Goal: Task Accomplishment & Management: Manage account settings

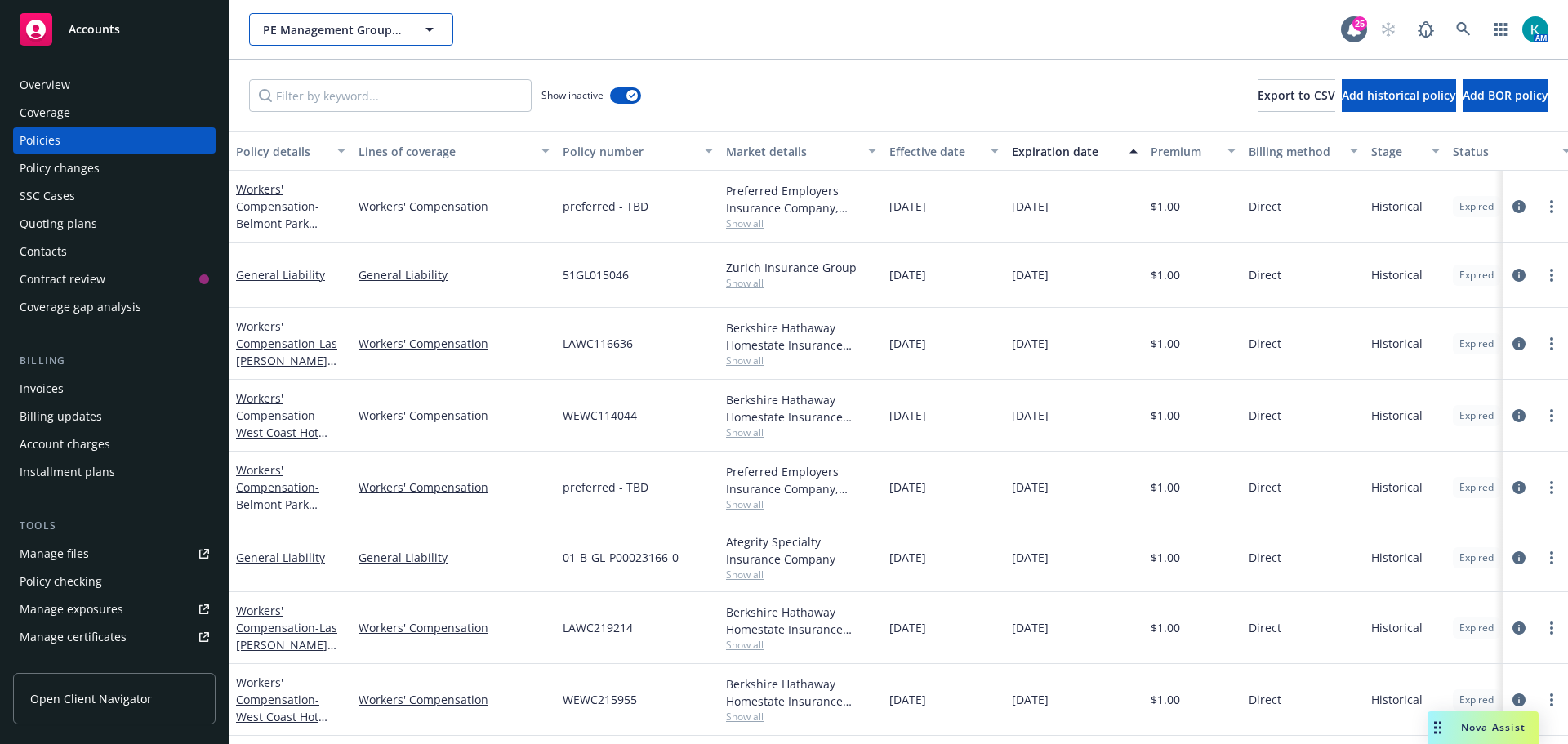
click at [313, 42] on button "PE Management Group, Inc." at bounding box center [351, 29] width 204 height 33
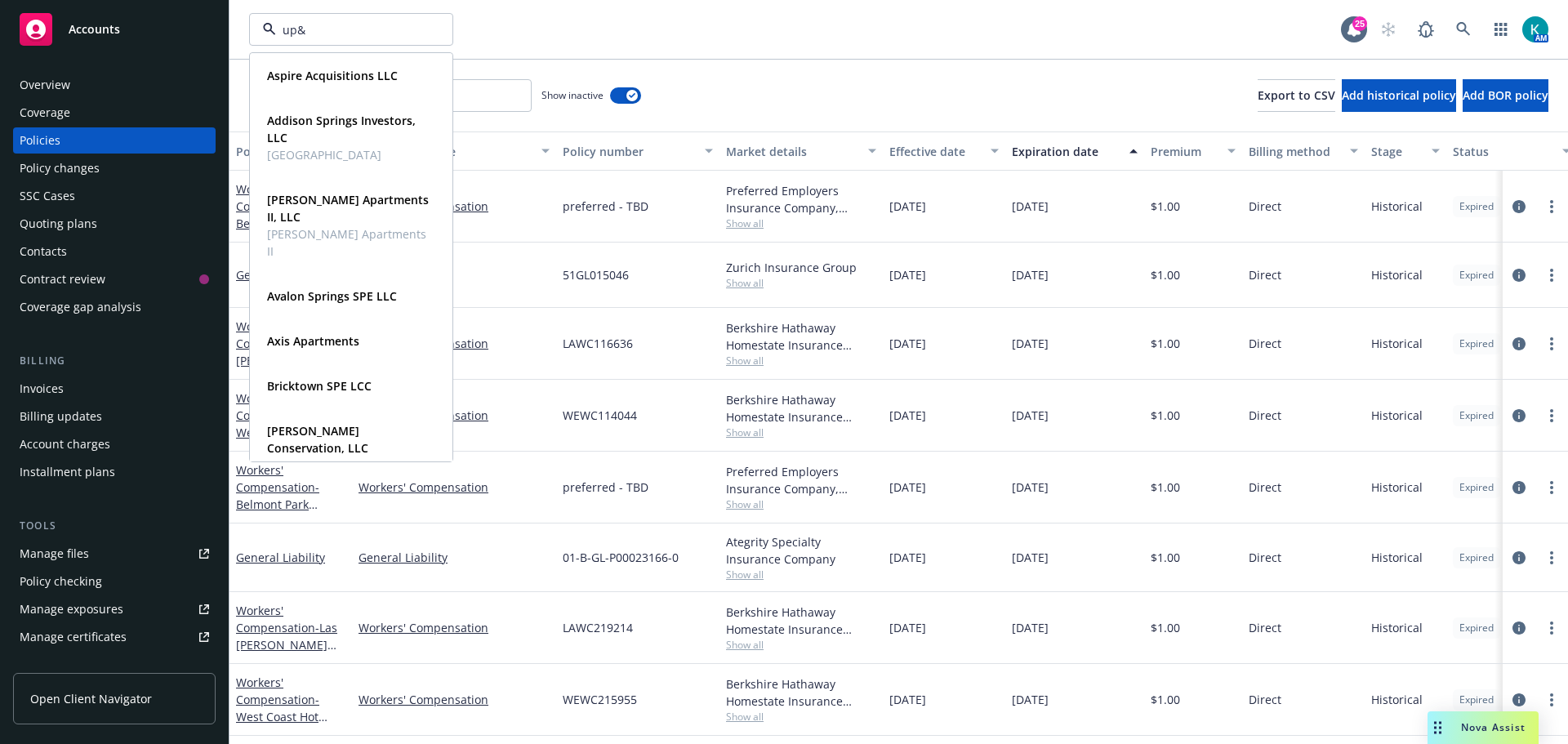
type input "up&u"
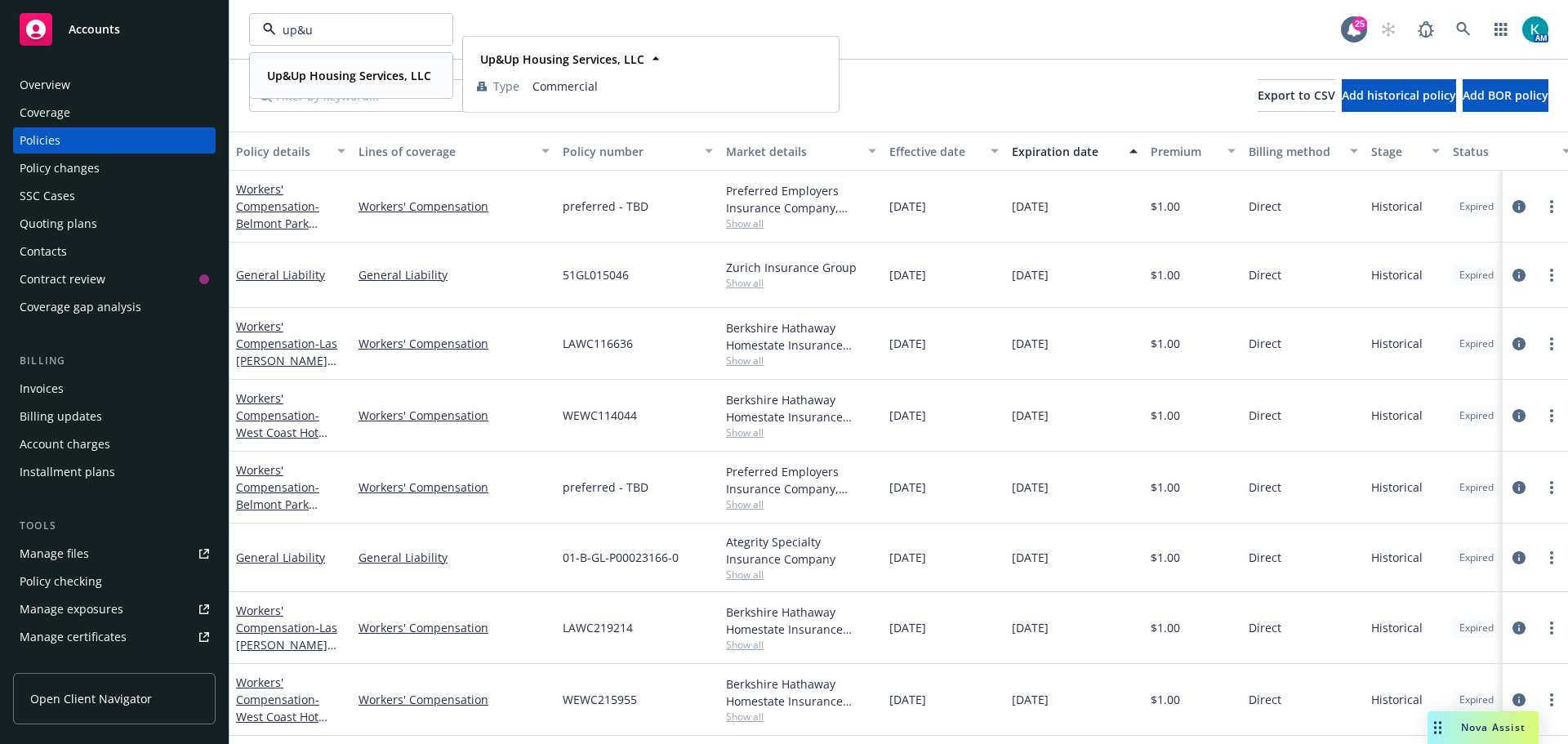
click at [402, 70] on strong "Up&Up Housing Services, LLC" at bounding box center [349, 75] width 164 height 16
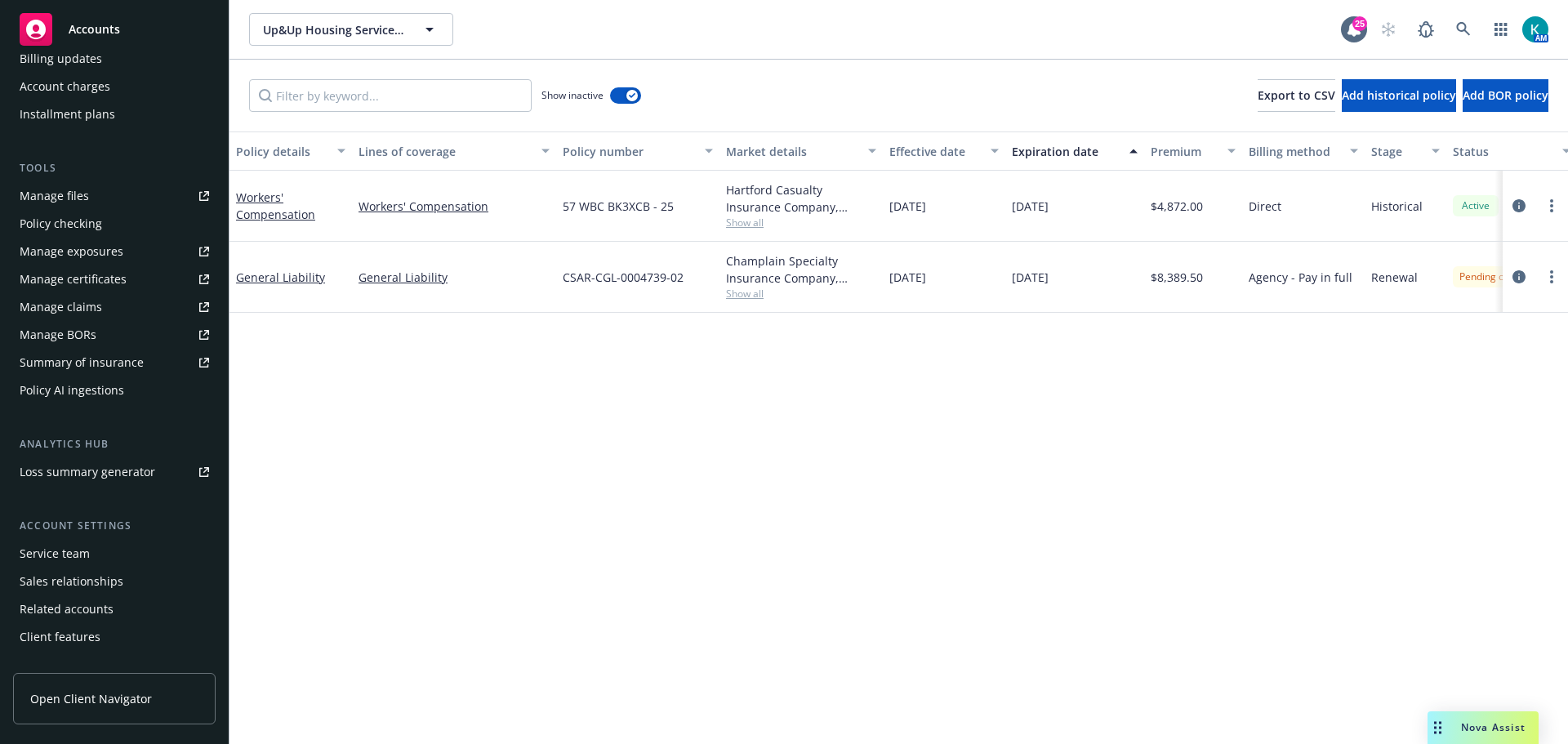
scroll to position [375, 0]
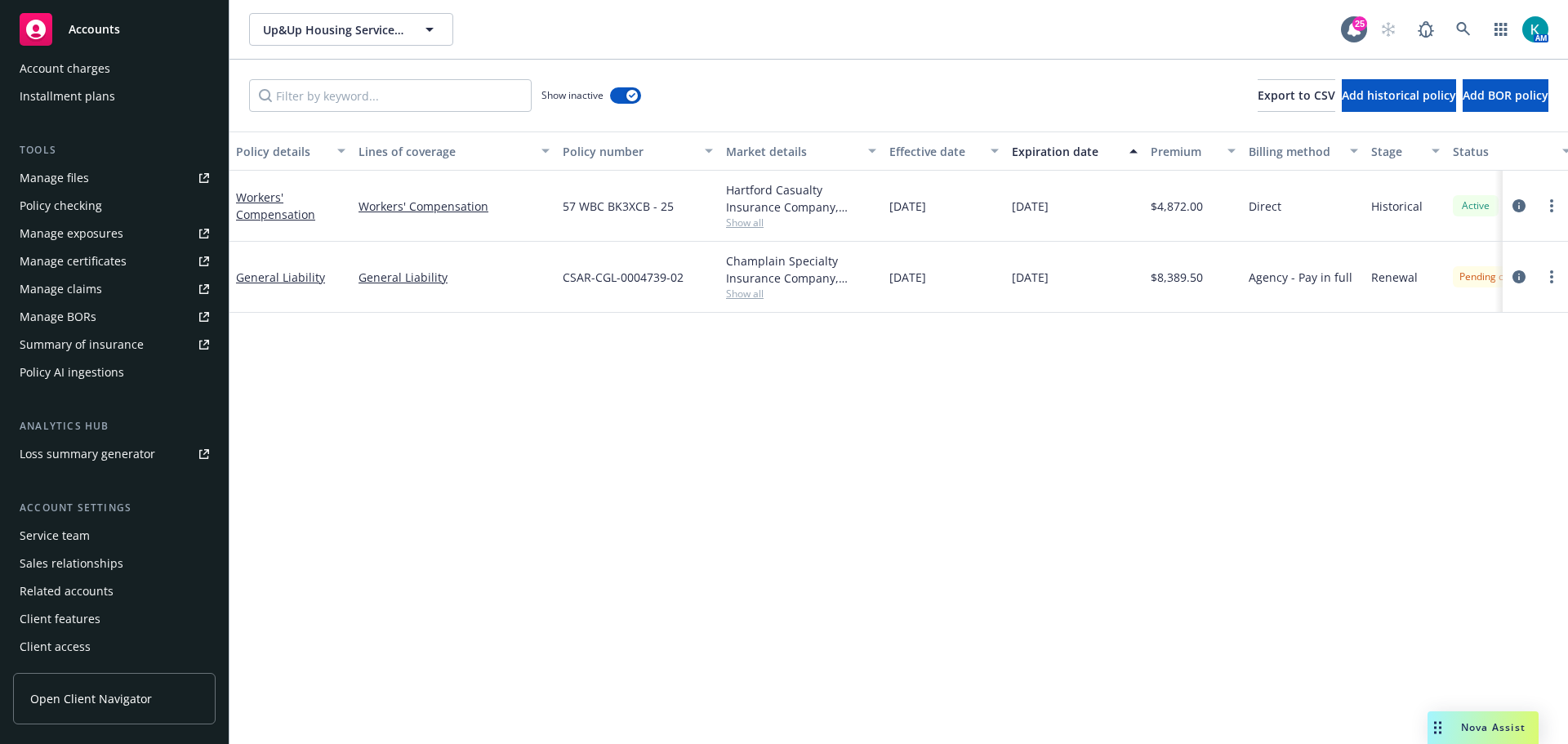
click at [148, 263] on link "Manage certificates" at bounding box center [114, 261] width 202 height 26
drag, startPoint x: 305, startPoint y: 278, endPoint x: 587, endPoint y: 323, distance: 285.6
click at [304, 278] on link "General Liability" at bounding box center [280, 278] width 89 height 16
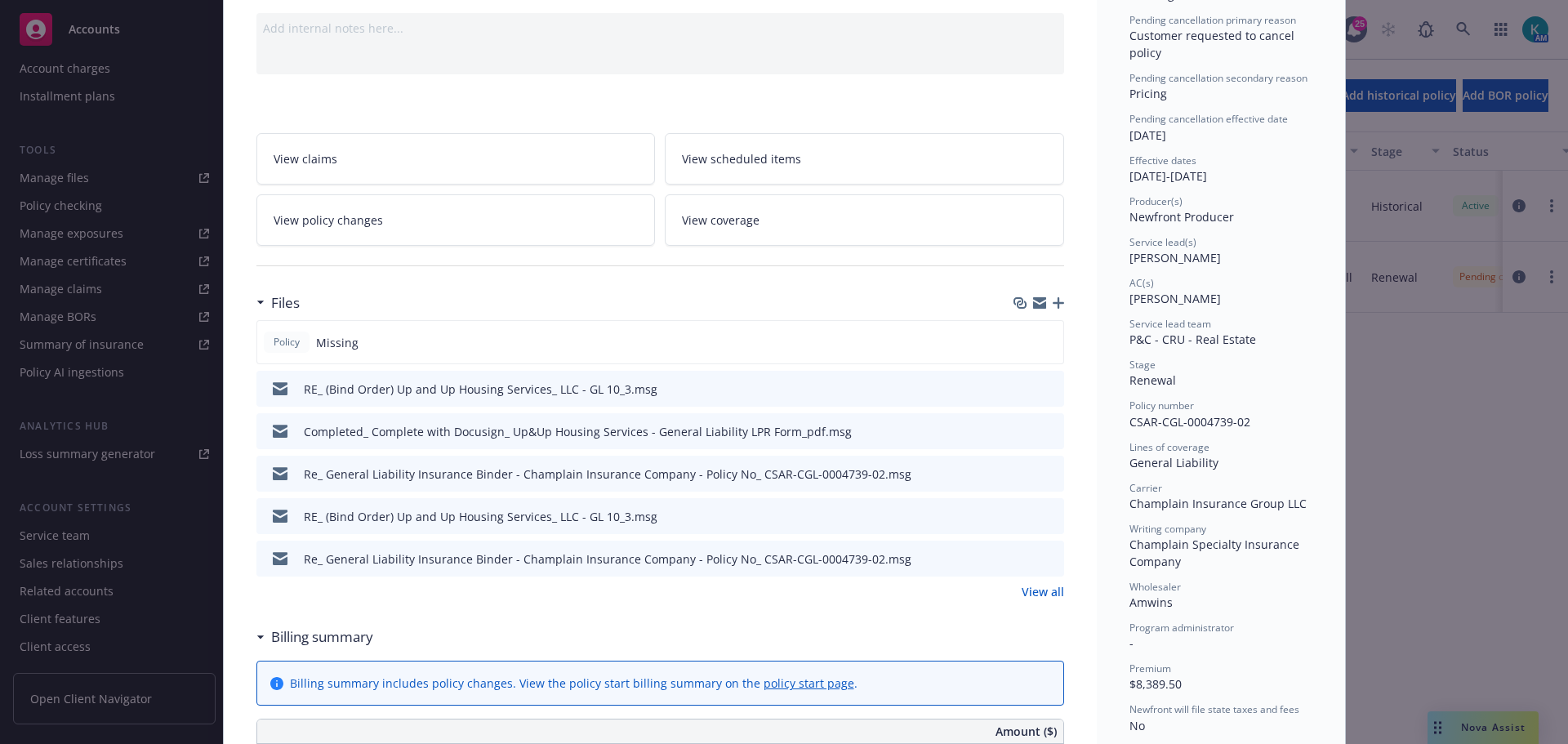
scroll to position [164, 0]
click at [1041, 470] on icon "preview file" at bounding box center [1048, 471] width 15 height 11
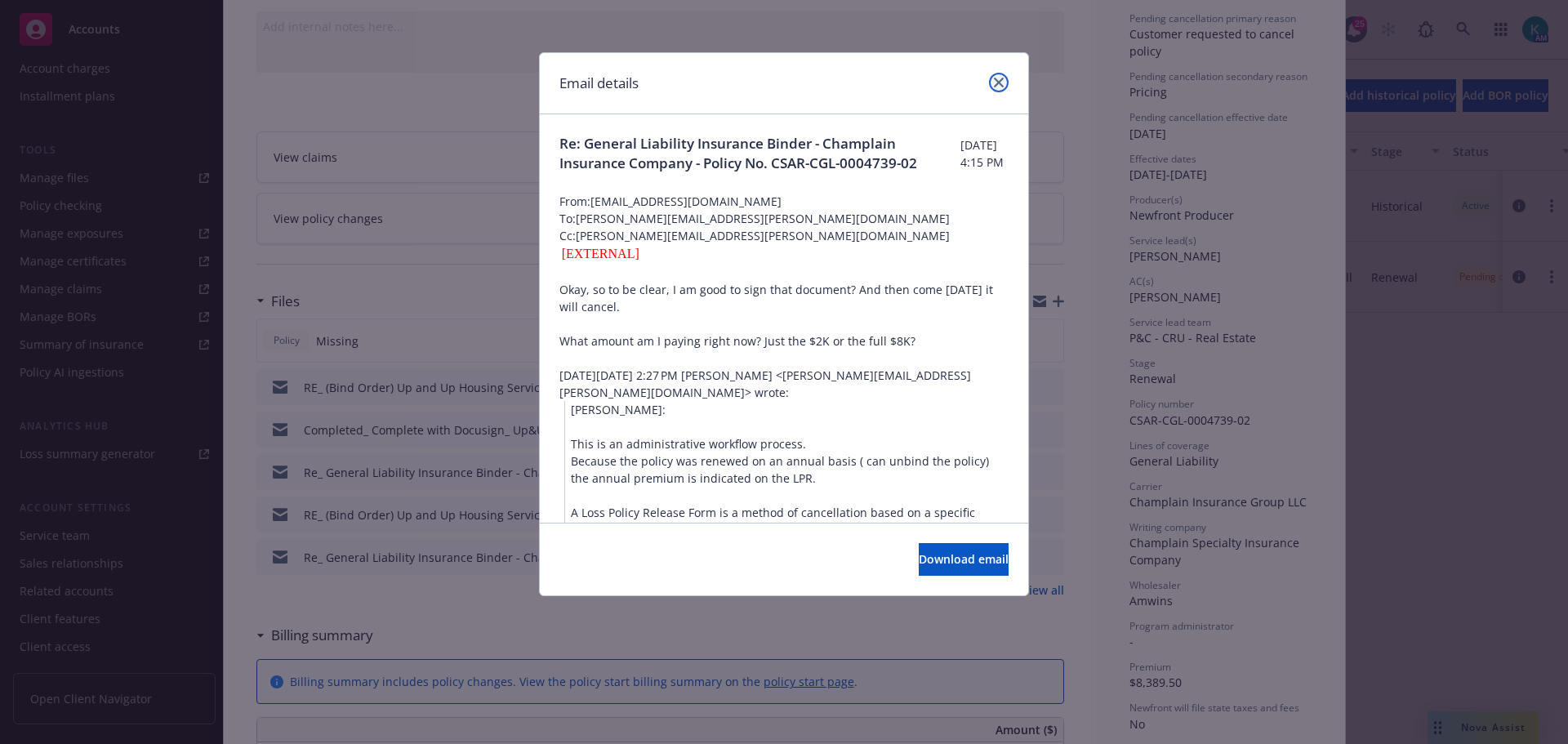
click at [1004, 86] on link "close" at bounding box center [999, 82] width 20 height 20
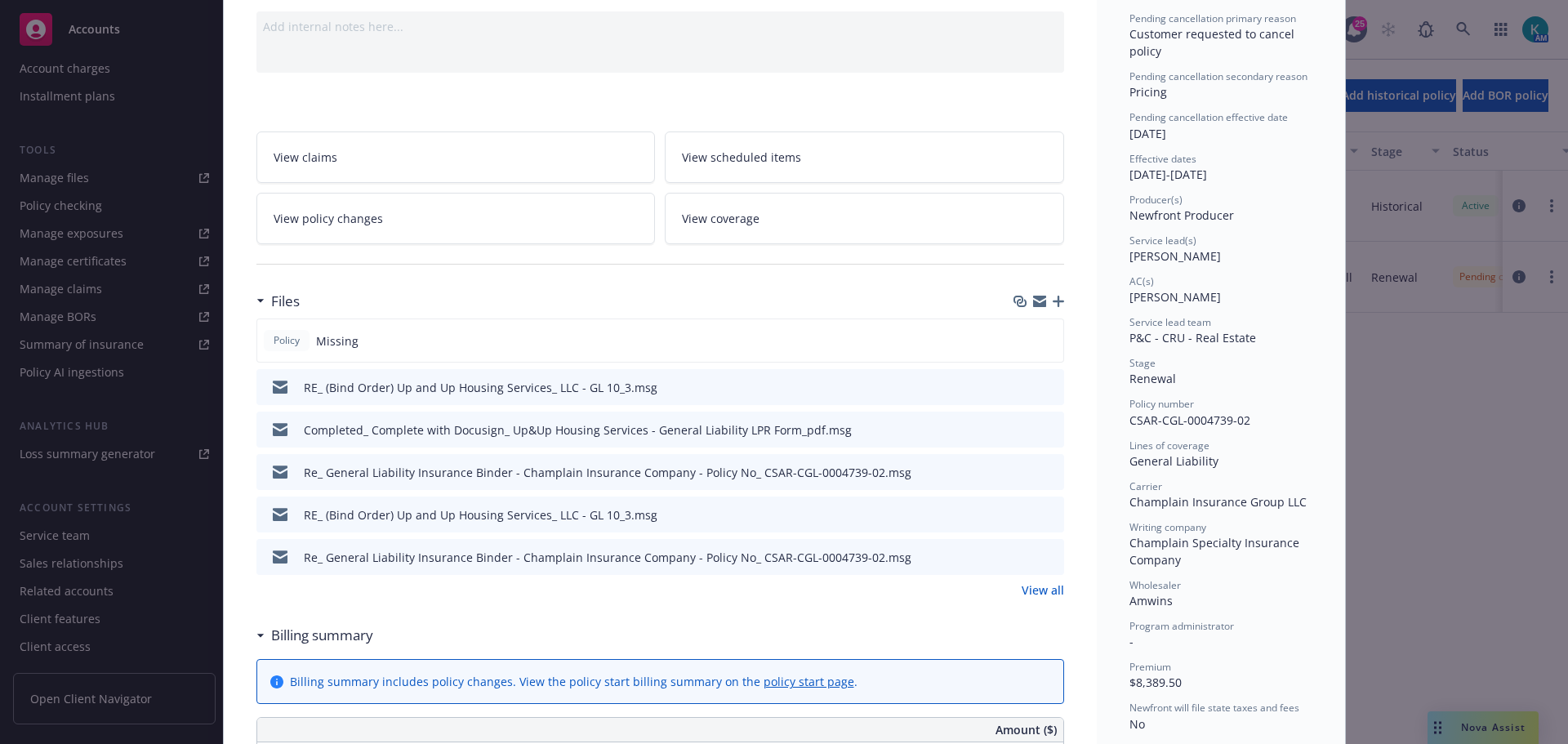
click at [1051, 591] on link "View all" at bounding box center [1043, 590] width 42 height 17
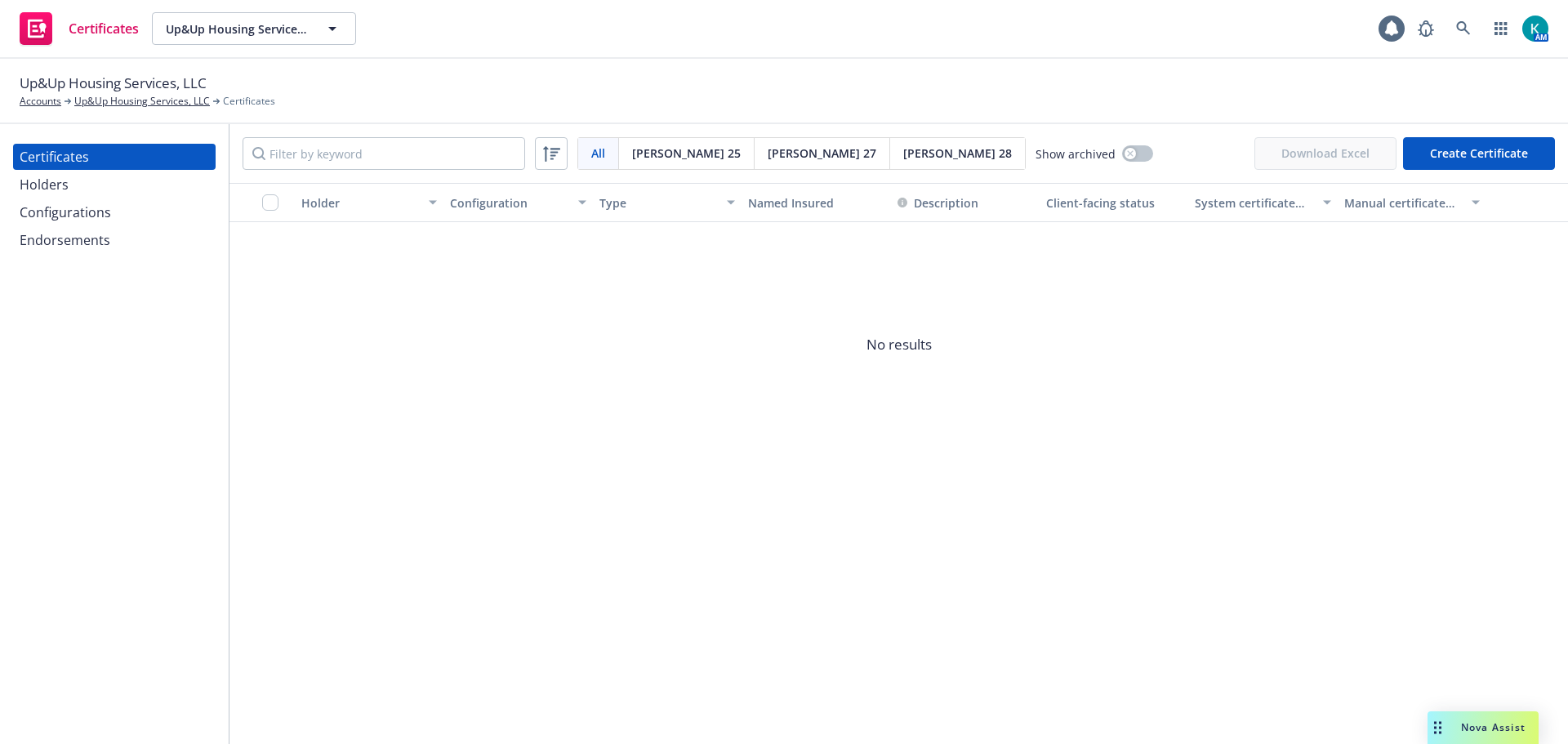
click at [1508, 155] on button "Create Certificate" at bounding box center [1480, 154] width 152 height 33
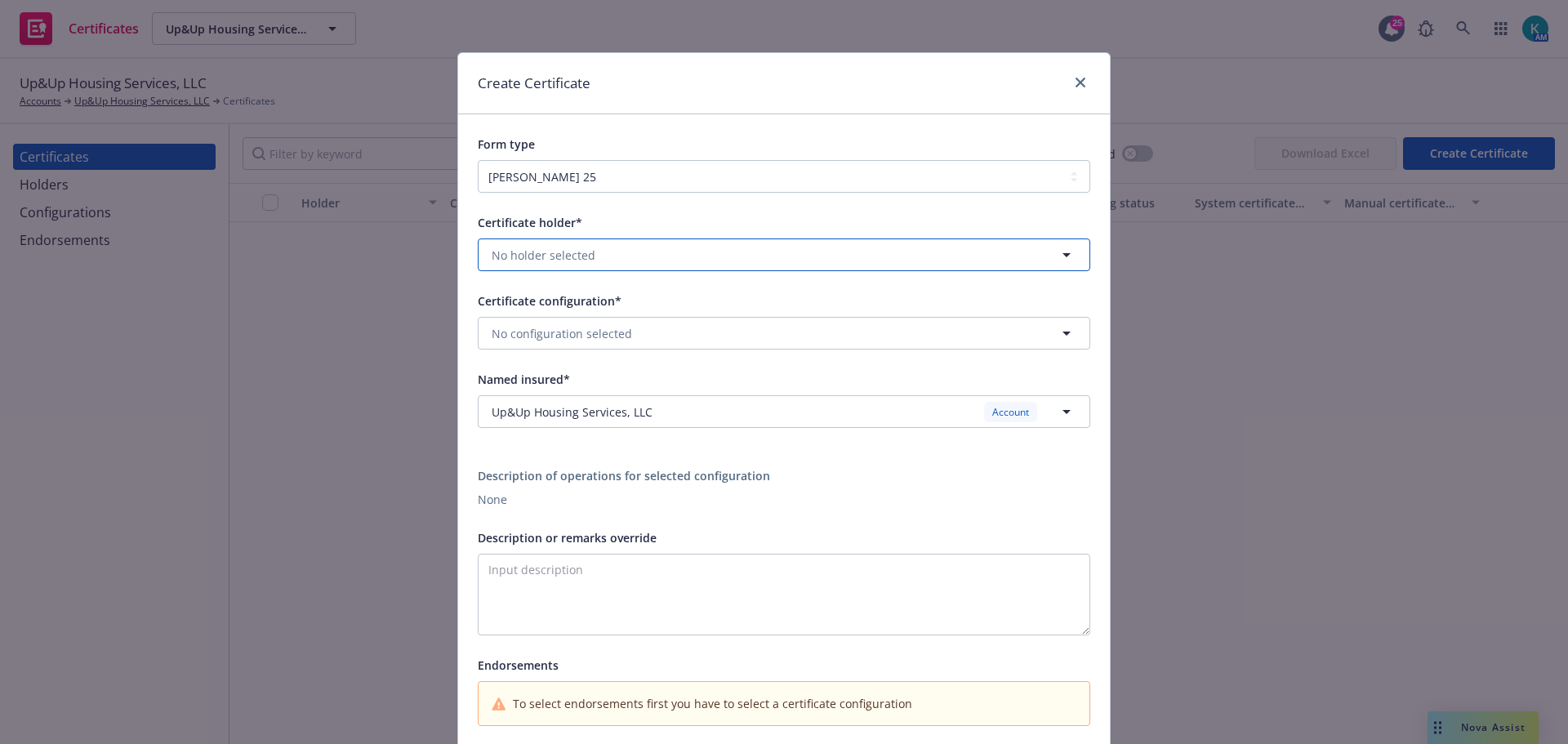
click at [704, 258] on button "No holder selected" at bounding box center [784, 255] width 612 height 33
drag, startPoint x: 401, startPoint y: 299, endPoint x: 409, endPoint y: 296, distance: 8.5
click at [403, 298] on div "Create Certificate Form type ACORD 25 ACORD 27 ACORD 28 Certificate holder* No …" at bounding box center [784, 372] width 1568 height 744
click at [1076, 85] on icon "close" at bounding box center [1080, 82] width 10 height 10
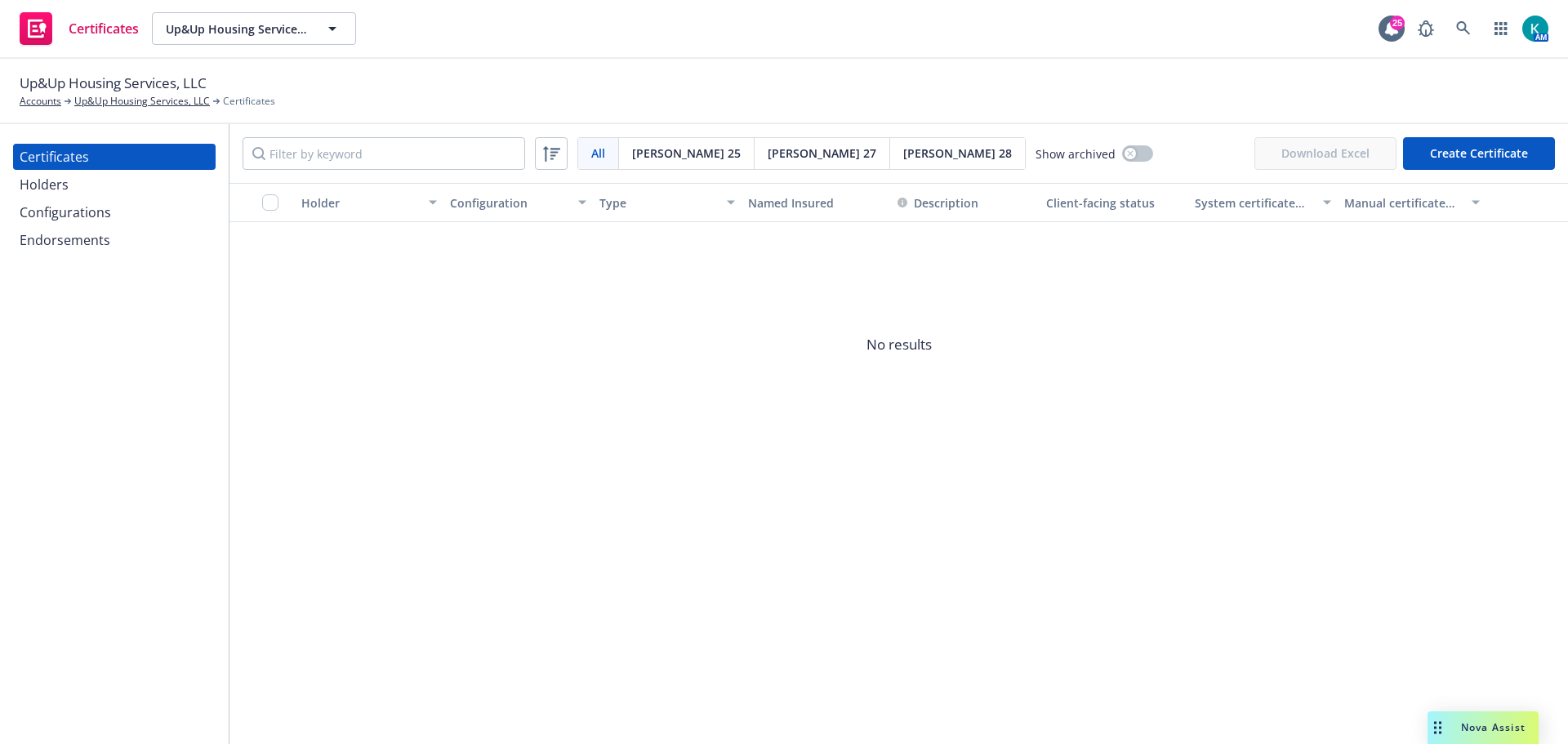
click at [109, 189] on div "Holders" at bounding box center [114, 184] width 189 height 26
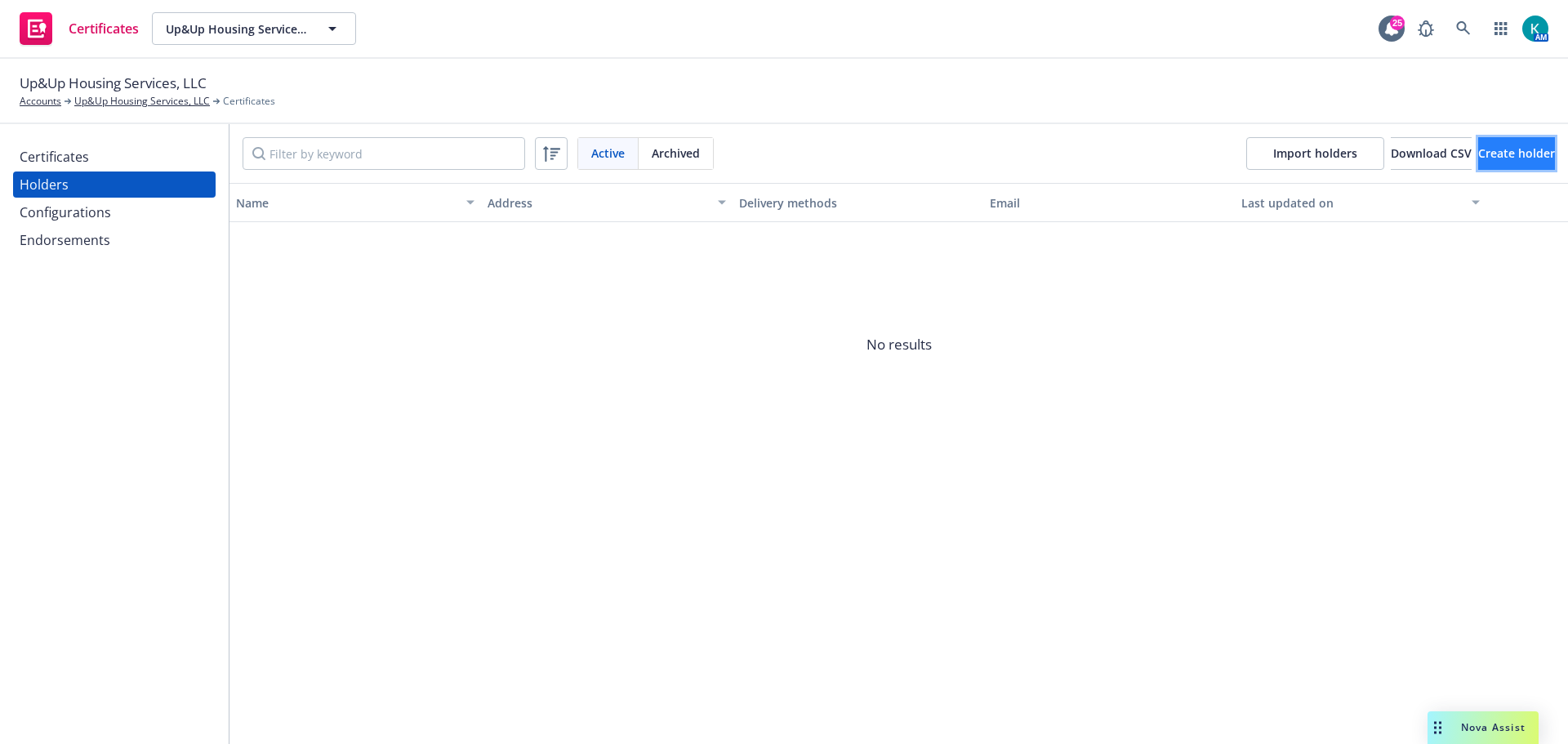
click at [1478, 154] on span "Create holder" at bounding box center [1516, 153] width 77 height 16
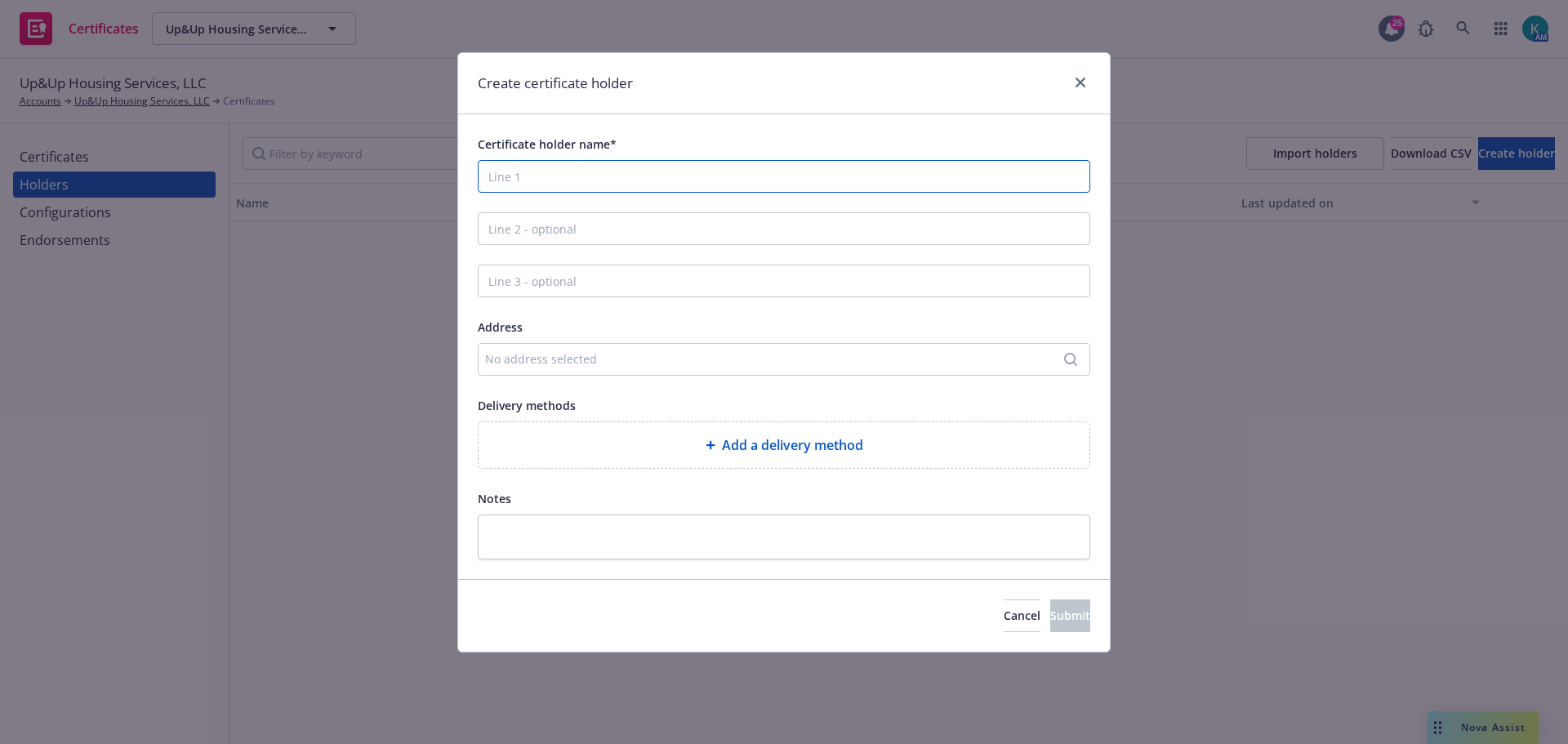
click at [611, 168] on input "Certificate holder name*" at bounding box center [784, 176] width 612 height 33
type input "Proof of Insurance"
click at [1097, 619] on div "Cancel Submit" at bounding box center [784, 616] width 652 height 73
click at [1058, 617] on span "Submit" at bounding box center [1071, 616] width 40 height 16
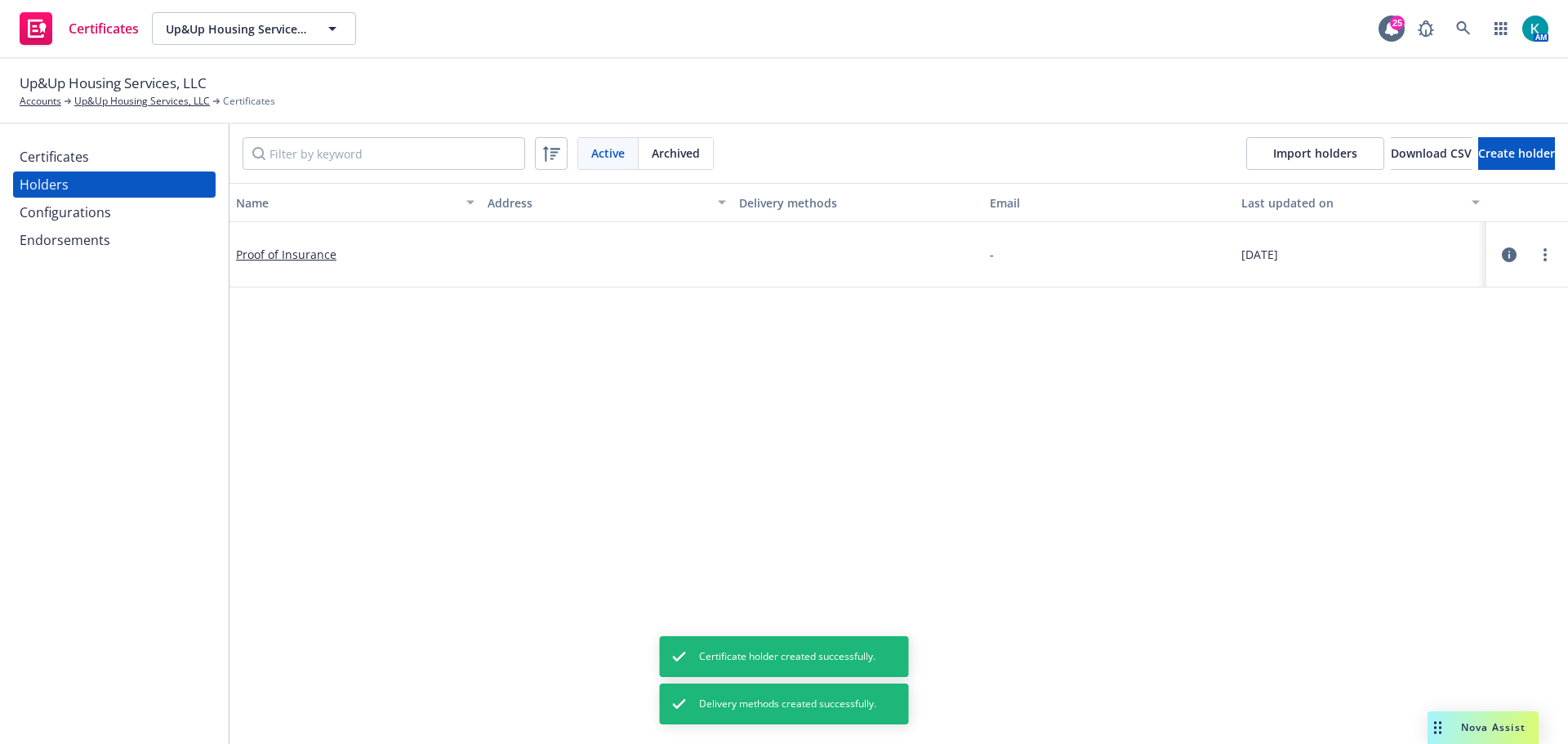
click at [119, 164] on div "Certificates" at bounding box center [114, 157] width 189 height 26
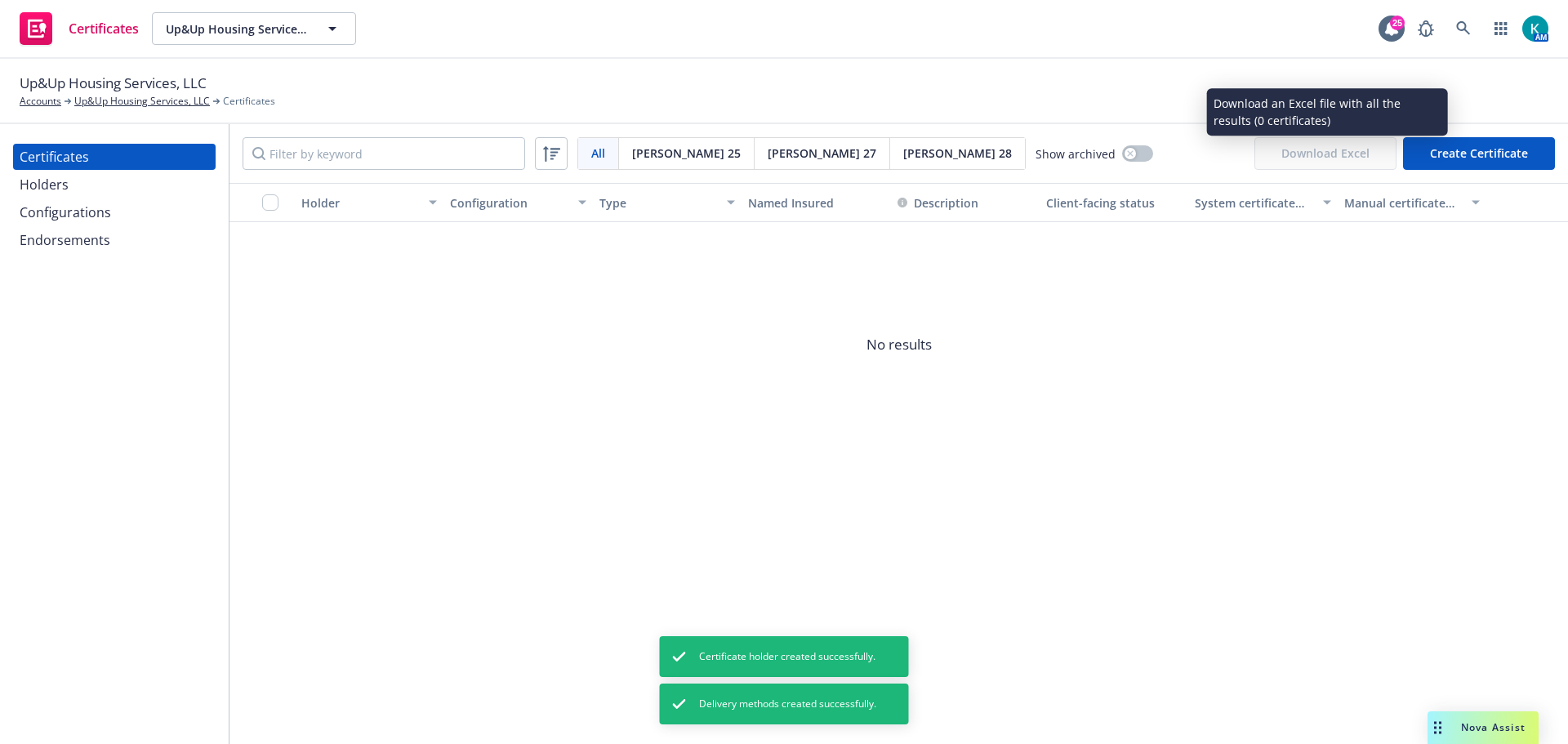
click at [1474, 160] on button "Create Certificate" at bounding box center [1480, 154] width 152 height 33
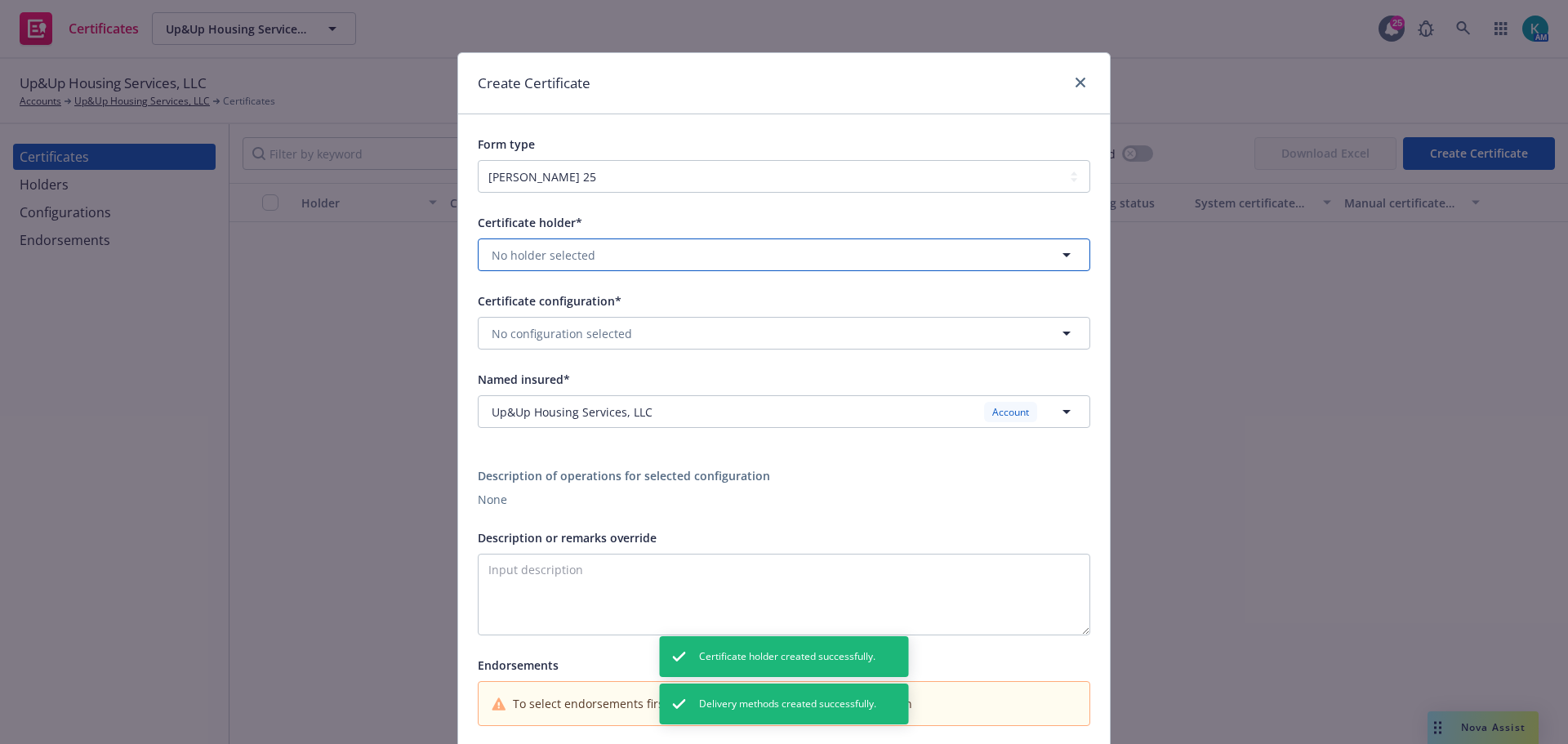
click at [684, 254] on button "No holder selected" at bounding box center [784, 255] width 612 height 33
click at [686, 311] on div "Proof of Insurance No address" at bounding box center [784, 309] width 590 height 41
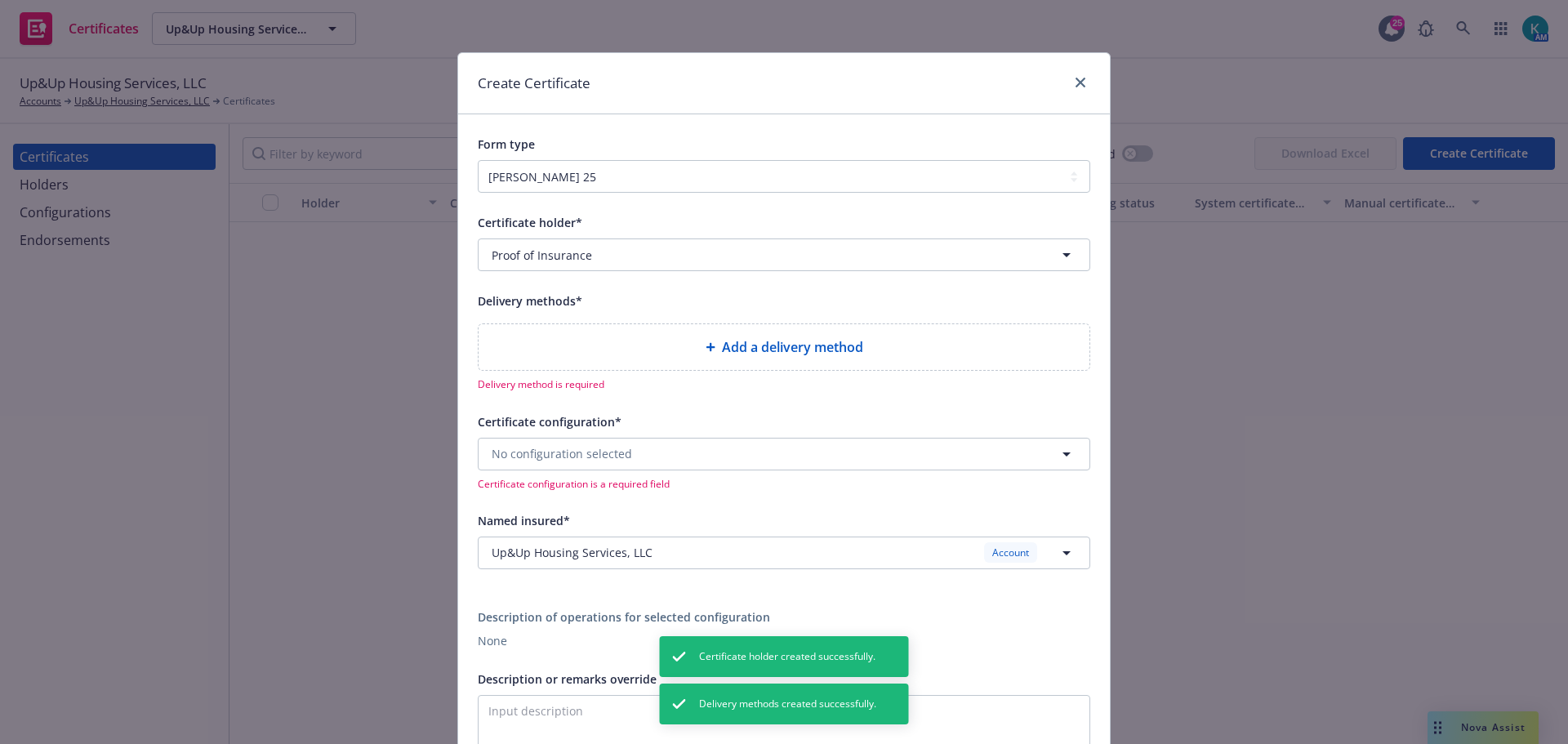
click at [737, 358] on div "Add a delivery method" at bounding box center [784, 347] width 611 height 46
select select "EMAIL"
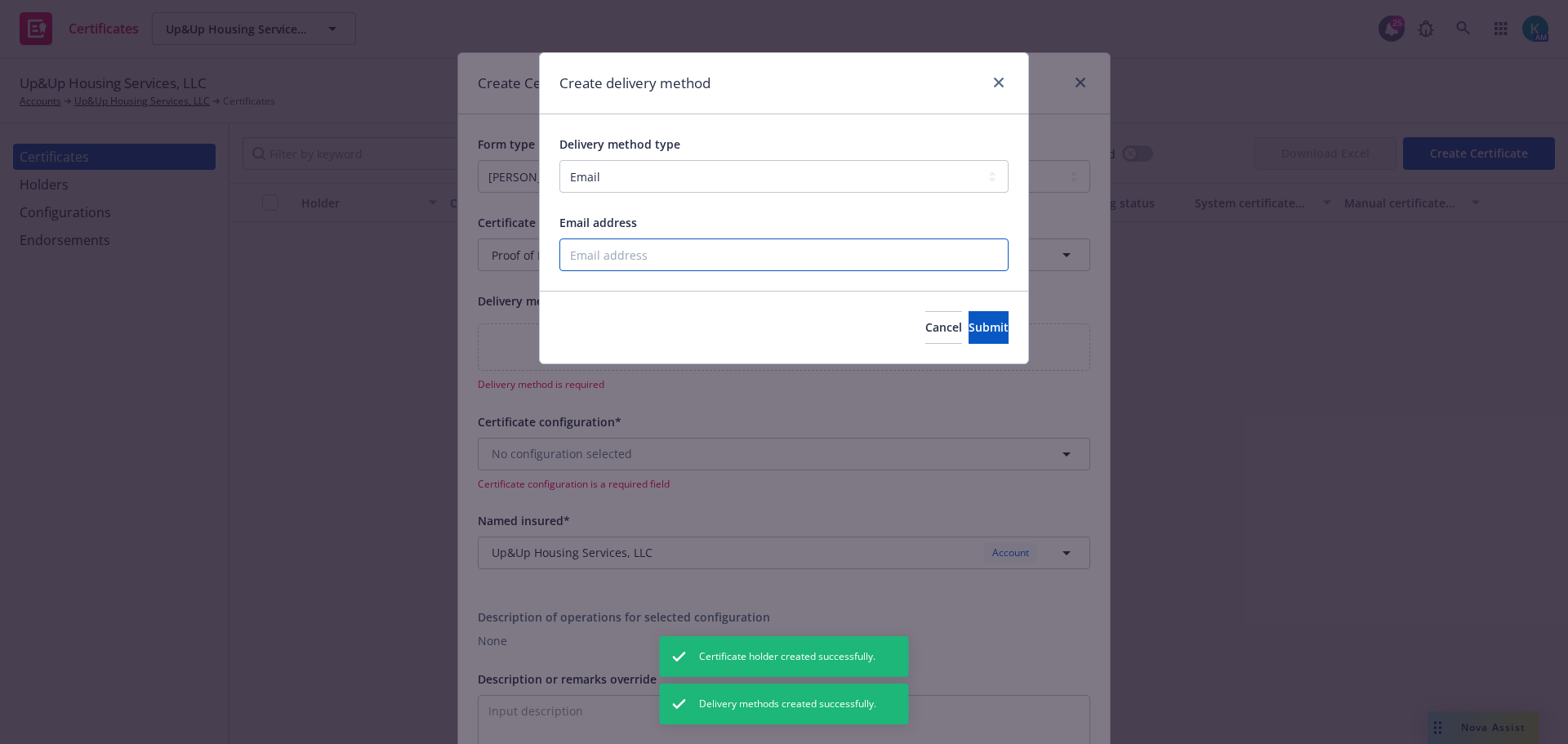
click at [707, 250] on input "Email address" at bounding box center [784, 255] width 449 height 33
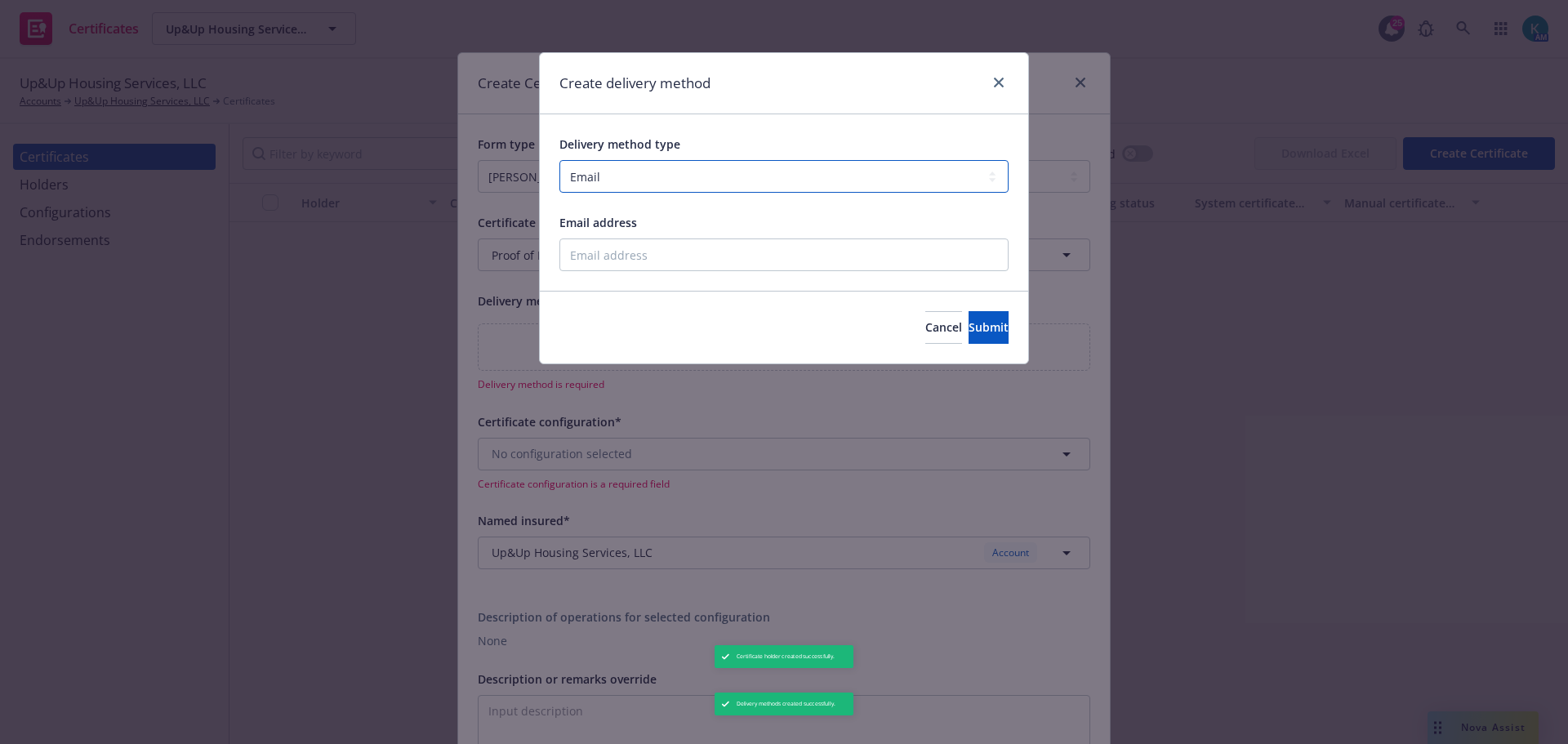
click at [707, 177] on select "Select delivery method type Email Mail Fax Upload to Compliance Website" at bounding box center [784, 176] width 449 height 33
click at [560, 160] on select "Select delivery method type Email Mail Fax Upload to Compliance Website" at bounding box center [784, 176] width 449 height 33
click at [686, 251] on input "Email address" at bounding box center [784, 255] width 449 height 33
paste input "ray@mistycrest.com"
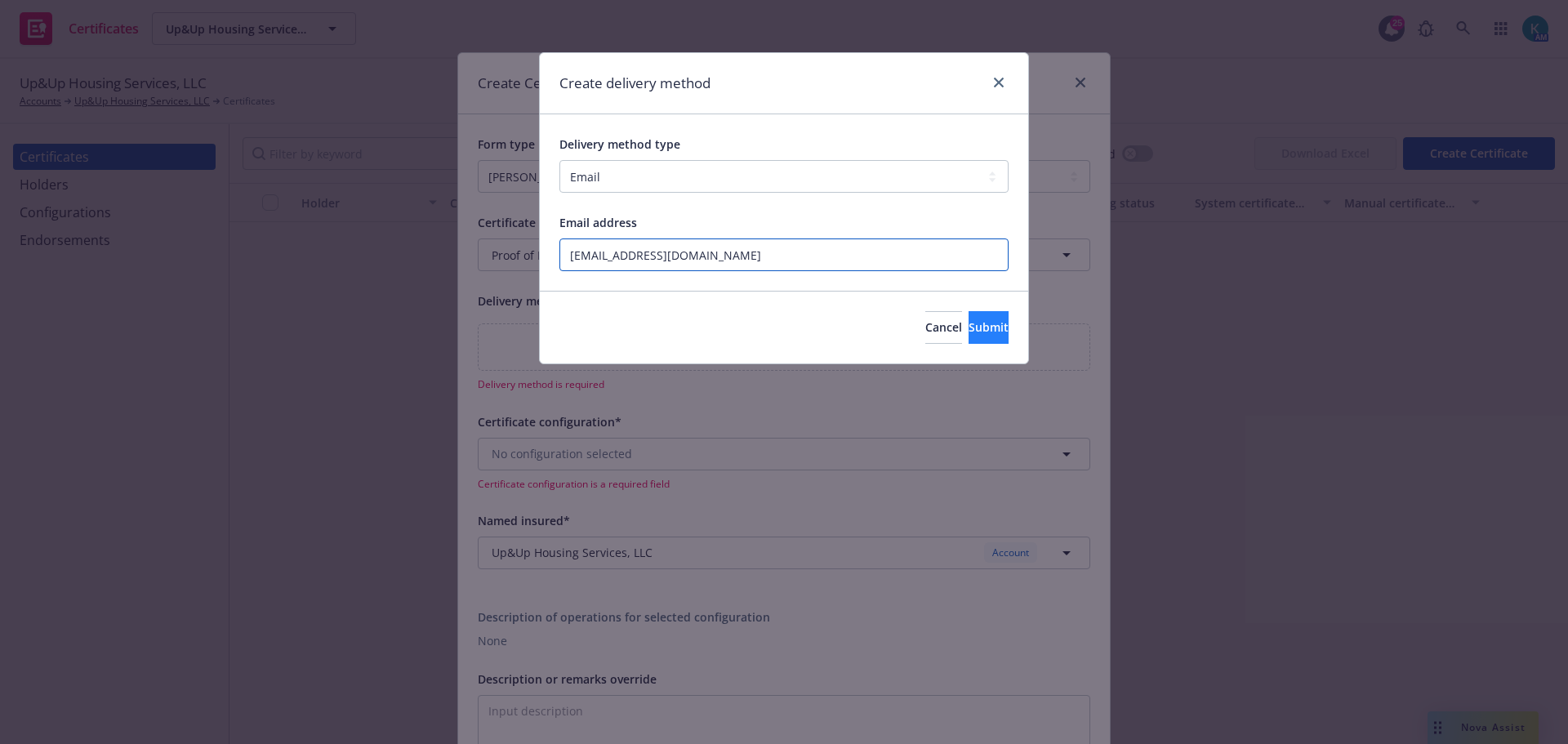
type input "ray@mistycrest.com"
click at [969, 342] on button "Submit" at bounding box center [989, 328] width 40 height 33
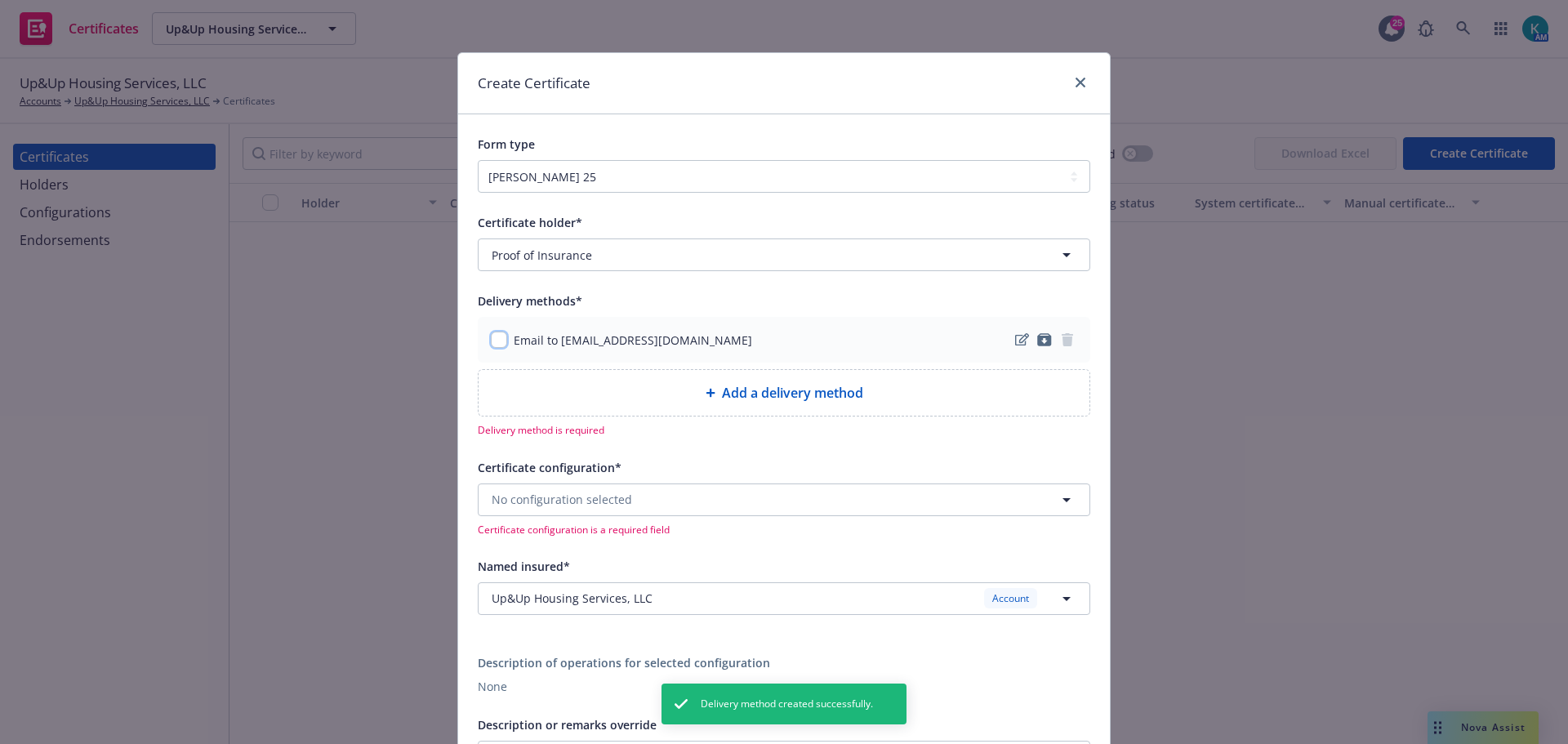
click at [491, 343] on input "checkbox" at bounding box center [499, 339] width 16 height 16
checkbox input "true"
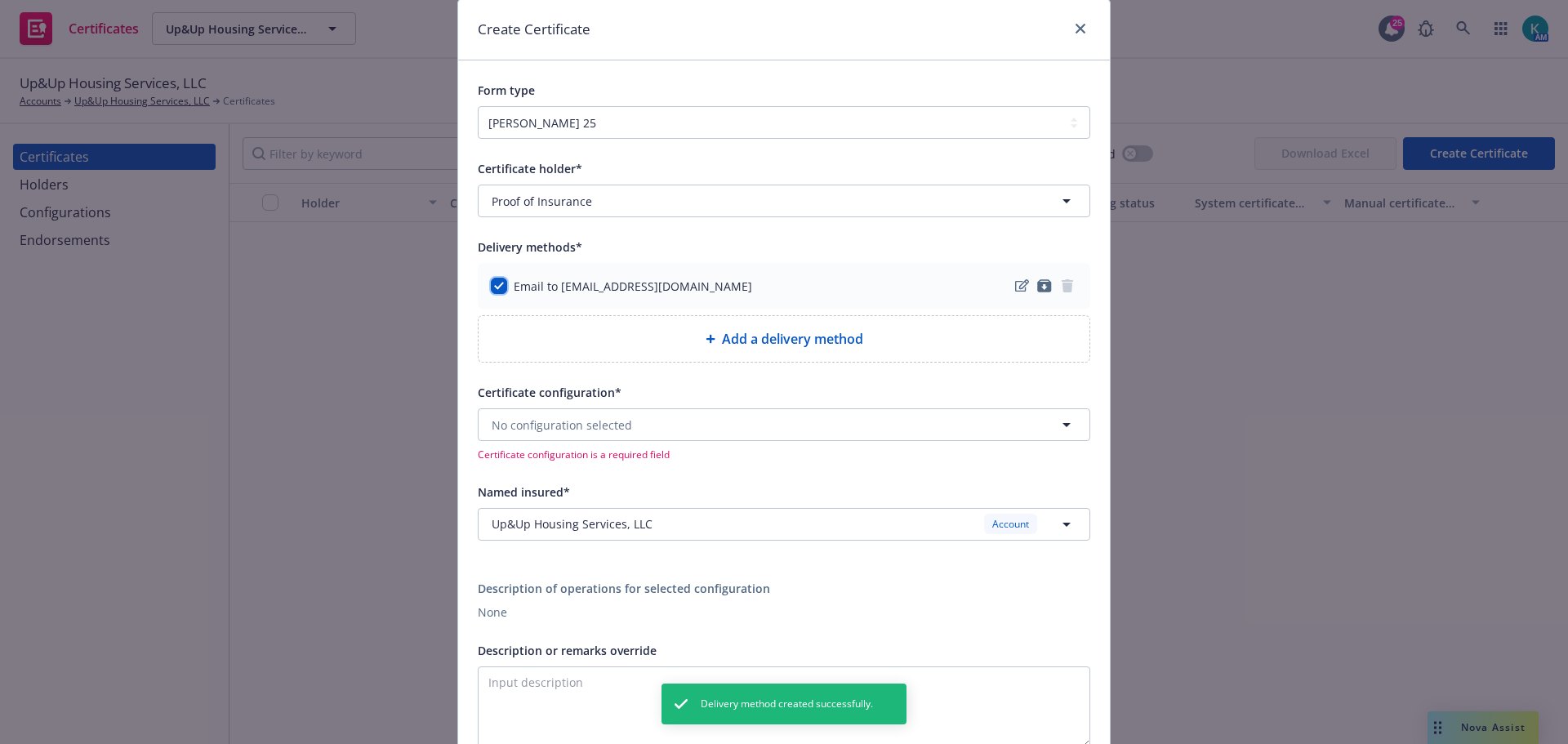
scroll to position [81, 0]
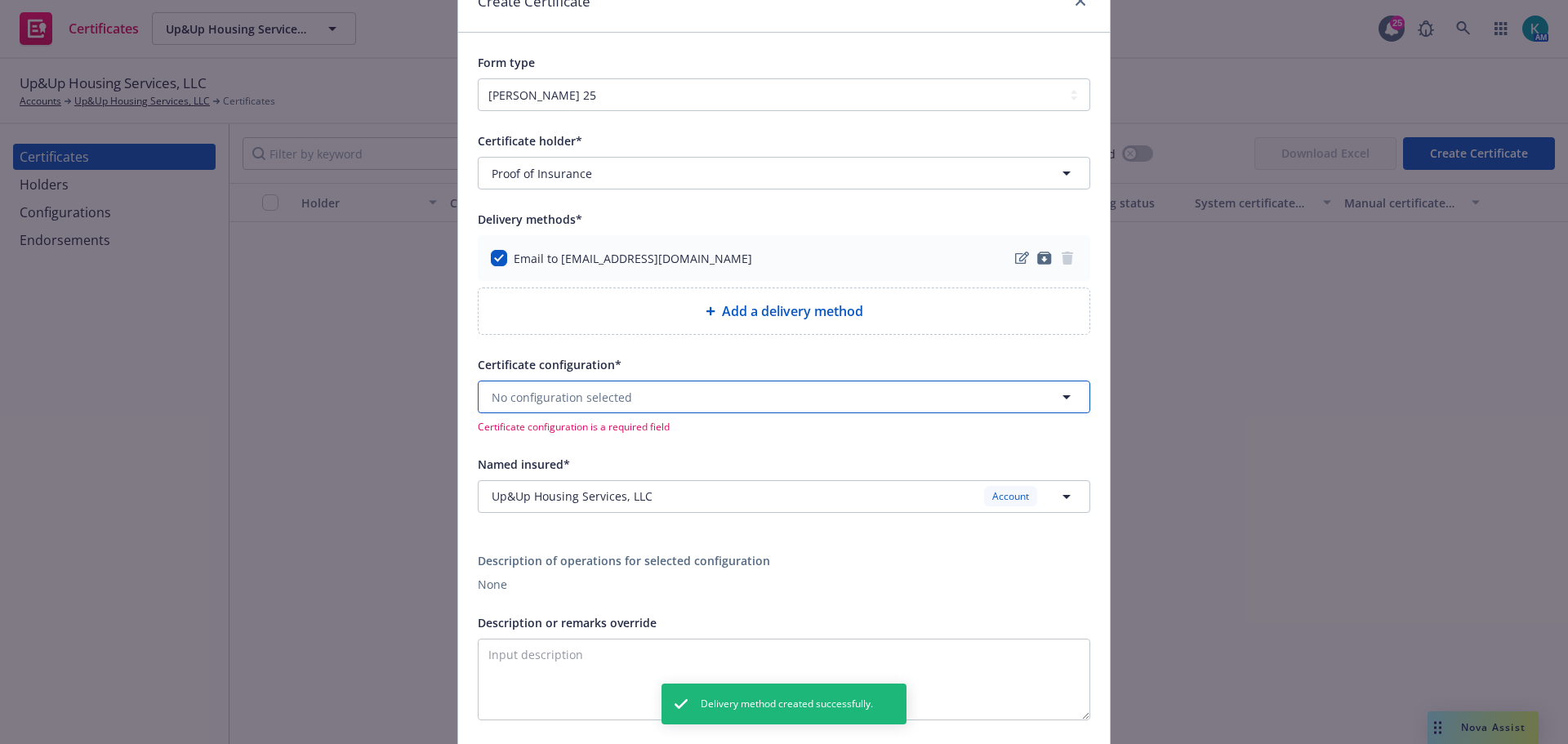
click at [688, 394] on button "No configuration selected" at bounding box center [784, 397] width 612 height 33
click at [939, 371] on div "Certificate configuration*" at bounding box center [784, 364] width 612 height 20
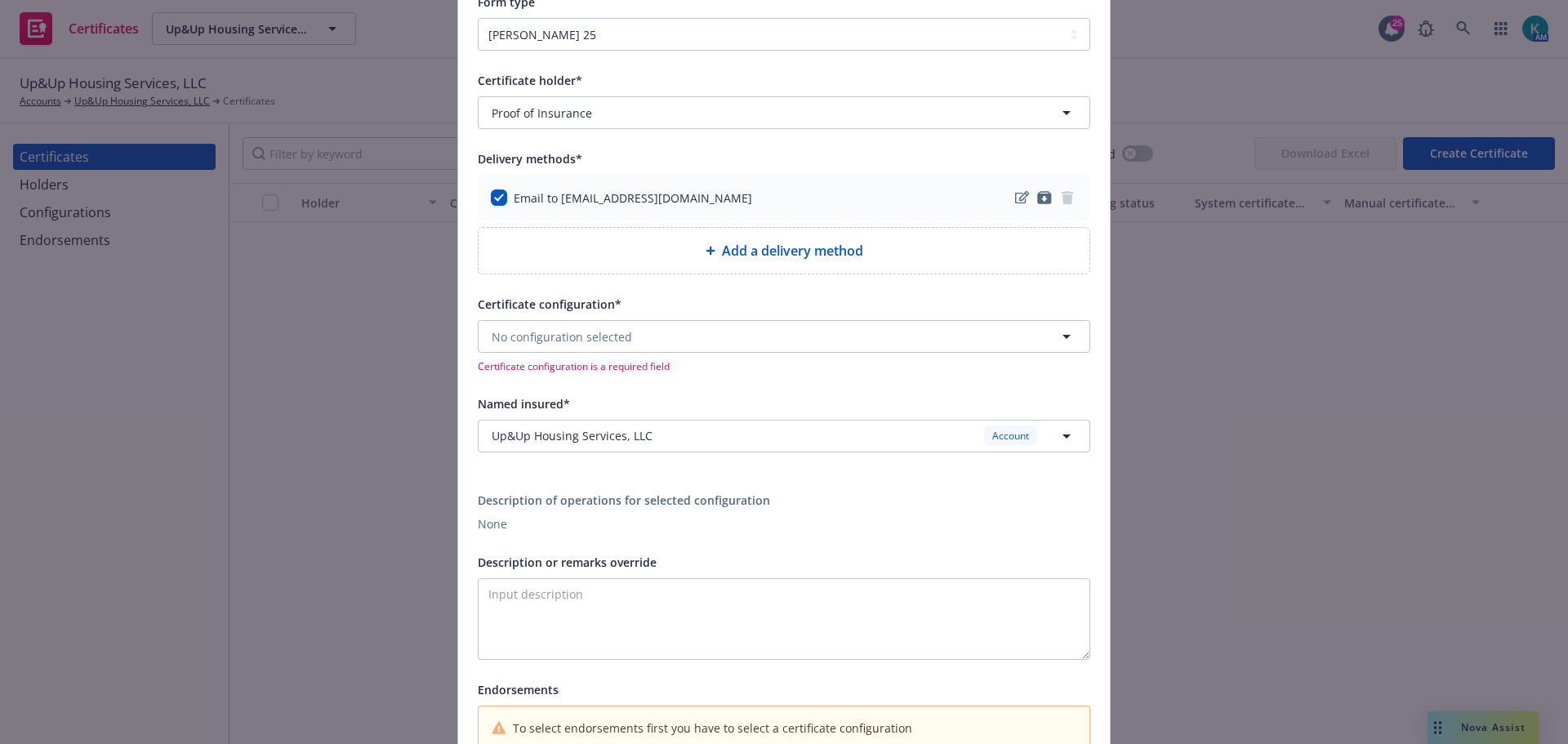
scroll to position [0, 0]
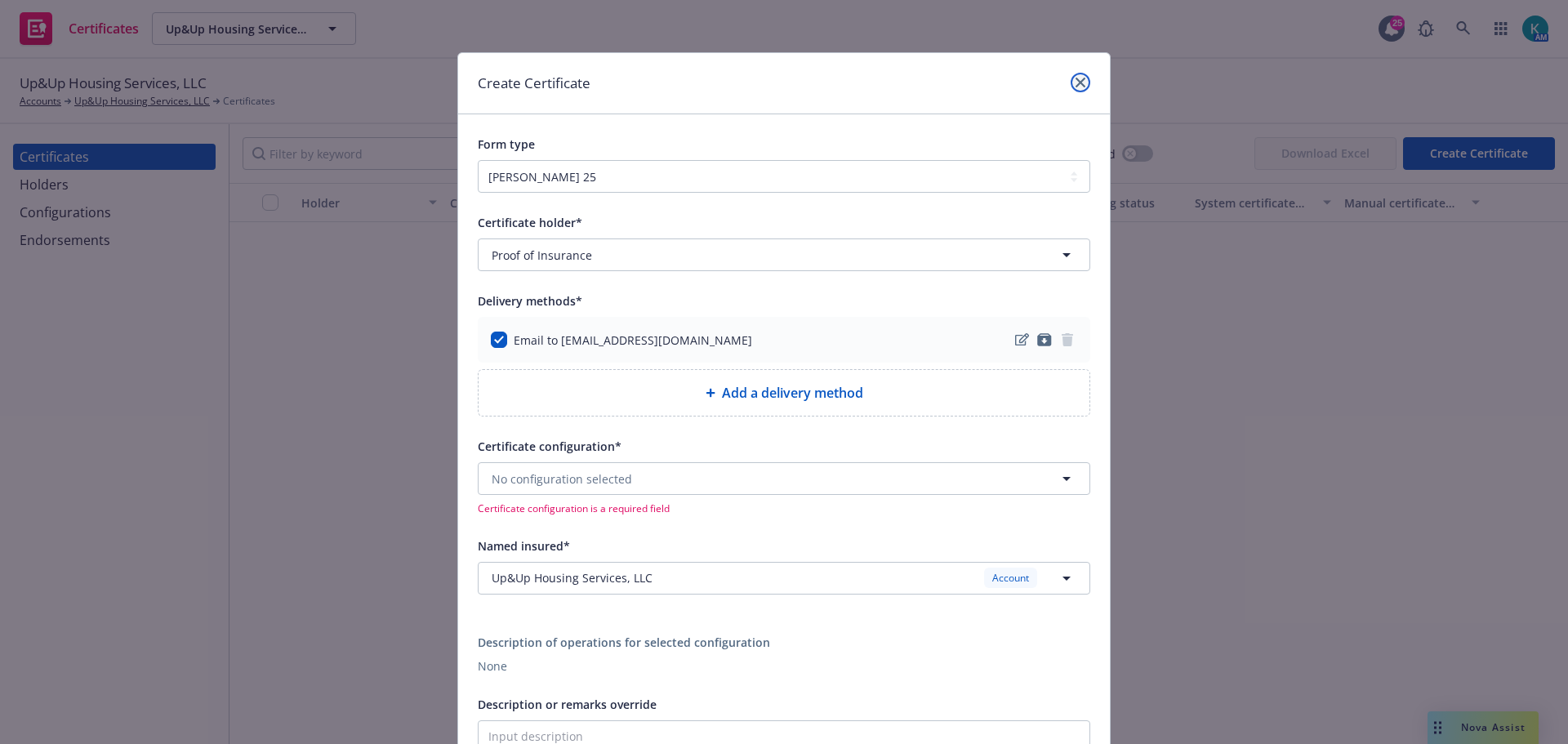
click at [1081, 80] on link "close" at bounding box center [1080, 82] width 20 height 20
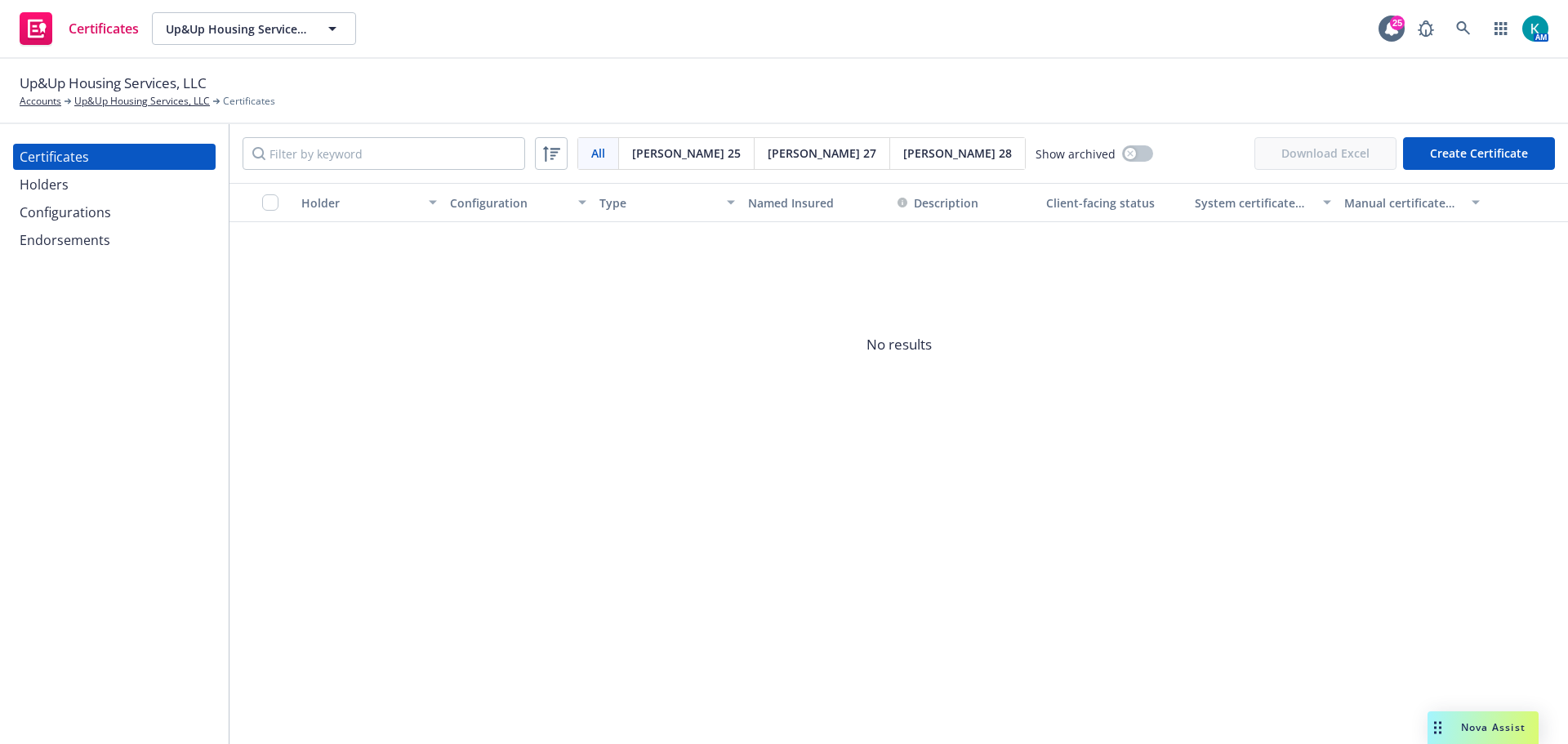
click at [123, 214] on div "Configurations" at bounding box center [114, 212] width 189 height 26
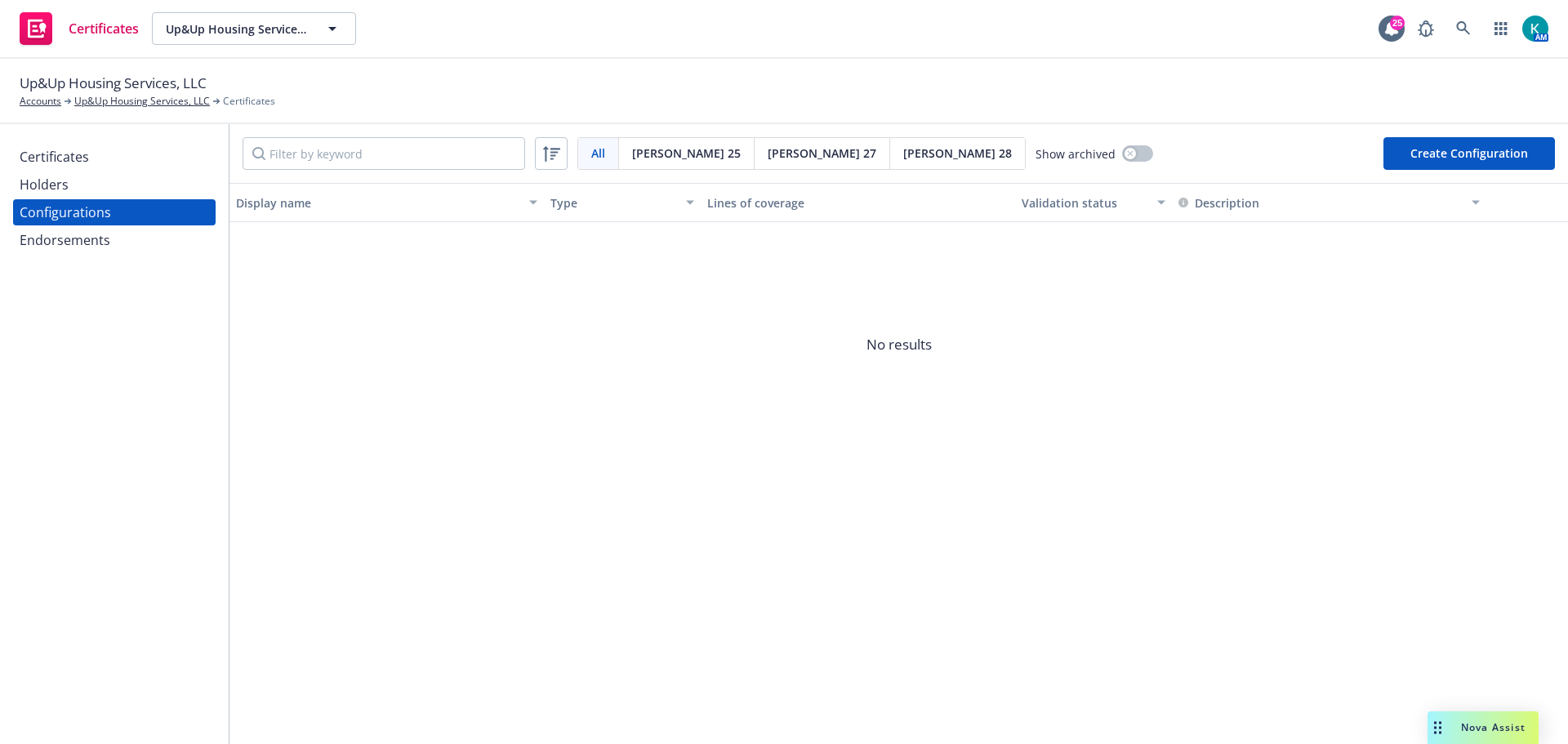
click at [1537, 145] on button "Create Configuration" at bounding box center [1469, 154] width 171 height 33
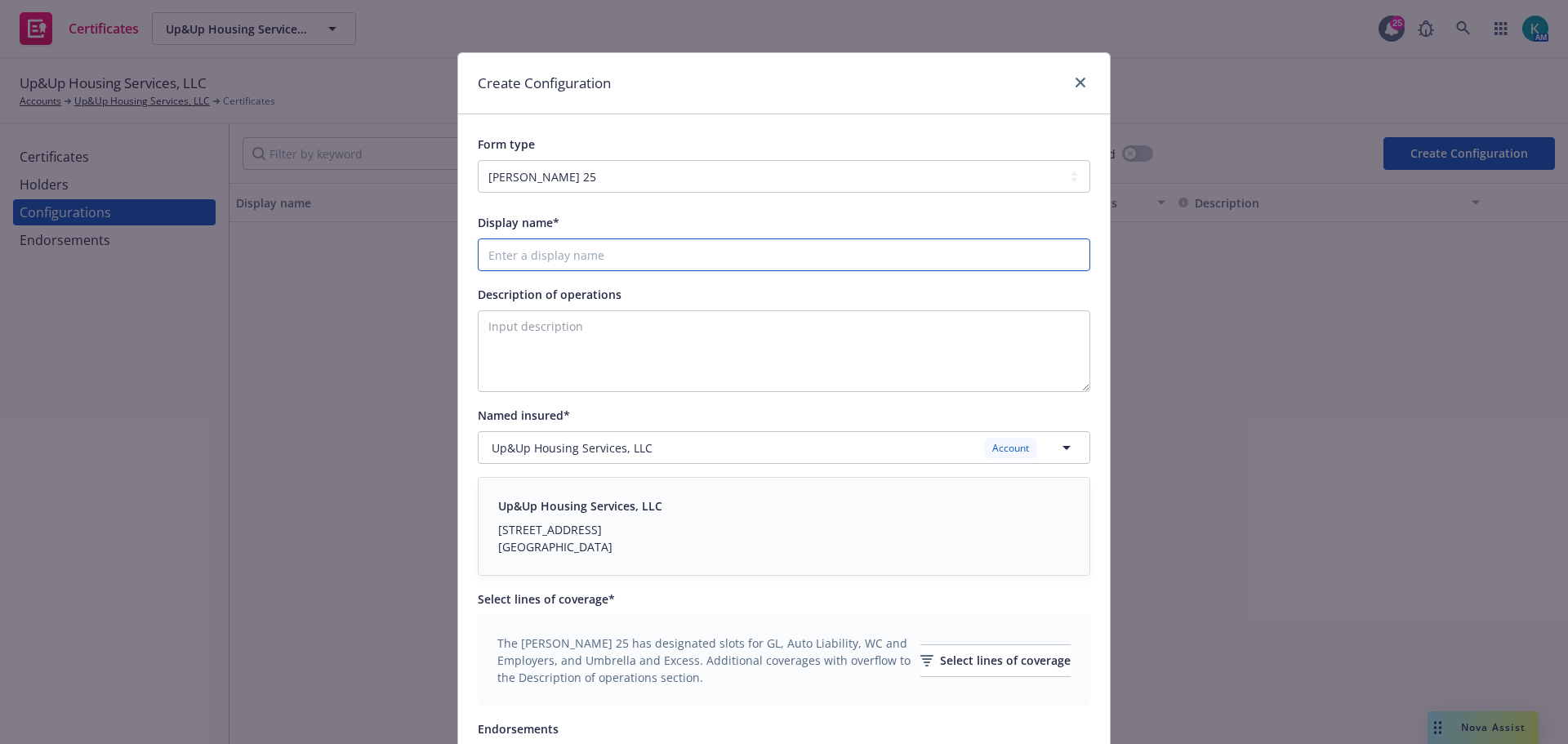
click at [716, 258] on input "Display name*" at bounding box center [784, 255] width 612 height 33
type input "2025-2026 GL/WC Proof of Insurance"
click at [633, 327] on textarea "Description of operations" at bounding box center [784, 351] width 612 height 81
type textarea "Proof of Insurance"
click at [760, 247] on input "2025-2026 GL/WC Proof of Insurance" at bounding box center [784, 255] width 612 height 33
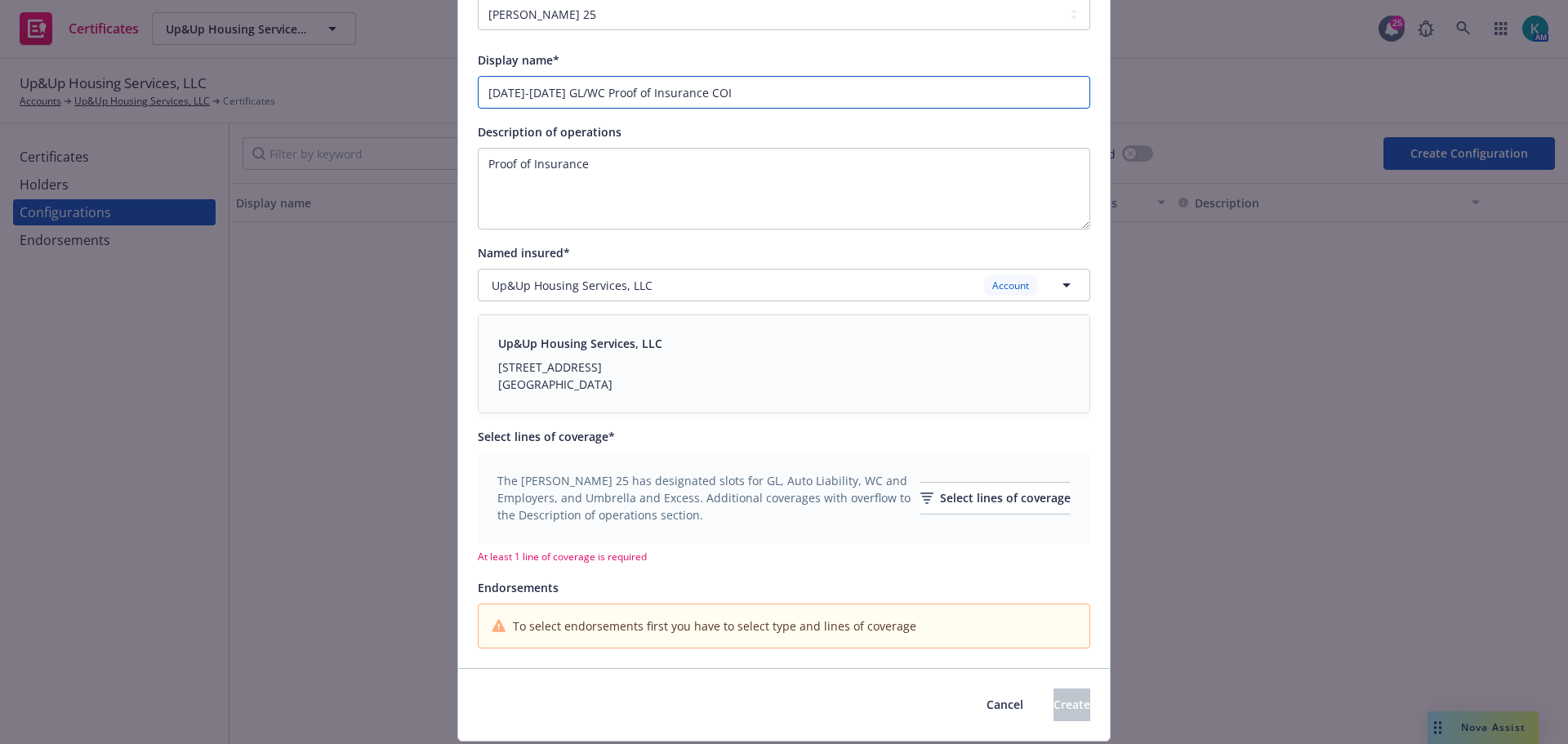
scroll to position [164, 0]
type input "[DATE]-[DATE] GL/WC Proof of Insurance COI"
click at [952, 507] on div "Select lines of coverage" at bounding box center [995, 497] width 150 height 31
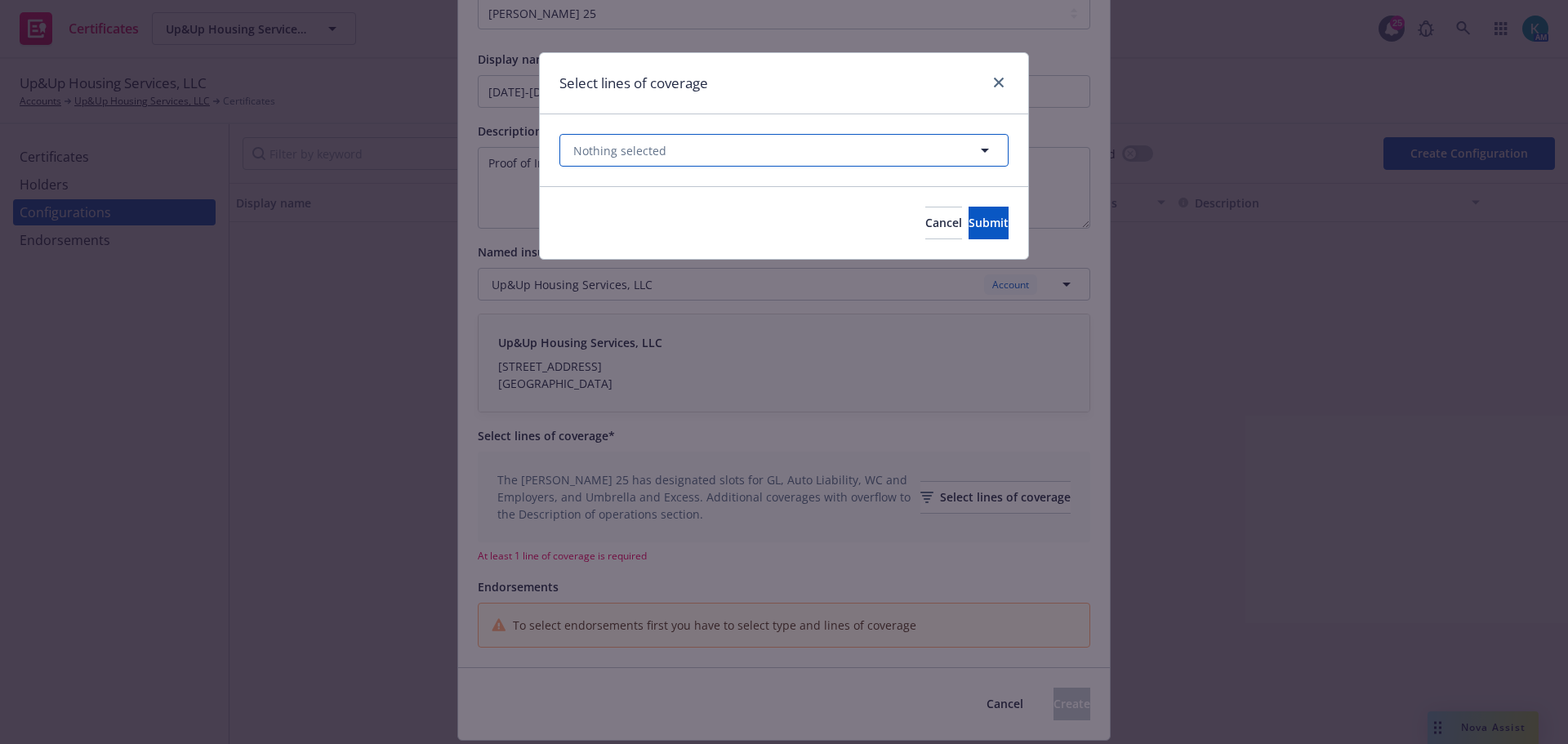
click at [720, 144] on button "Nothing selected" at bounding box center [784, 151] width 449 height 33
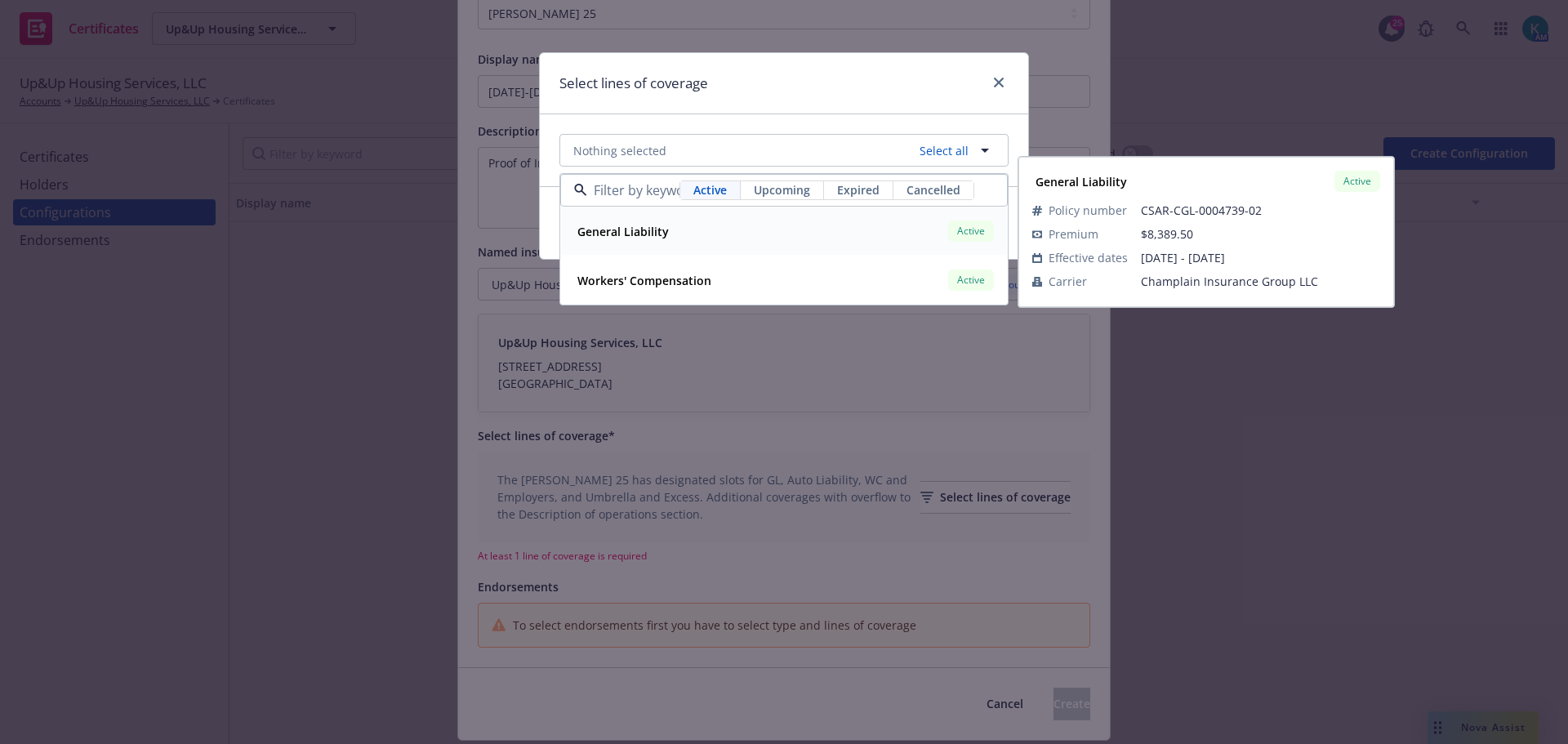
click at [581, 229] on strong "General Liability" at bounding box center [624, 232] width 92 height 16
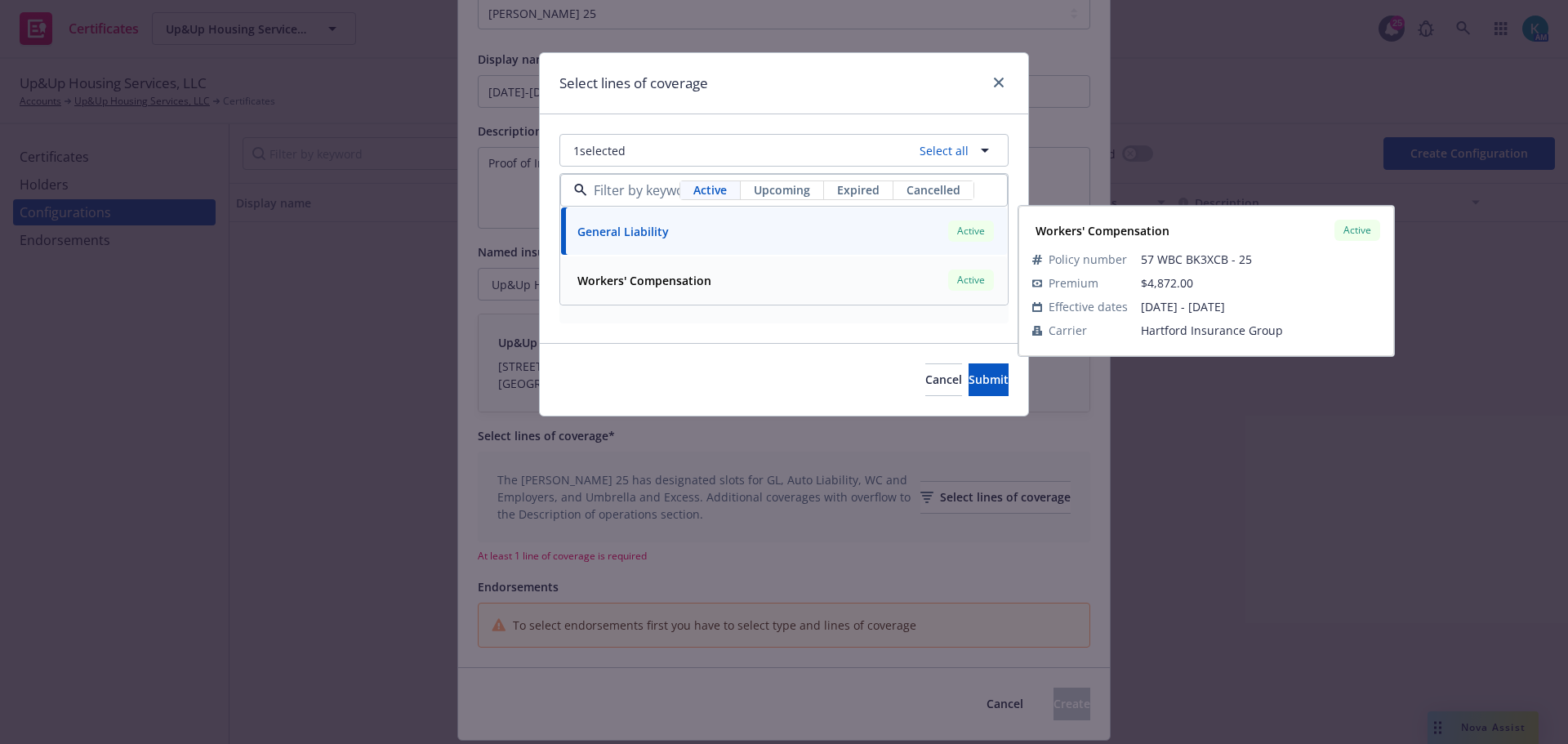
click at [702, 273] on span "Workers' Compensation" at bounding box center [644, 281] width 134 height 17
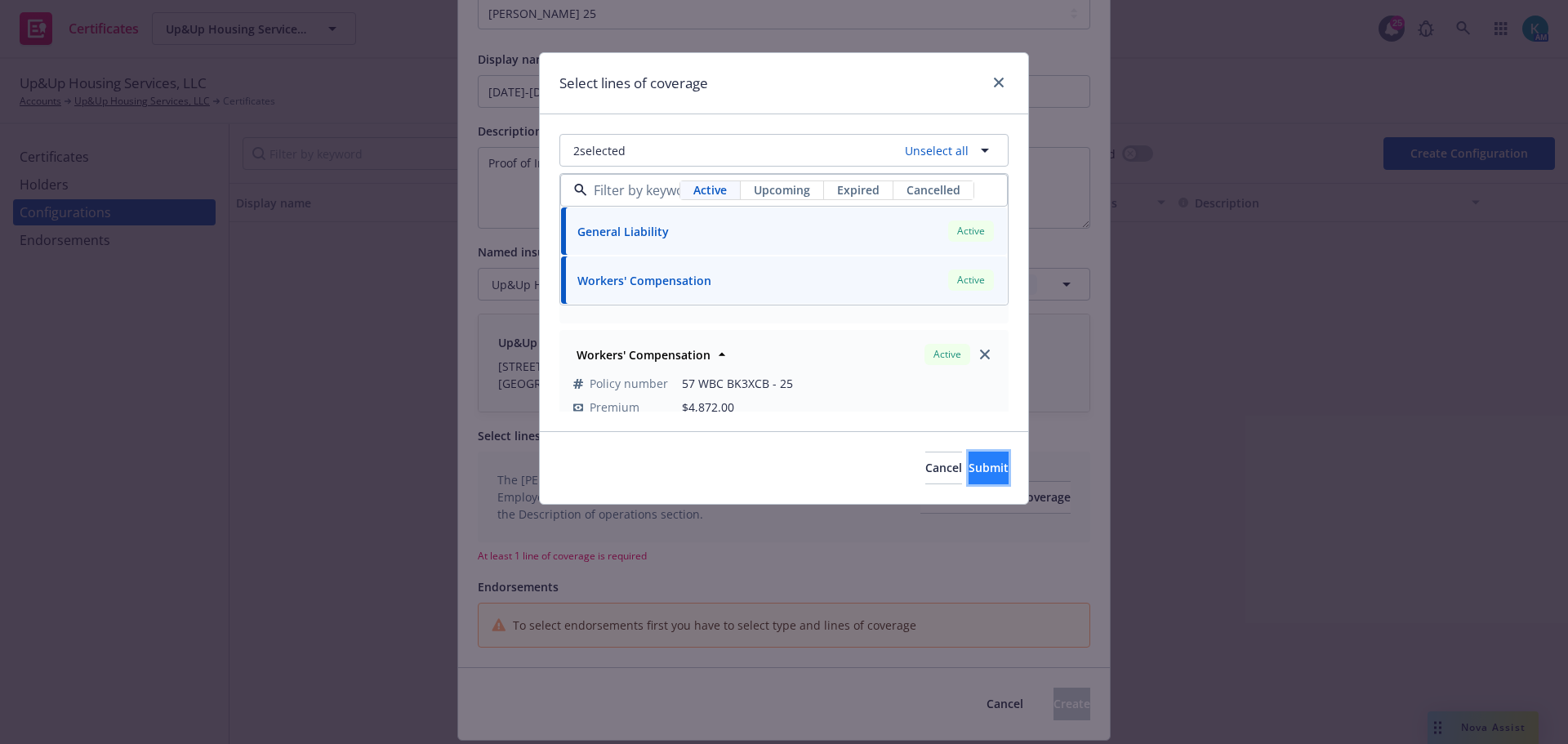
click at [969, 471] on span "Submit" at bounding box center [989, 468] width 40 height 16
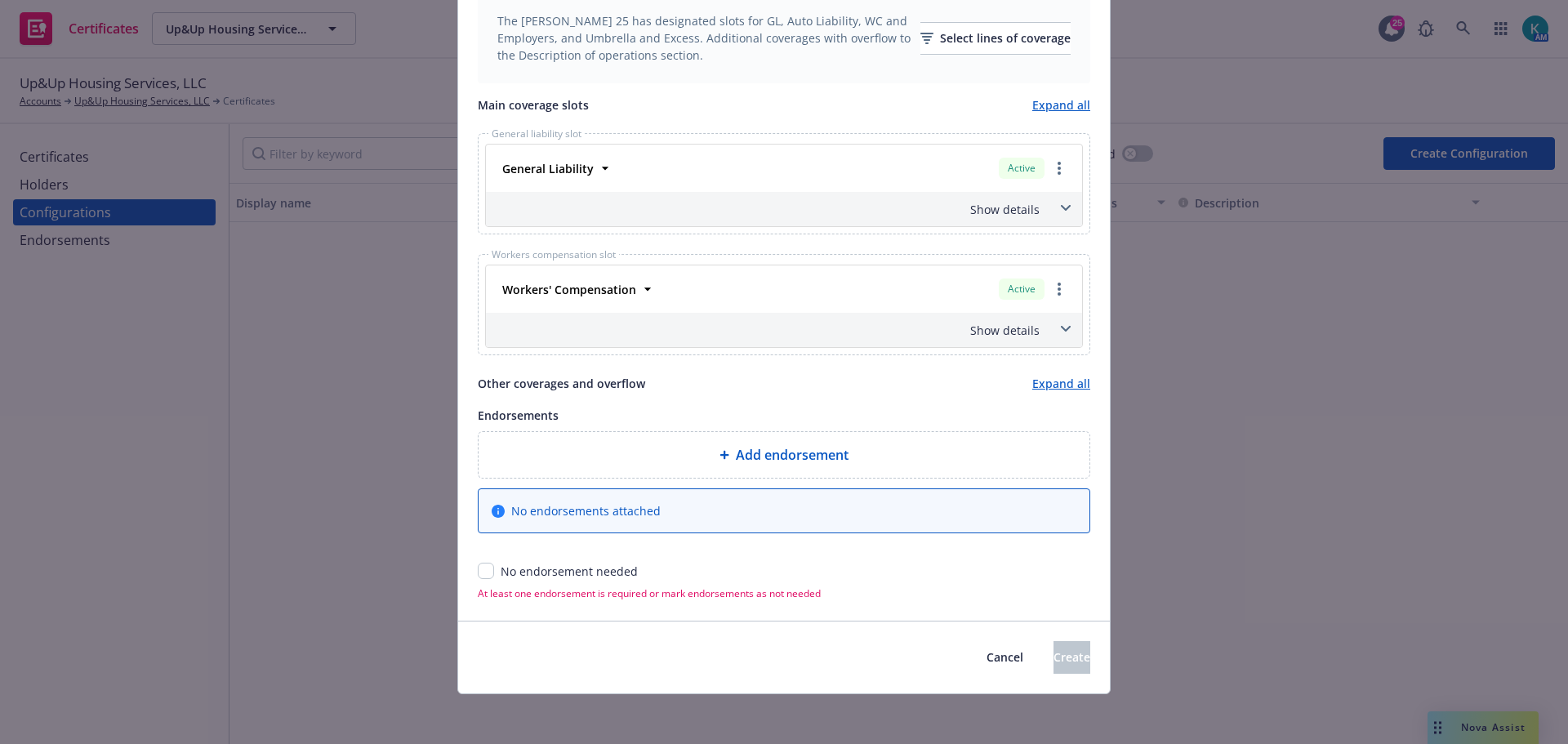
scroll to position [625, 0]
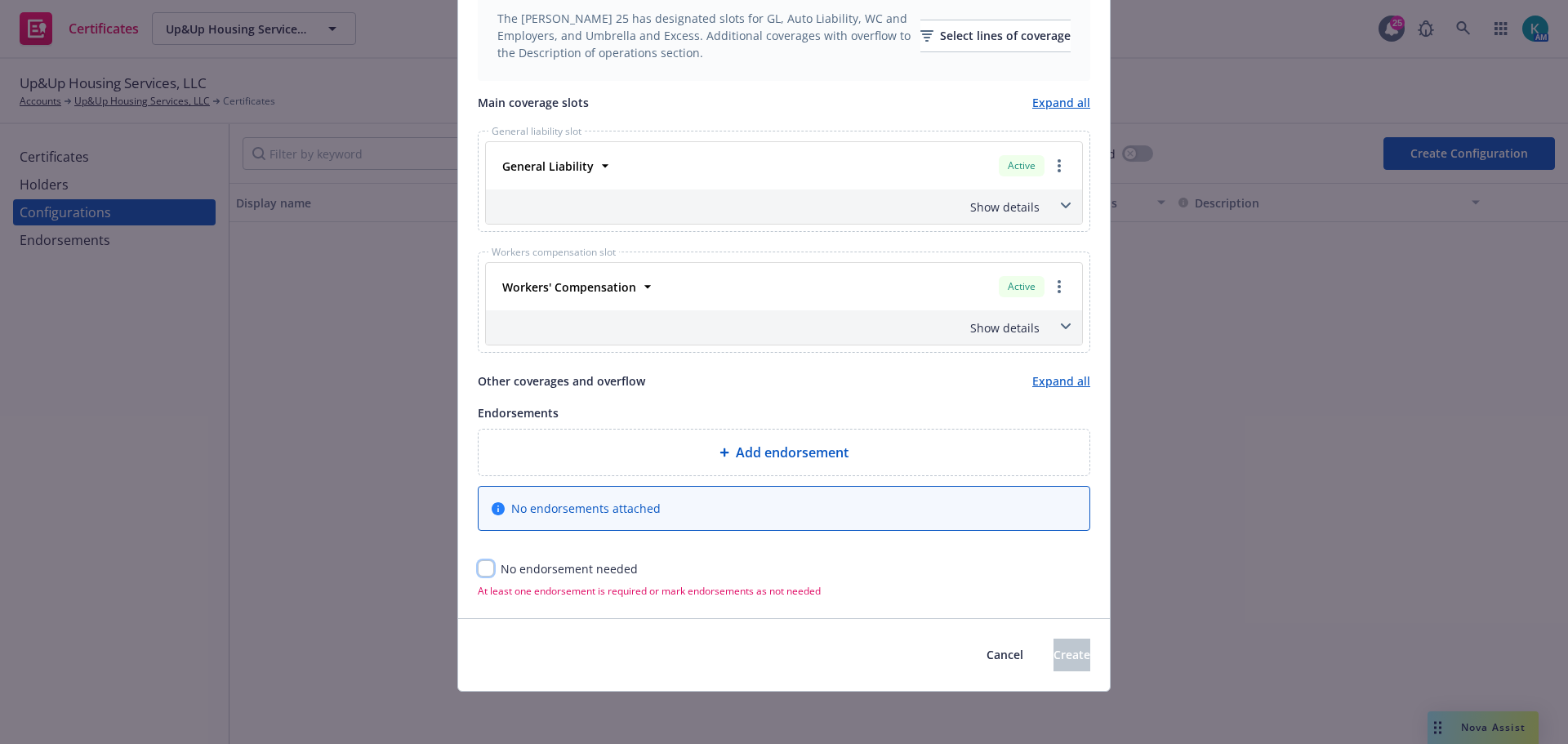
click at [483, 572] on input "checkbox" at bounding box center [486, 568] width 16 height 16
checkbox input "true"
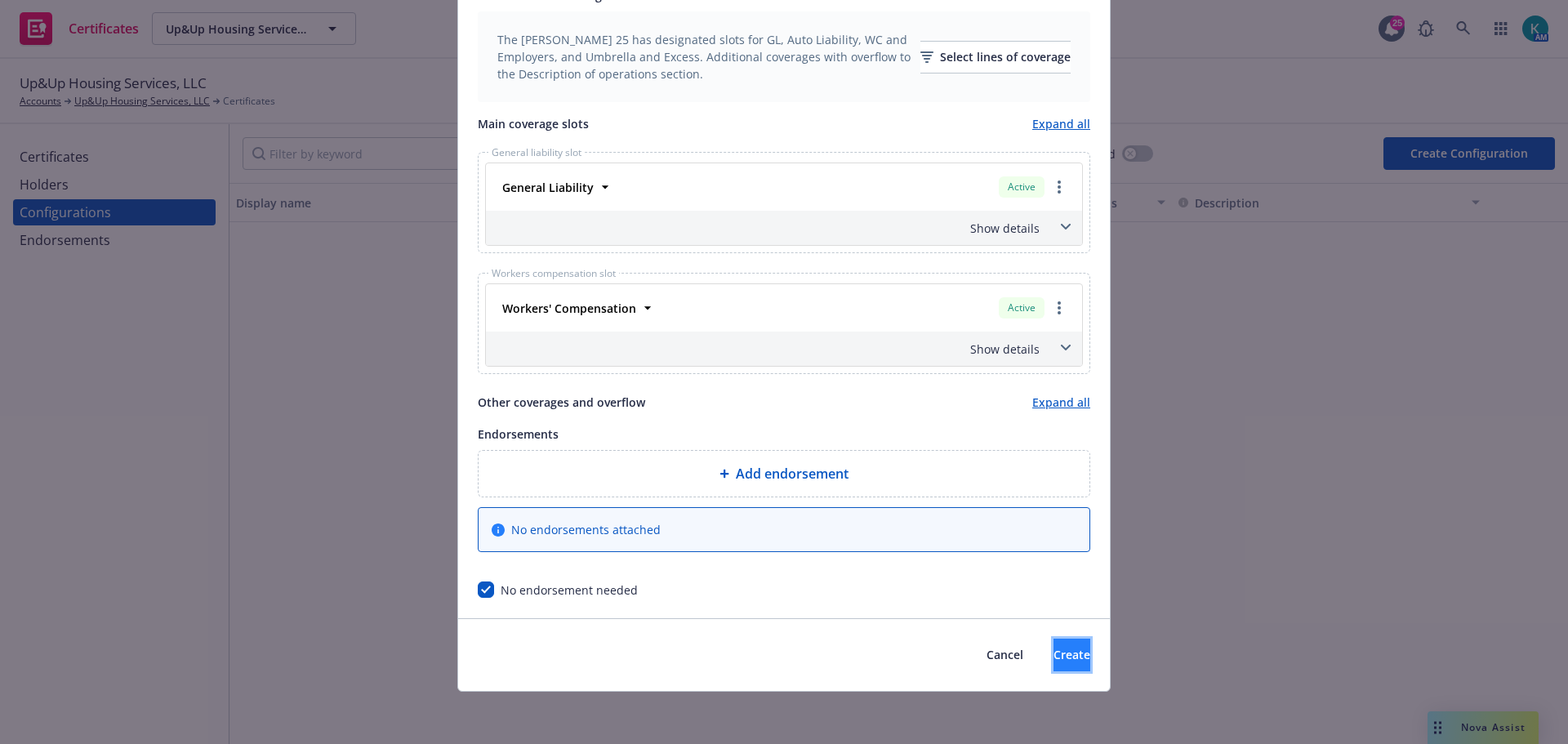
click at [1053, 657] on span "Create" at bounding box center [1072, 655] width 37 height 16
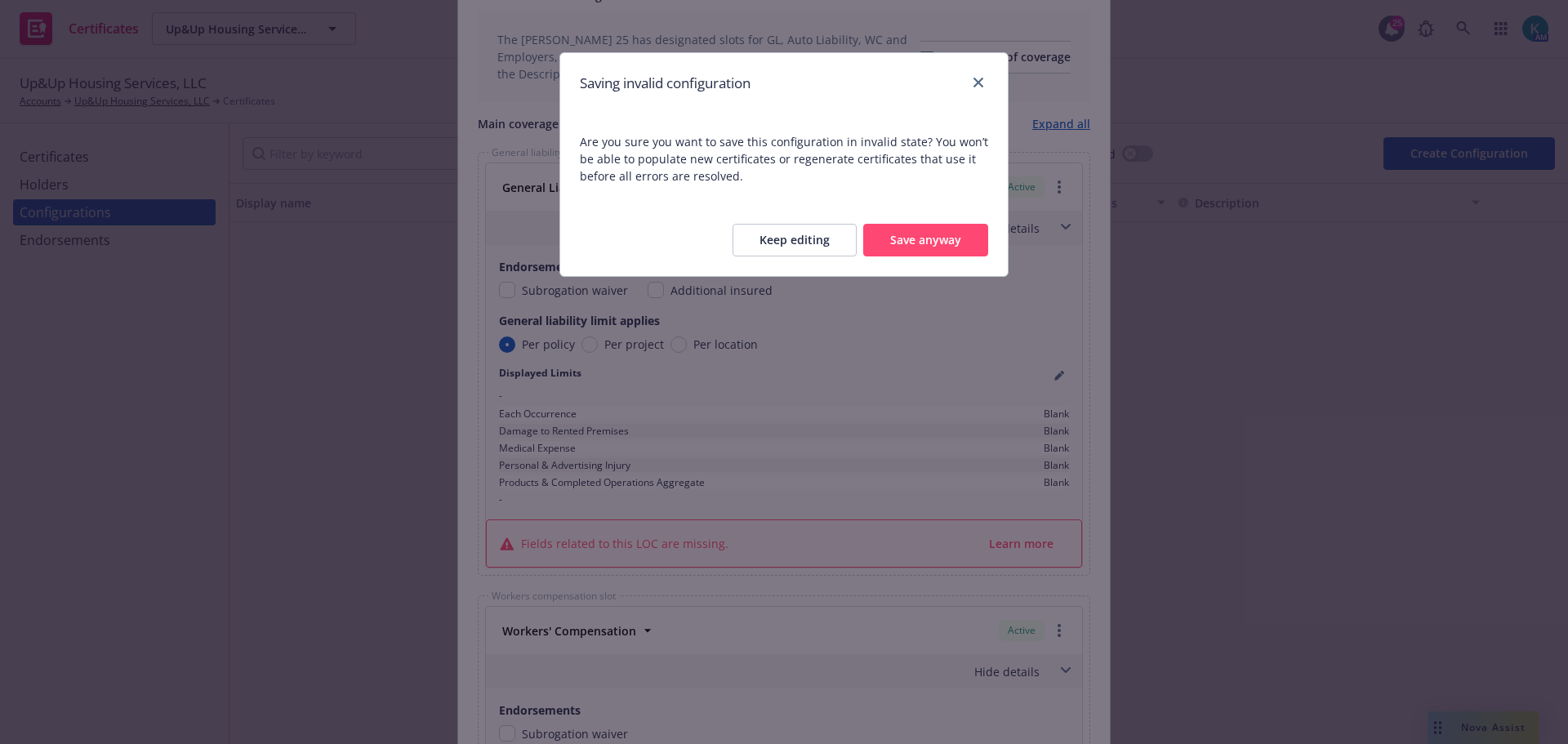
click at [807, 241] on button "Keep editing" at bounding box center [795, 241] width 125 height 33
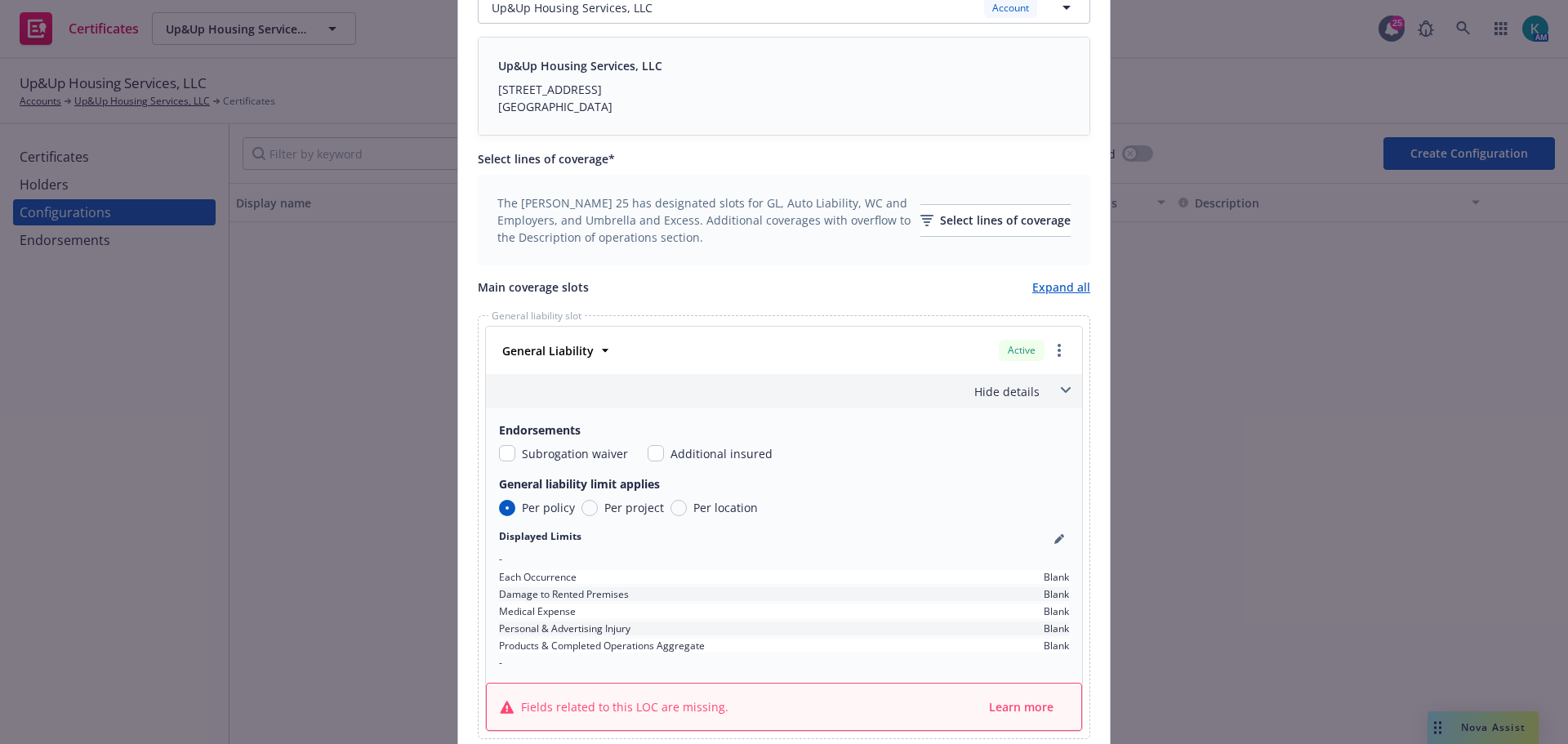
scroll to position [685, 0]
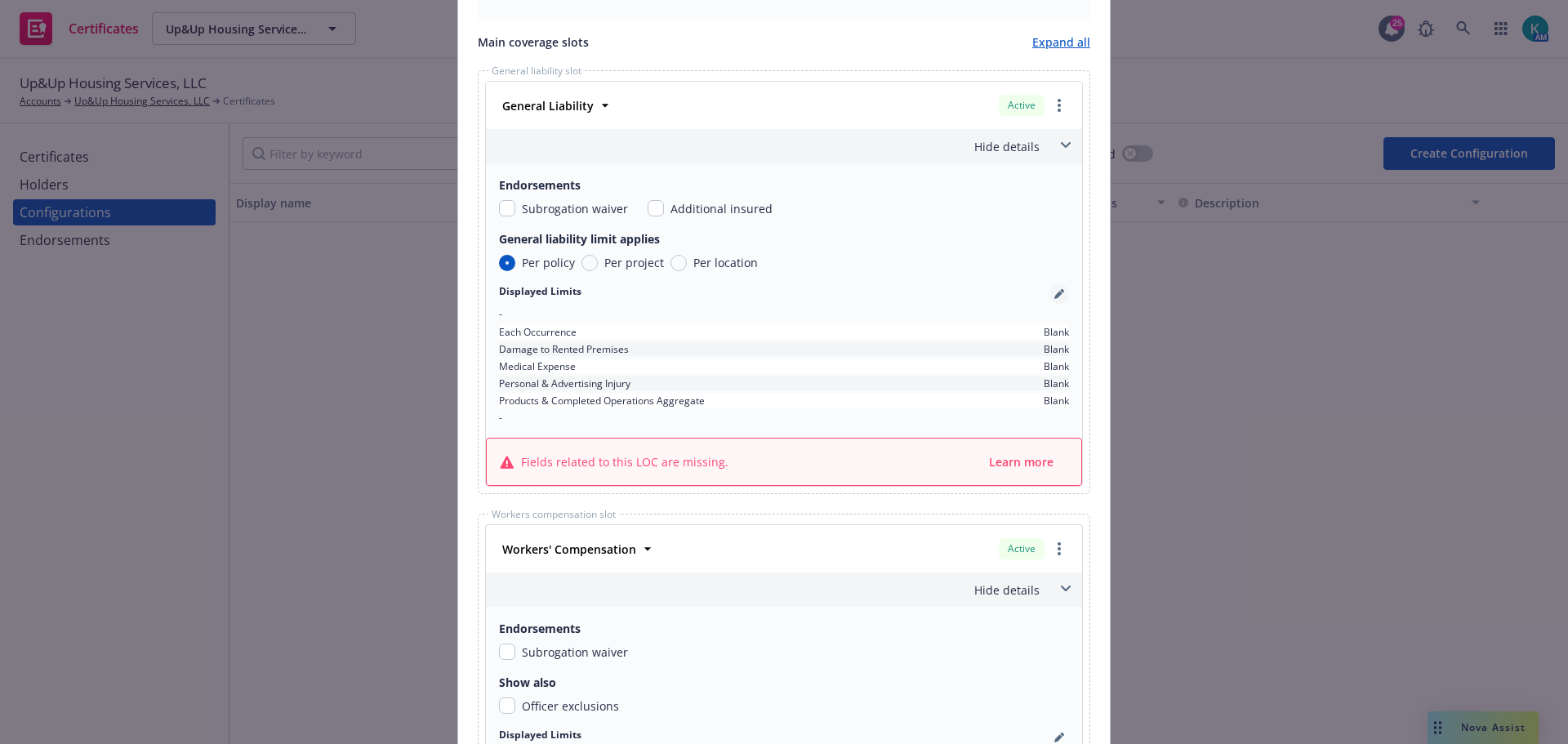
click at [1054, 289] on icon "pencil" at bounding box center [1059, 293] width 10 height 10
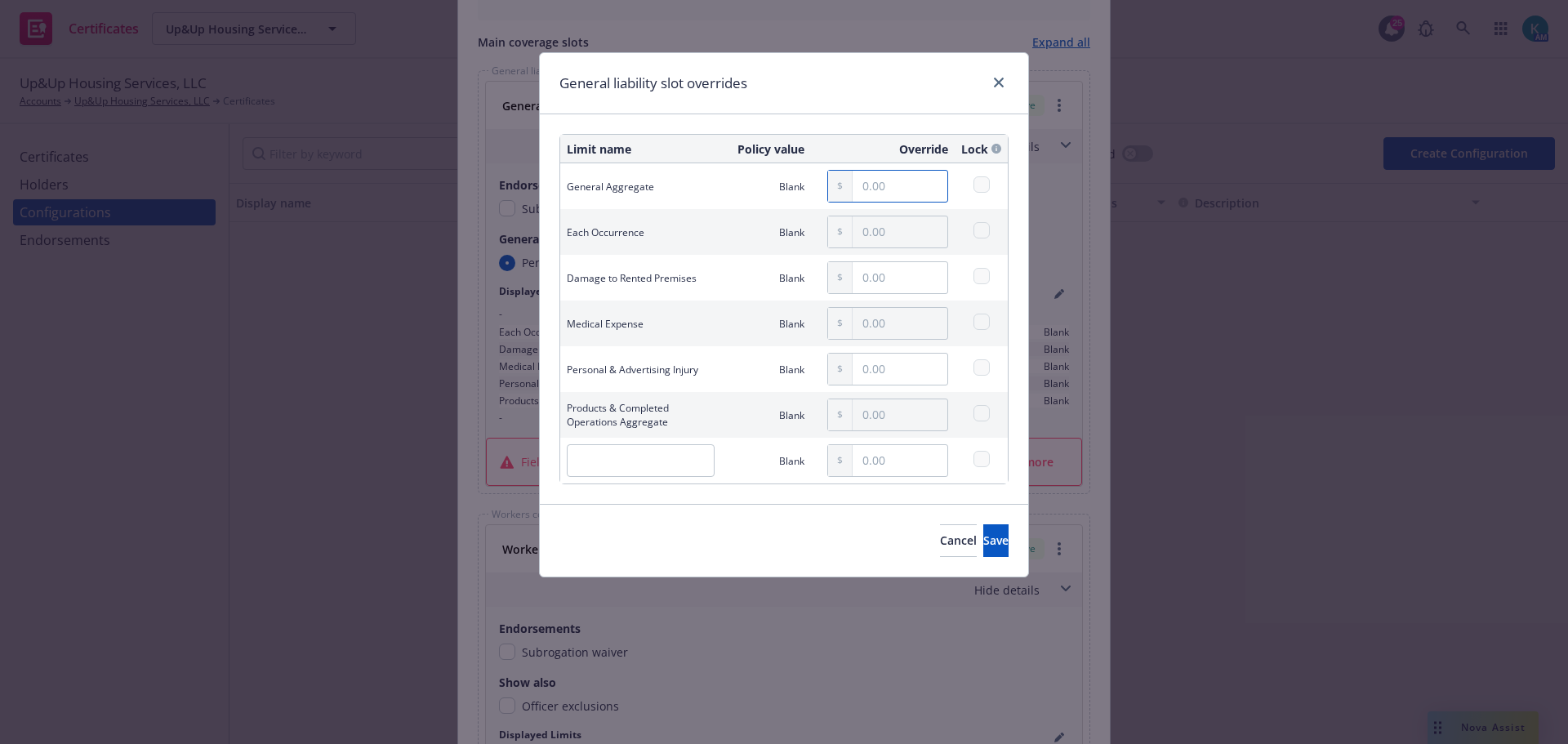
click at [880, 186] on input "text" at bounding box center [900, 186] width 95 height 31
type input "2,000,000.00"
click at [901, 240] on input "text" at bounding box center [900, 232] width 95 height 31
type input "1,000,000.00"
click at [905, 285] on input "text" at bounding box center [900, 278] width 95 height 31
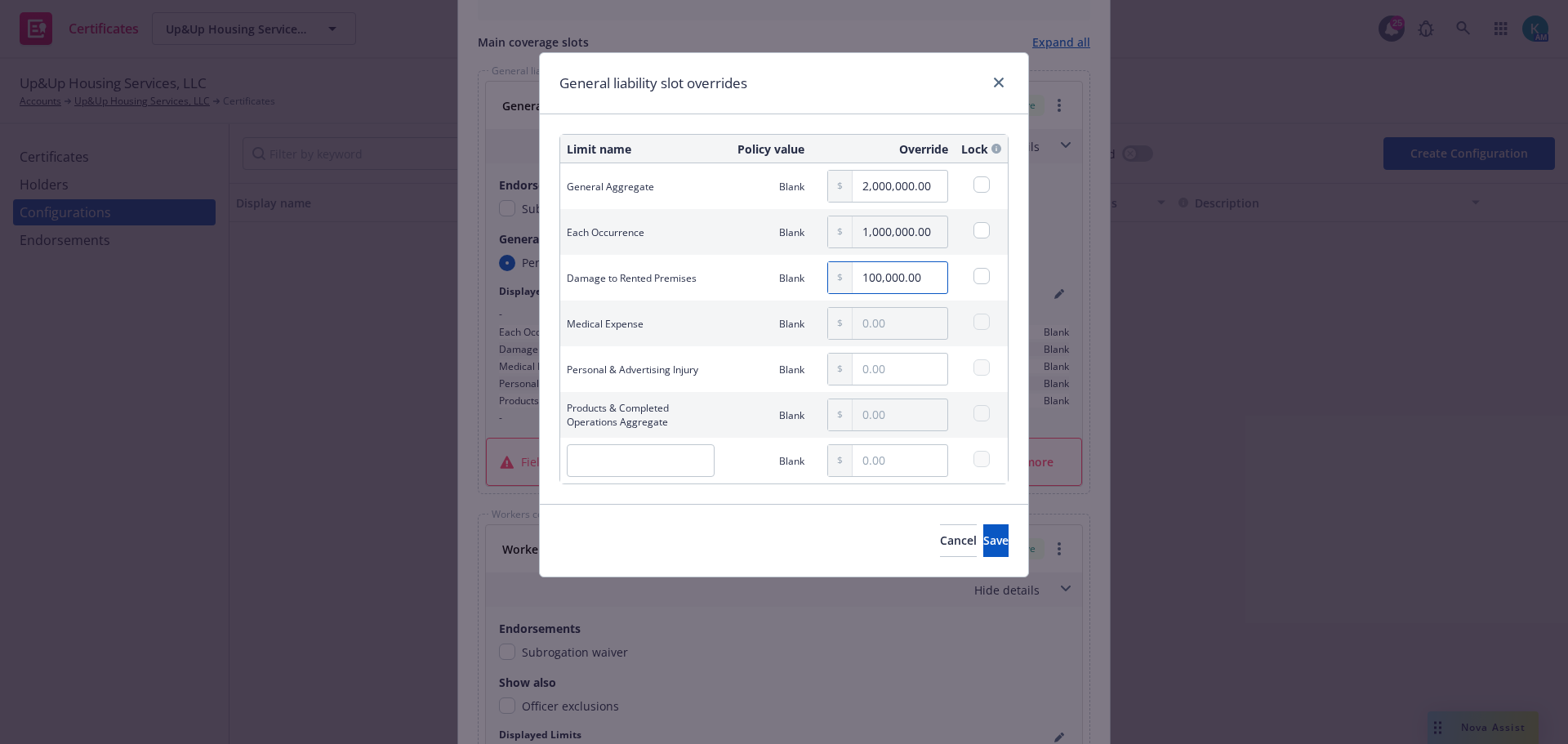
type input "100,000.00"
click at [893, 317] on input "text" at bounding box center [900, 324] width 95 height 31
type input "5,000.00"
click at [911, 375] on input "text" at bounding box center [900, 369] width 95 height 31
type input "1,000,000.00"
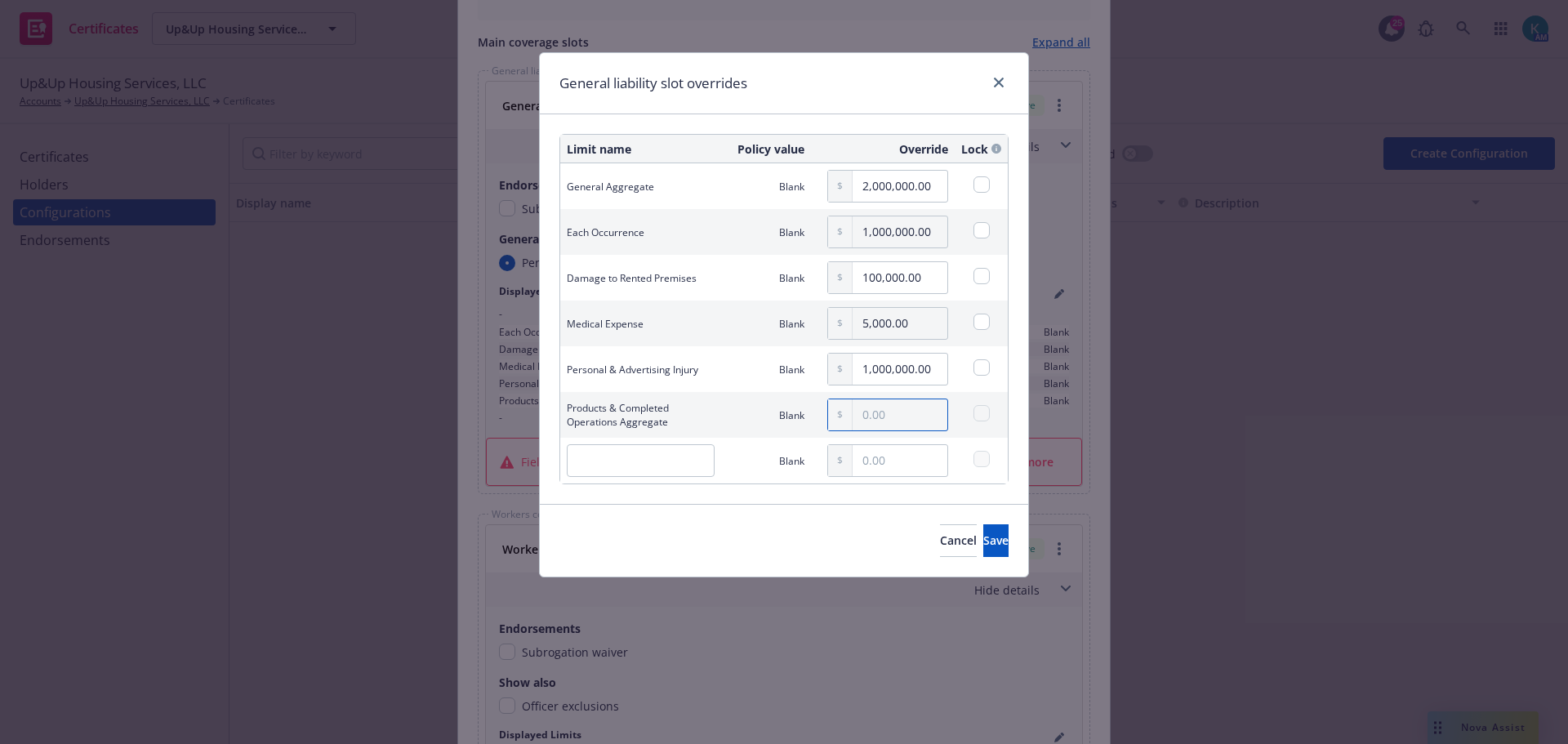
click at [908, 420] on input "text" at bounding box center [900, 415] width 95 height 31
type input "2,000,000.00"
click at [675, 460] on input "text" at bounding box center [640, 461] width 148 height 33
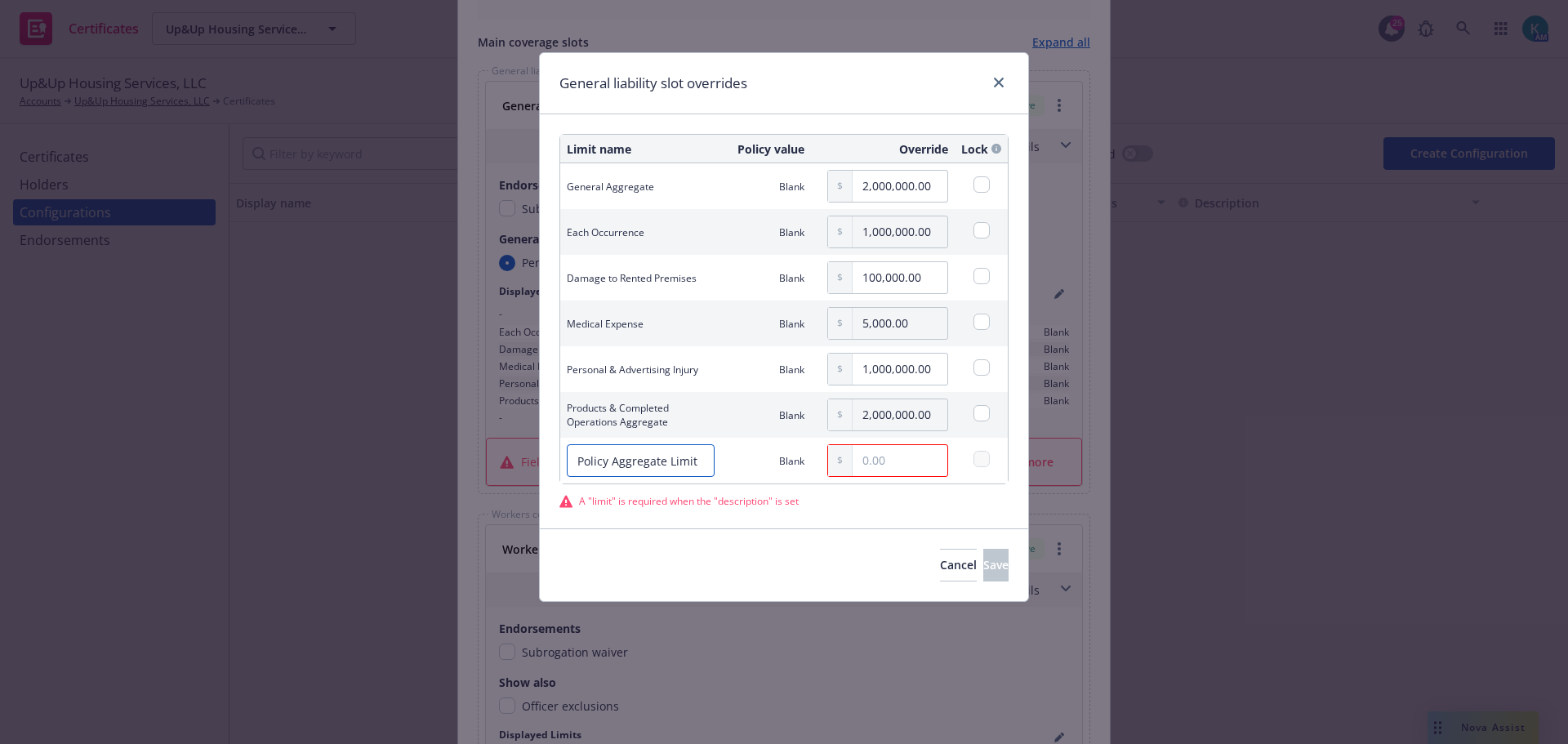
type input "Policy Aggregate Limit"
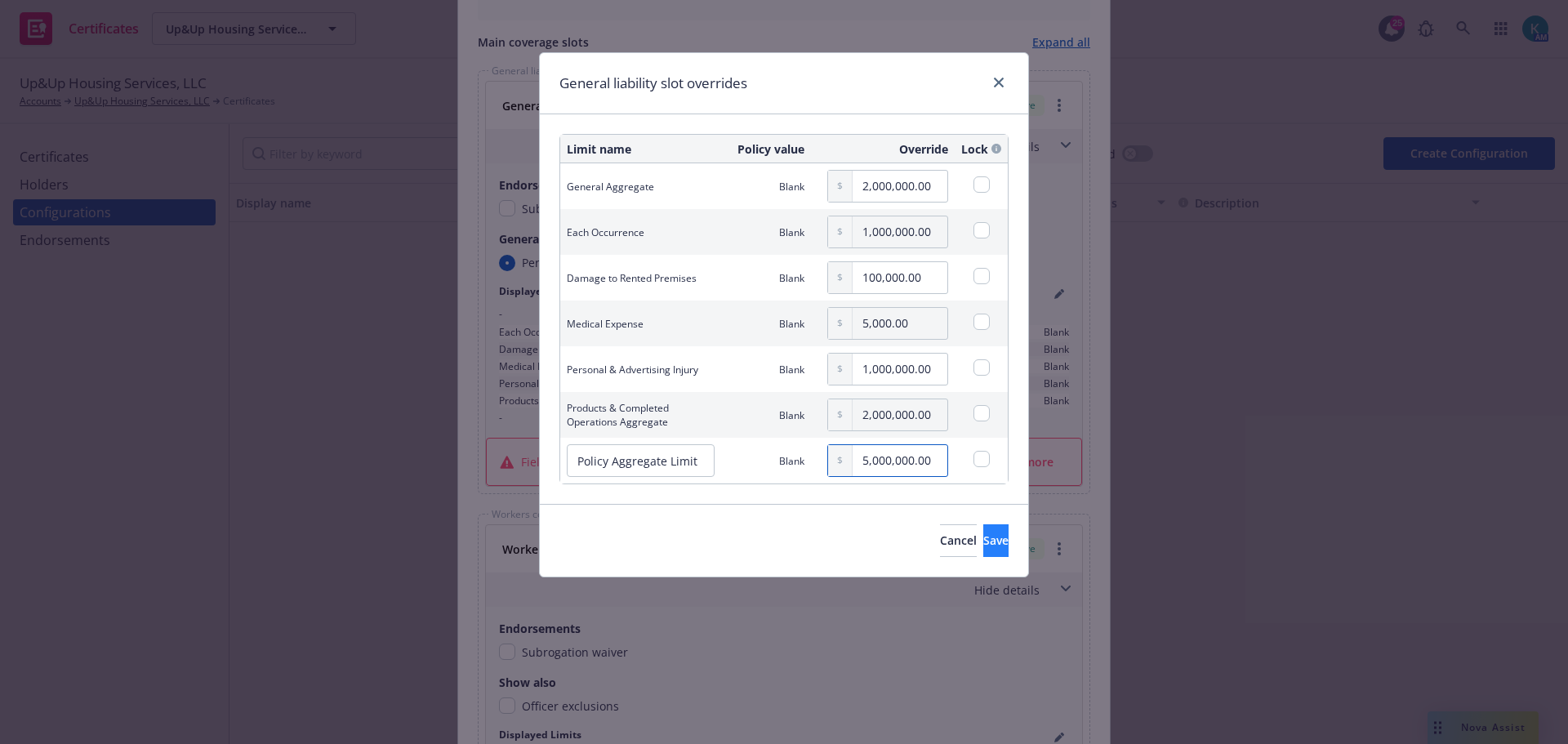
type input "5,000,000.00"
click at [988, 539] on button "Save" at bounding box center [995, 541] width 25 height 33
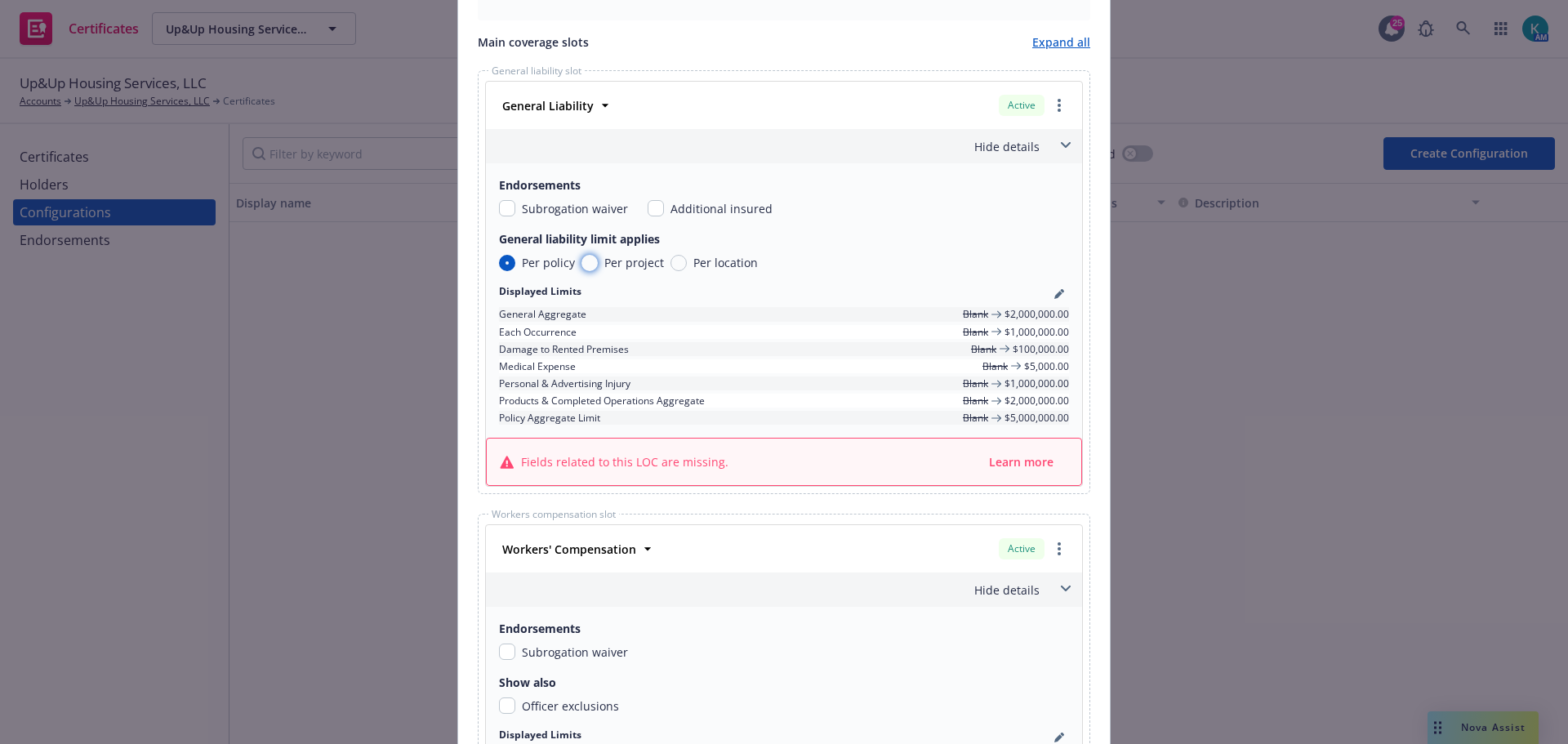
click at [583, 260] on input "Per project" at bounding box center [589, 263] width 16 height 16
radio input "true"
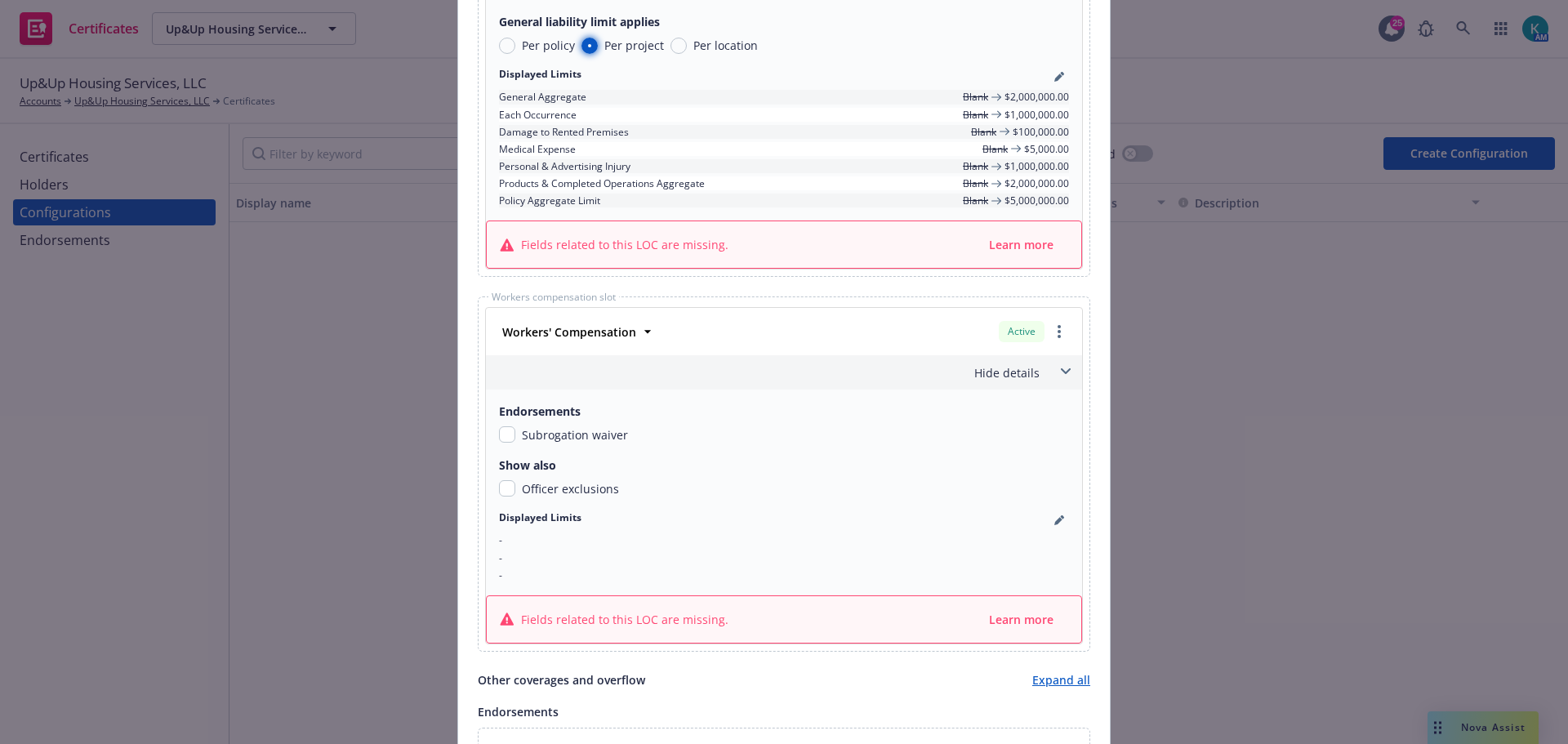
scroll to position [1012, 0]
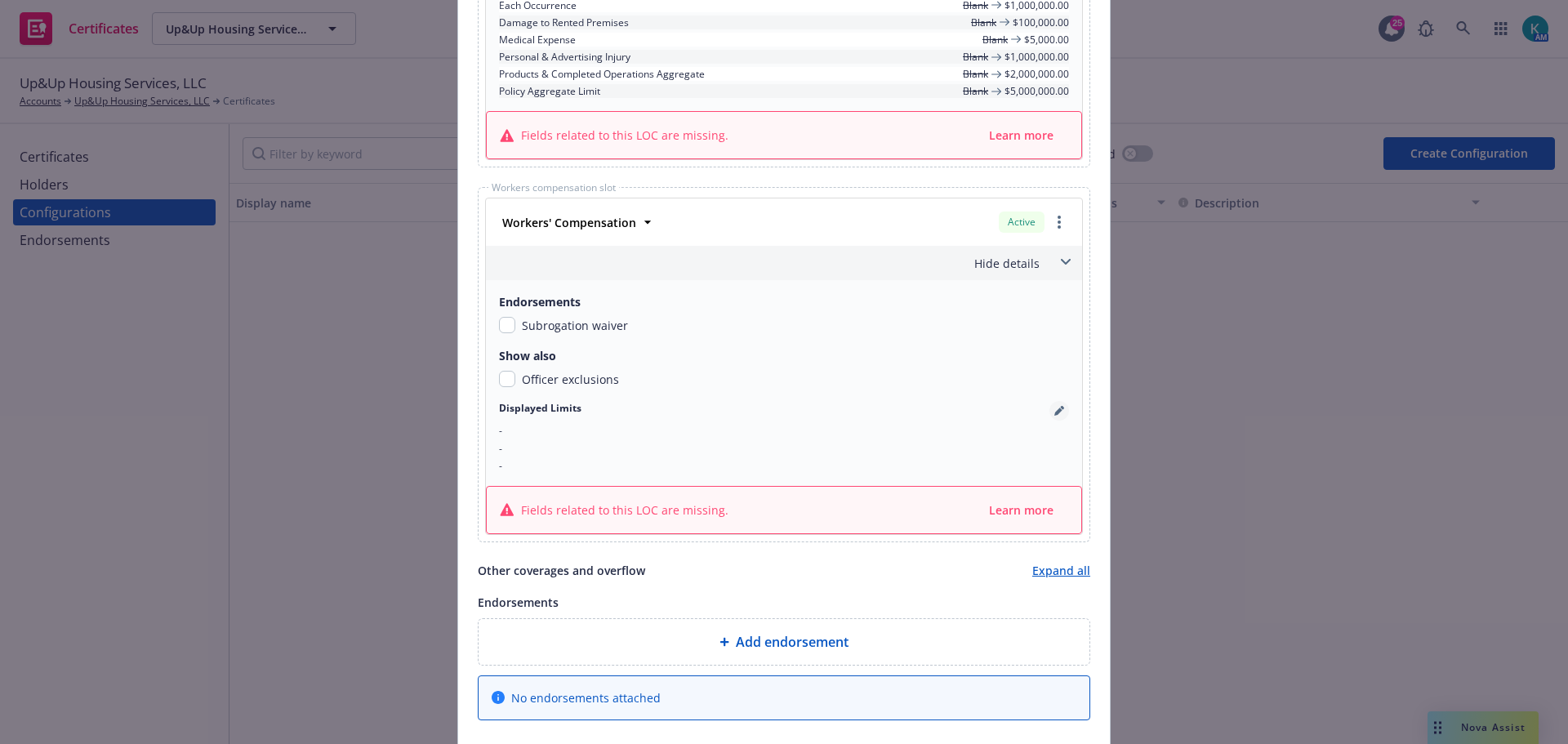
click at [1050, 417] on link "pencil" at bounding box center [1059, 411] width 20 height 20
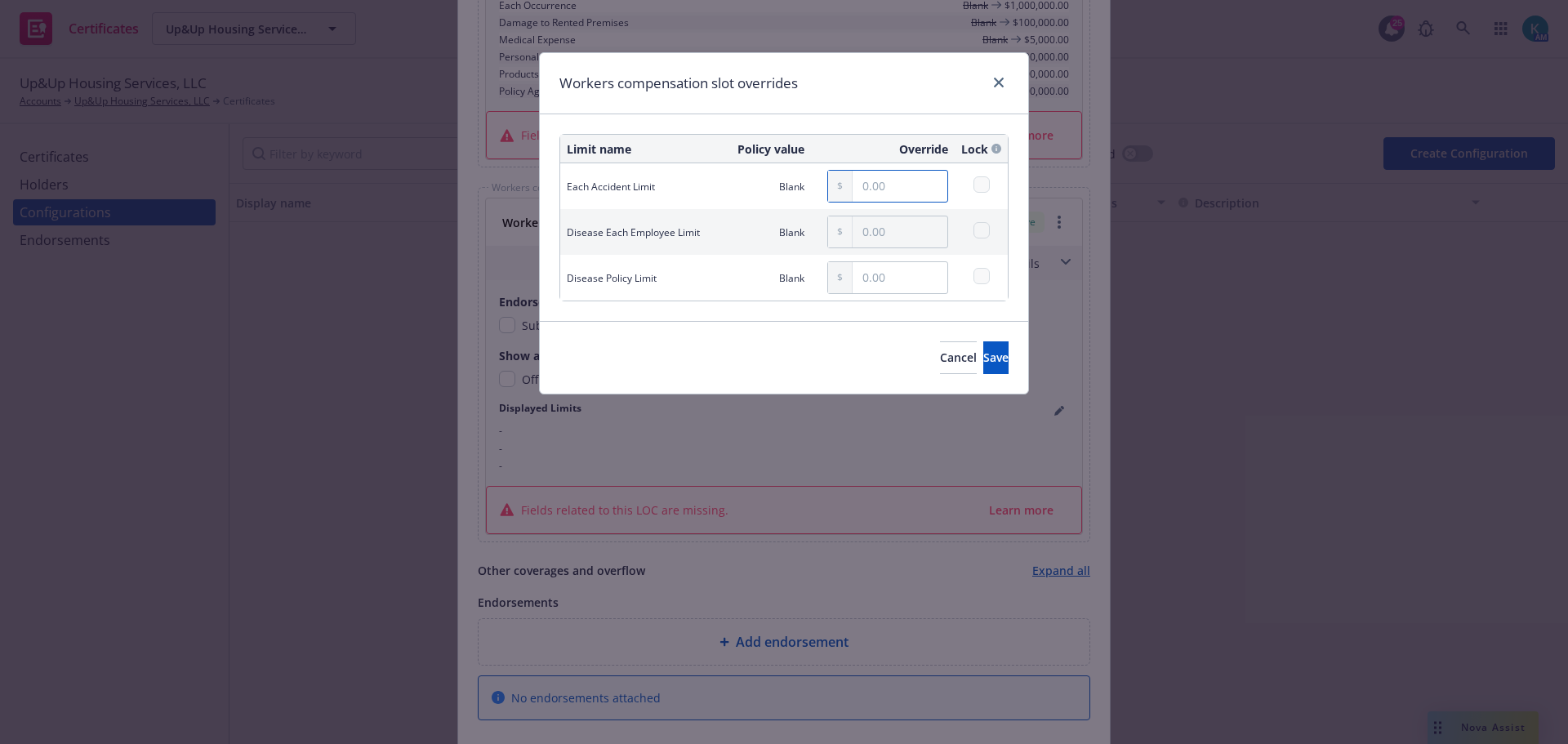
click at [899, 180] on input "text" at bounding box center [900, 186] width 95 height 31
type input "1,000,000.00"
click at [875, 234] on input "text" at bounding box center [900, 232] width 95 height 31
type input "1,000,000.00"
click at [884, 280] on input "text" at bounding box center [900, 278] width 95 height 31
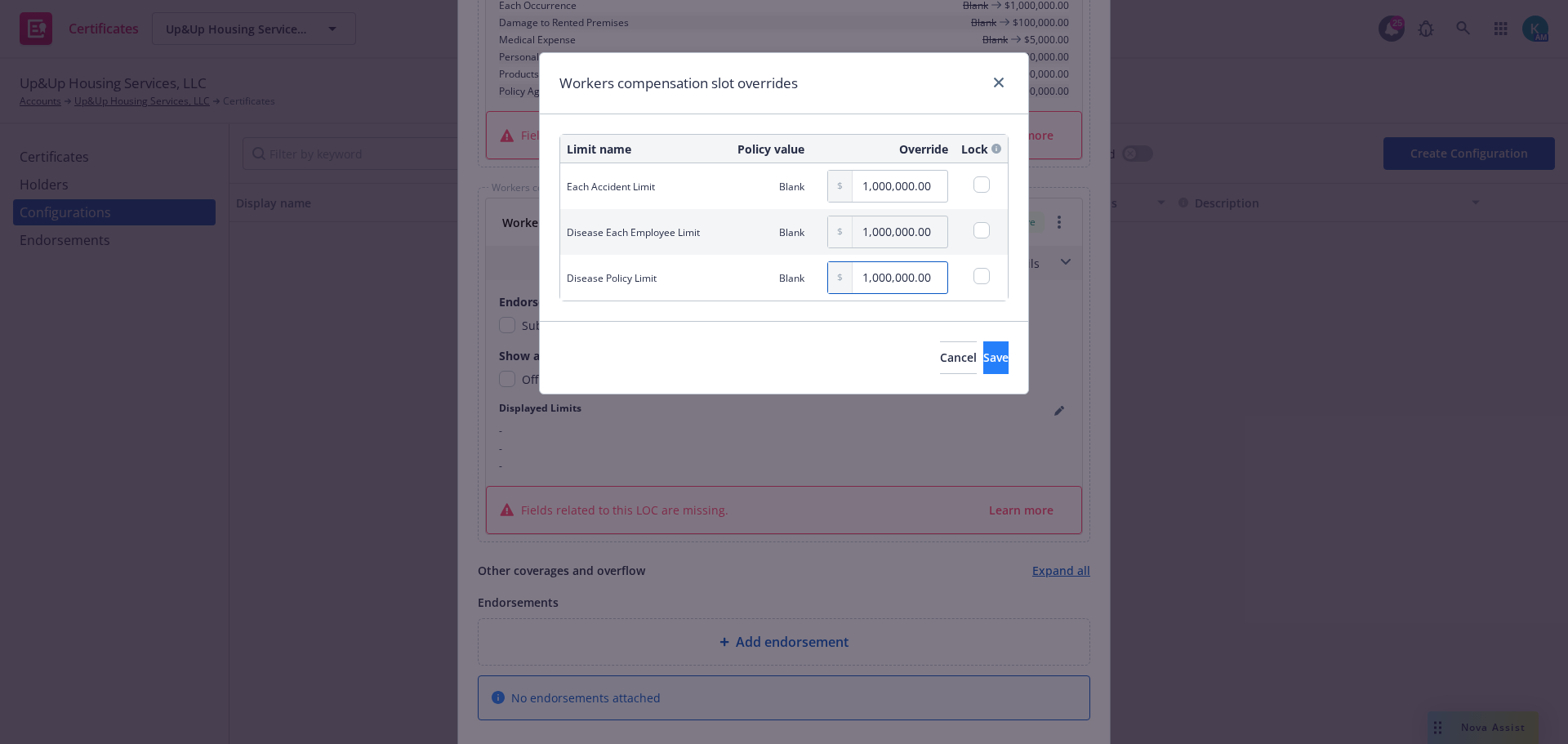
type input "1,000,000.00"
click at [983, 359] on span "Save" at bounding box center [995, 357] width 25 height 16
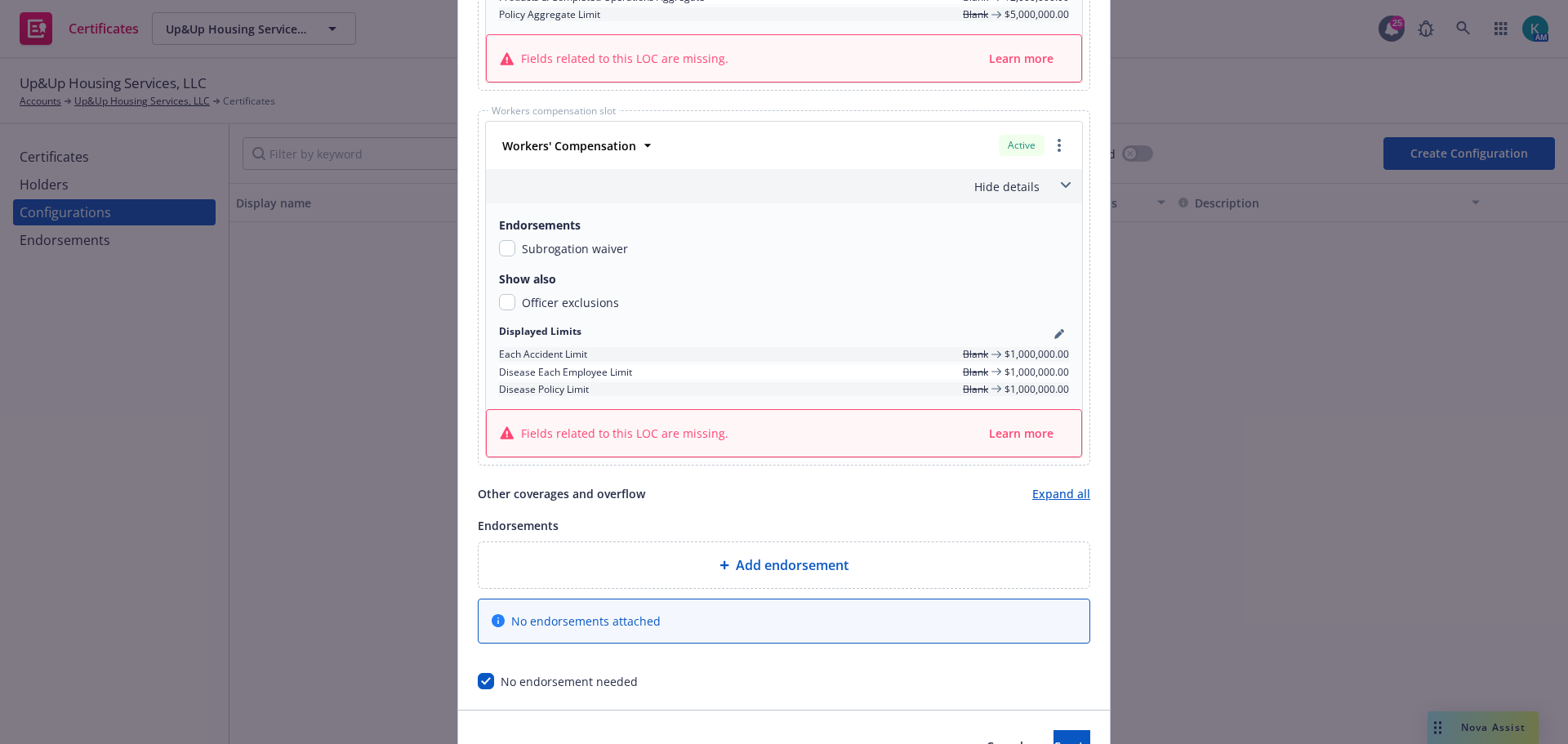
scroll to position [1181, 0]
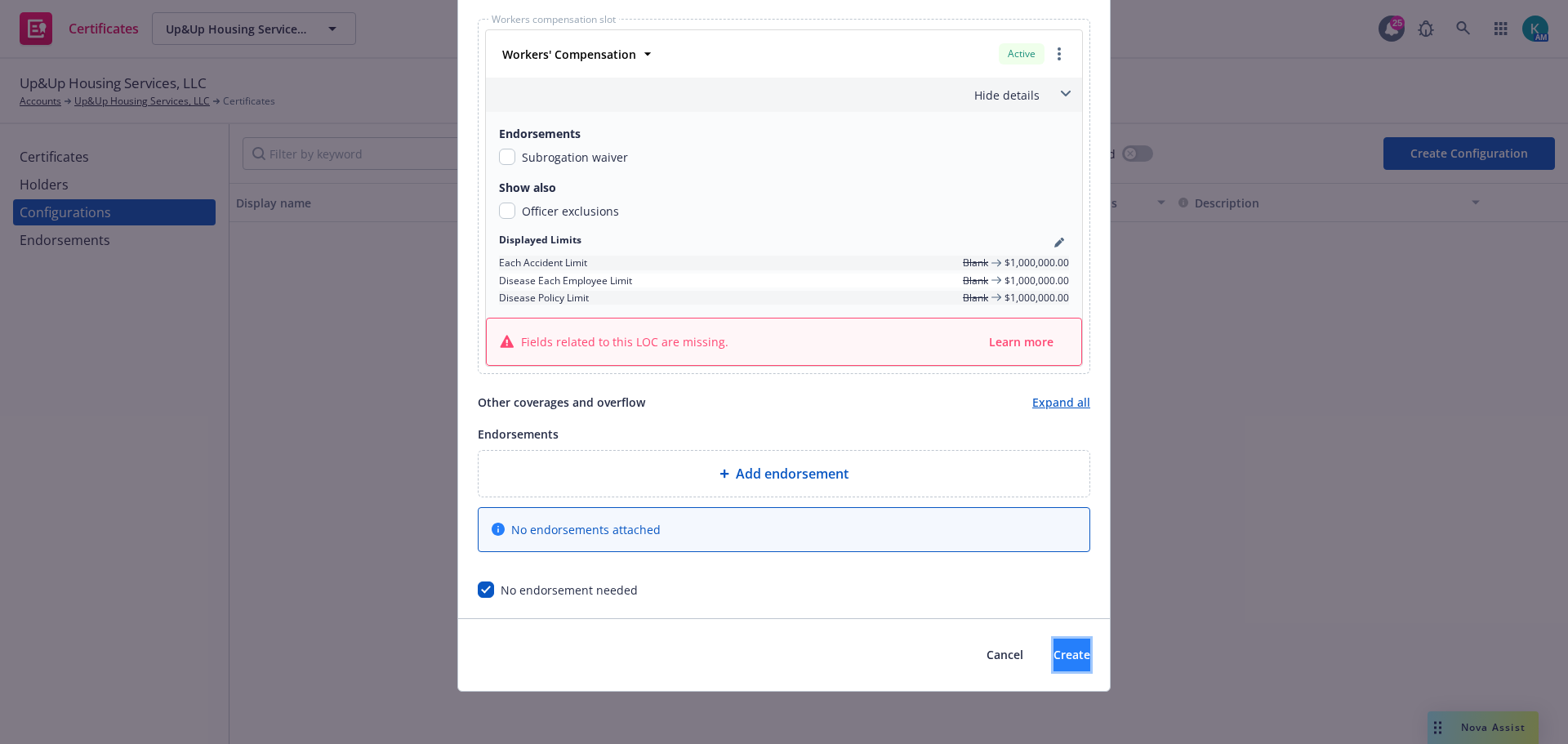
click at [1053, 657] on span "Create" at bounding box center [1072, 655] width 37 height 16
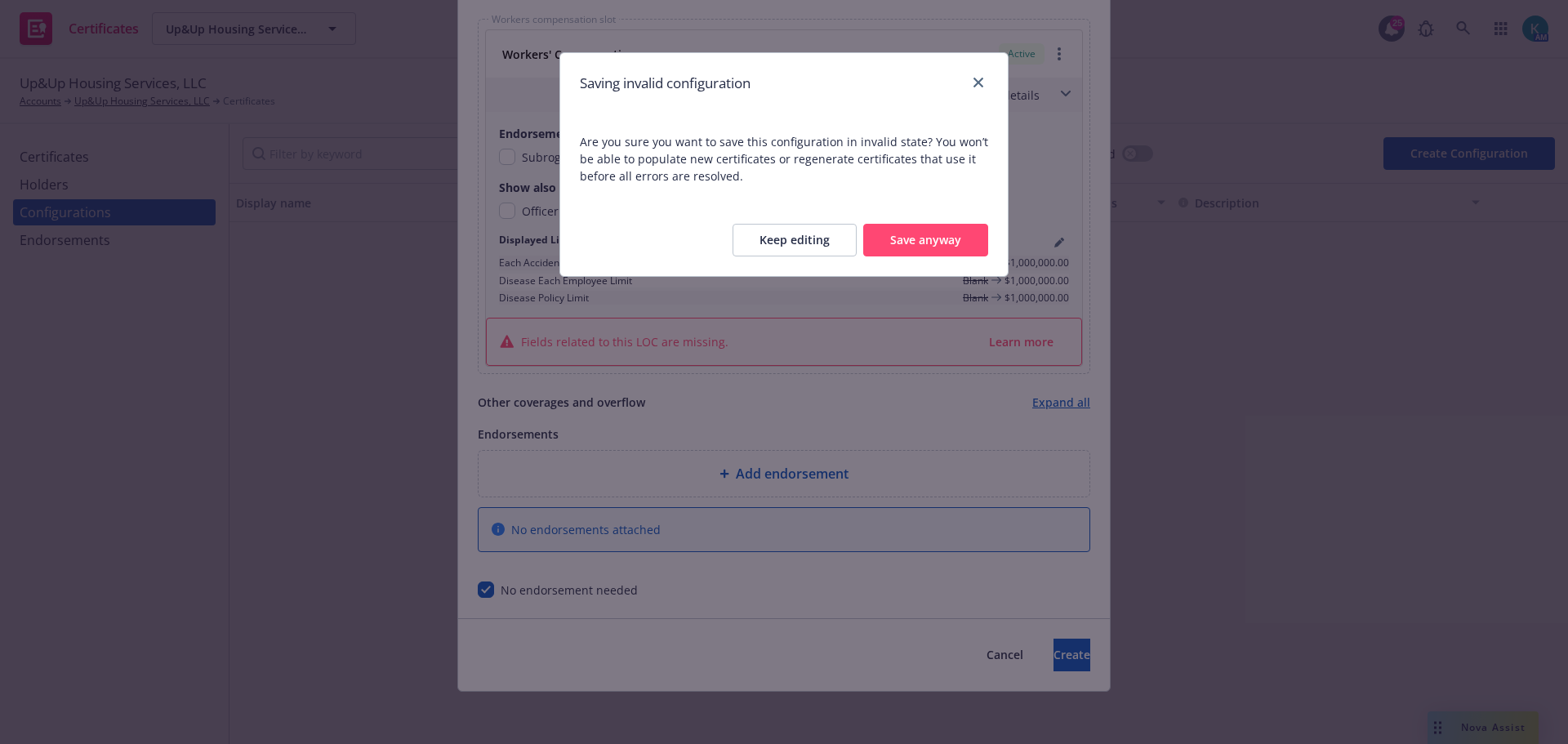
click at [916, 231] on button "Save anyway" at bounding box center [925, 241] width 125 height 33
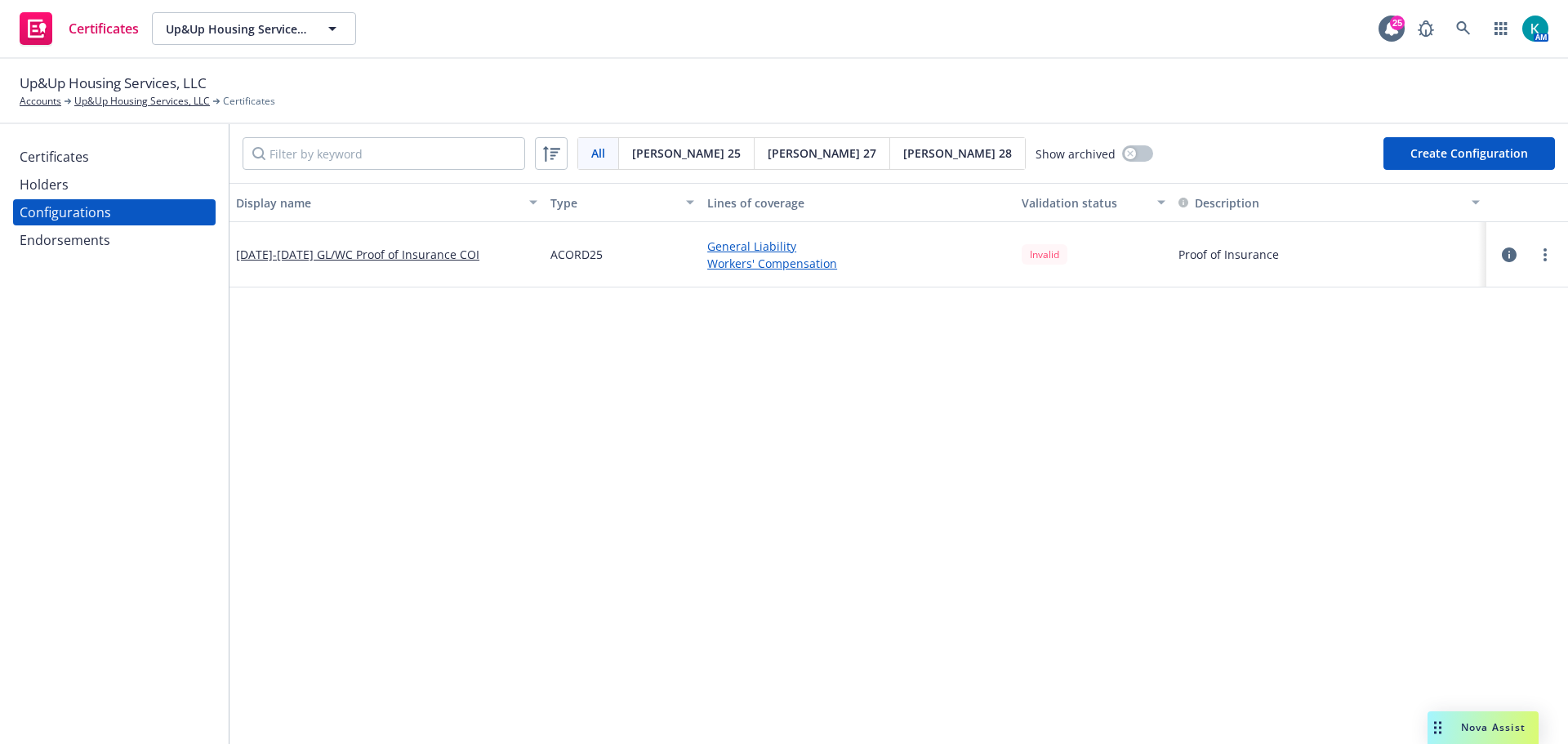
click at [97, 164] on div "Certificates" at bounding box center [114, 157] width 189 height 26
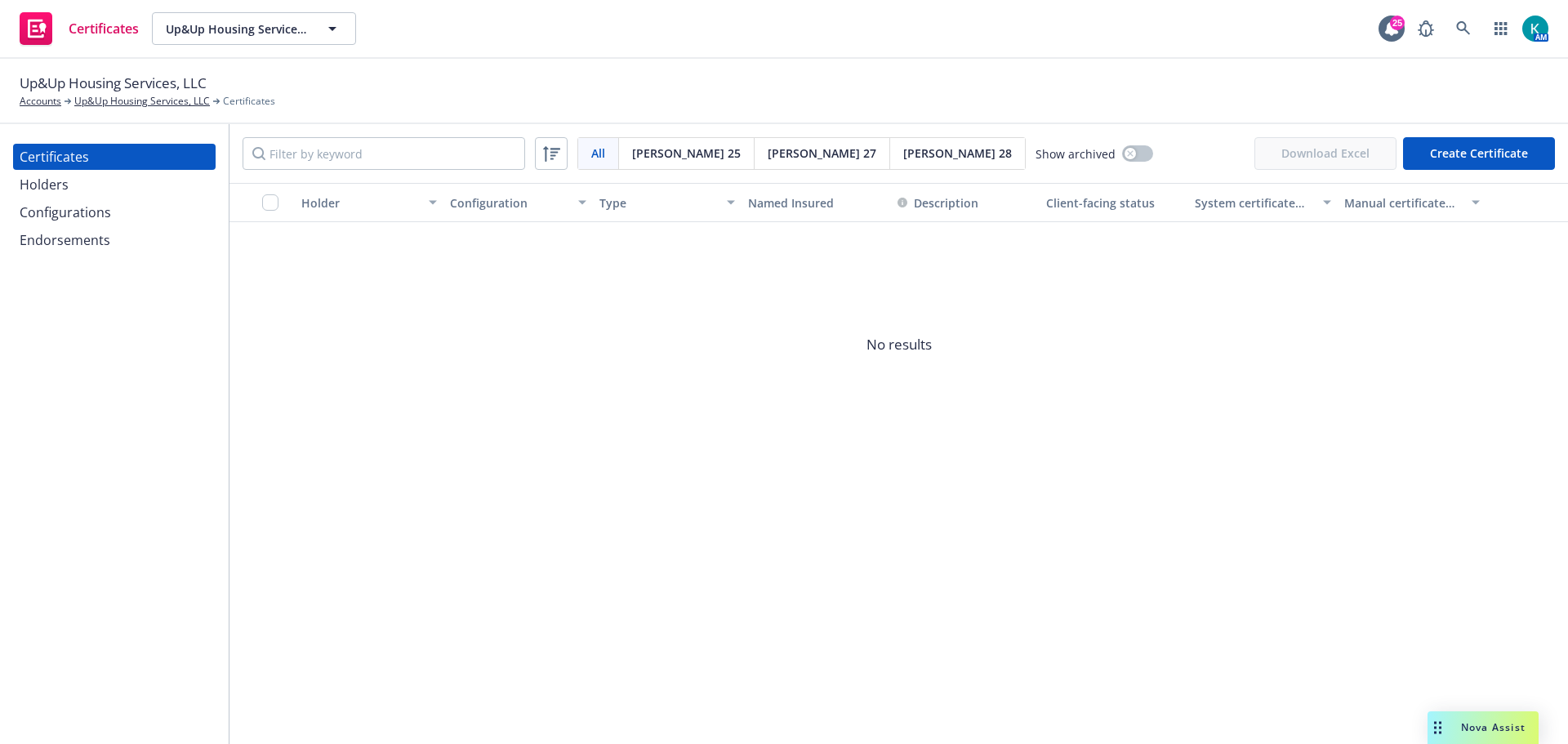
click at [1461, 150] on button "Create Certificate" at bounding box center [1480, 154] width 152 height 33
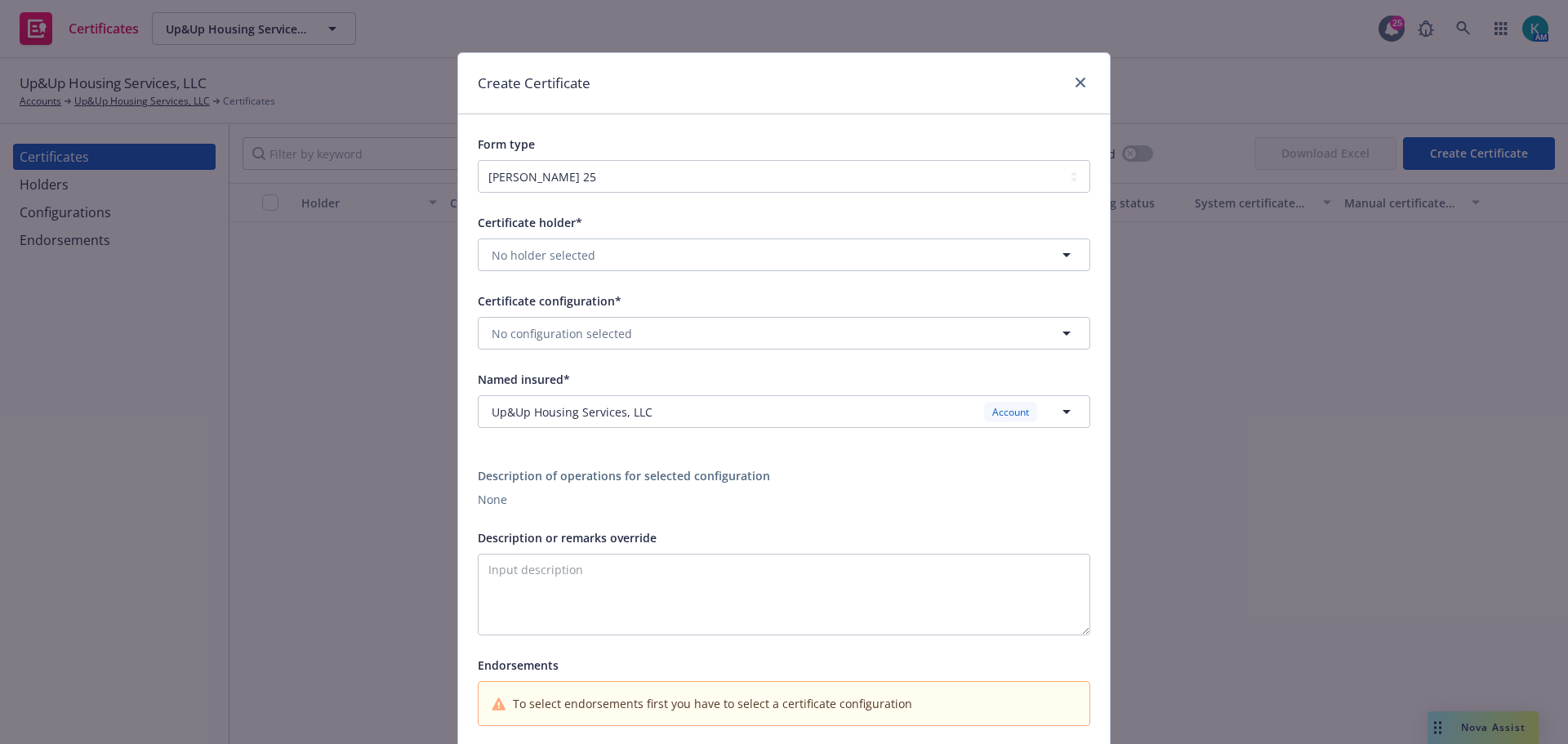
click at [593, 237] on div "Certificate holder* No holder selected" at bounding box center [784, 242] width 612 height 59
click at [597, 256] on button "No holder selected" at bounding box center [784, 255] width 612 height 33
click at [604, 311] on div "Proof of Insurance No address" at bounding box center [784, 309] width 590 height 41
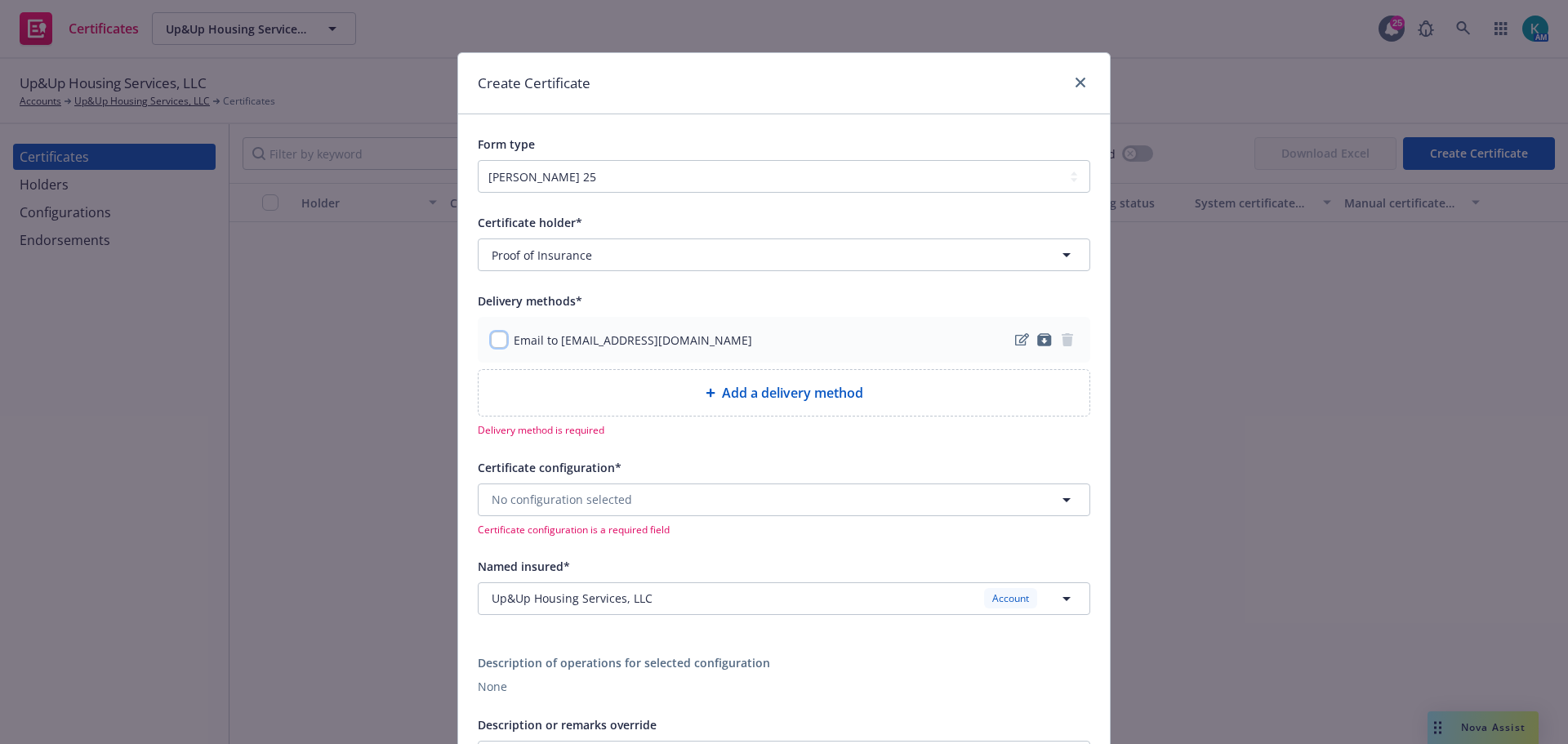
click at [494, 342] on input "checkbox" at bounding box center [499, 339] width 16 height 16
checkbox input "true"
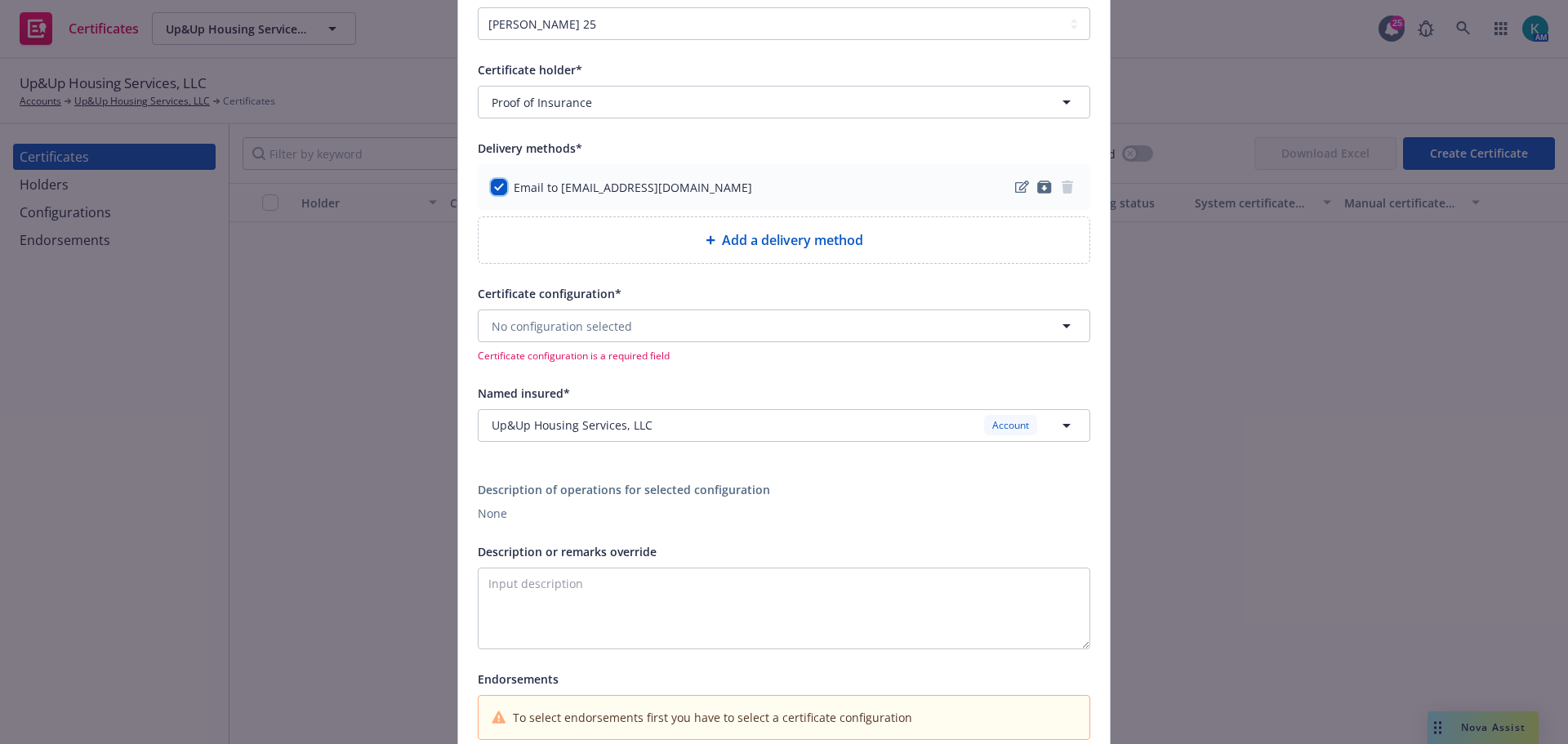
scroll to position [164, 0]
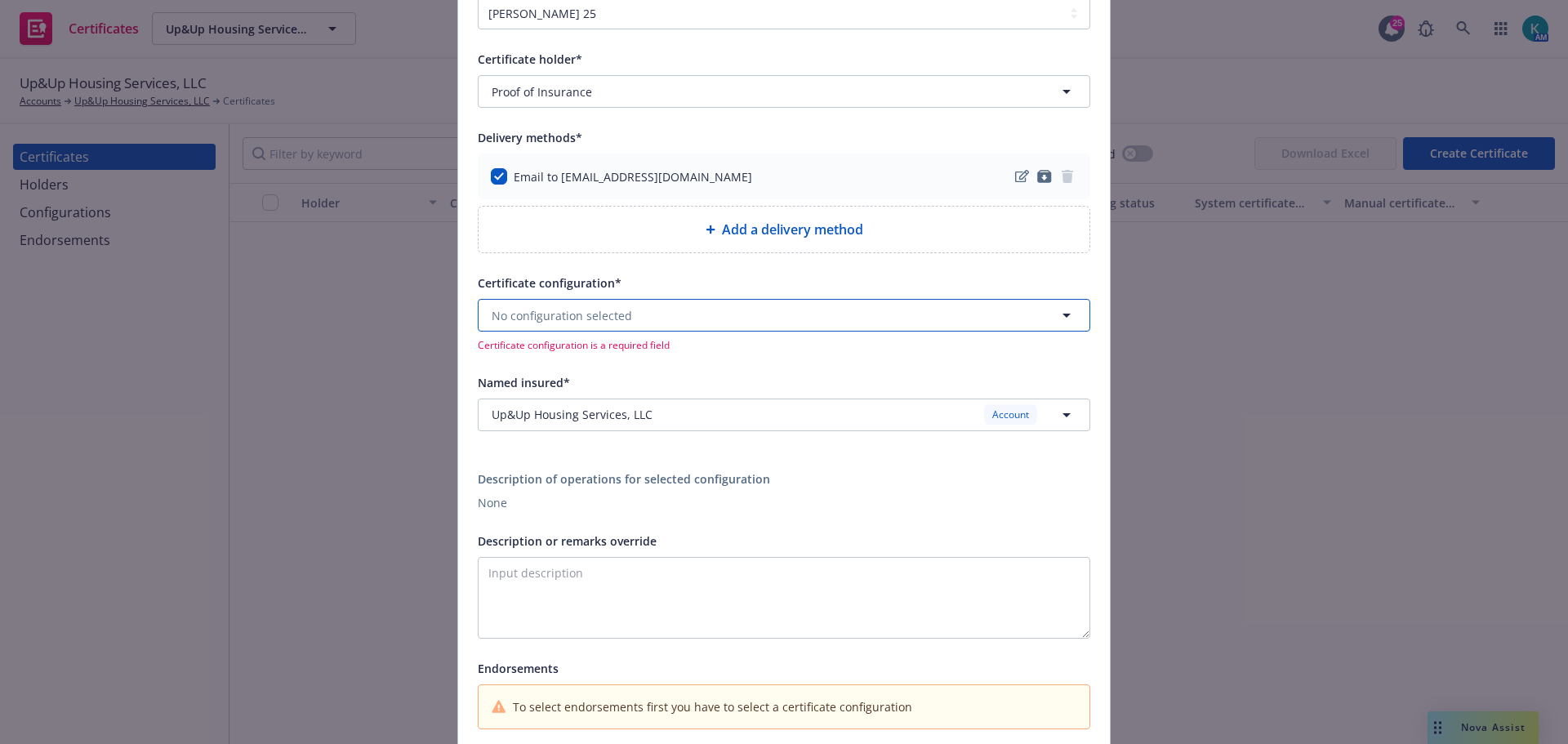
click at [550, 324] on span "No configuration selected" at bounding box center [562, 316] width 140 height 17
click at [604, 372] on span "ACORD25 - Proof of Insurance" at bounding box center [619, 379] width 247 height 17
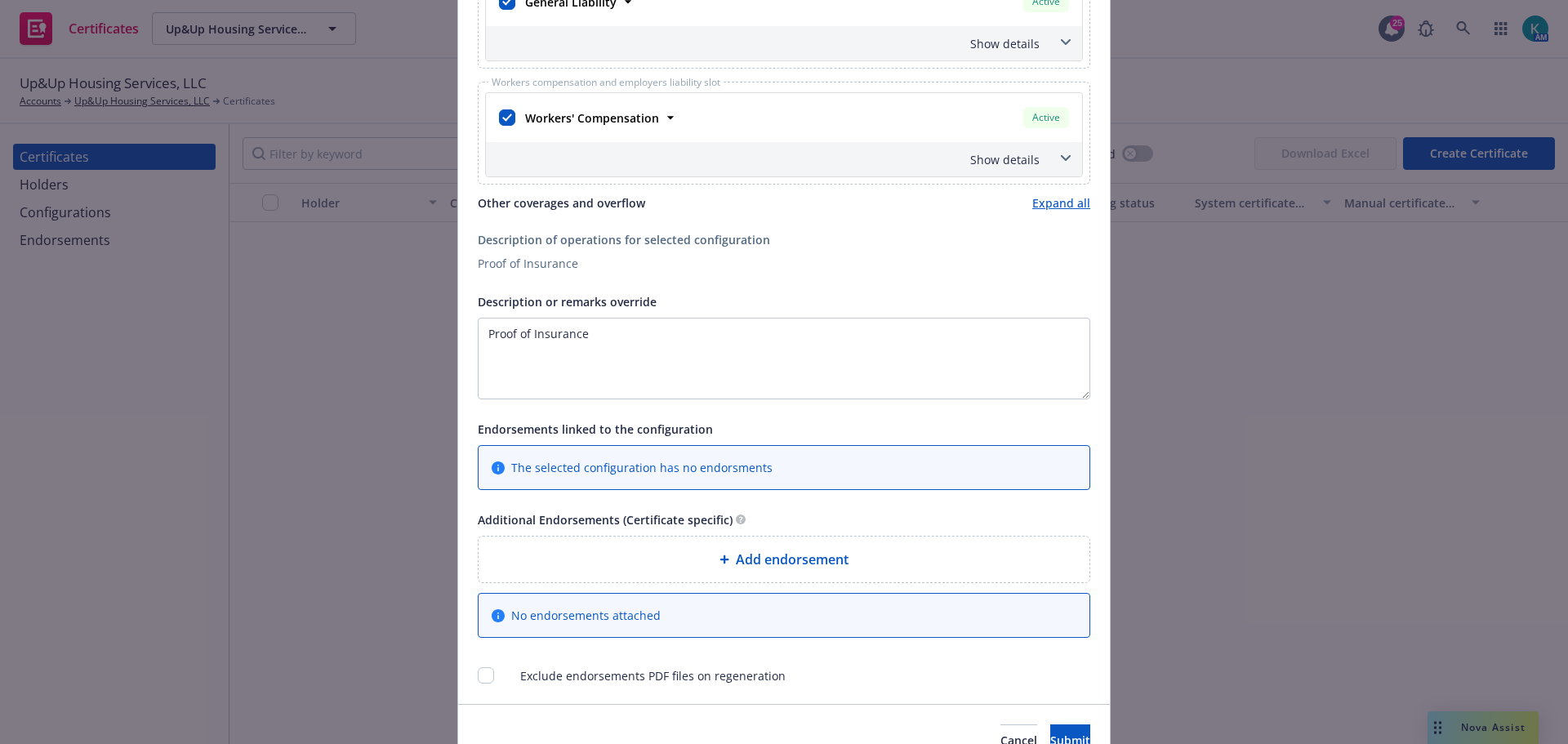
scroll to position [805, 0]
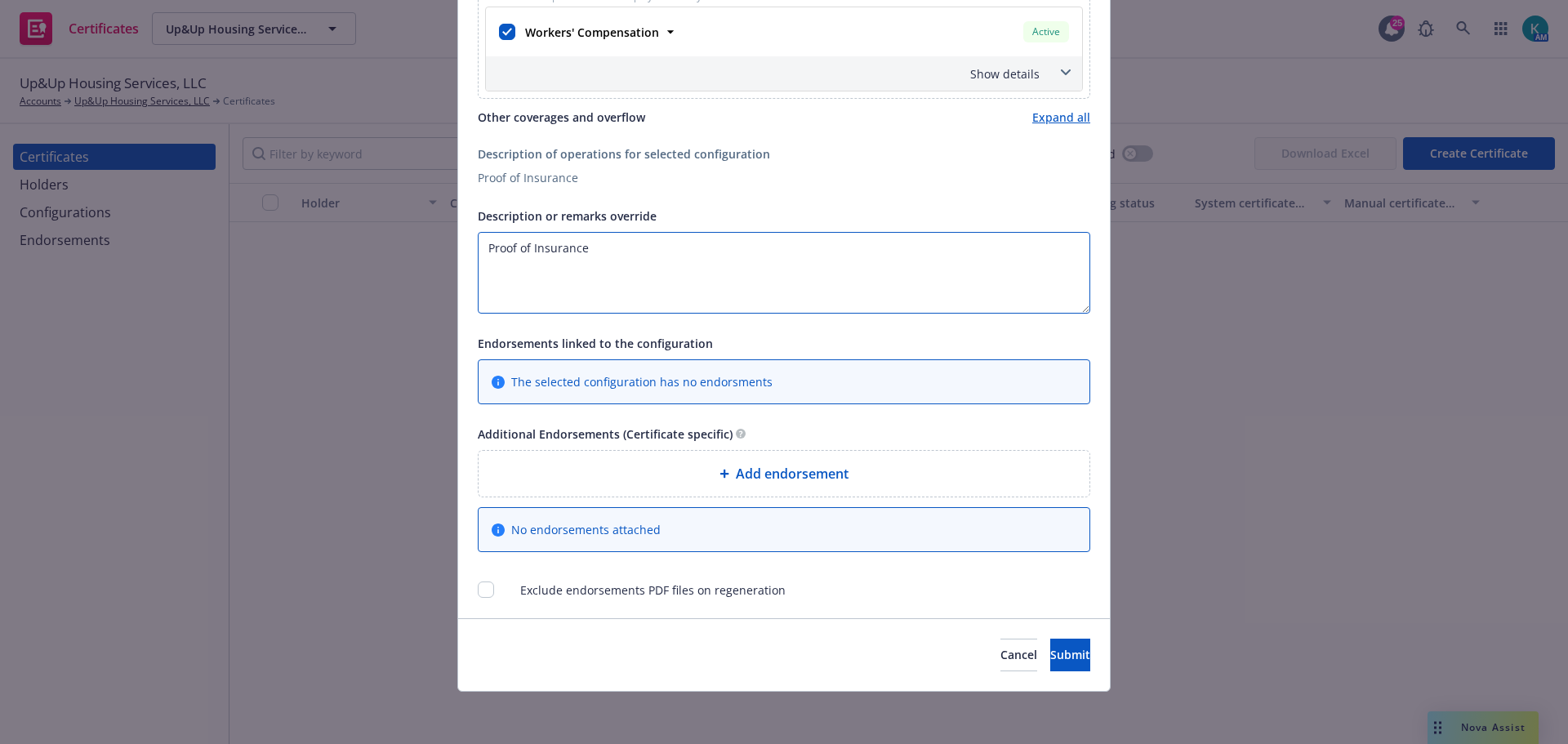
drag, startPoint x: 633, startPoint y: 273, endPoint x: 72, endPoint y: 292, distance: 561.3
click at [59, 305] on div "Create Certificate Form type ACORD 25 ACORD 27 ACORD 28 Certificate holder* No …" at bounding box center [784, 372] width 1568 height 744
click at [1053, 664] on button "Submit" at bounding box center [1071, 656] width 40 height 33
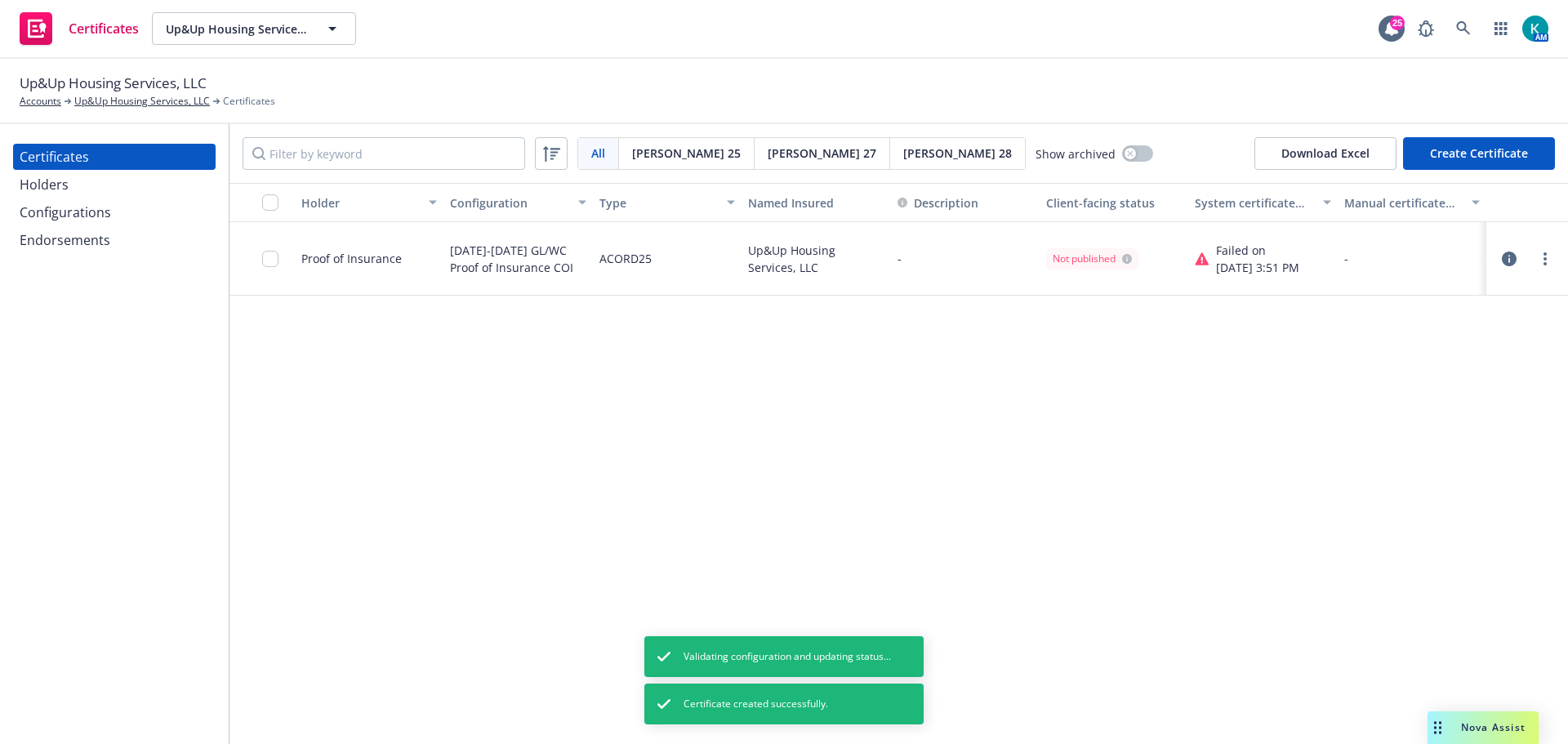
click at [1199, 256] on icon at bounding box center [1202, 259] width 15 height 13
click at [1552, 264] on link "more" at bounding box center [1546, 259] width 20 height 20
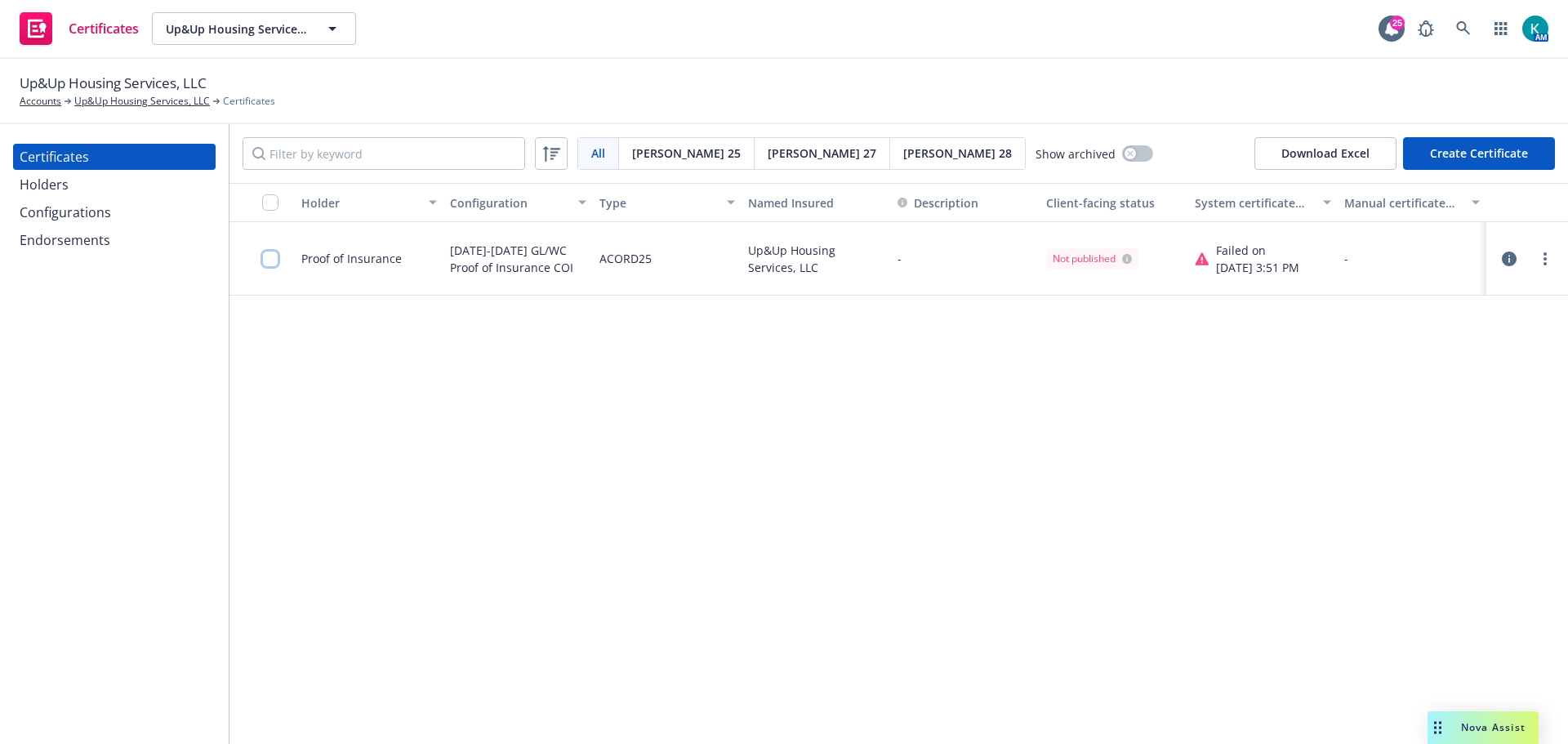
click at [266, 258] on input "checkbox" at bounding box center [270, 259] width 16 height 16
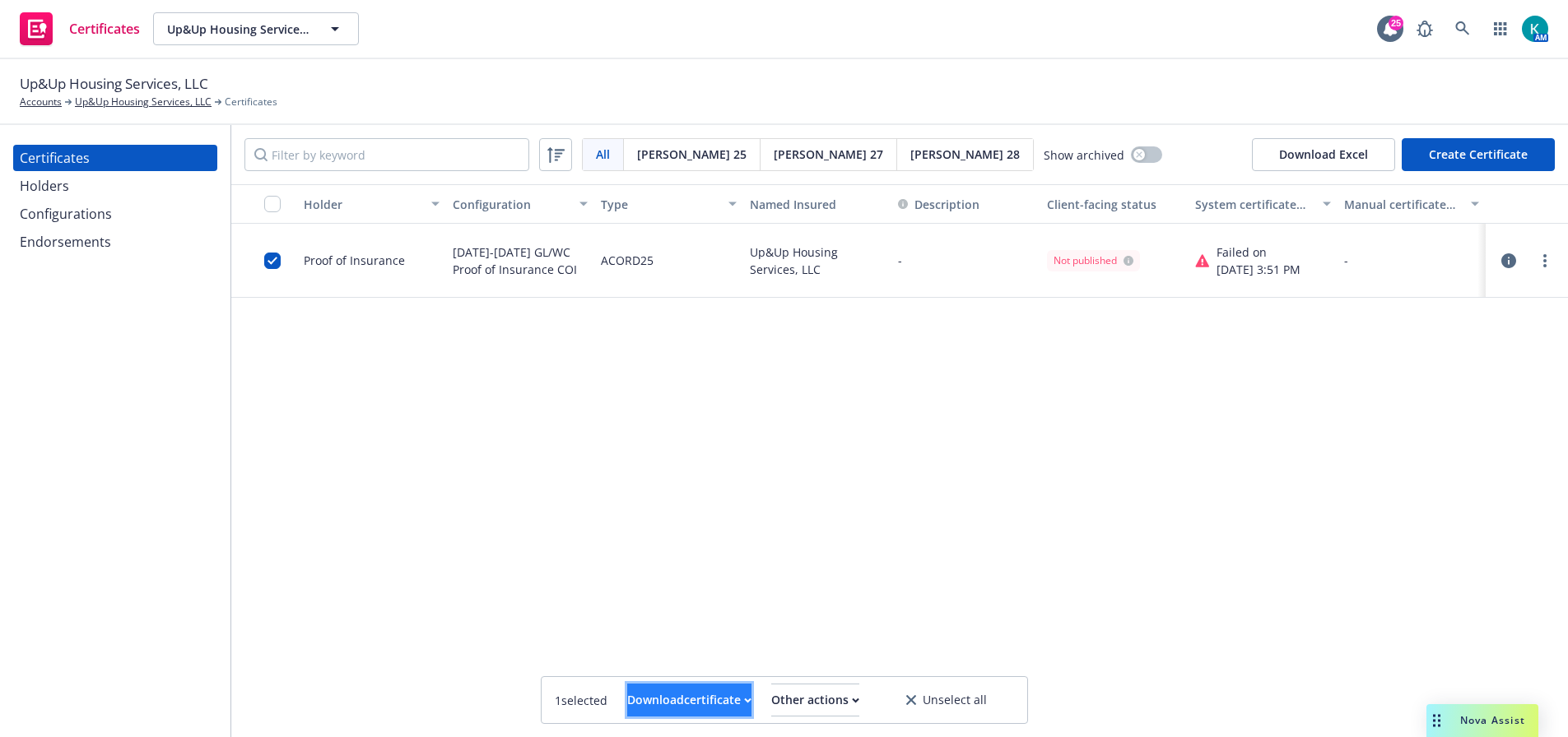
click at [674, 701] on div "Download certificate" at bounding box center [689, 700] width 125 height 31
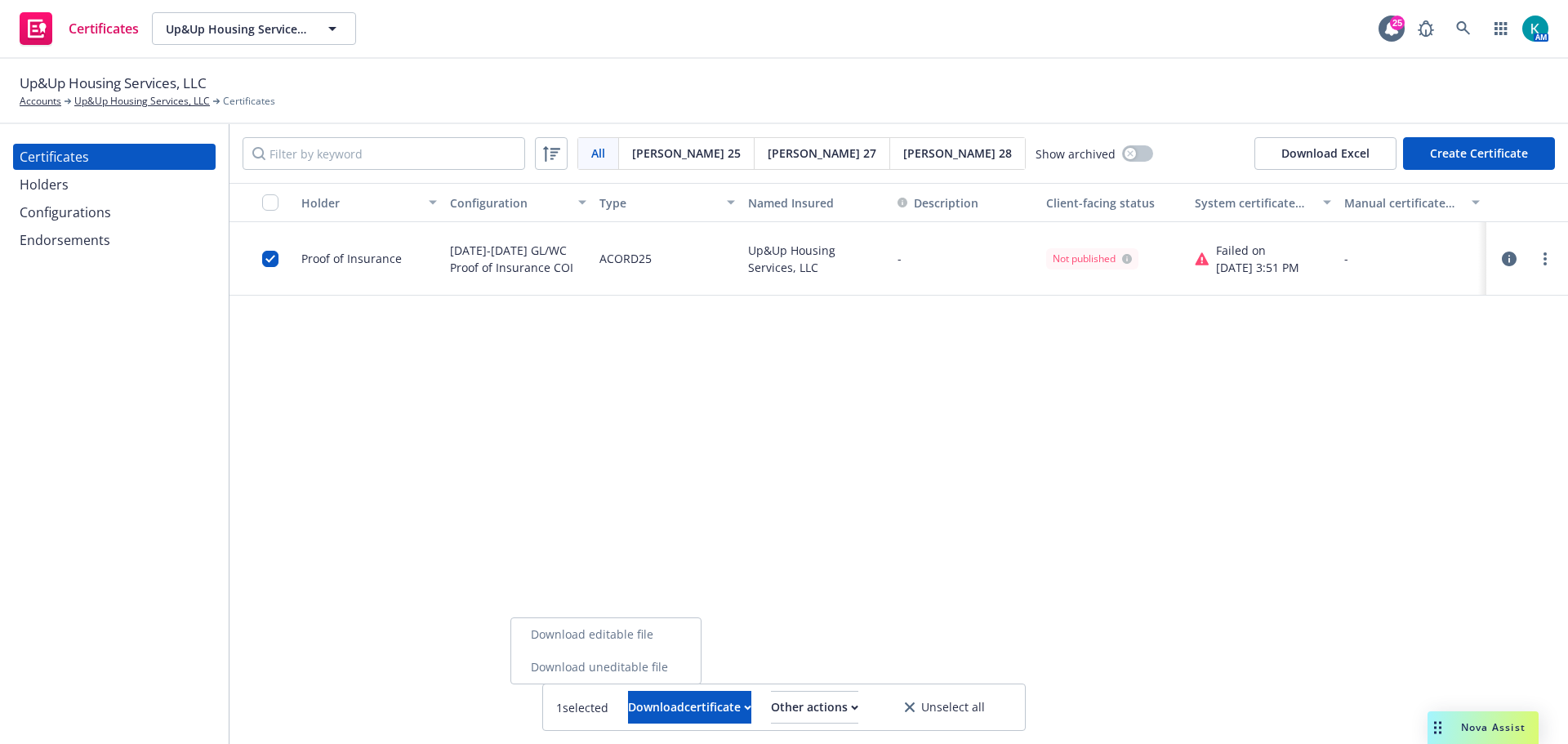
click at [683, 660] on link "Download uneditable file" at bounding box center [605, 668] width 189 height 33
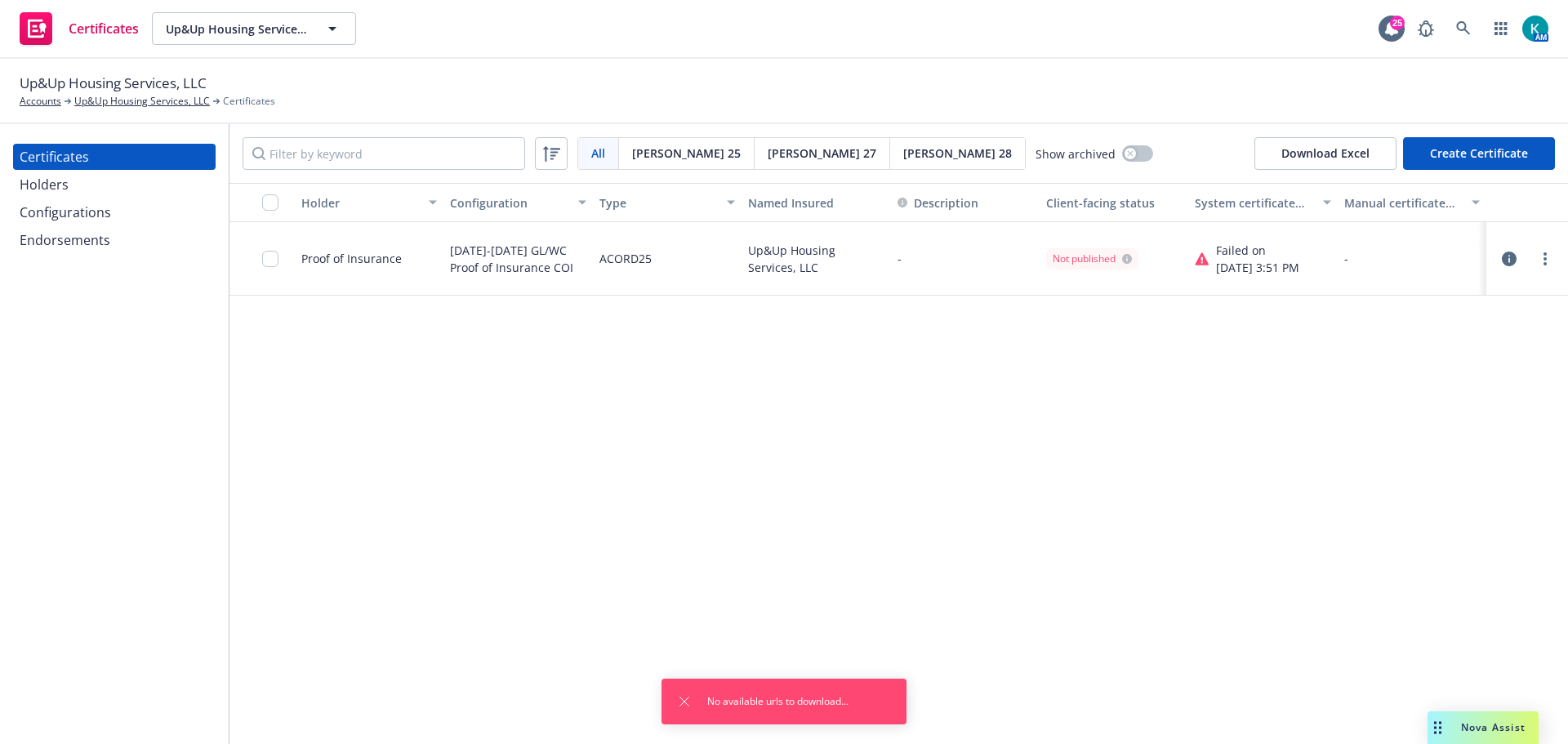
click at [1106, 261] on div "Not published" at bounding box center [1092, 259] width 80 height 15
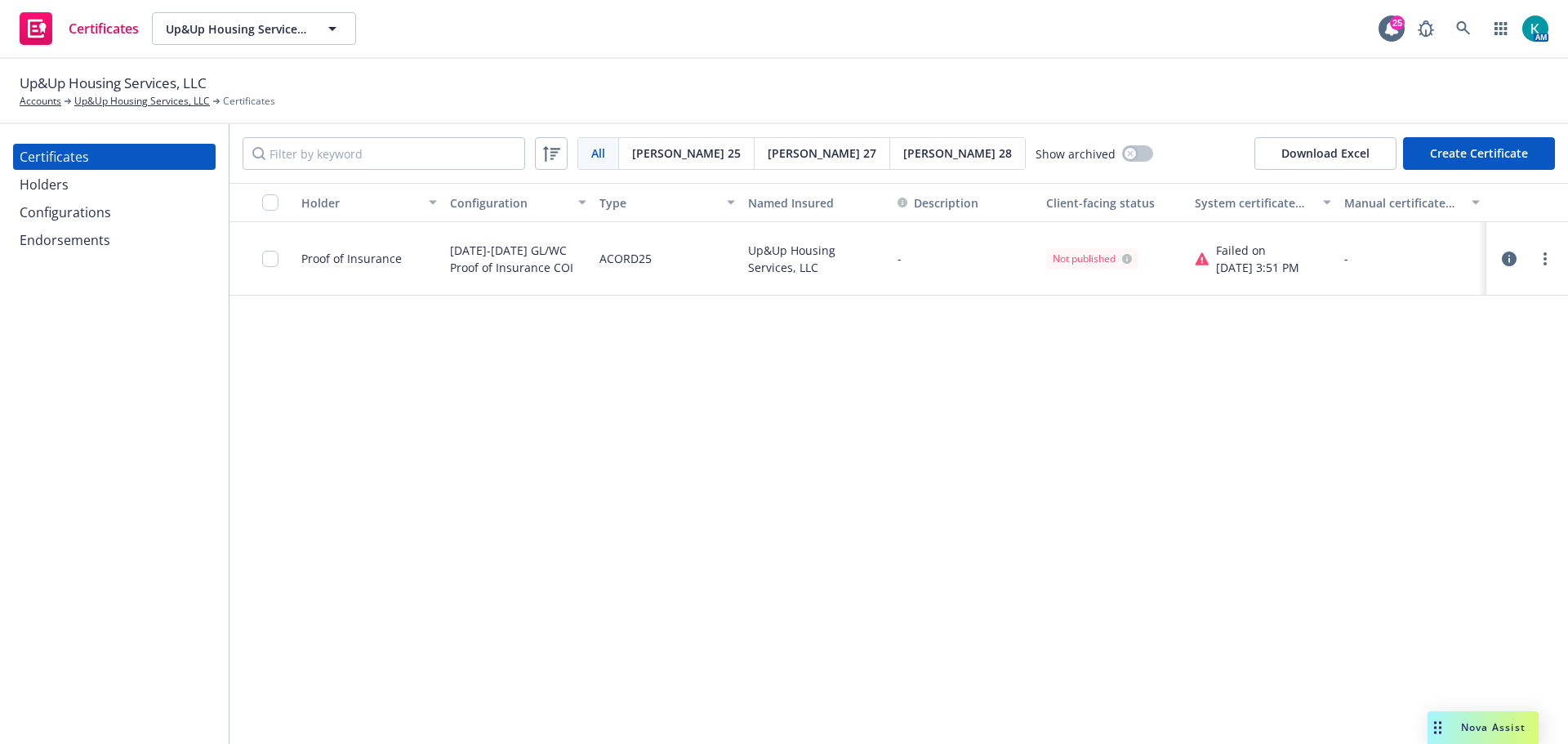
click at [1204, 258] on icon at bounding box center [1202, 259] width 13 height 12
click at [1201, 261] on icon at bounding box center [1202, 259] width 13 height 12
click at [1197, 258] on icon at bounding box center [1202, 259] width 15 height 13
click at [1118, 258] on div "Not published" at bounding box center [1092, 259] width 80 height 15
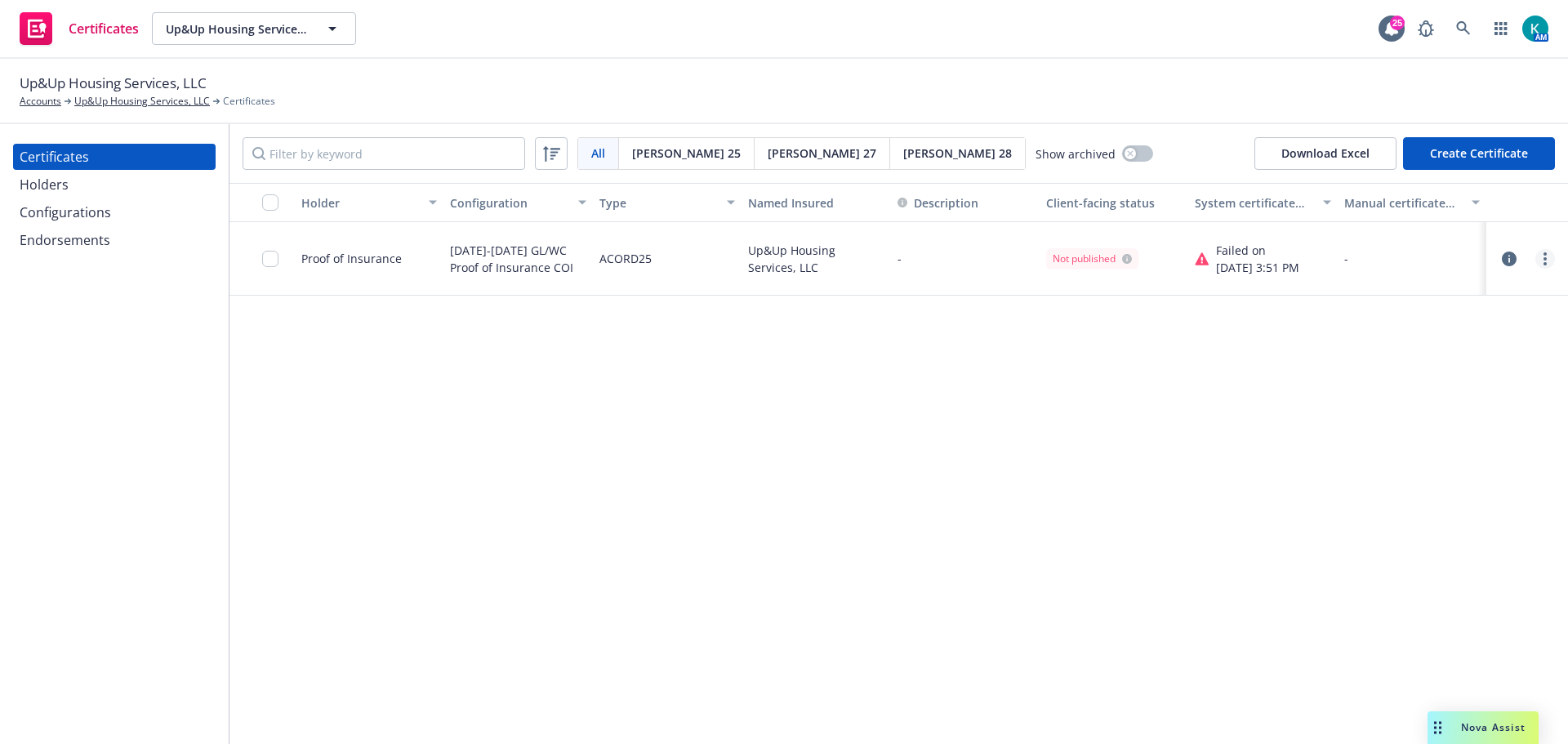
click at [1546, 258] on circle "more" at bounding box center [1546, 260] width 3 height 3
click at [1536, 359] on link "Regenerate" at bounding box center [1424, 358] width 261 height 33
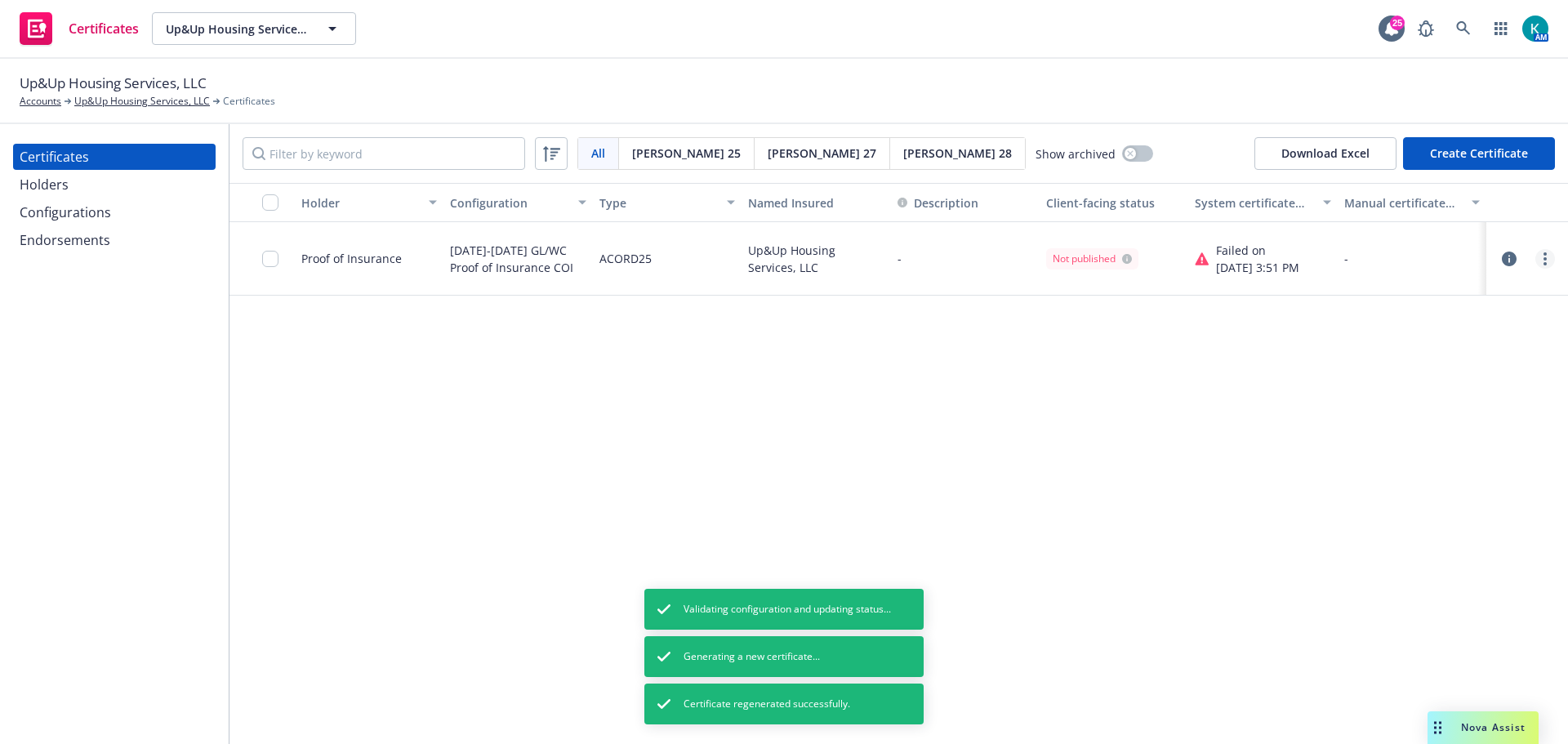
click at [1553, 261] on link "more" at bounding box center [1546, 259] width 20 height 20
click at [1462, 311] on link "Archive" at bounding box center [1424, 325] width 261 height 33
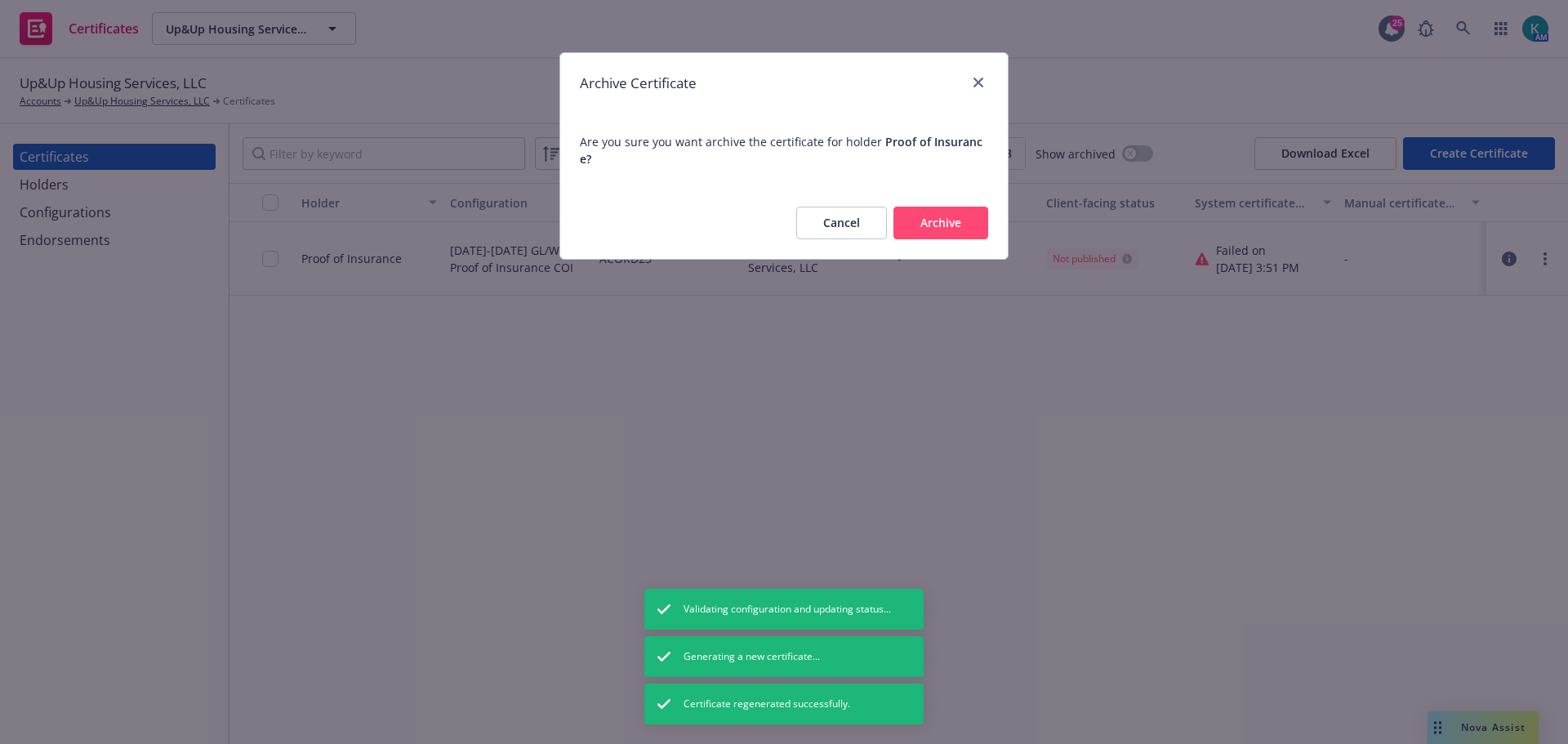
drag, startPoint x: 835, startPoint y: 212, endPoint x: 1157, endPoint y: 236, distance: 322.9
click at [836, 213] on button "Cancel" at bounding box center [842, 223] width 91 height 33
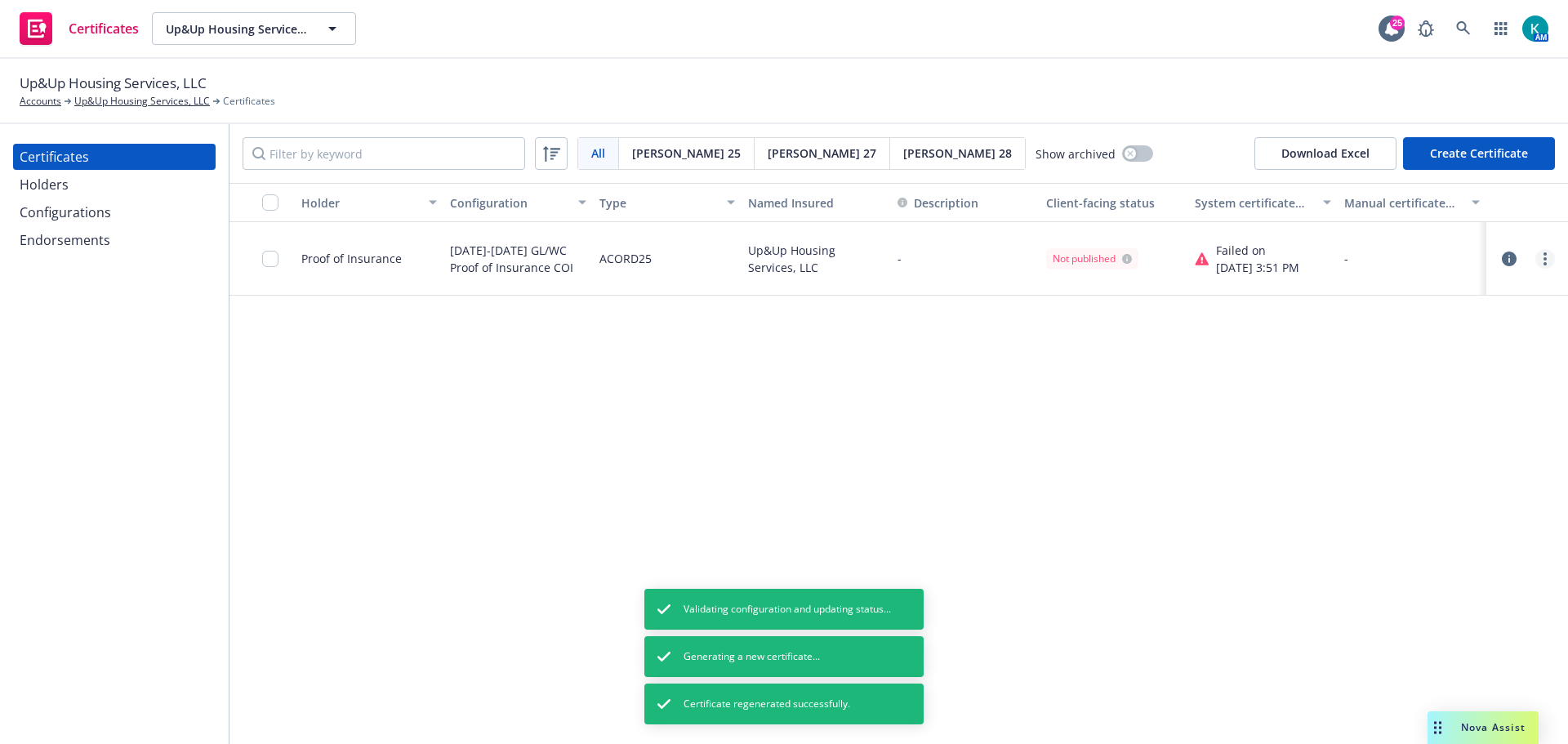
click at [1539, 262] on link "more" at bounding box center [1546, 259] width 20 height 20
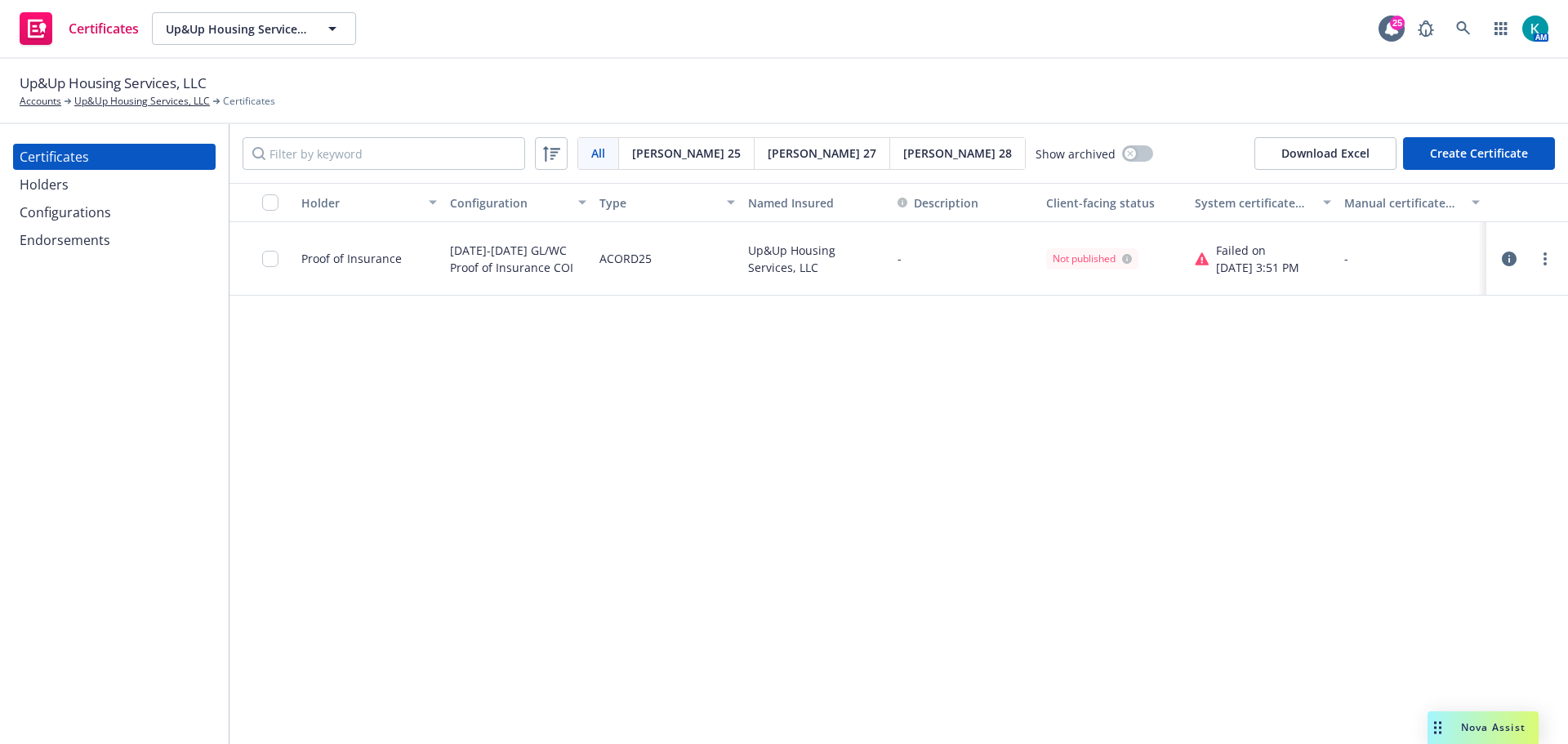
click at [1534, 263] on div at bounding box center [1527, 259] width 55 height 20
click at [1551, 257] on link "more" at bounding box center [1546, 259] width 20 height 20
click at [1381, 294] on link "Edit" at bounding box center [1424, 292] width 261 height 33
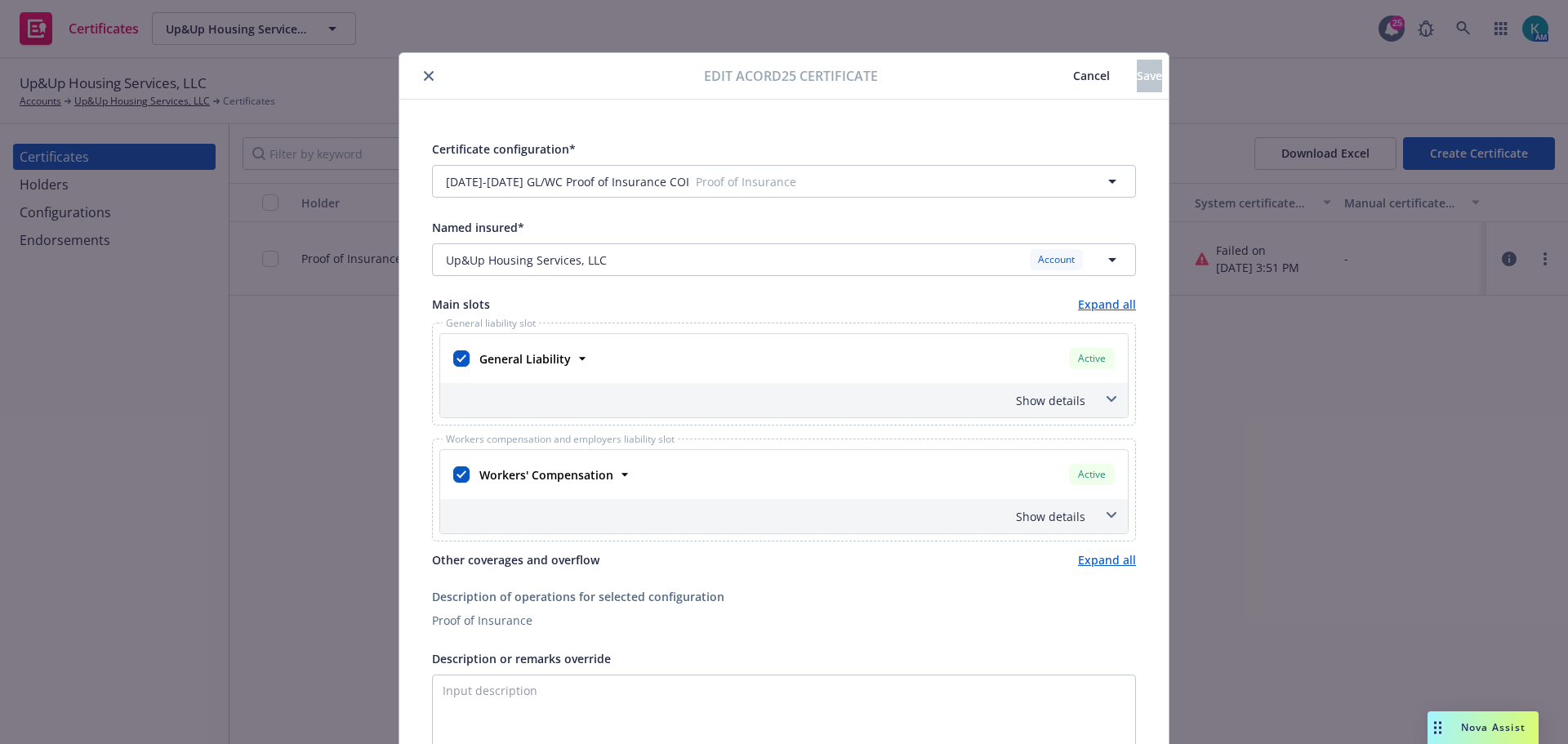
scroll to position [164, 0]
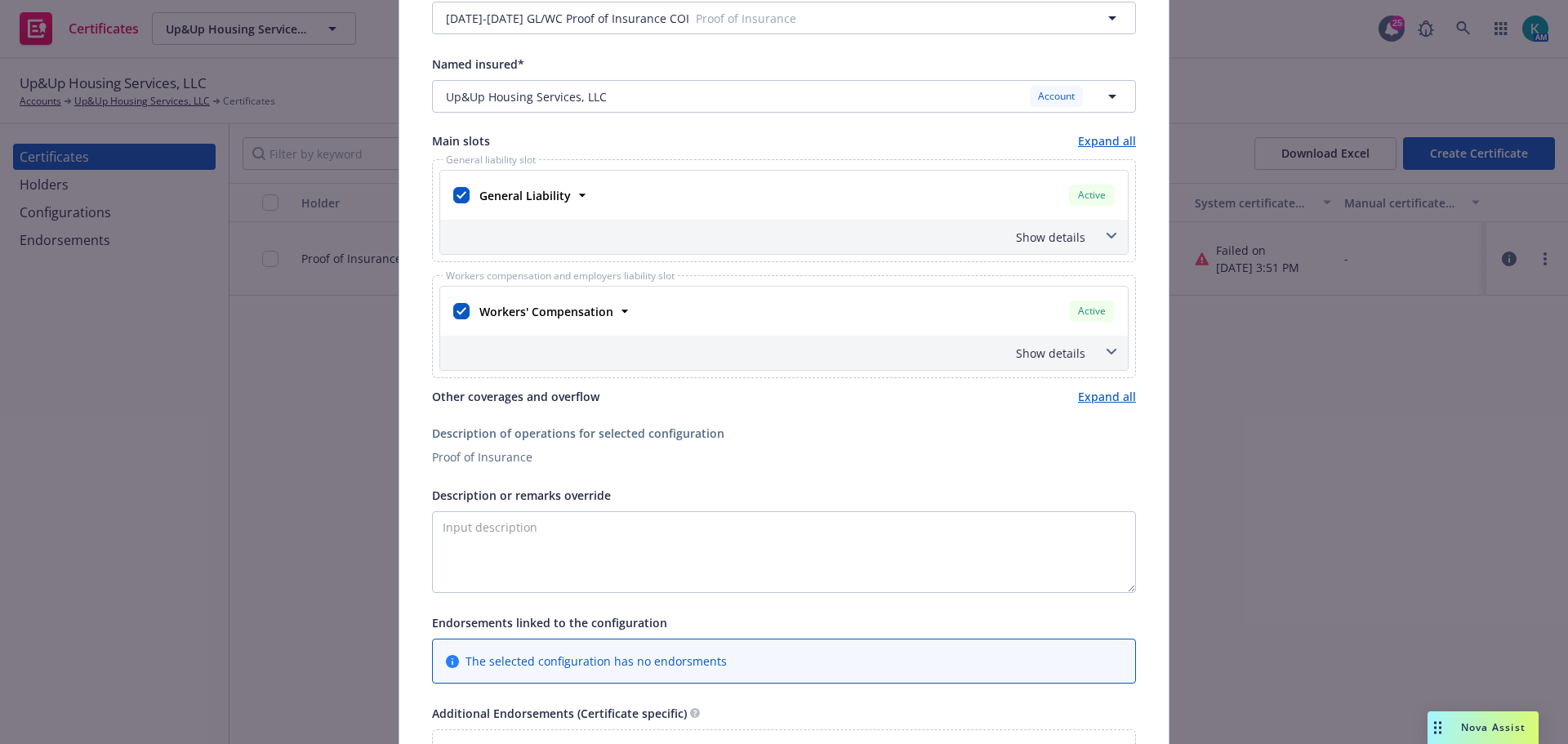
click at [1106, 232] on span at bounding box center [1111, 236] width 26 height 26
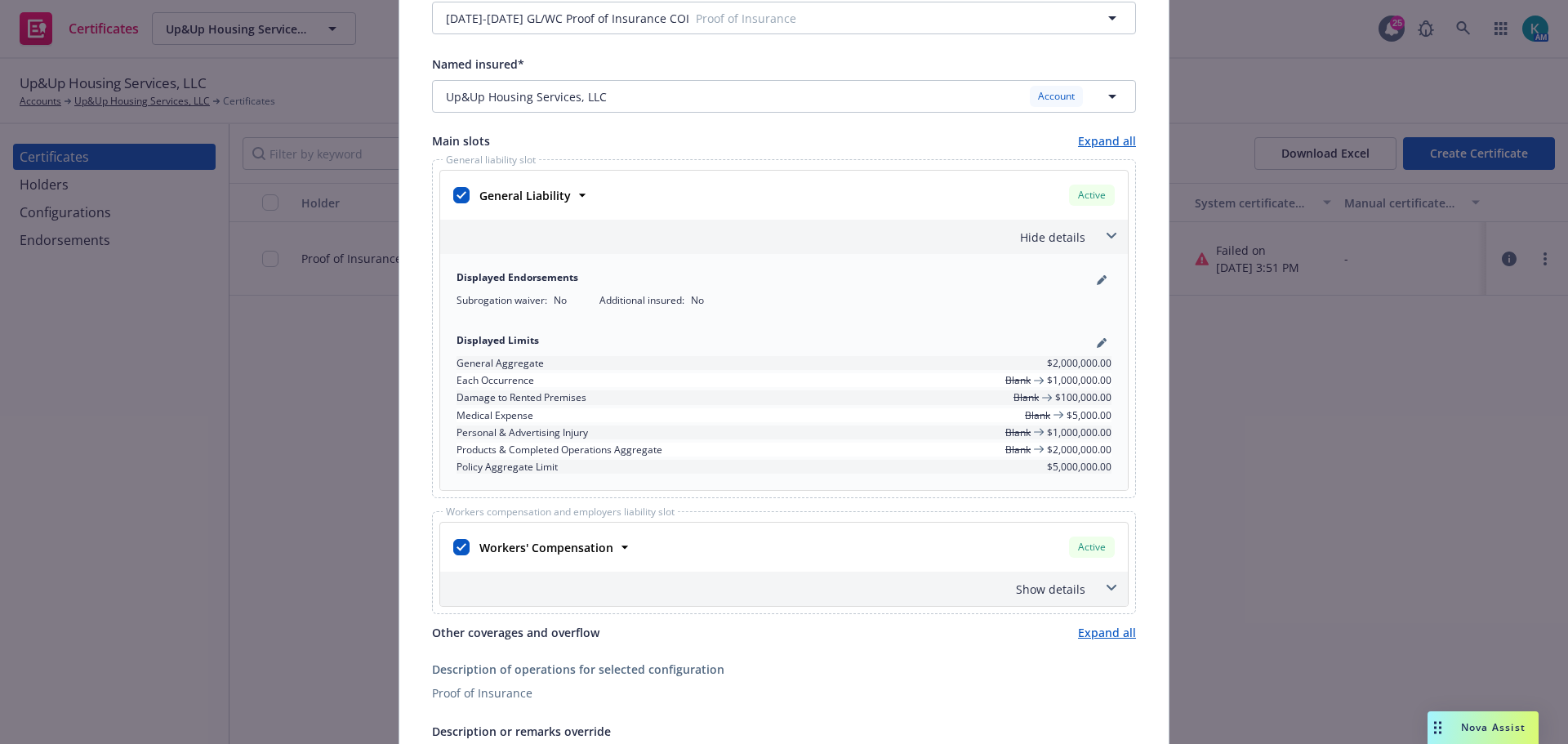
click at [1110, 591] on icon at bounding box center [1111, 588] width 10 height 7
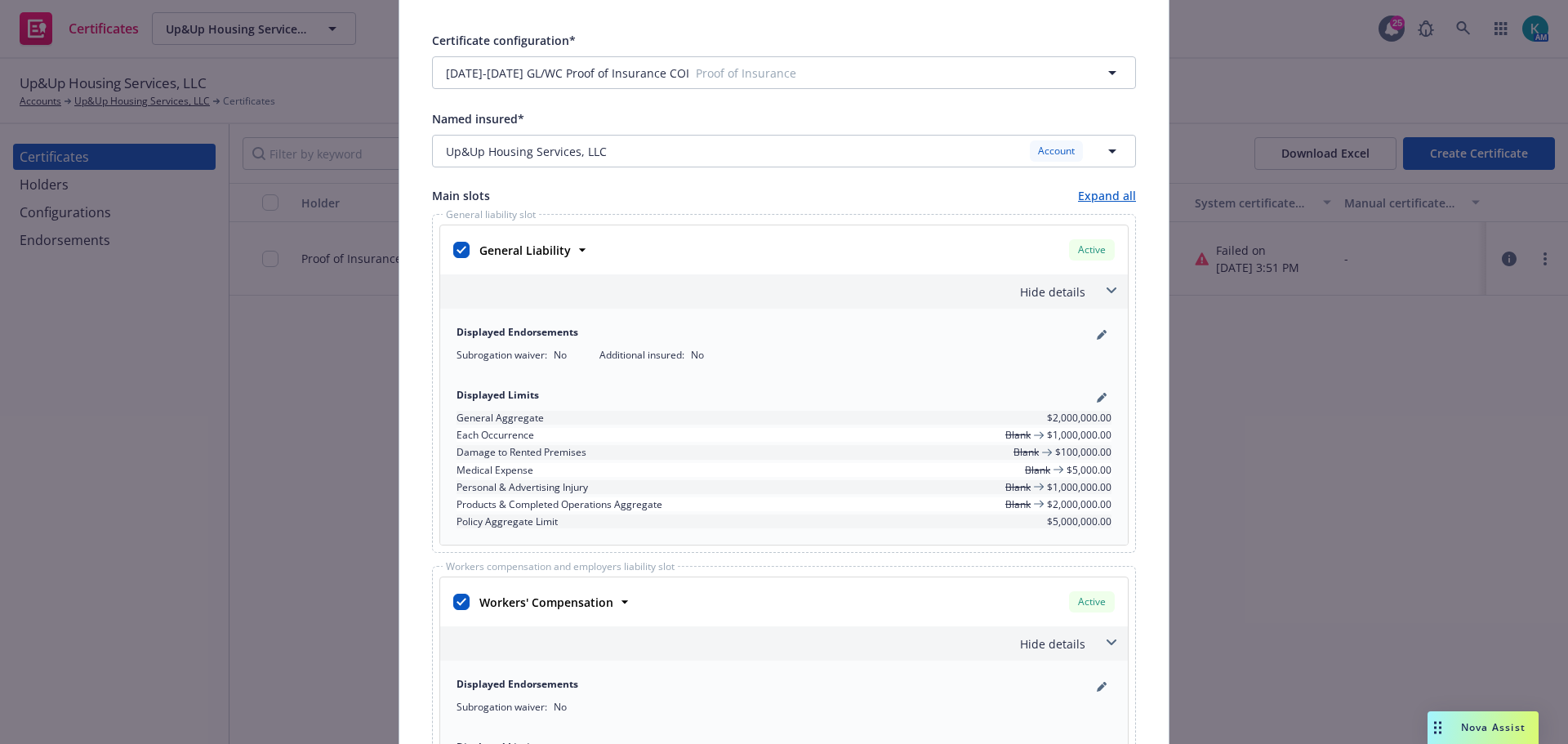
scroll to position [0, 0]
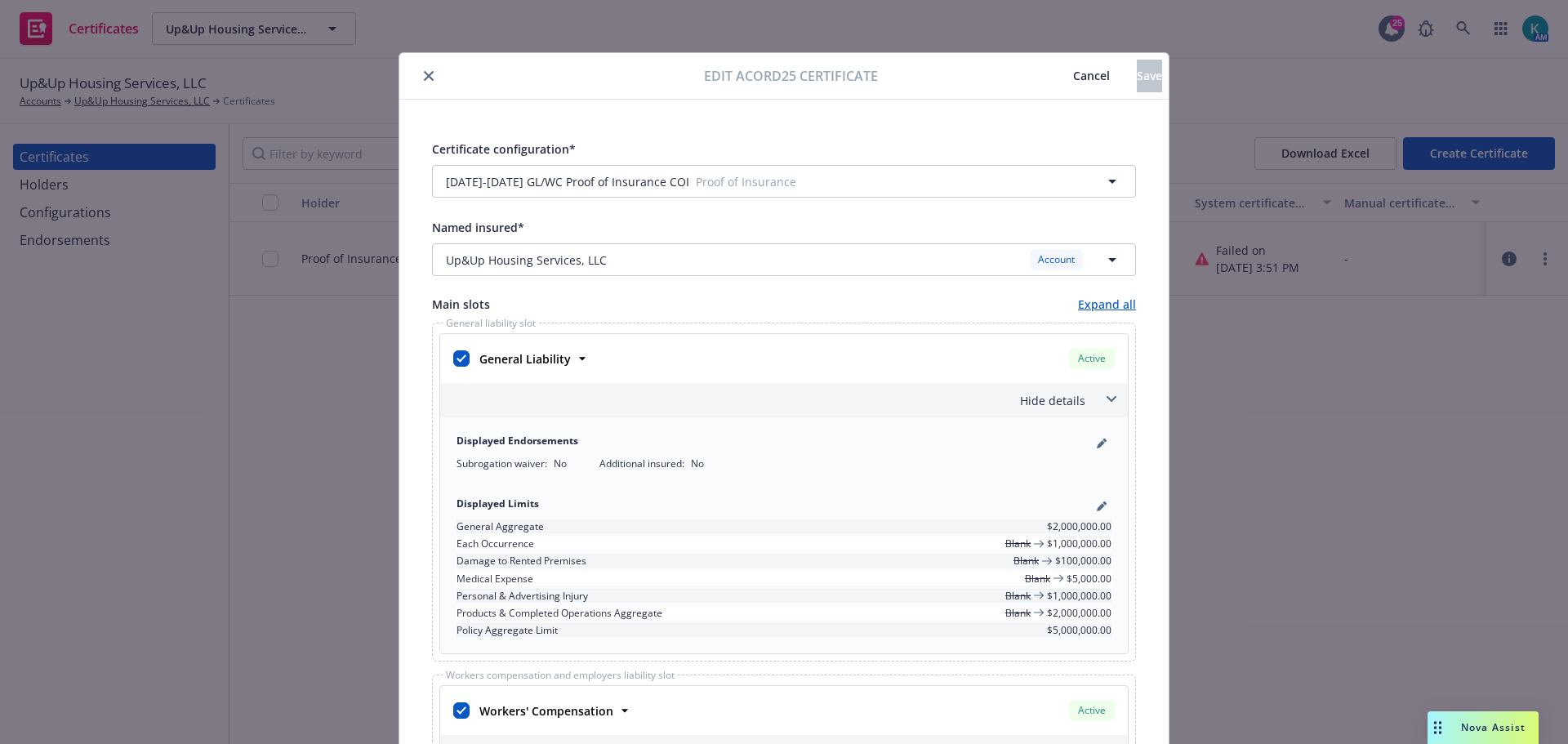
click at [1073, 71] on span "Cancel" at bounding box center [1091, 75] width 37 height 16
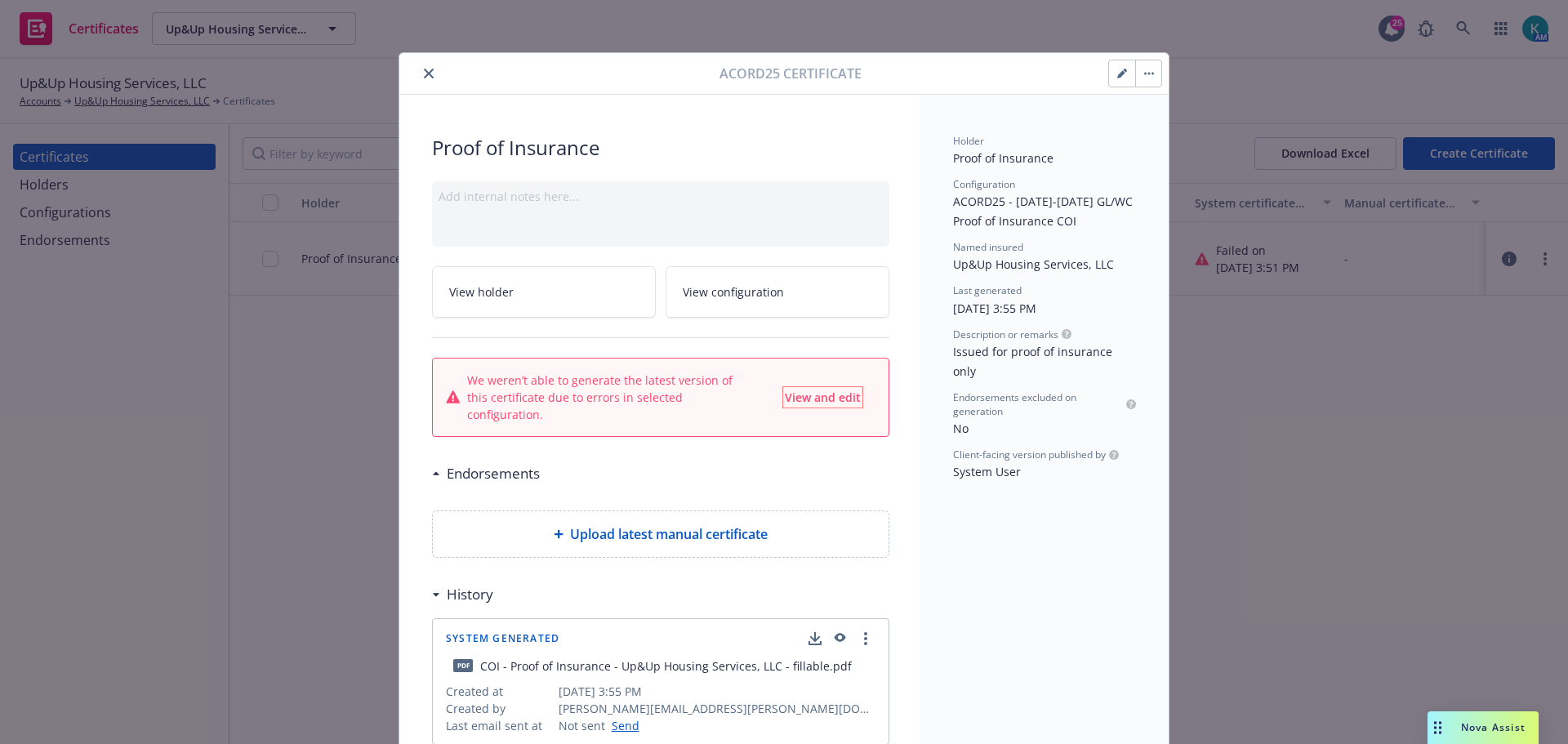
click at [810, 390] on span "View and edit" at bounding box center [823, 398] width 76 height 16
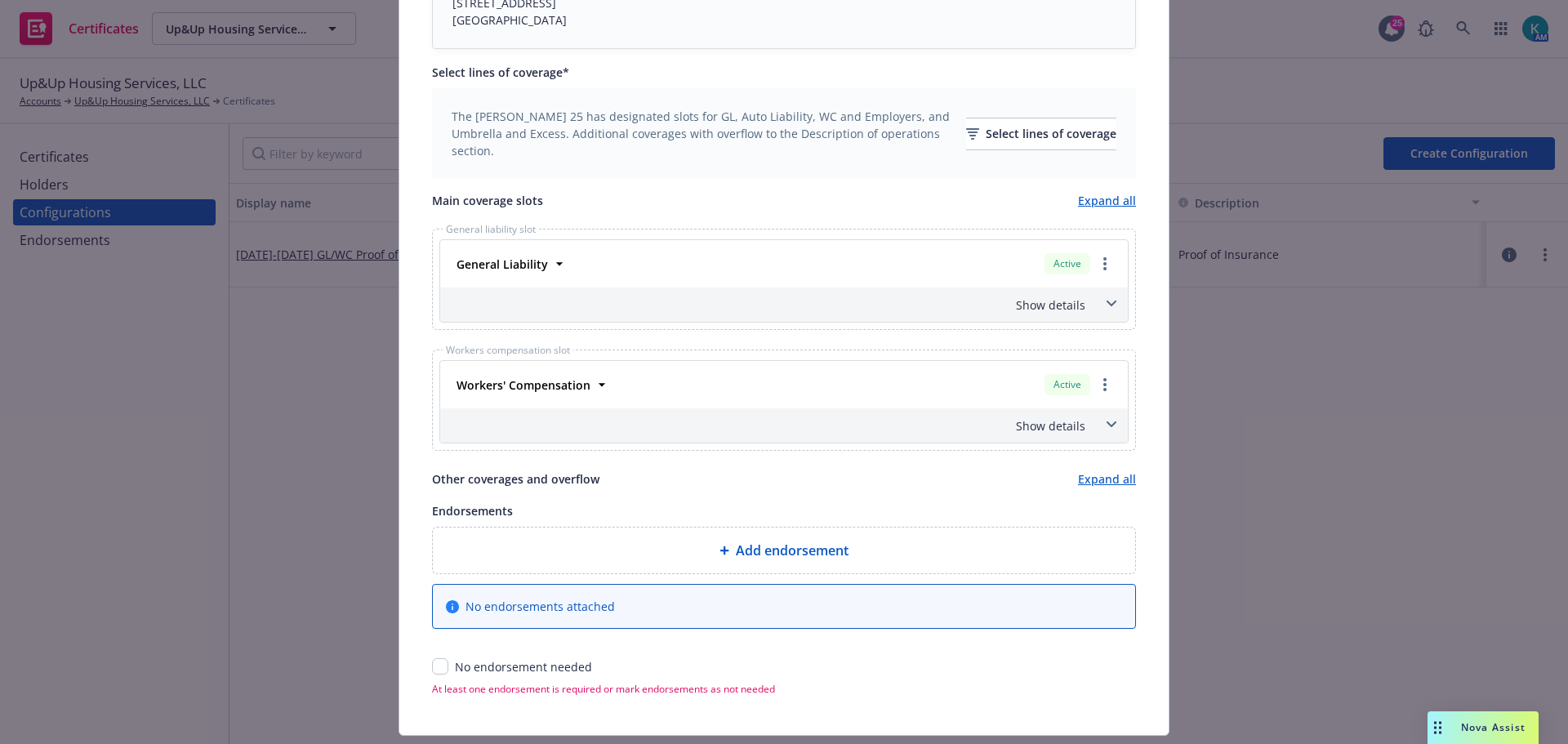
scroll to position [497, 0]
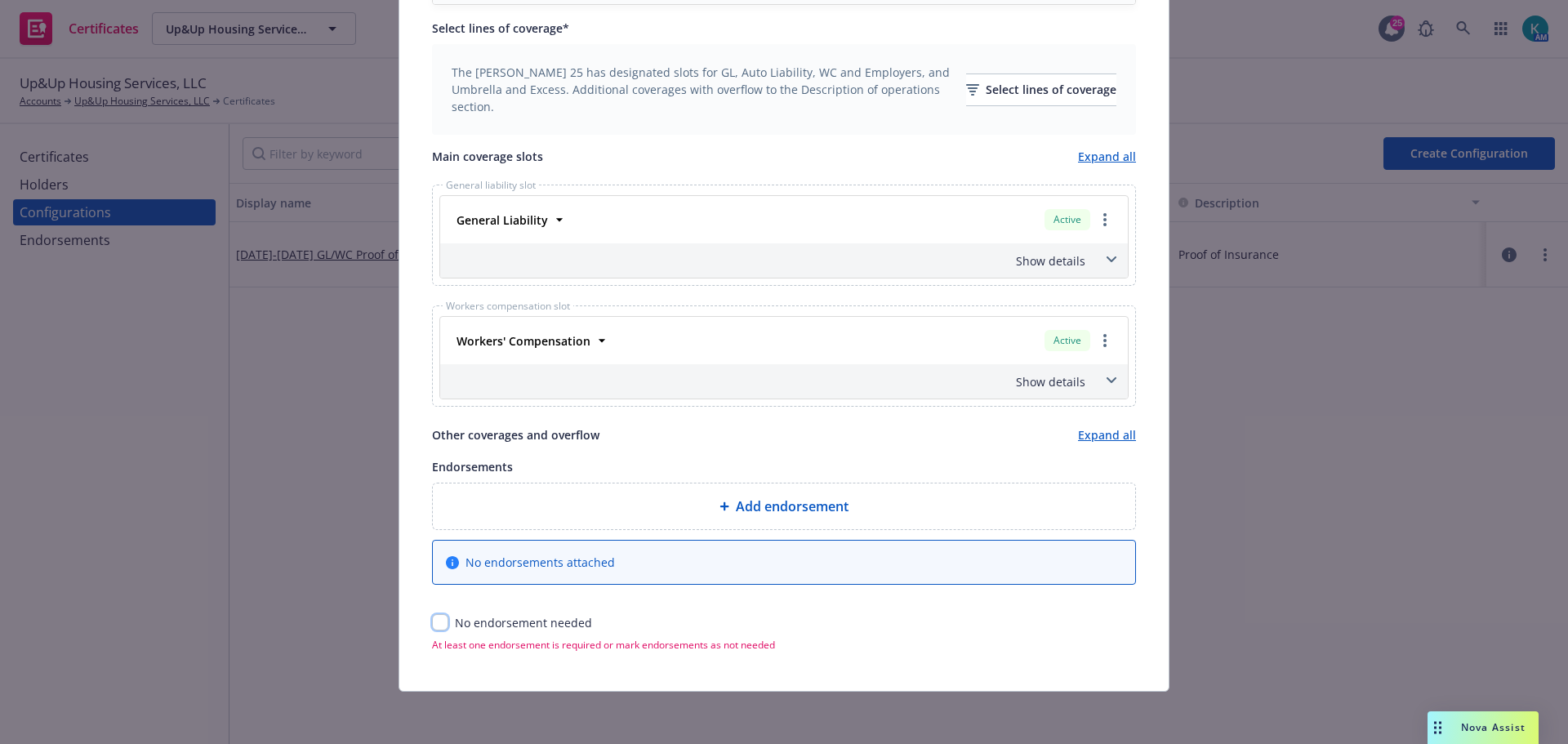
click at [435, 623] on input "checkbox" at bounding box center [440, 622] width 16 height 16
checkbox input "true"
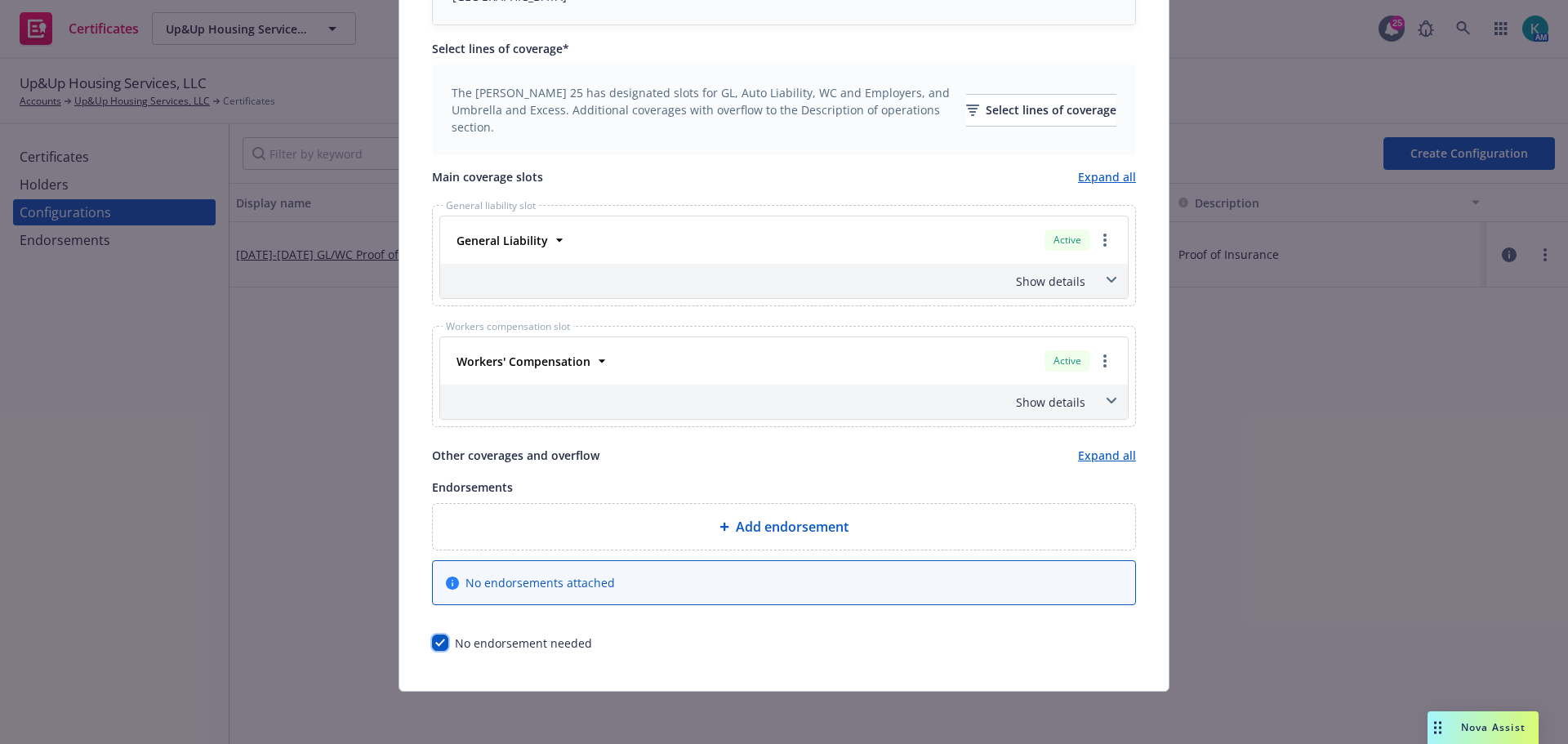
scroll to position [478, 0]
click at [552, 238] on icon at bounding box center [560, 240] width 16 height 16
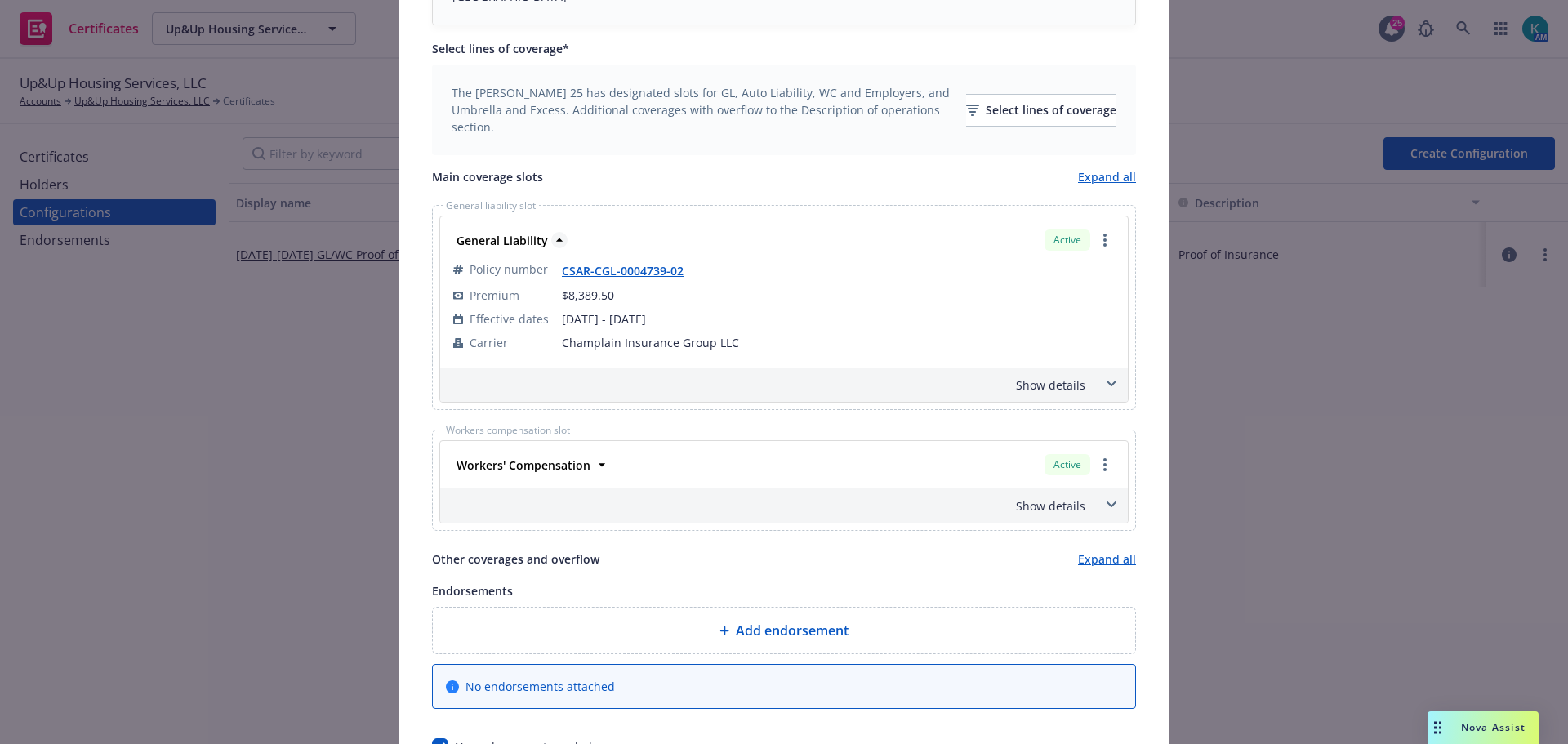
click at [553, 237] on icon at bounding box center [560, 240] width 16 height 16
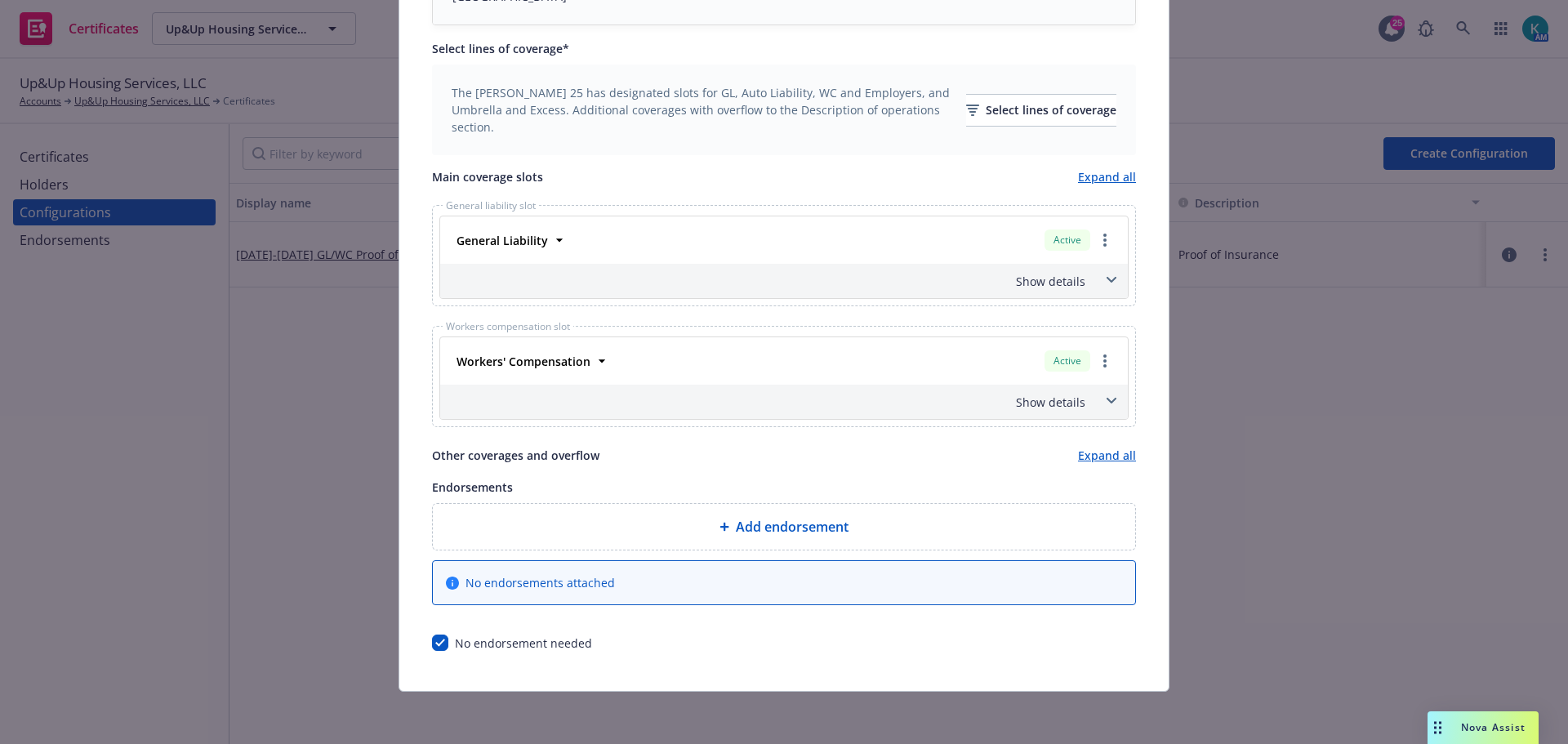
click at [597, 373] on div "Workers' Compensation Active" at bounding box center [784, 361] width 669 height 28
click at [597, 367] on icon at bounding box center [602, 361] width 16 height 16
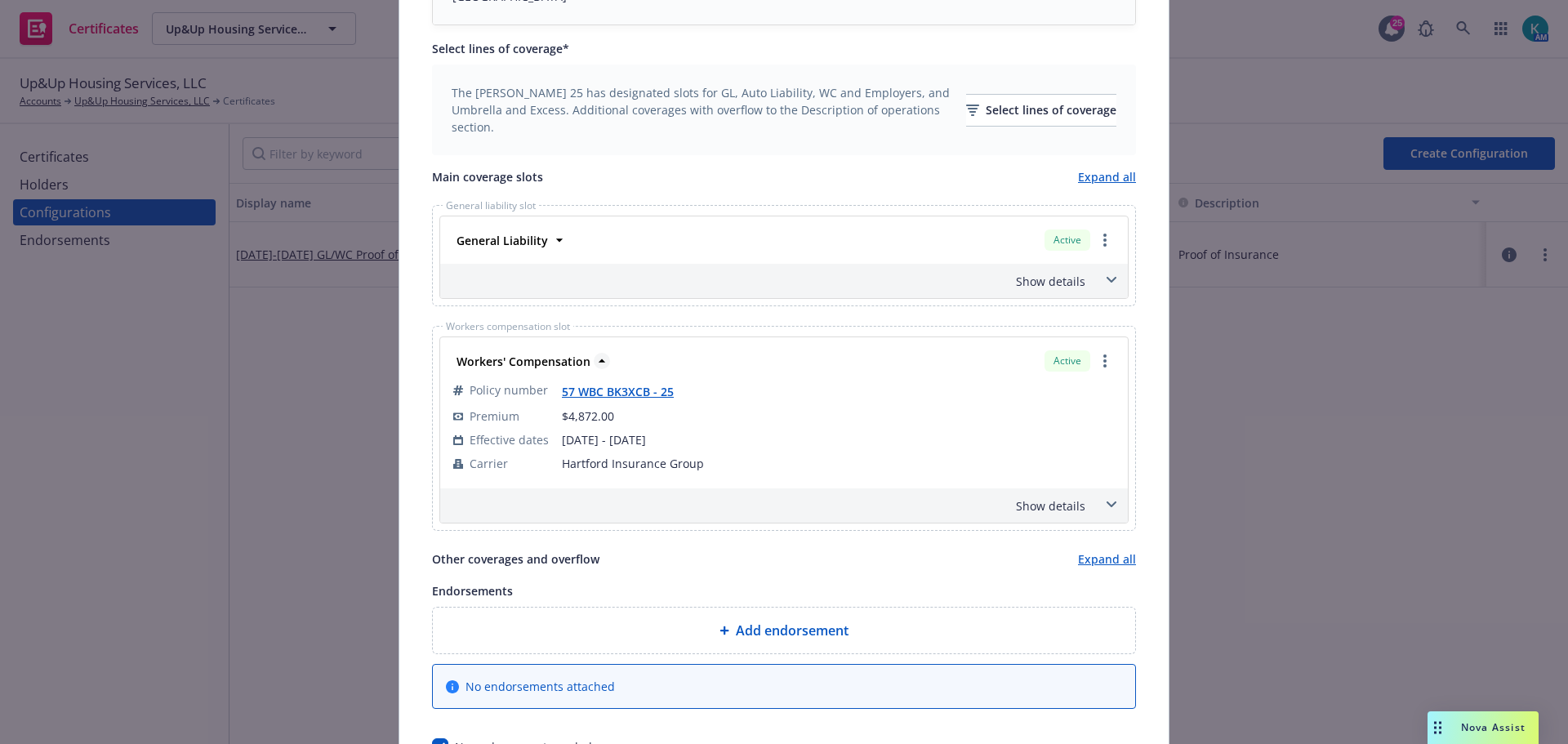
click at [594, 367] on icon at bounding box center [602, 361] width 16 height 16
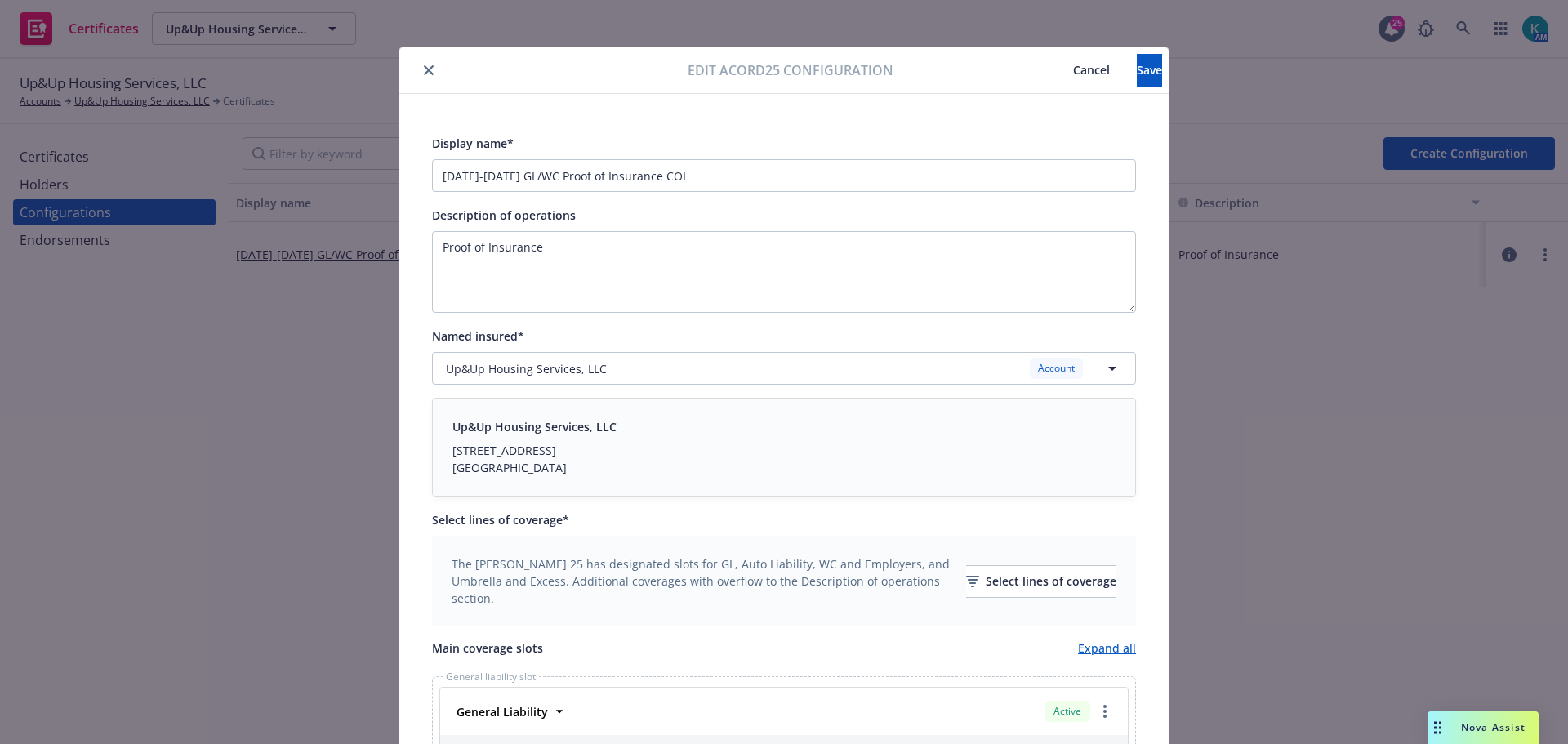
scroll to position [0, 0]
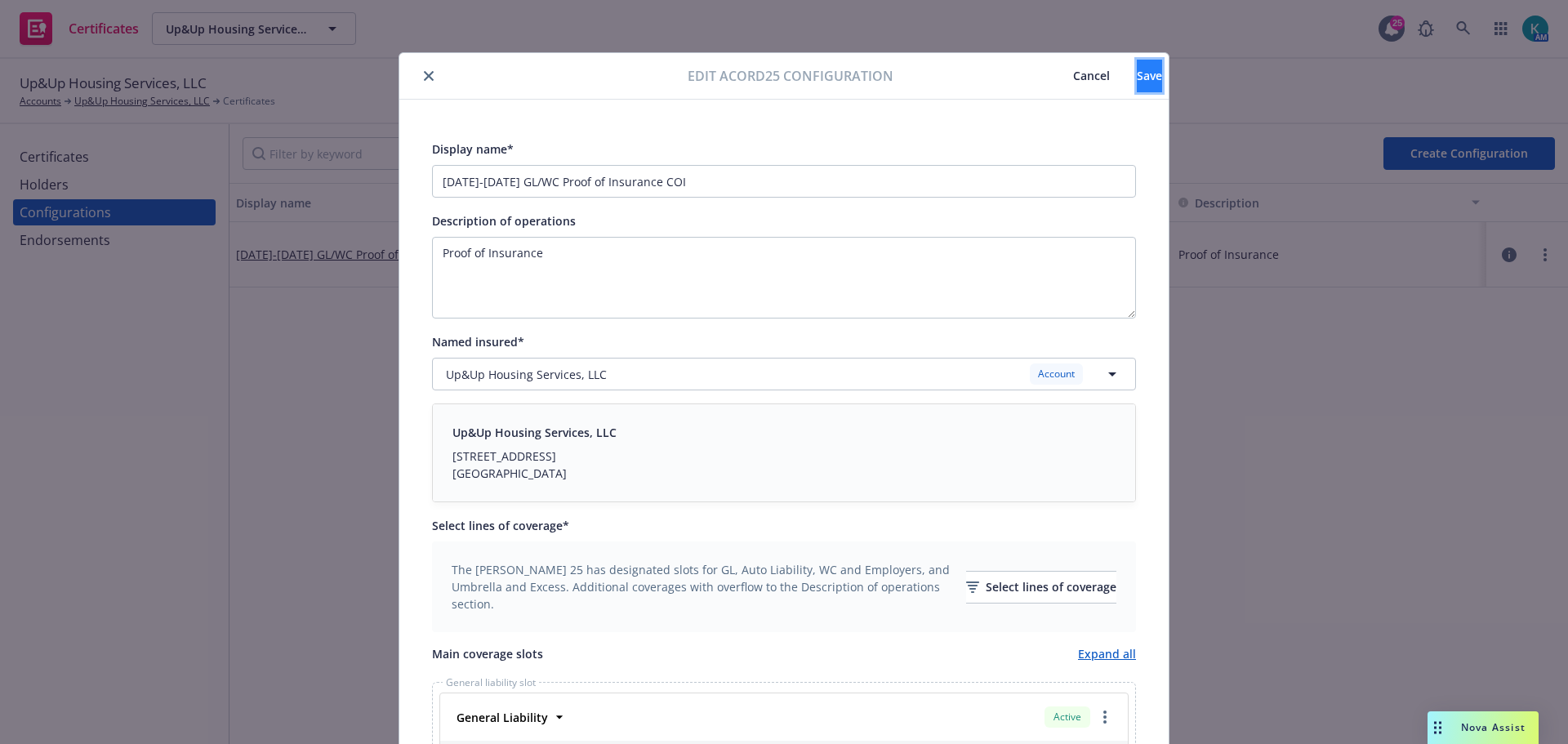
click at [1137, 68] on button "Save" at bounding box center [1149, 76] width 25 height 33
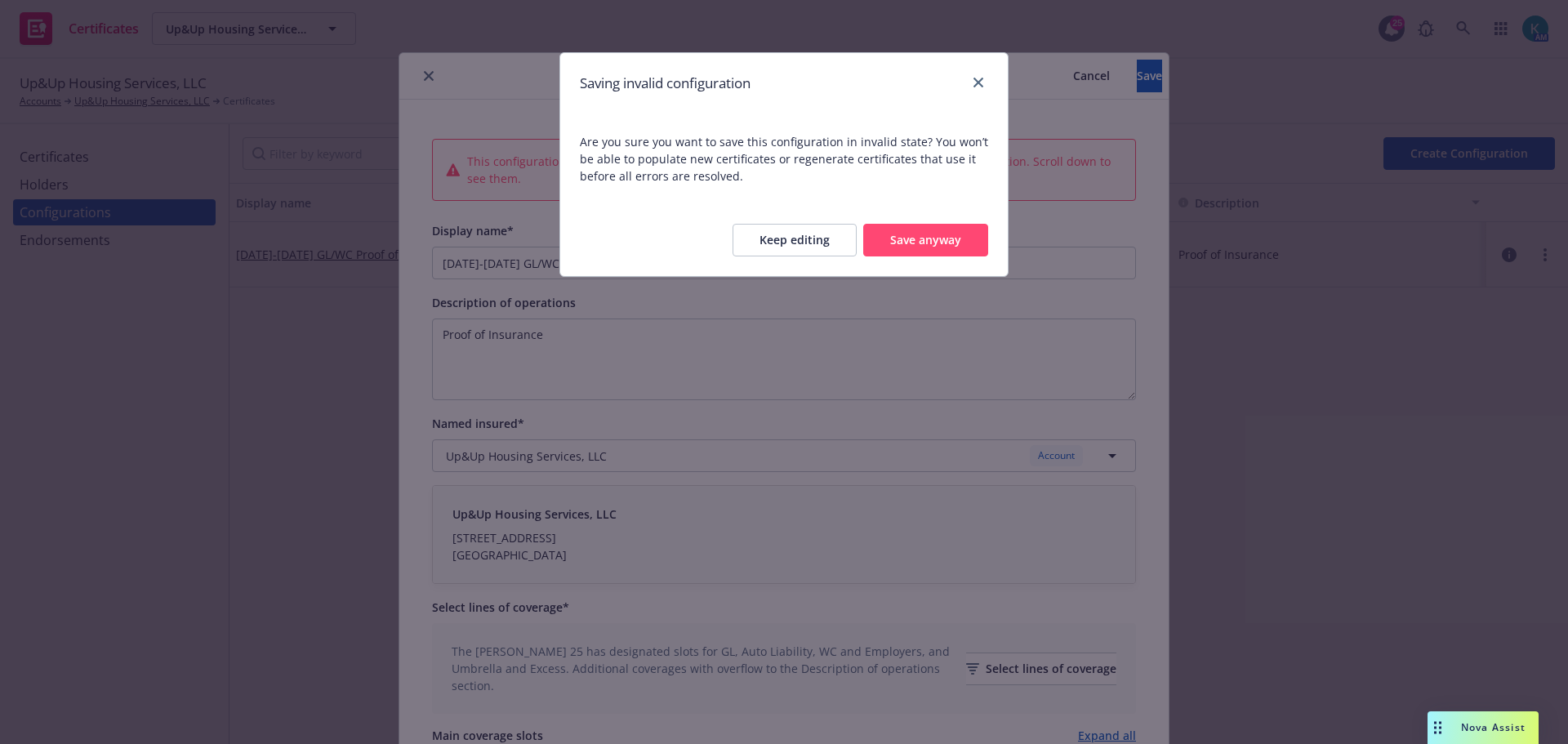
click at [830, 241] on button "Keep editing" at bounding box center [795, 241] width 125 height 33
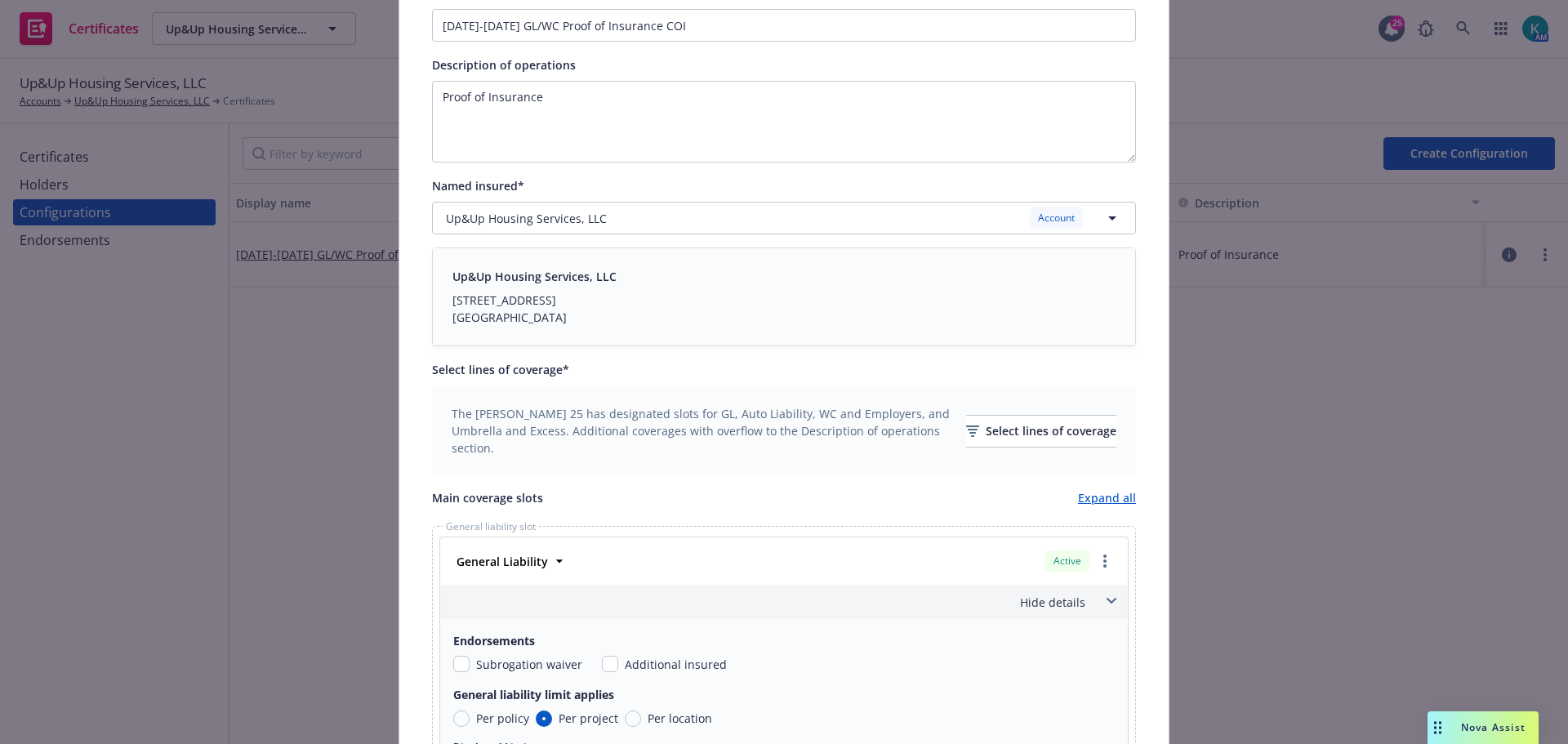
scroll to position [245, 0]
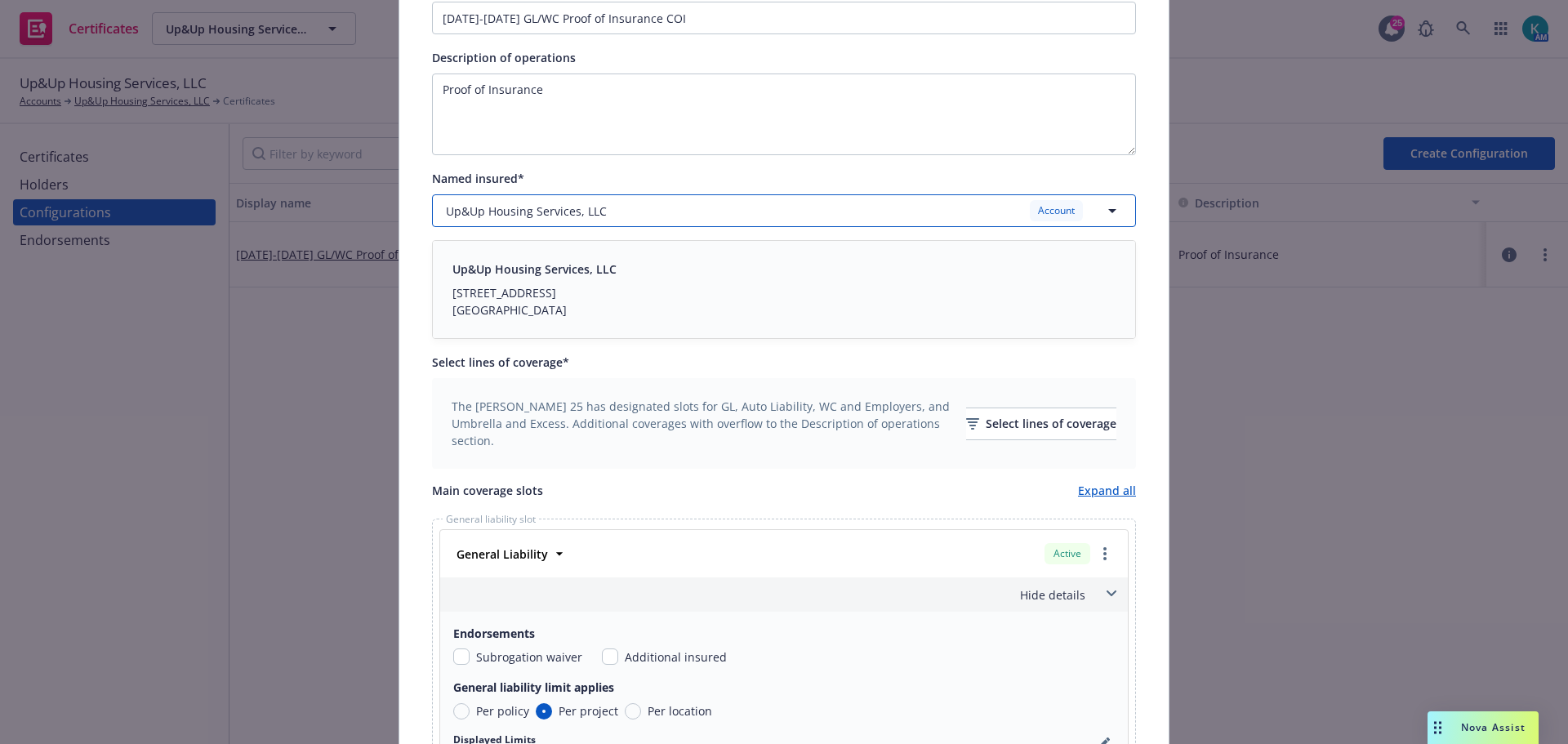
click at [1018, 210] on div "Up&Up Housing Services, LLC Account" at bounding box center [774, 210] width 656 height 21
click at [997, 263] on div "Up&Up Housing Services, LLC 7305 Marietta Ave , Maplewood, MT, 63143, USA Accou…" at bounding box center [784, 266] width 682 height 43
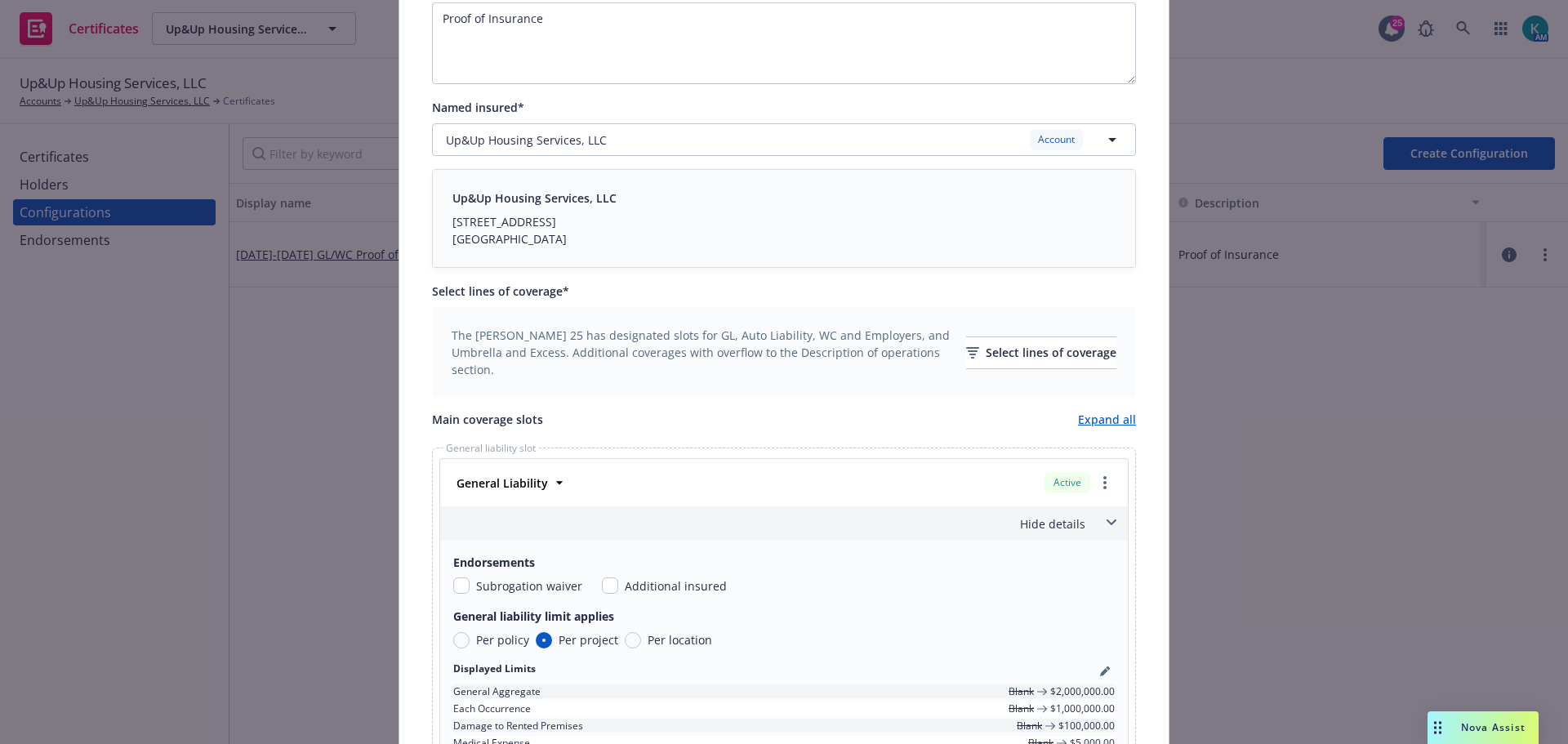
scroll to position [408, 0]
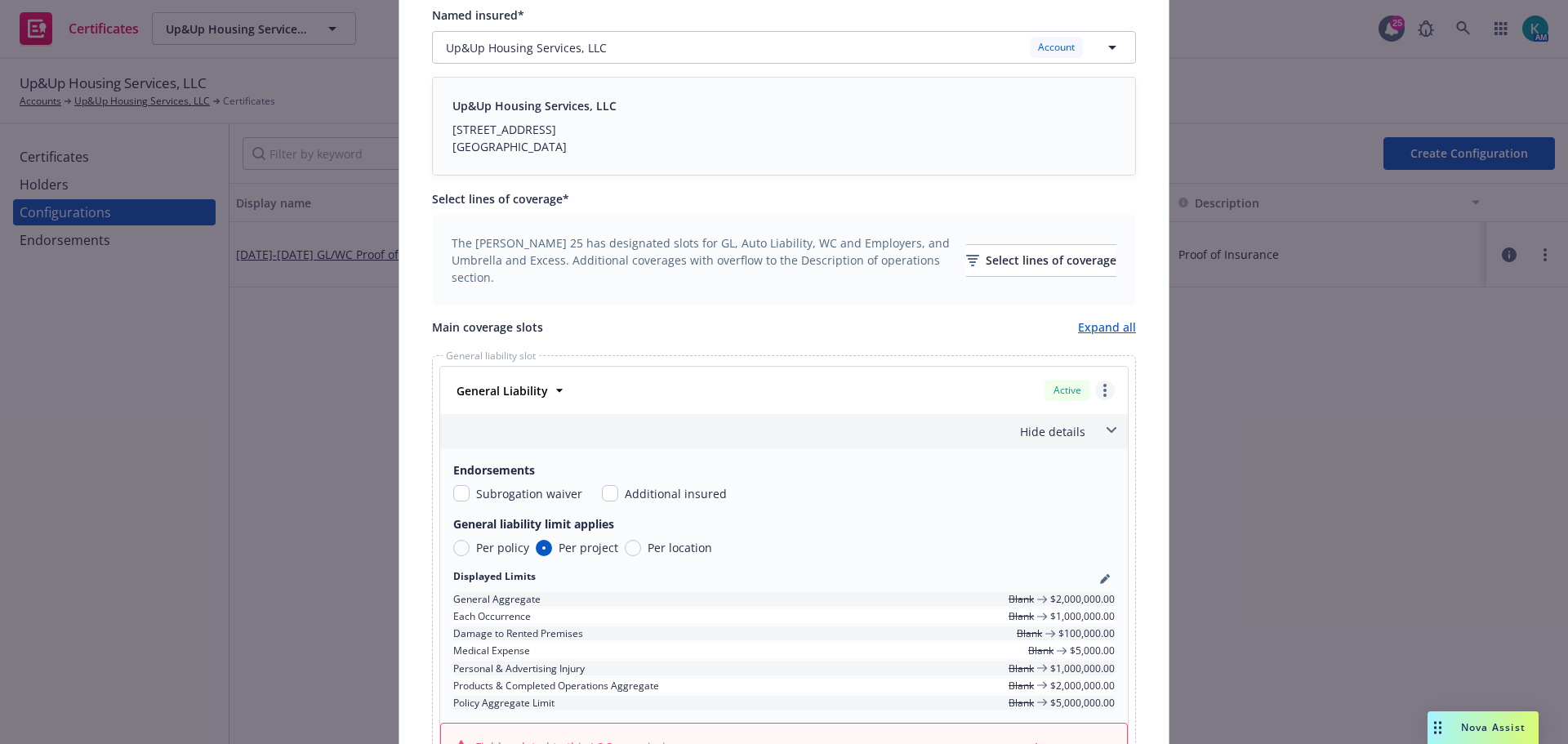
click at [1101, 390] on link "more" at bounding box center [1105, 390] width 20 height 20
click at [893, 408] on div "General Liability Active Remove this LOC Move to other slot Move to overflow Po…" at bounding box center [784, 390] width 688 height 48
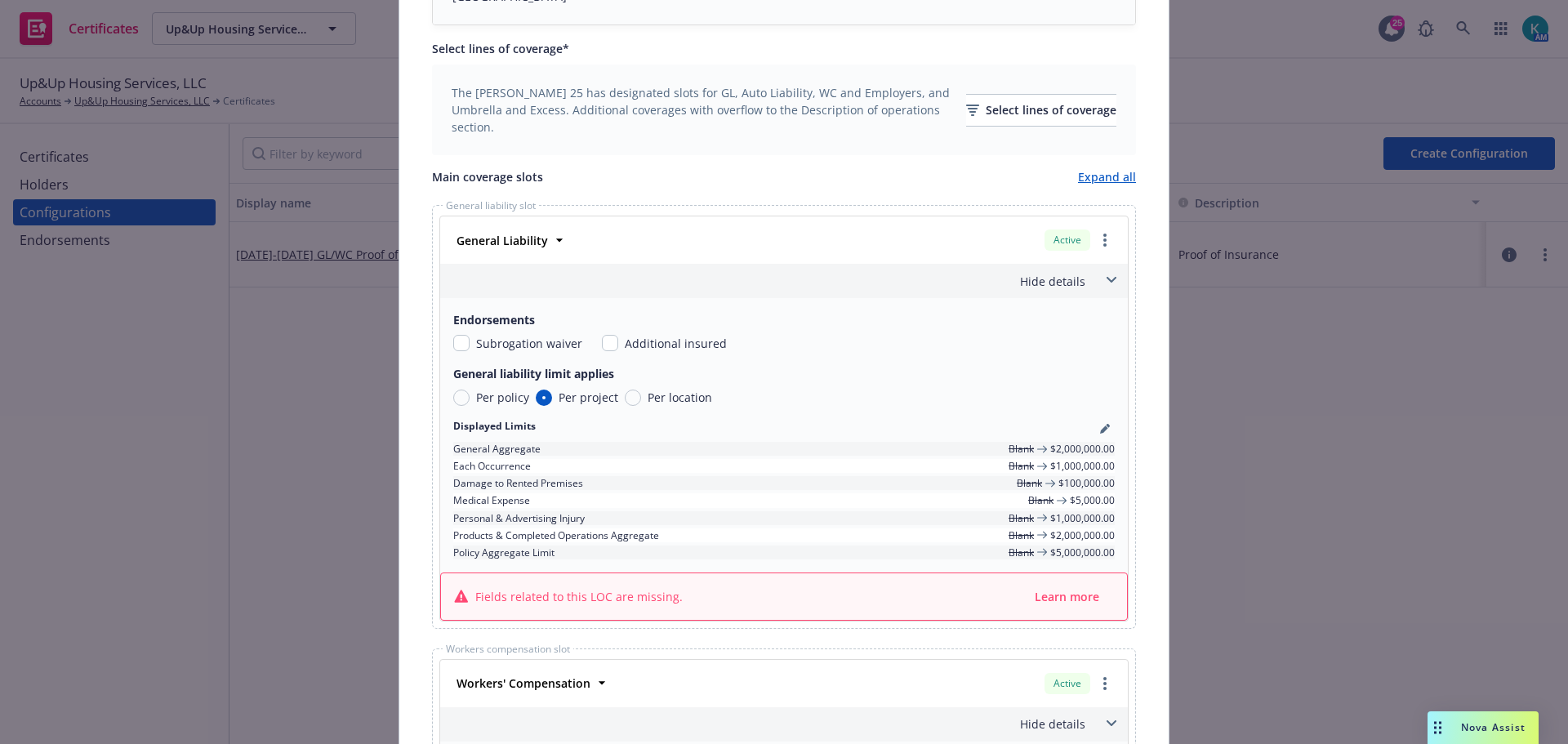
scroll to position [572, 0]
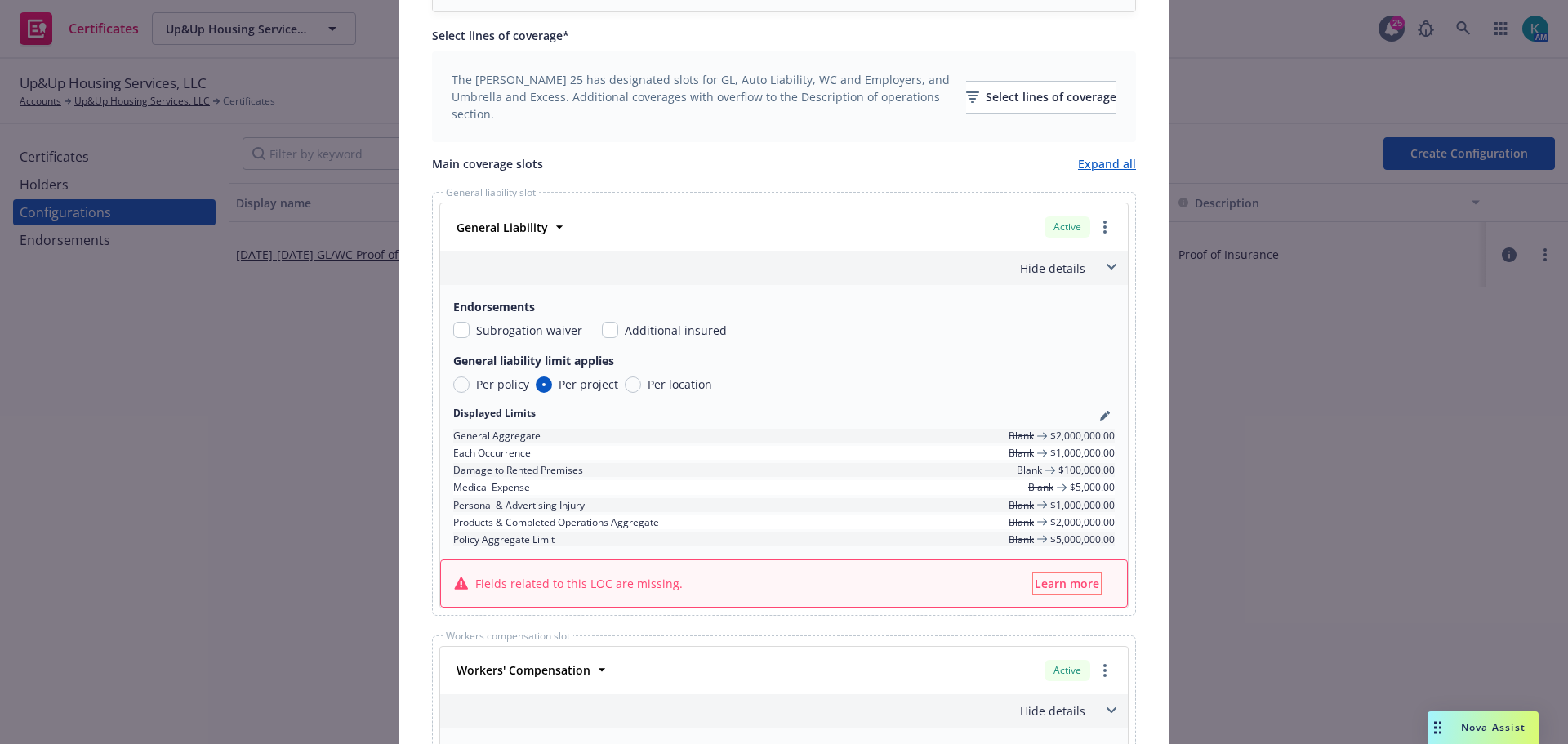
click at [1035, 582] on span "Learn more" at bounding box center [1067, 584] width 65 height 16
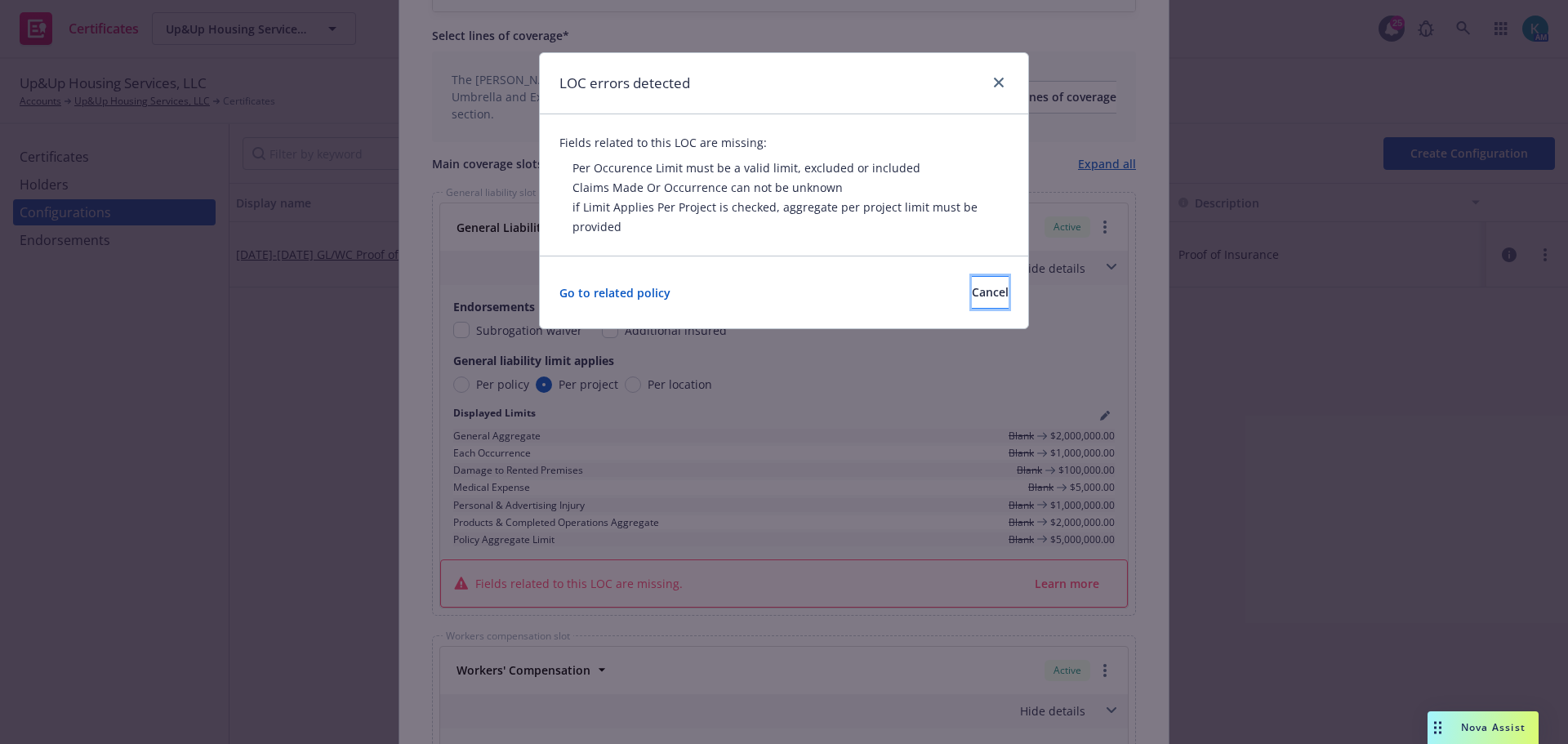
click at [974, 291] on span "Cancel" at bounding box center [990, 292] width 37 height 16
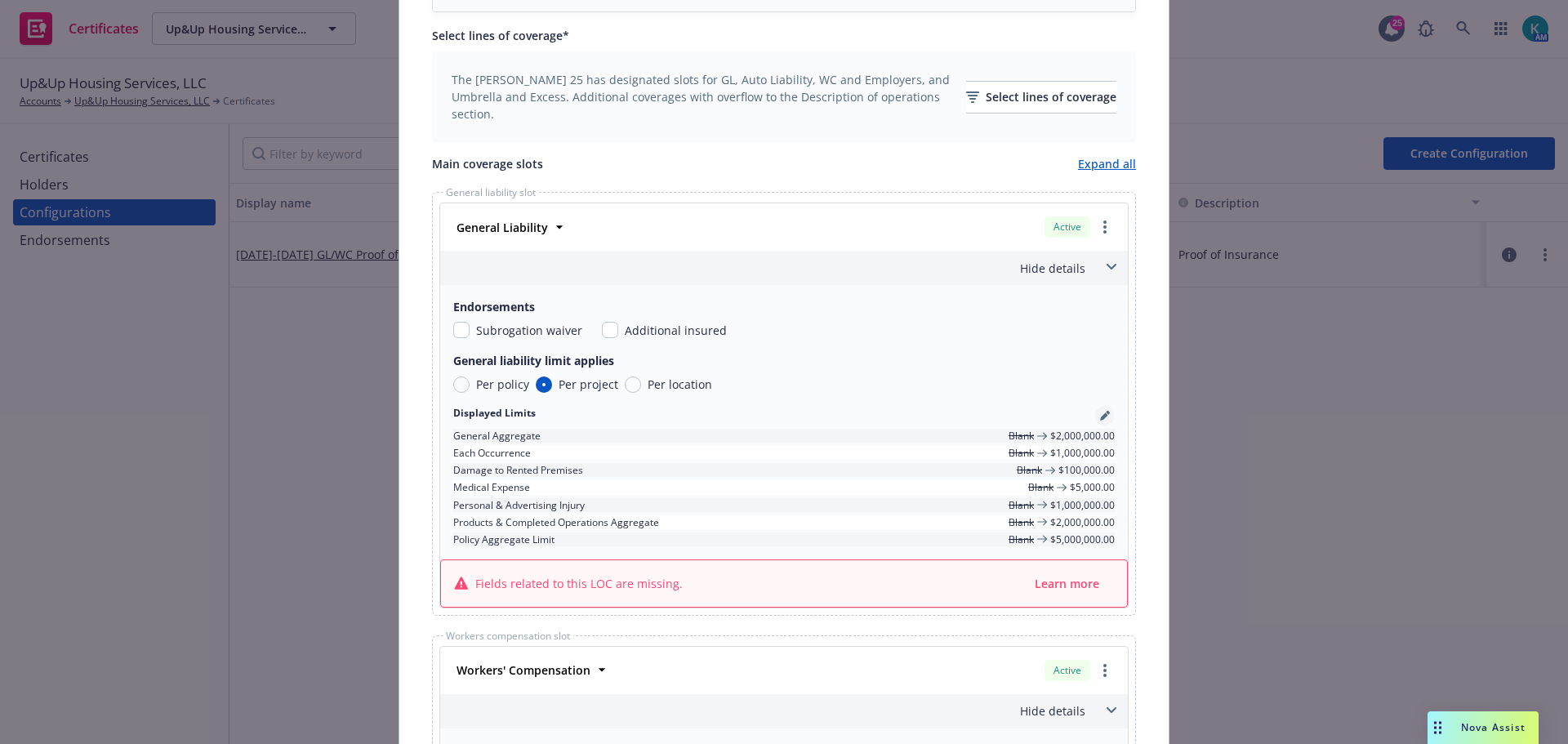
click at [1100, 418] on icon "pencil" at bounding box center [1104, 415] width 10 height 10
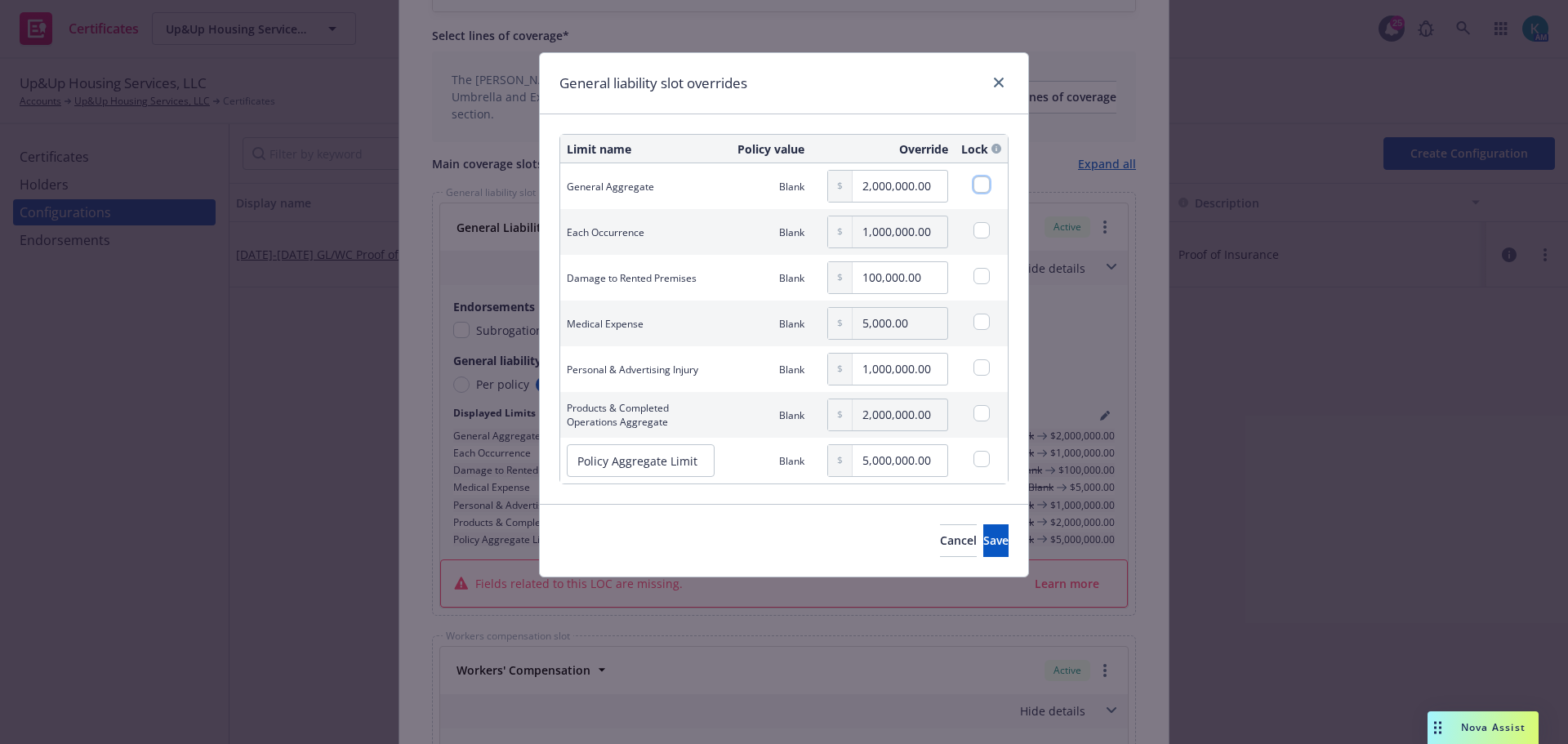
click at [985, 187] on input "checkbox" at bounding box center [982, 184] width 16 height 16
checkbox input "true"
click at [982, 228] on input "checkbox" at bounding box center [982, 230] width 16 height 16
checkbox input "true"
click at [987, 281] on input "checkbox" at bounding box center [982, 276] width 16 height 16
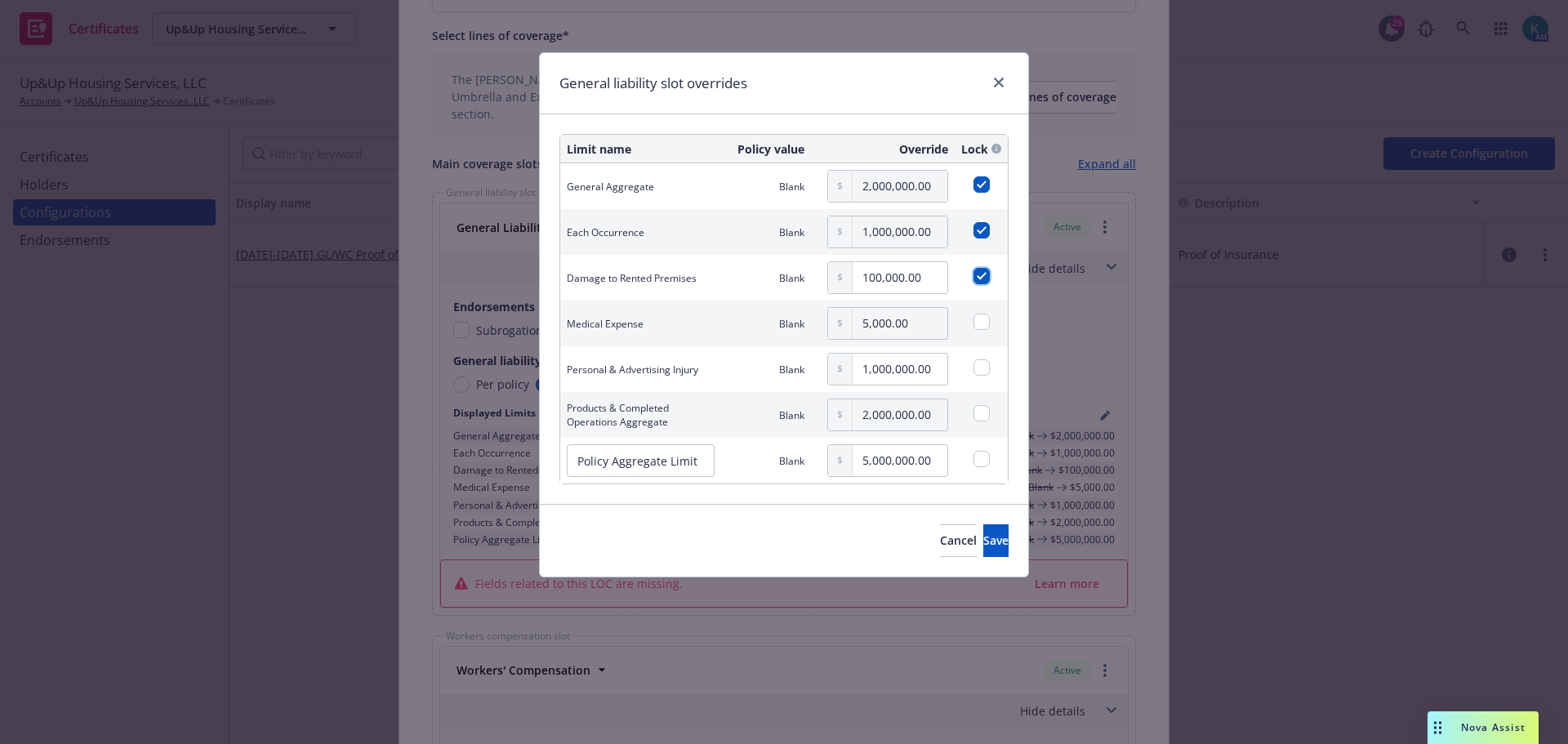
checkbox input "true"
click at [983, 326] on input "checkbox" at bounding box center [982, 322] width 16 height 16
checkbox input "true"
click at [982, 366] on input "checkbox" at bounding box center [982, 368] width 16 height 16
checkbox input "true"
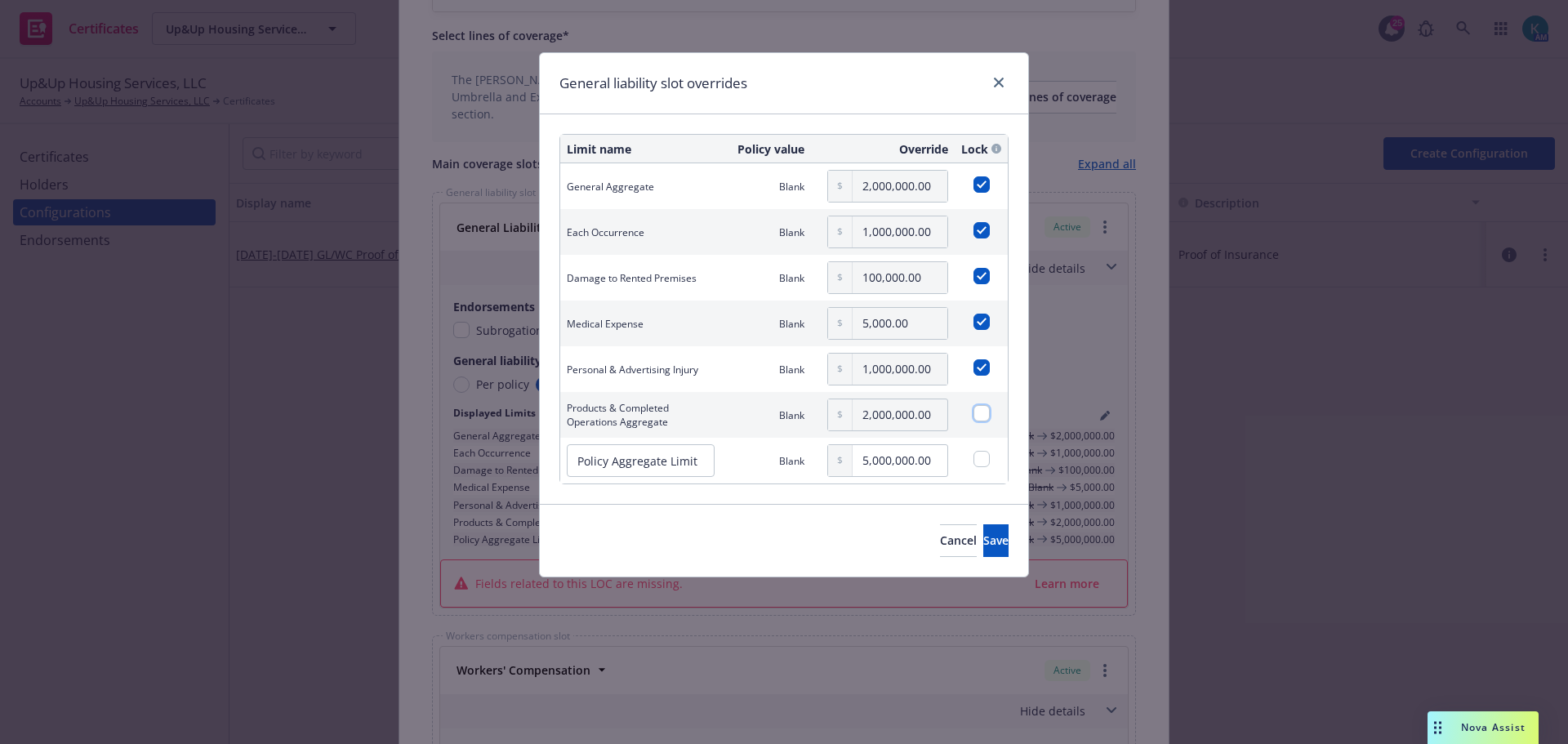
click at [986, 408] on input "checkbox" at bounding box center [982, 413] width 16 height 16
checkbox input "true"
click at [978, 465] on input "checkbox" at bounding box center [982, 459] width 16 height 16
checkbox input "true"
click at [983, 542] on span "Save" at bounding box center [995, 541] width 25 height 16
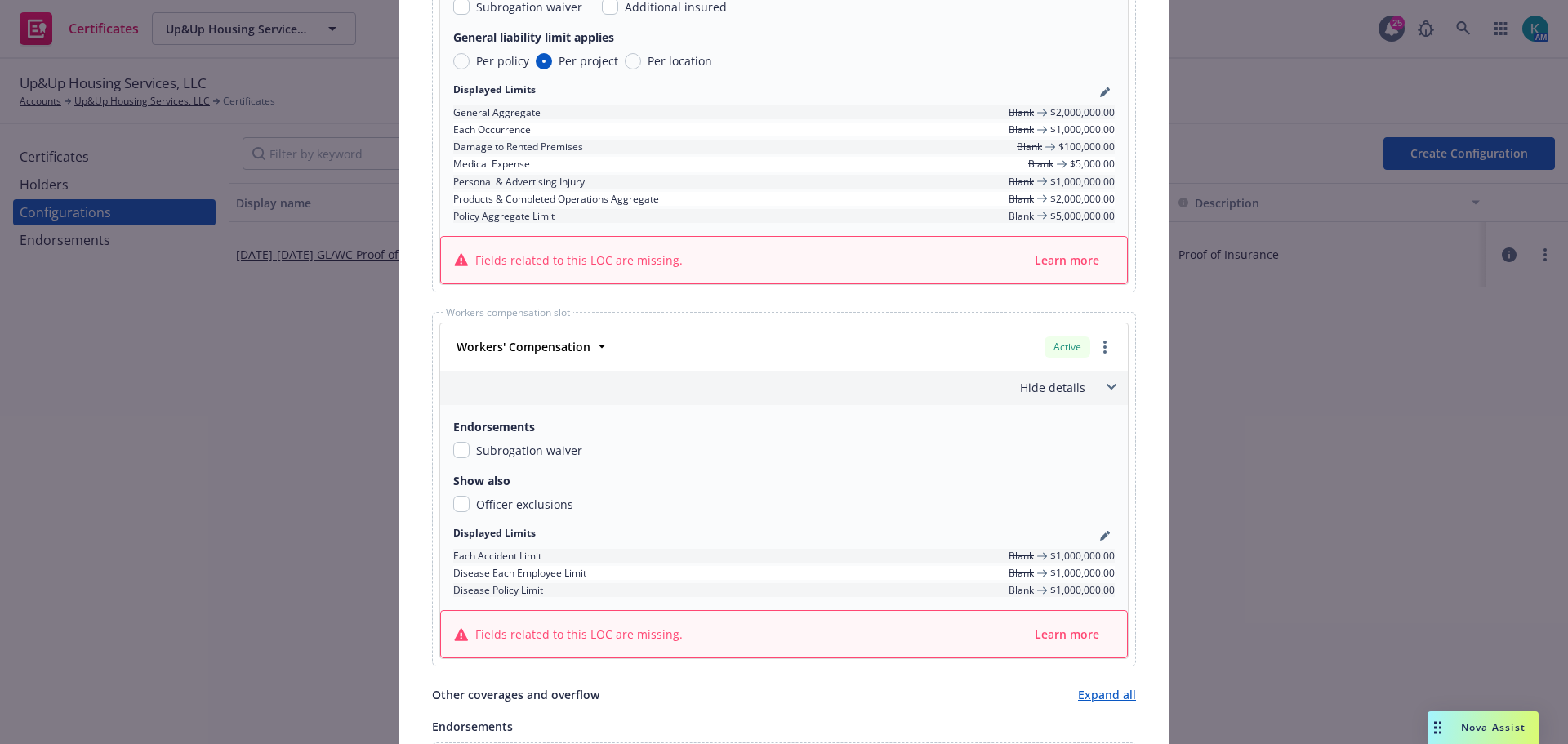
scroll to position [899, 0]
click at [1100, 531] on icon "pencil" at bounding box center [1104, 533] width 8 height 8
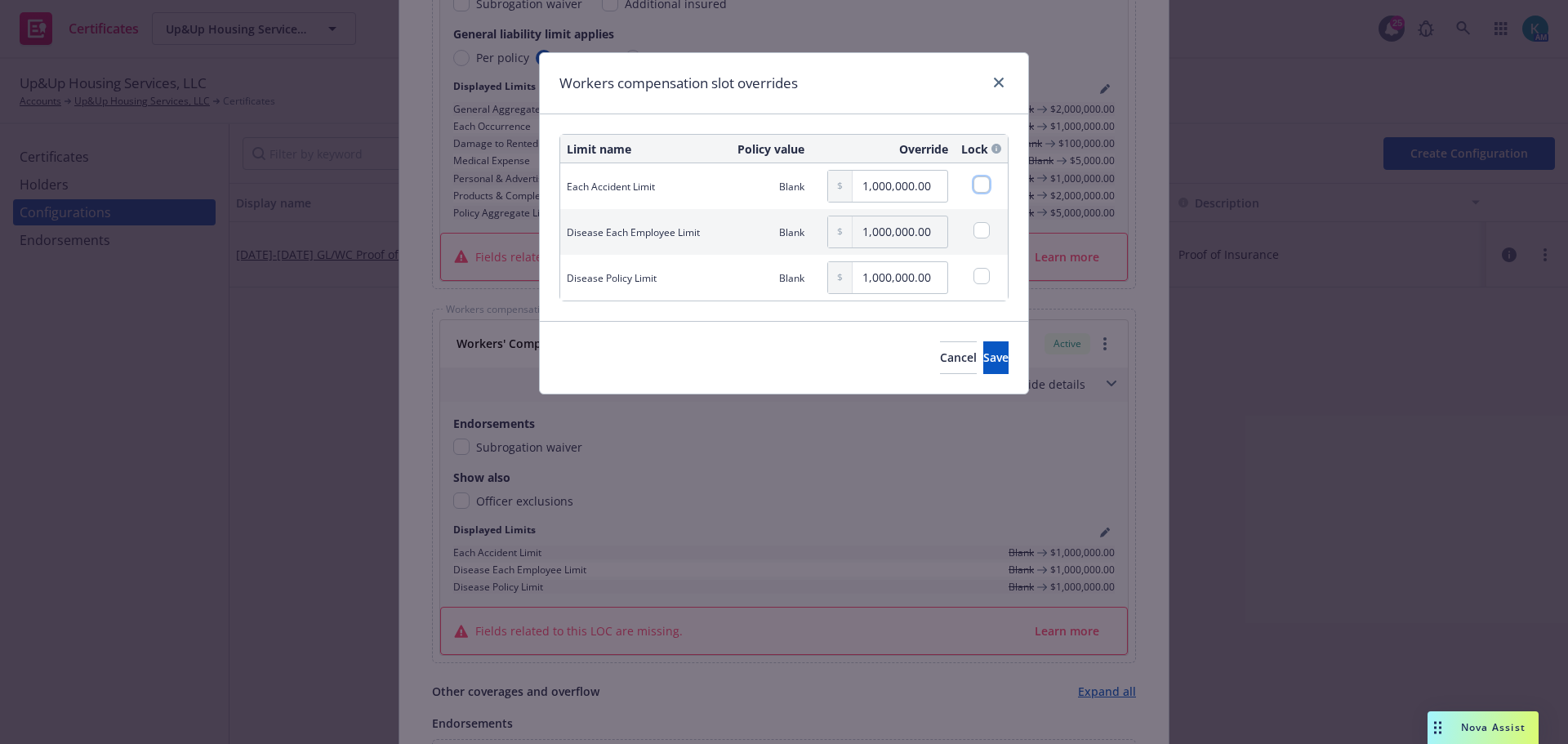
drag, startPoint x: 978, startPoint y: 182, endPoint x: 983, endPoint y: 226, distance: 44.3
click at [979, 182] on input "checkbox" at bounding box center [982, 184] width 16 height 16
checkbox input "true"
click at [983, 229] on input "checkbox" at bounding box center [982, 230] width 16 height 16
checkbox input "true"
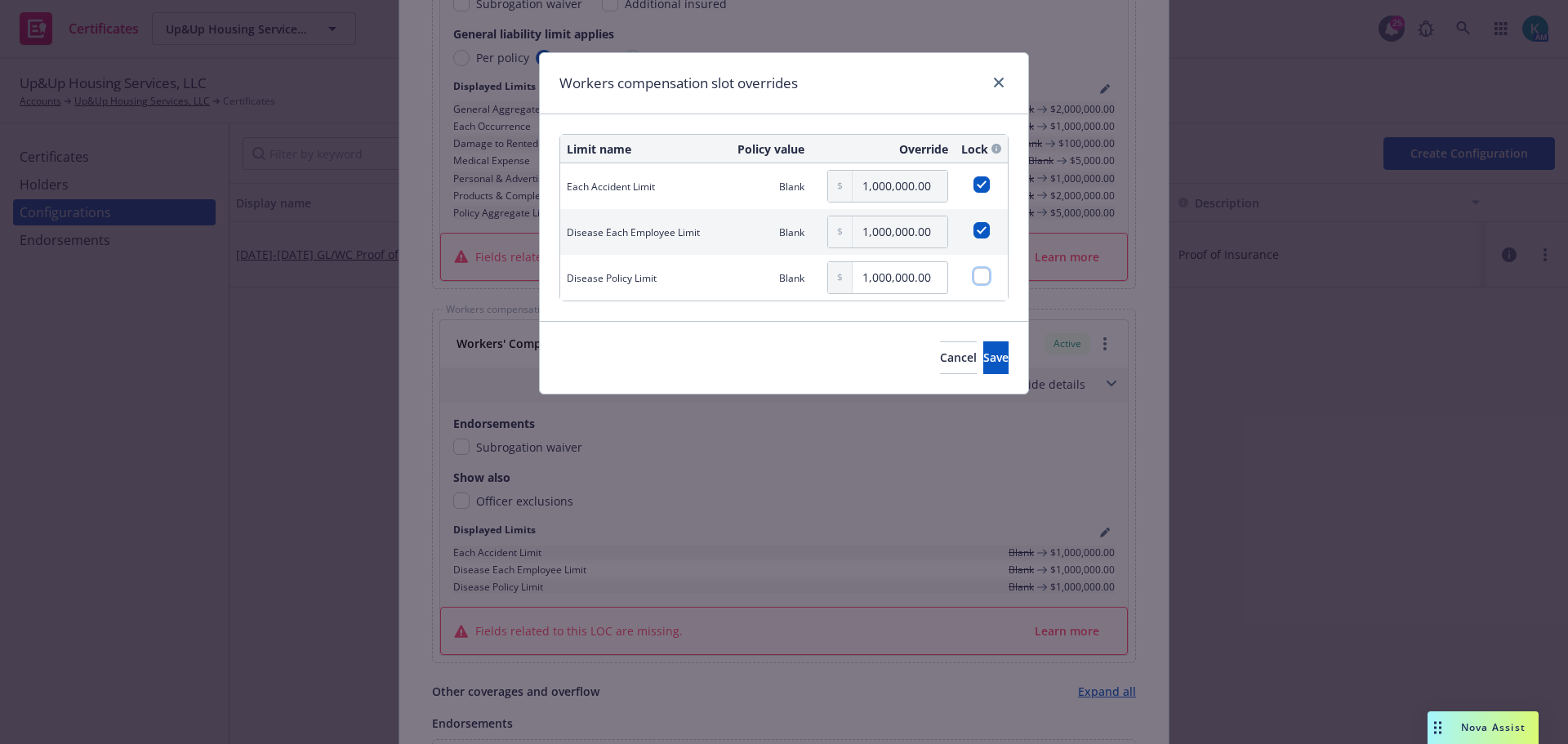
click at [981, 275] on input "checkbox" at bounding box center [982, 276] width 16 height 16
checkbox input "true"
click at [983, 366] on button "Save" at bounding box center [995, 358] width 25 height 33
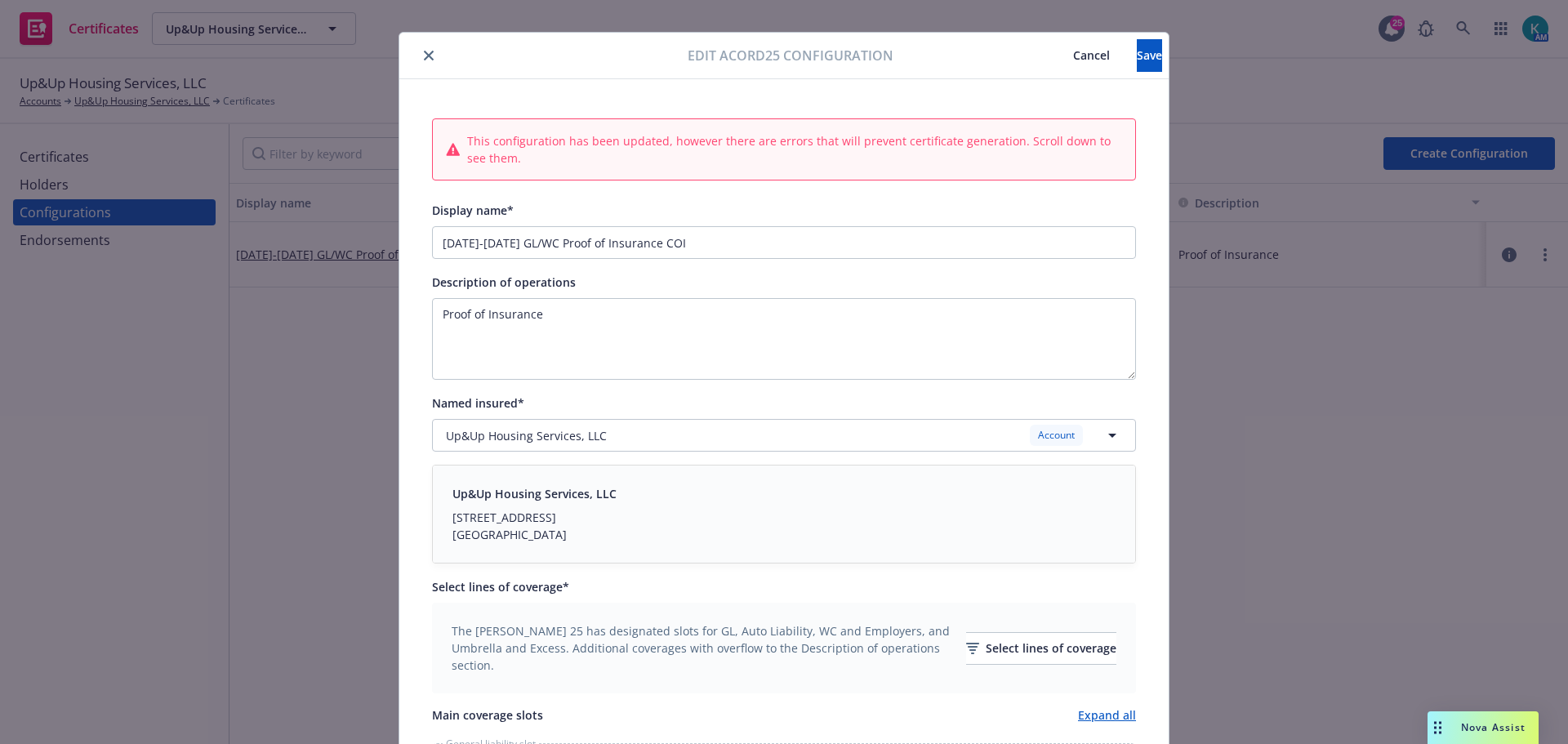
scroll to position [0, 0]
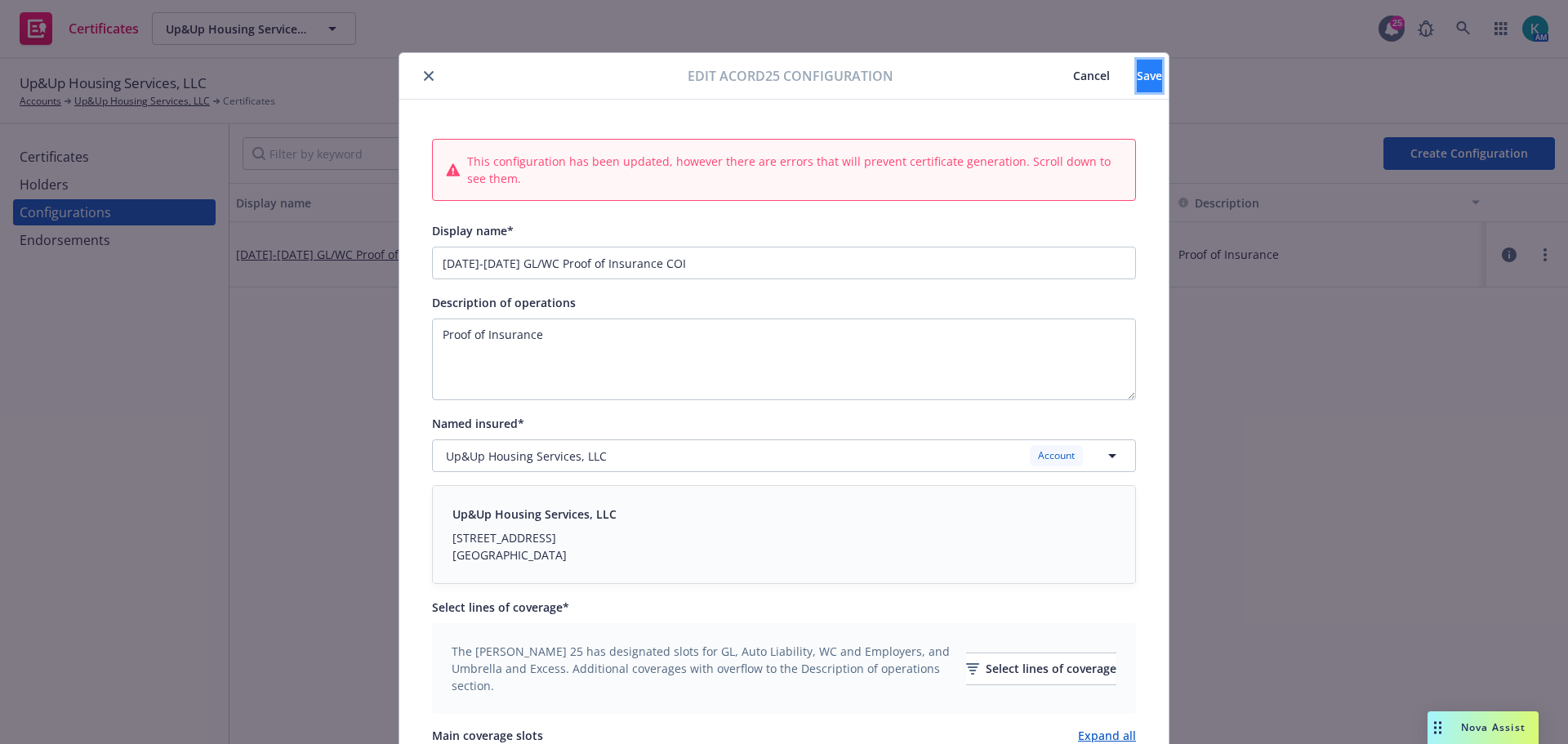
click at [1137, 78] on span "Save" at bounding box center [1149, 75] width 25 height 16
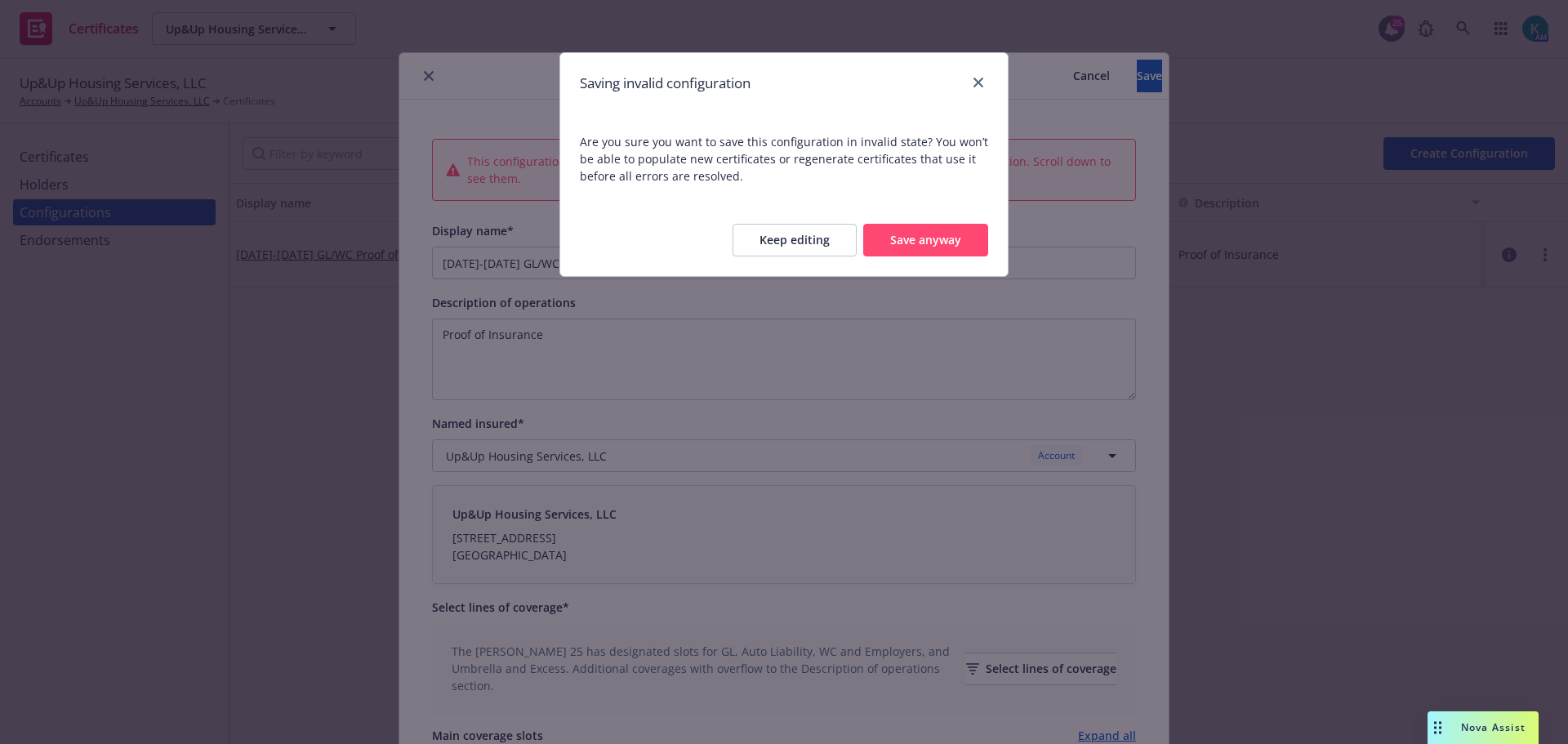
click at [908, 242] on button "Save anyway" at bounding box center [925, 241] width 125 height 33
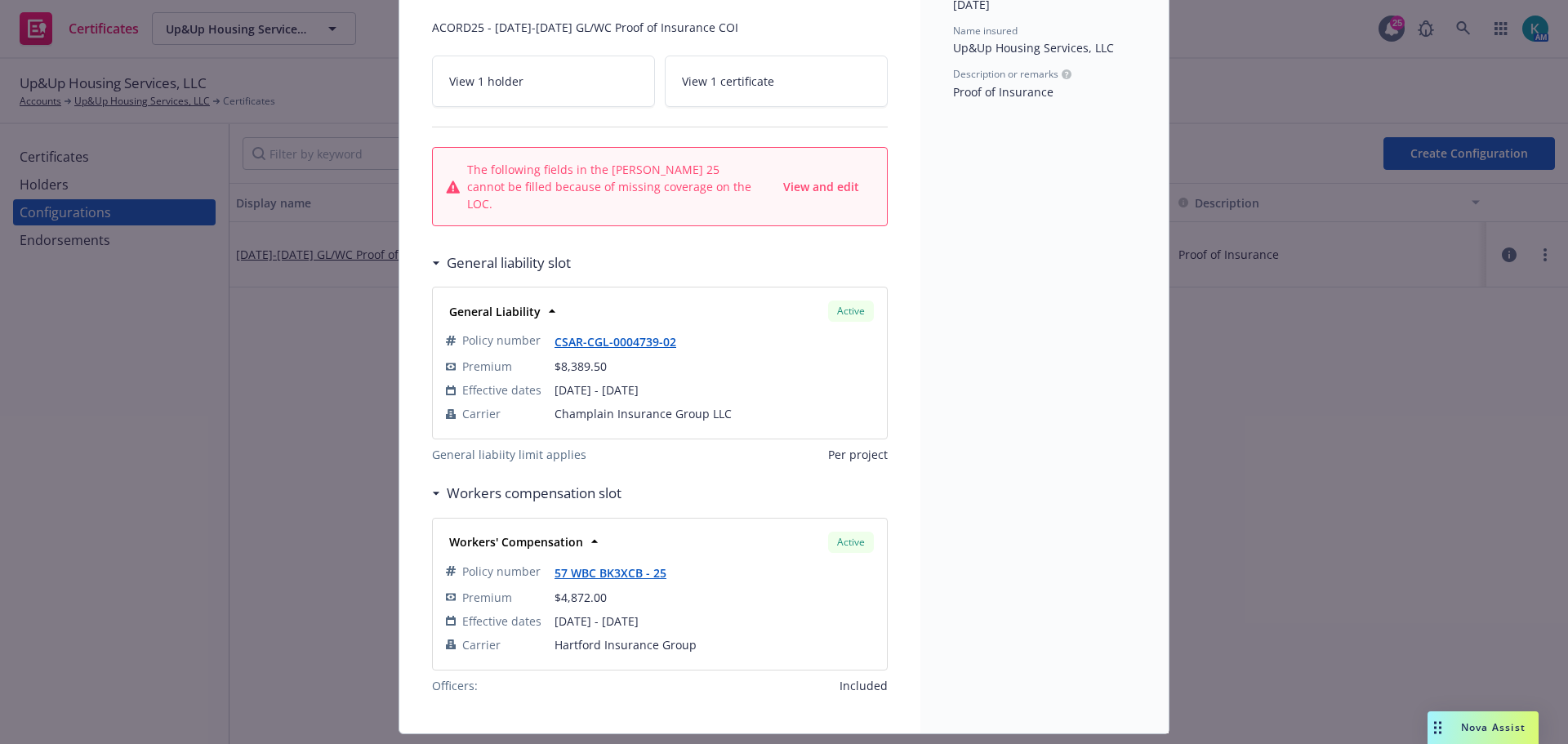
scroll to position [222, 0]
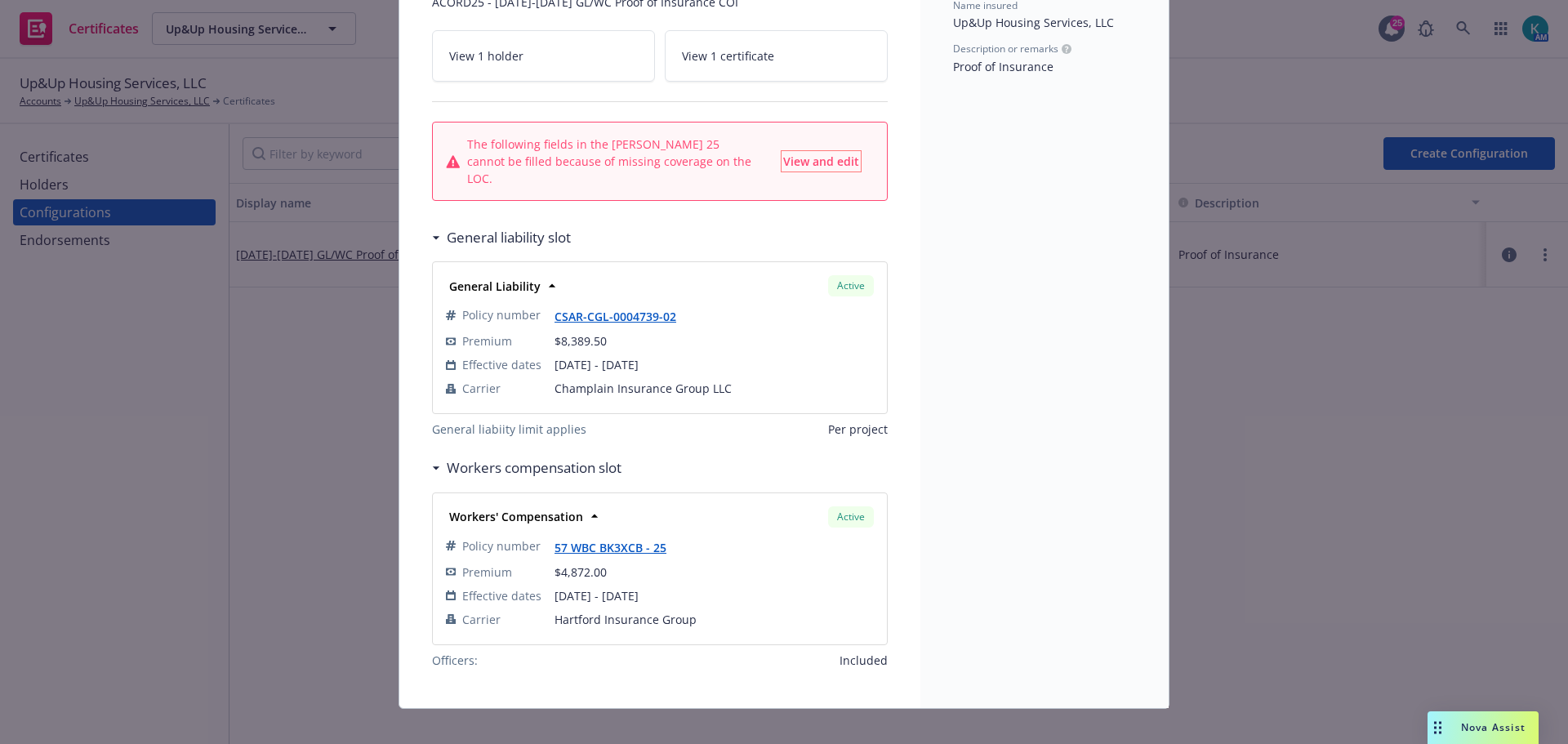
click at [803, 157] on span "View and edit" at bounding box center [822, 162] width 76 height 16
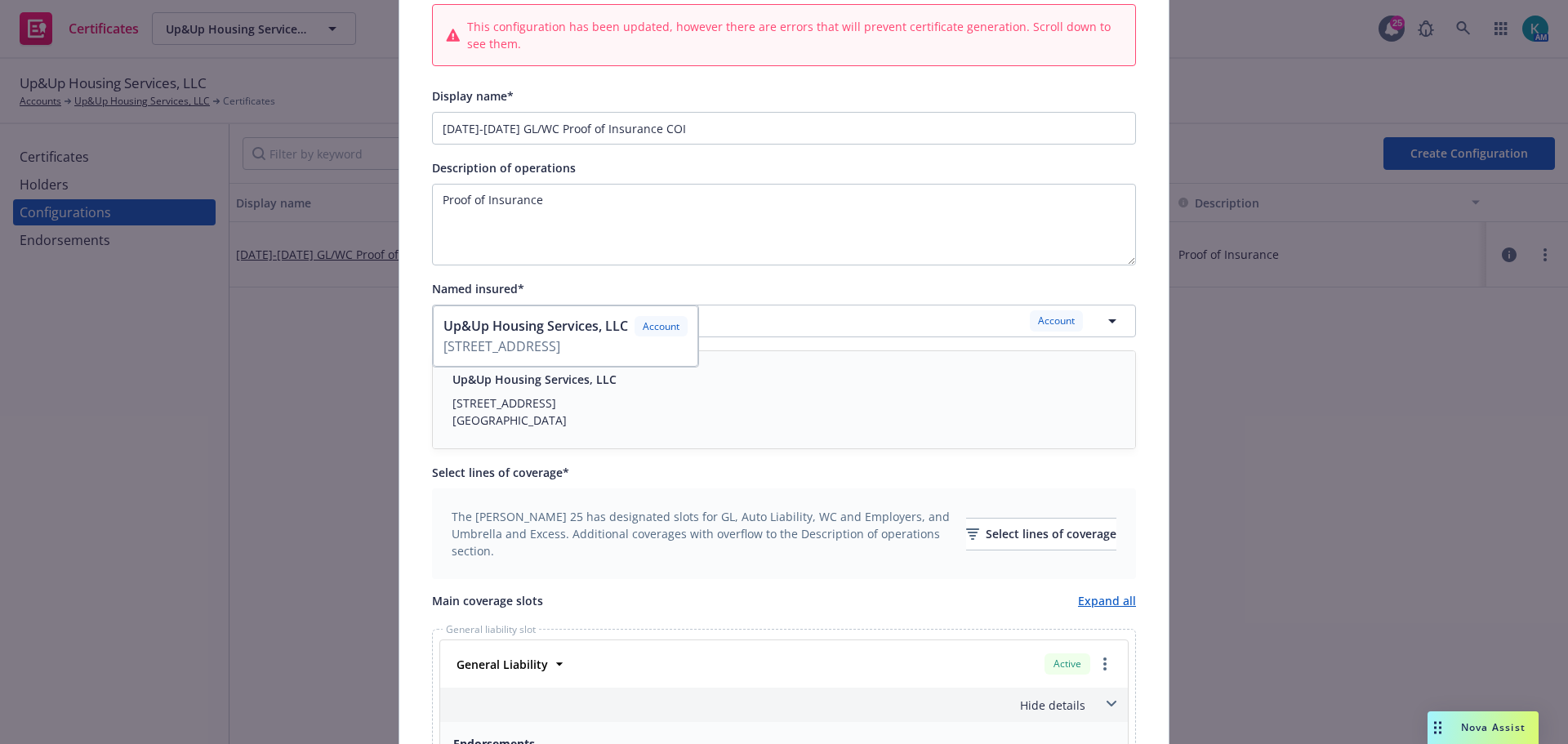
scroll to position [164, 0]
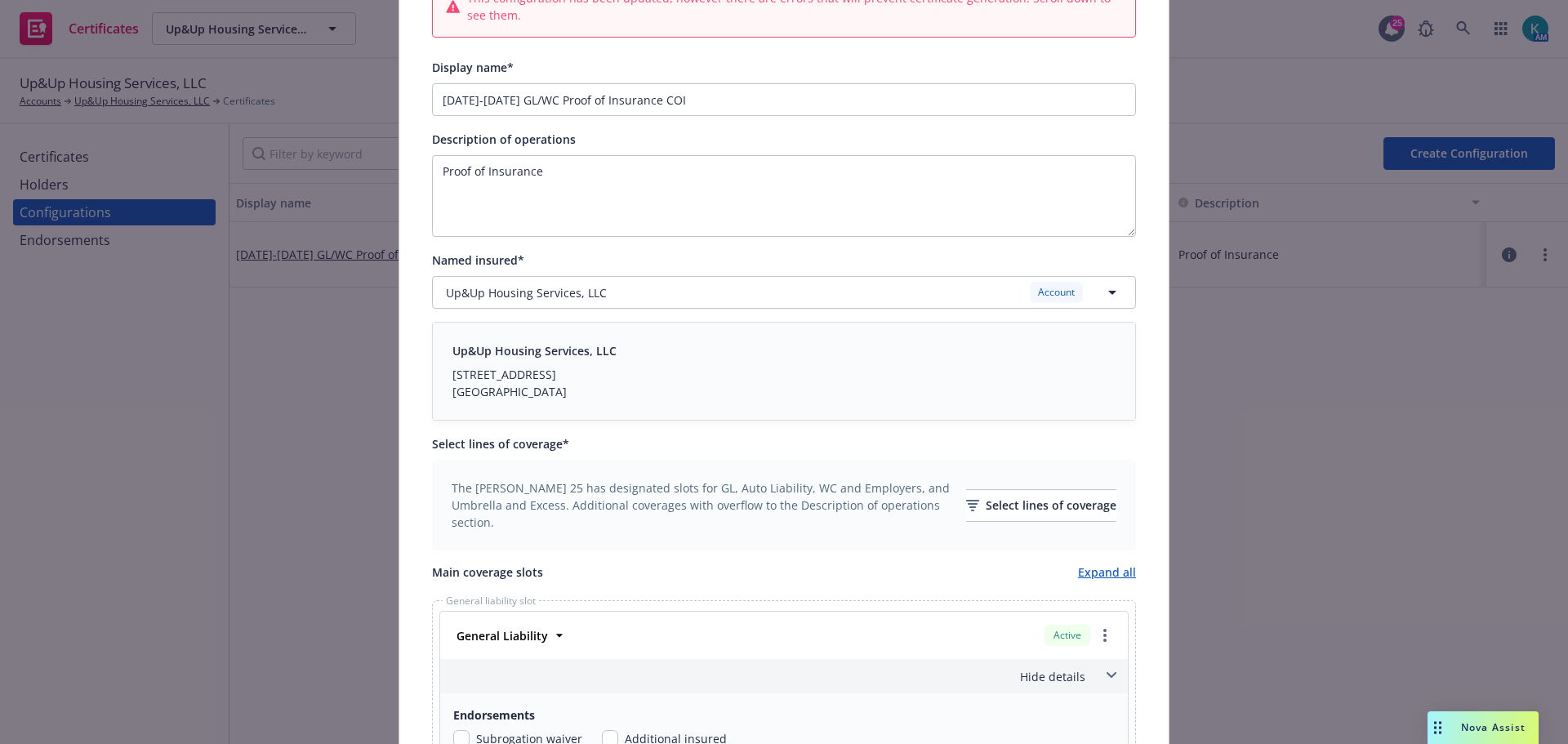
click at [526, 393] on div "Maplewood, MT 63143" at bounding box center [534, 392] width 164 height 17
click at [966, 502] on div "Select lines of coverage" at bounding box center [1041, 506] width 150 height 31
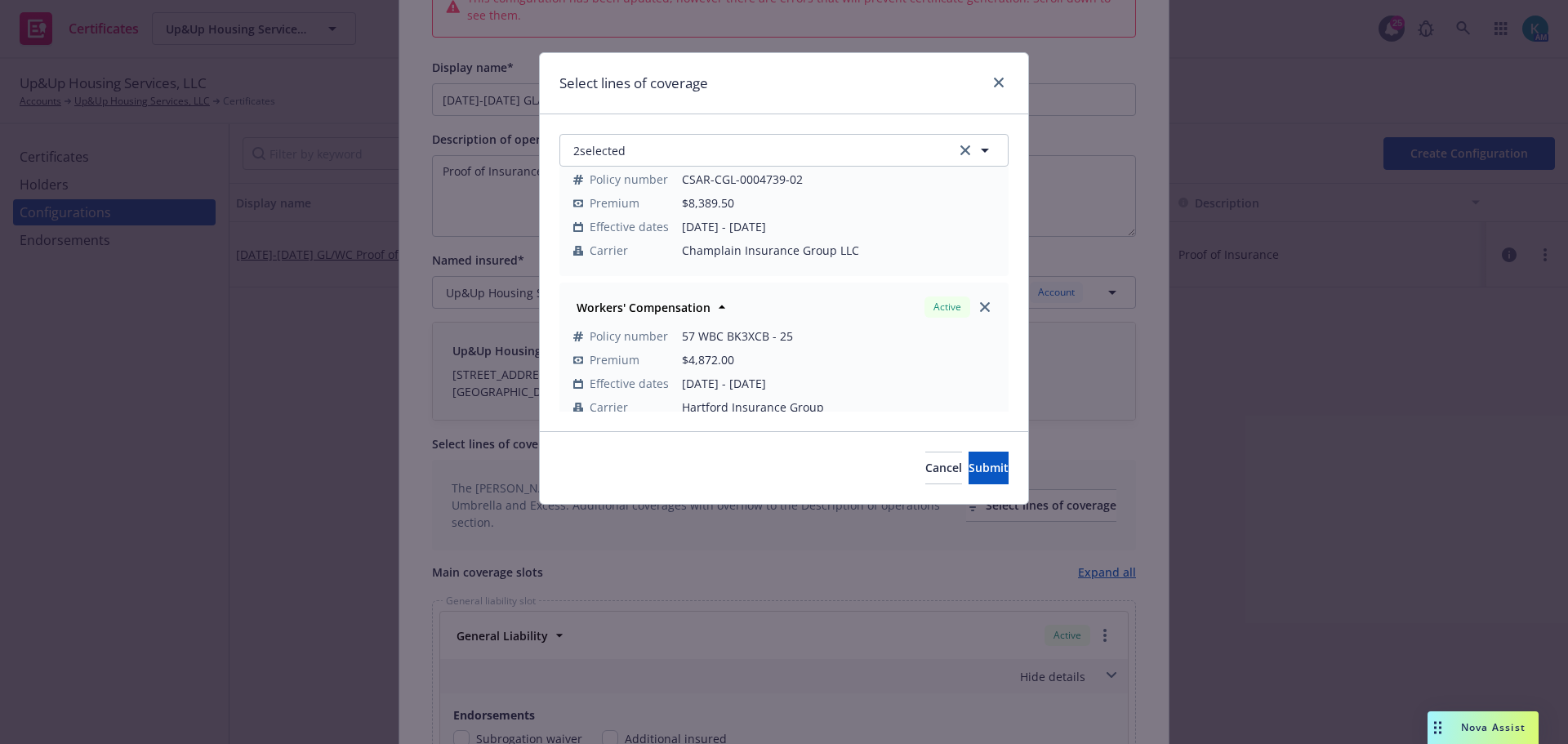
scroll to position [68, 0]
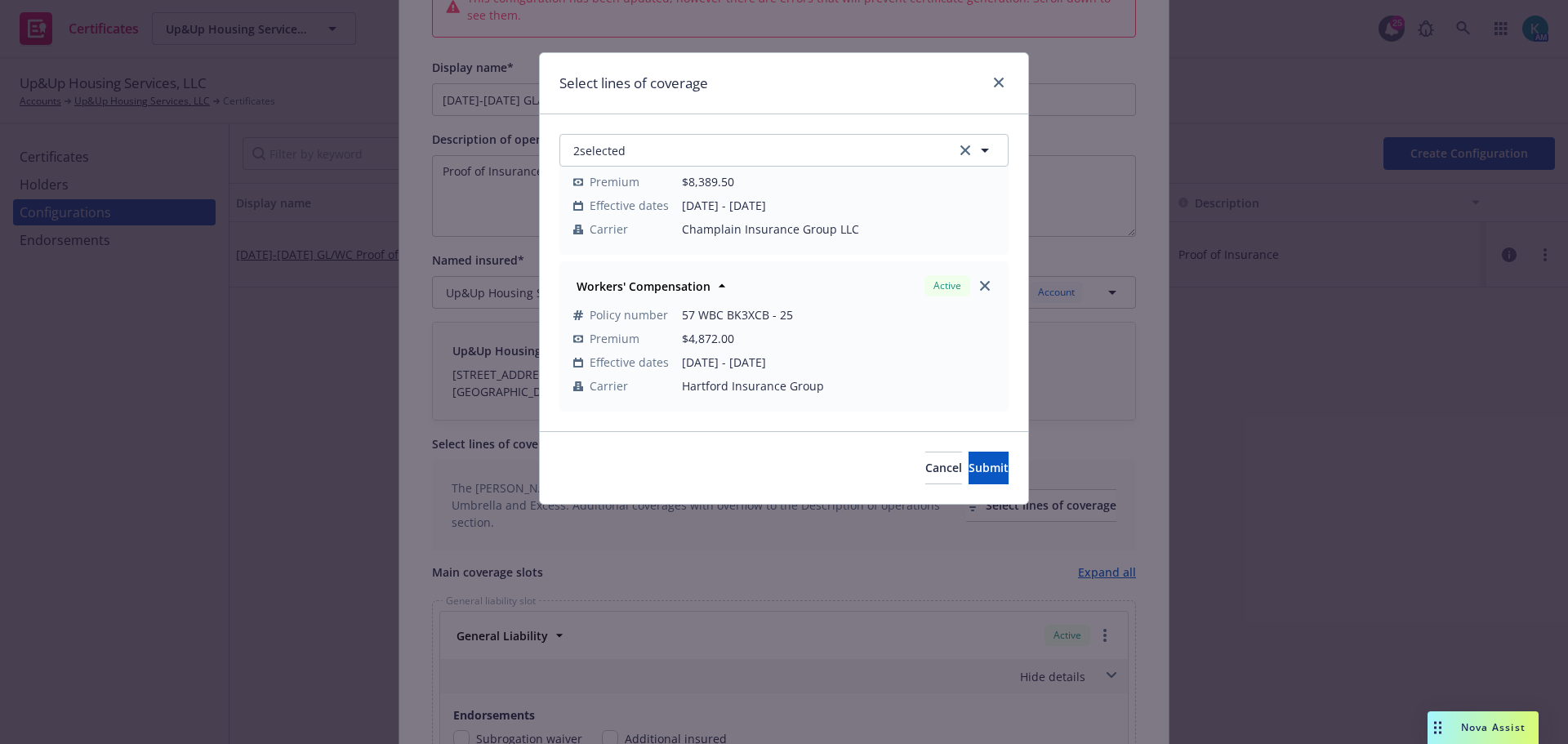
click at [951, 487] on div "Cancel Submit" at bounding box center [784, 468] width 489 height 73
click at [969, 471] on span "Submit" at bounding box center [989, 468] width 40 height 16
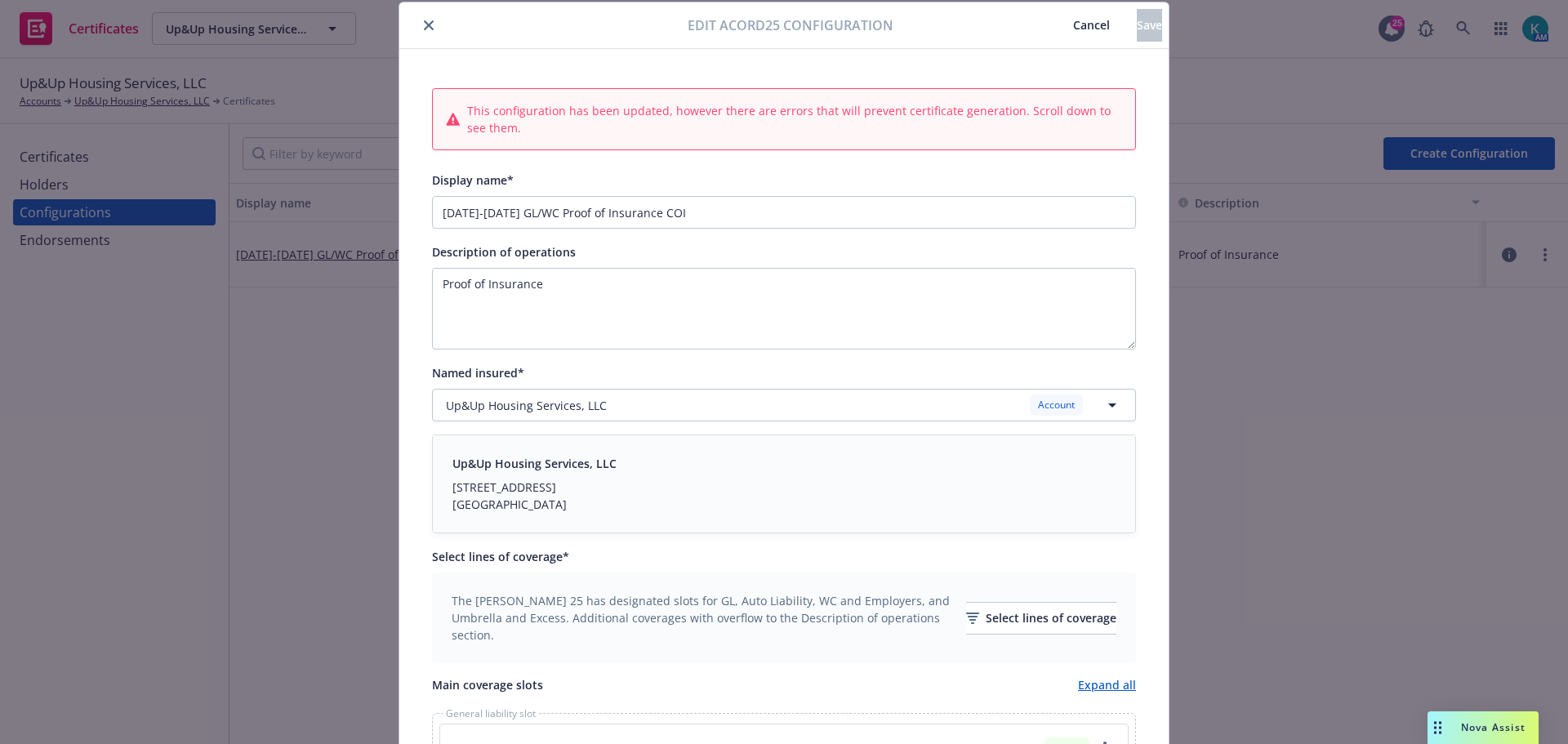
scroll to position [0, 0]
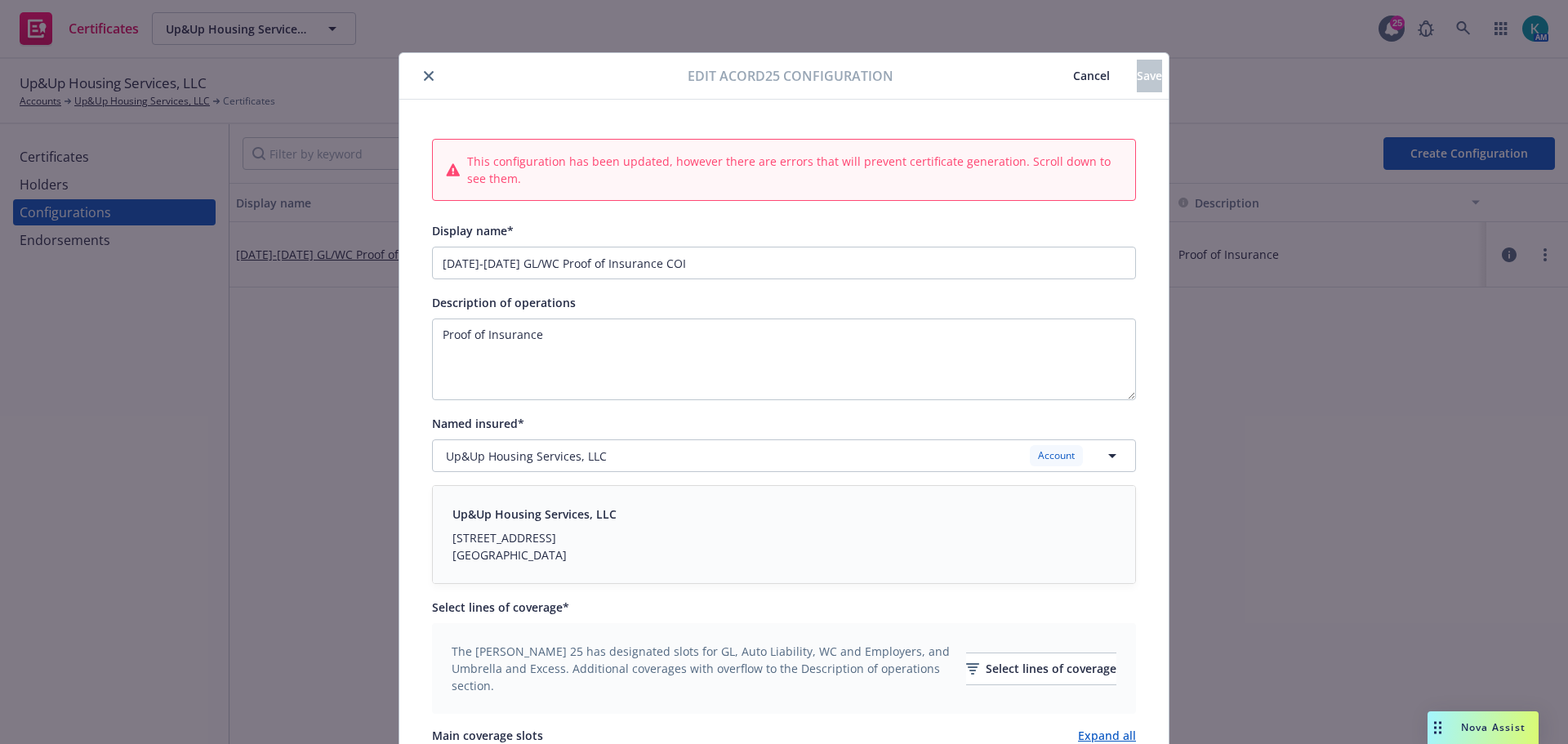
click at [1073, 79] on span "Cancel" at bounding box center [1091, 75] width 37 height 16
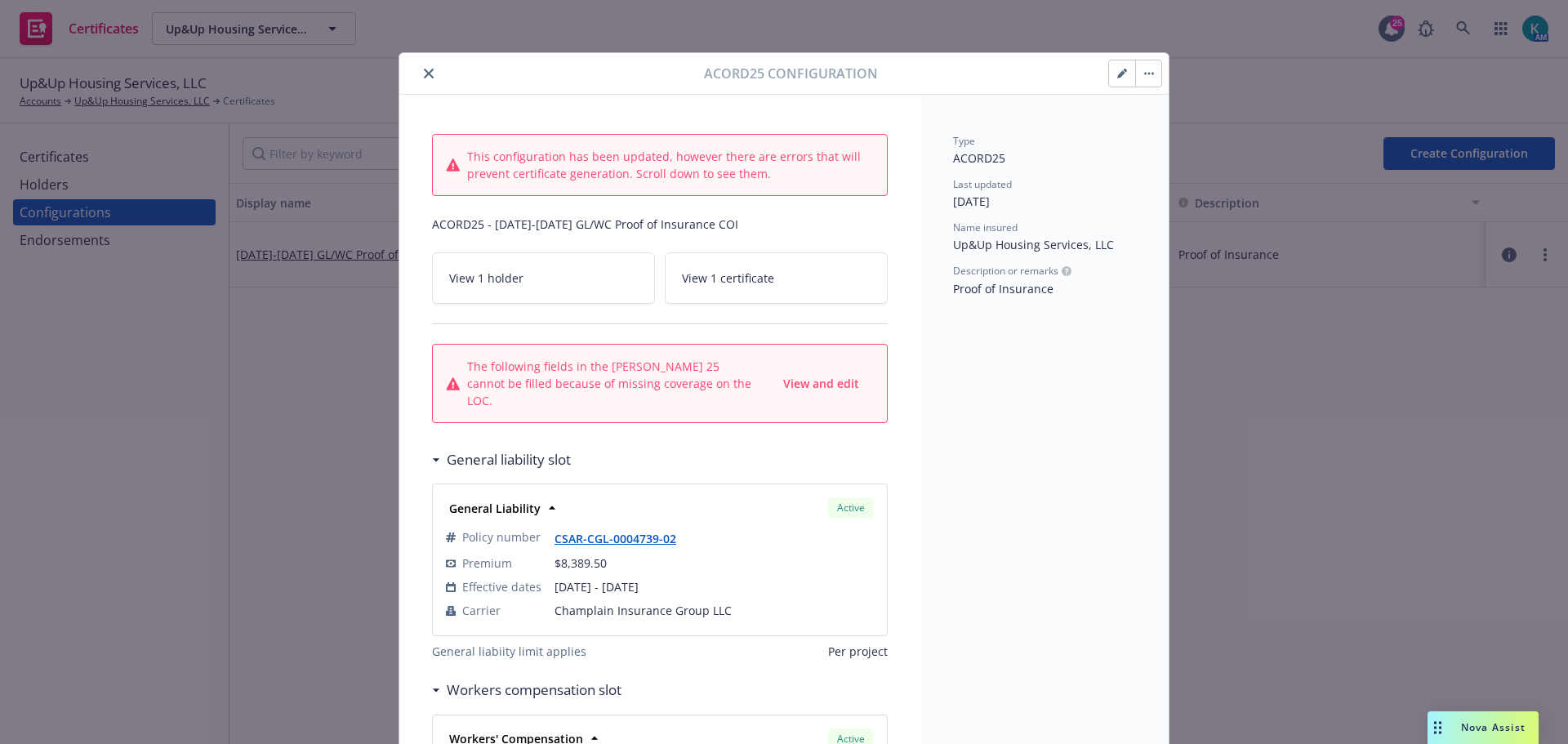
click at [422, 67] on button "close" at bounding box center [429, 74] width 20 height 20
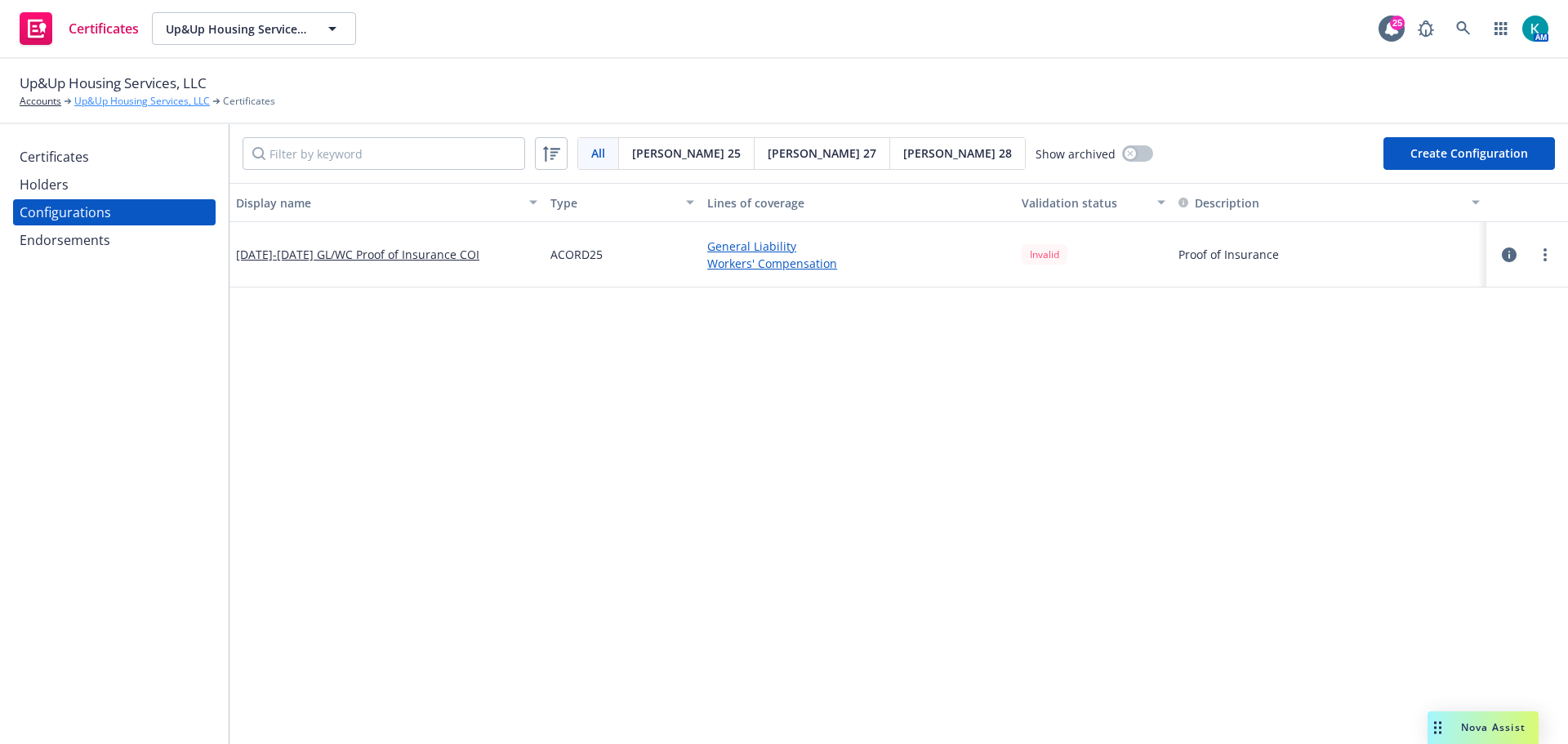
click at [153, 95] on link "Up&Up Housing Services, LLC" at bounding box center [142, 101] width 136 height 15
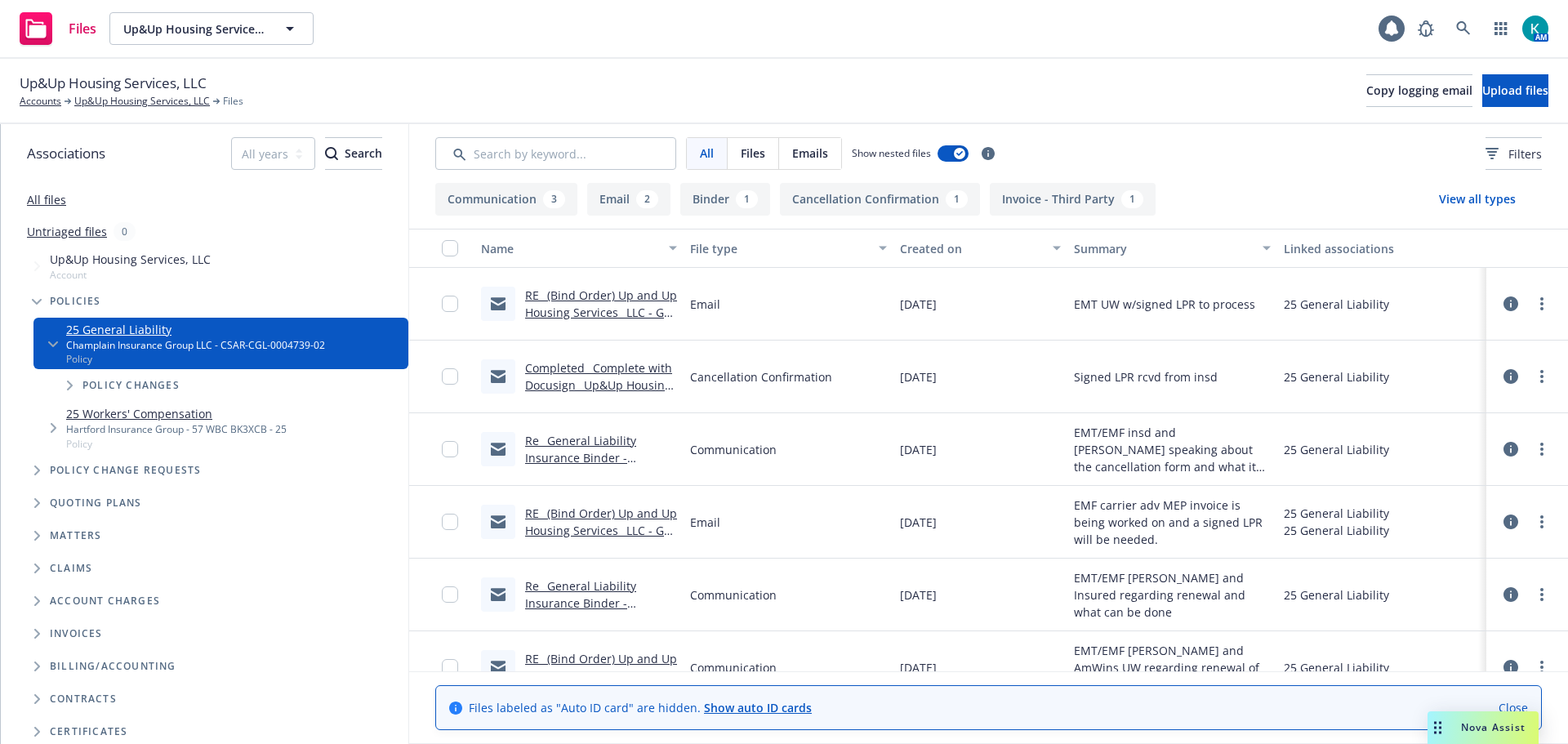
scroll to position [177, 0]
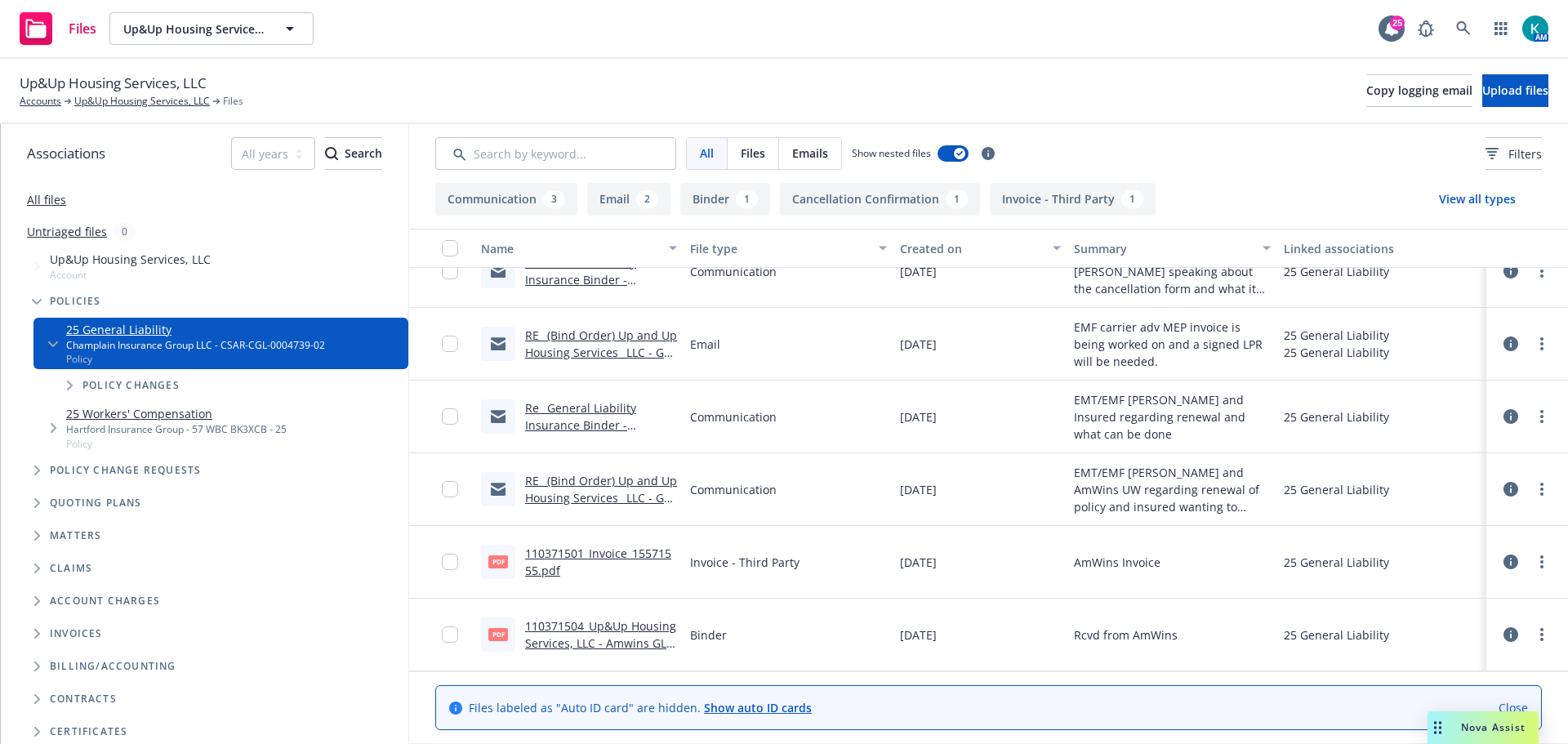
click at [600, 633] on link "110371504_Up&Up Housing Services, LLC - Amwins GL - Champlain.pdf" at bounding box center [600, 644] width 151 height 50
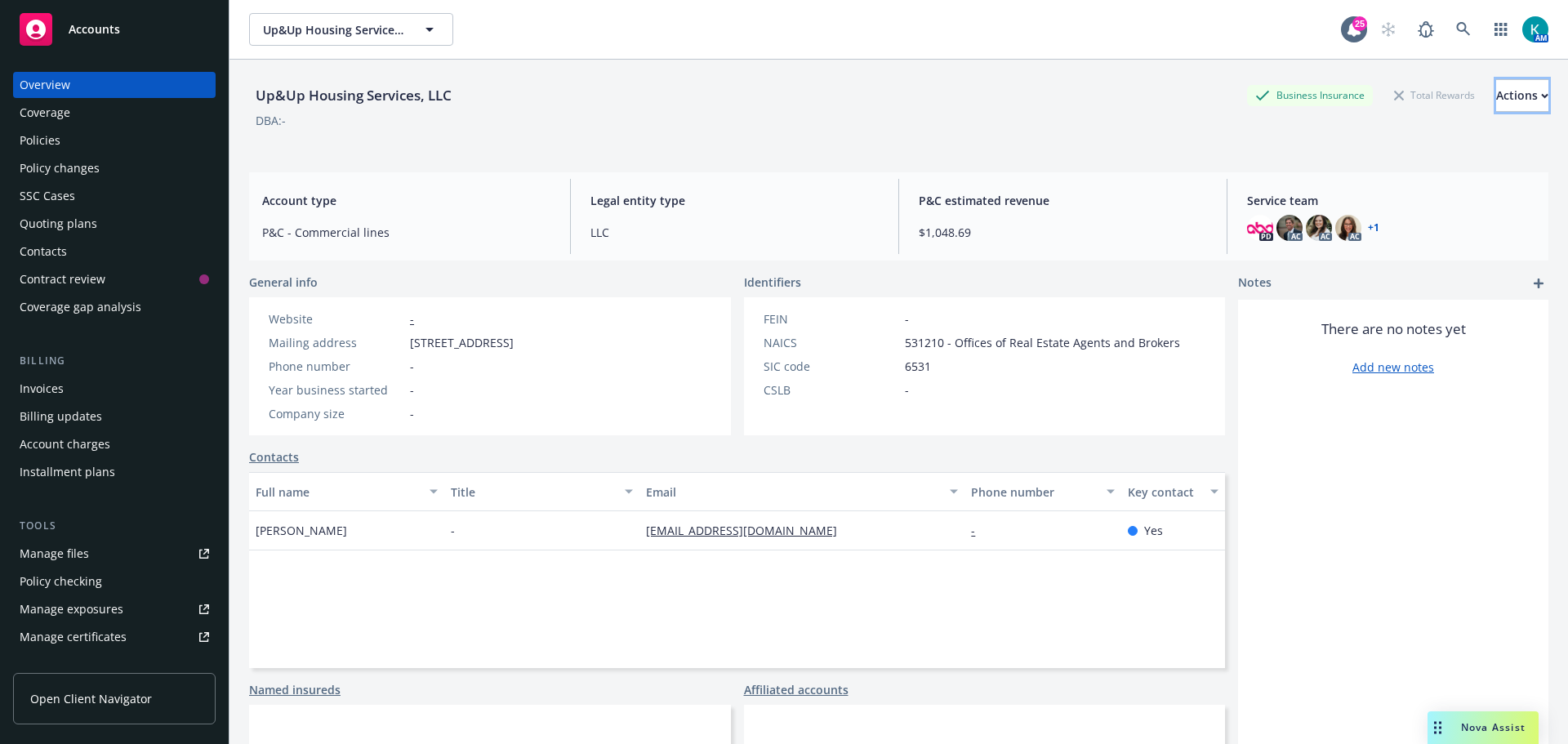
drag, startPoint x: 1471, startPoint y: 93, endPoint x: 1477, endPoint y: 70, distance: 23.8
click at [1496, 92] on div "Actions" at bounding box center [1522, 96] width 52 height 31
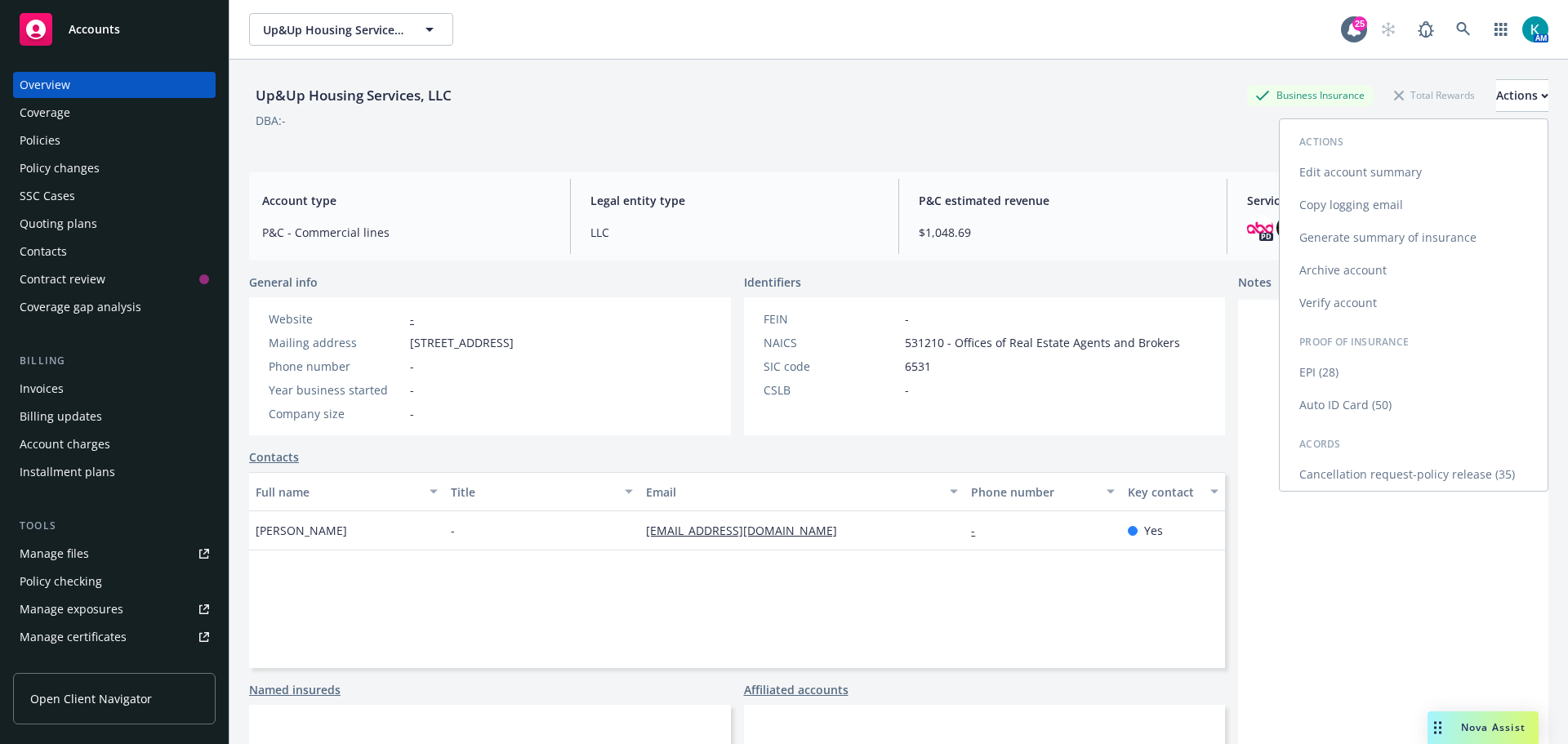
click at [1482, 160] on link "Edit account summary" at bounding box center [1414, 172] width 268 height 33
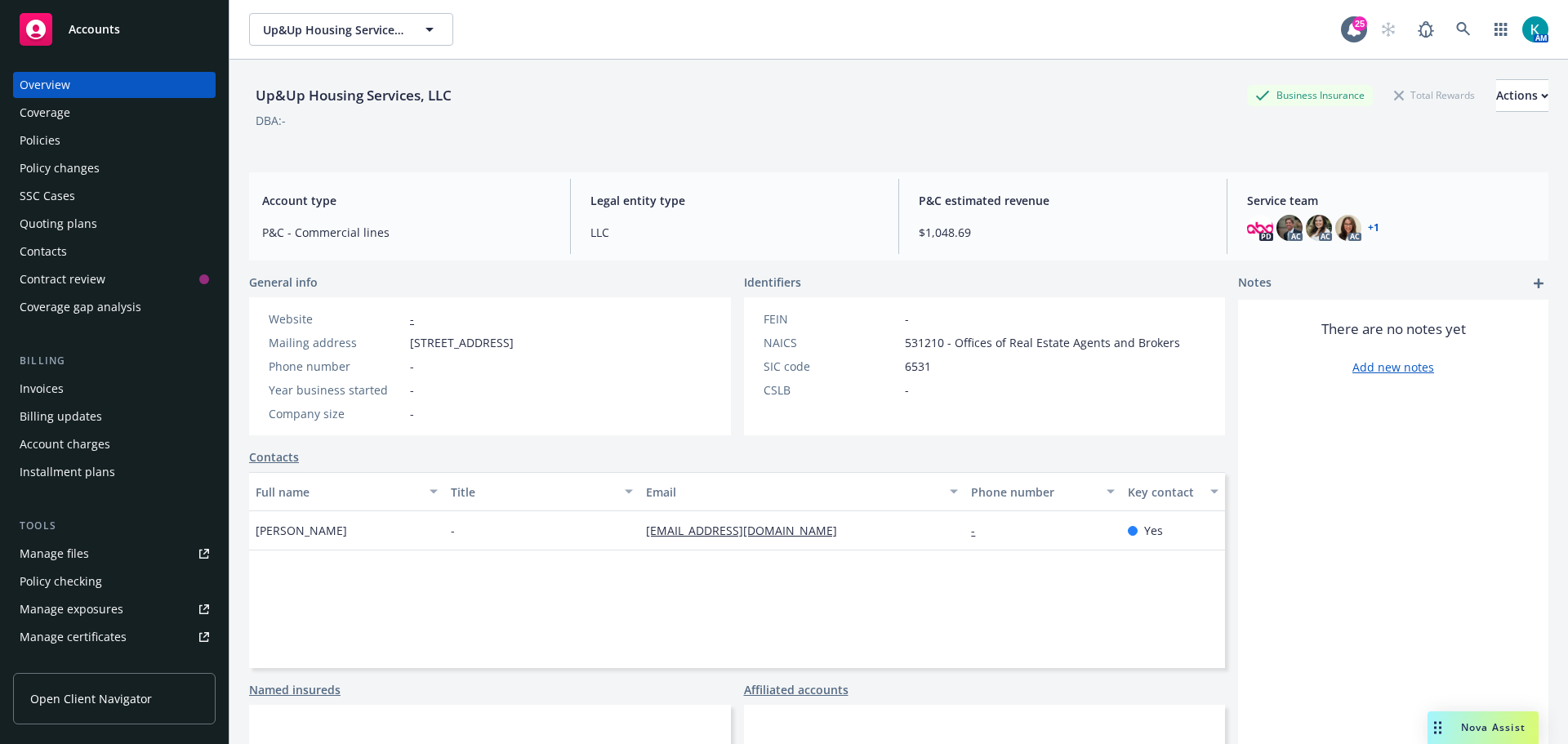
select select "US"
select select "LLC"
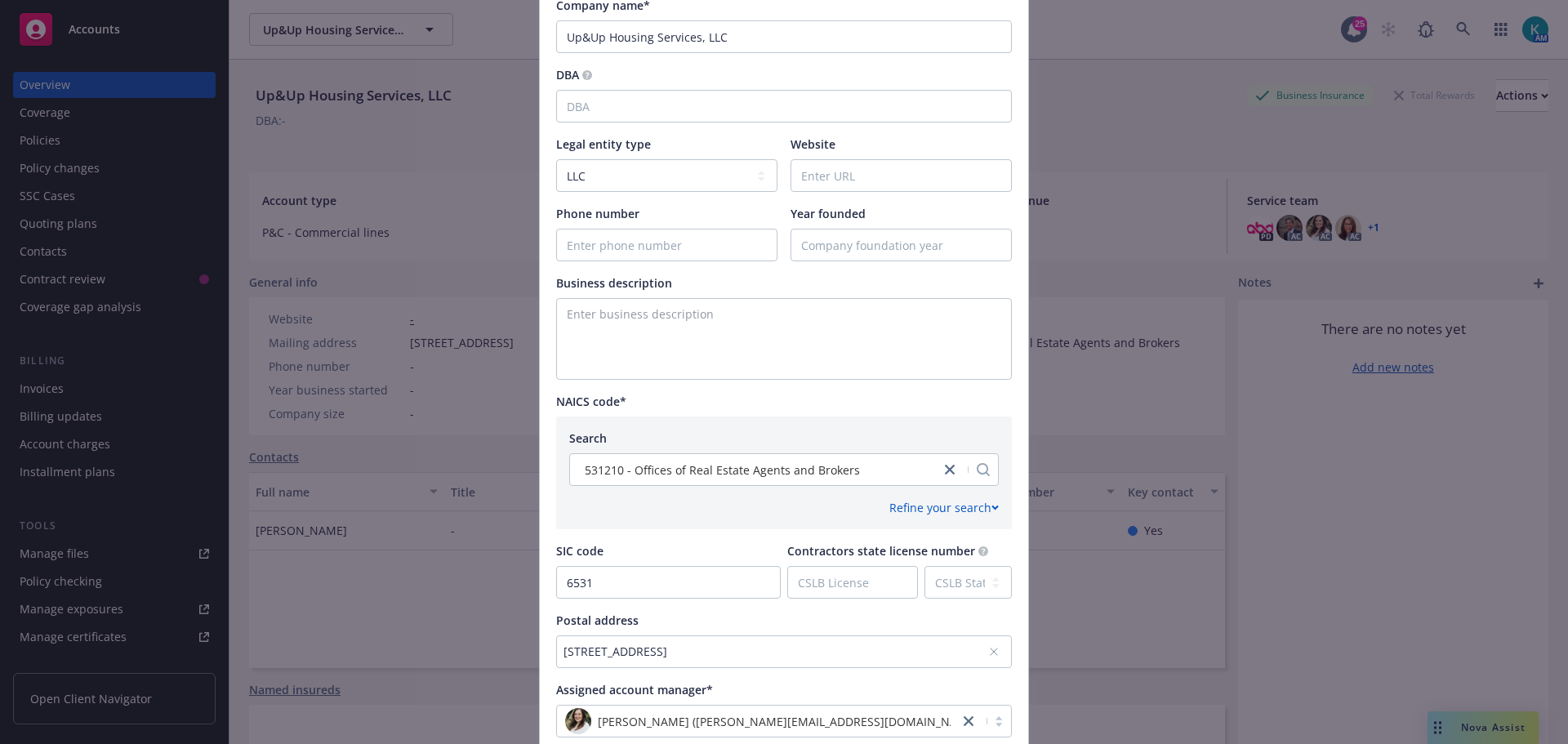
scroll to position [572, 0]
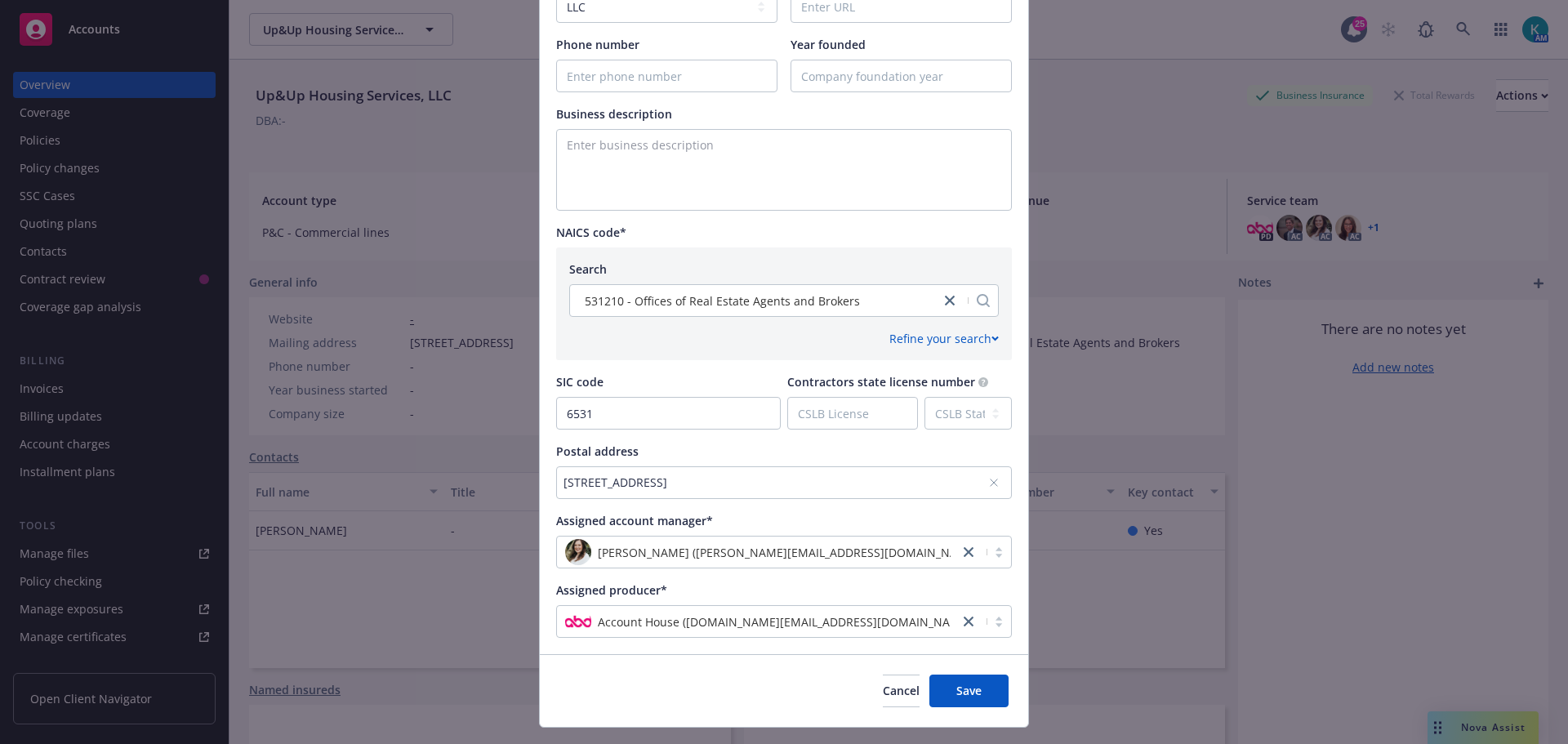
click at [886, 472] on div "7305 Marietta Ave , Maplewood, MT, 63143, USA" at bounding box center [784, 483] width 456 height 33
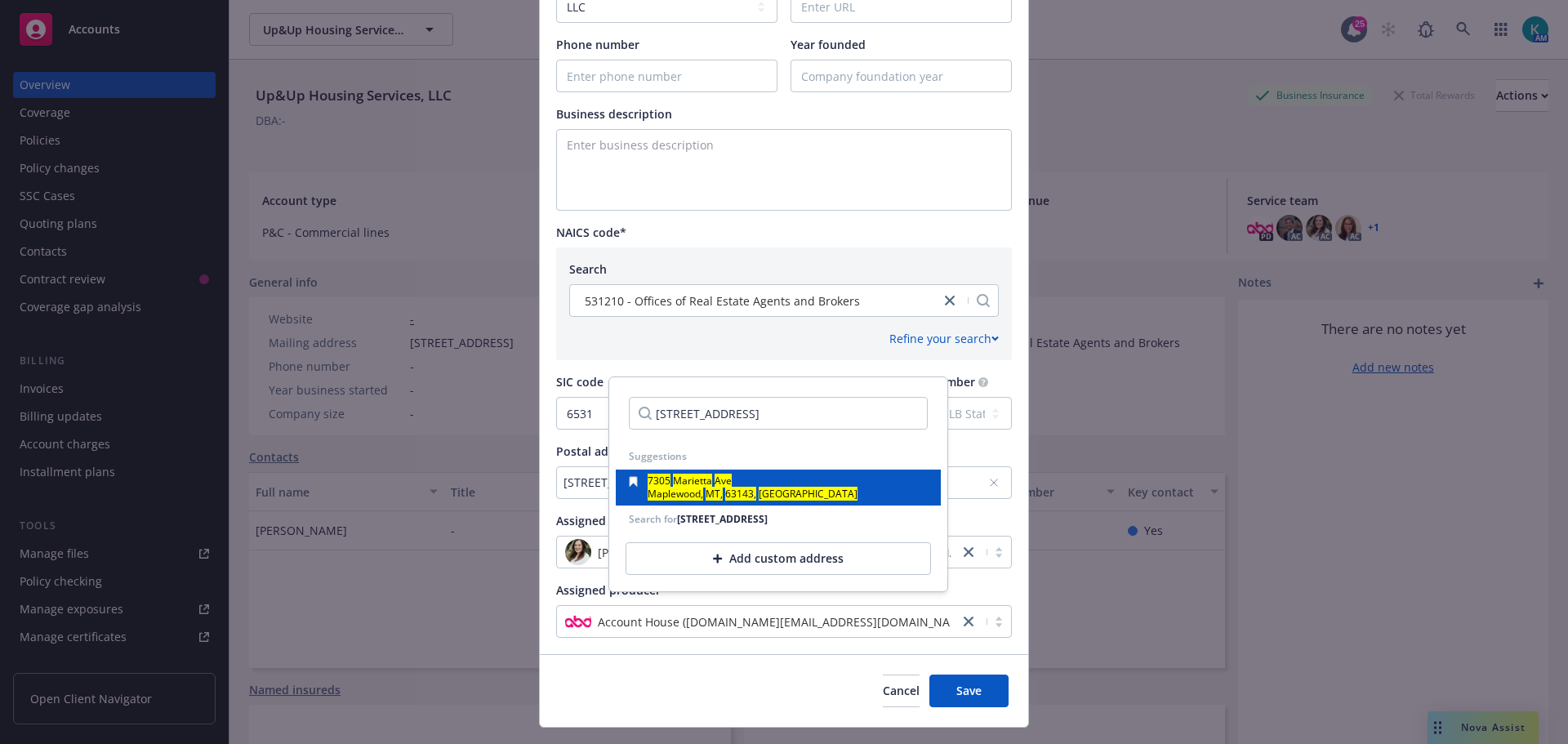
click at [739, 484] on div "7305 Marietta Ave" at bounding box center [752, 483] width 210 height 13
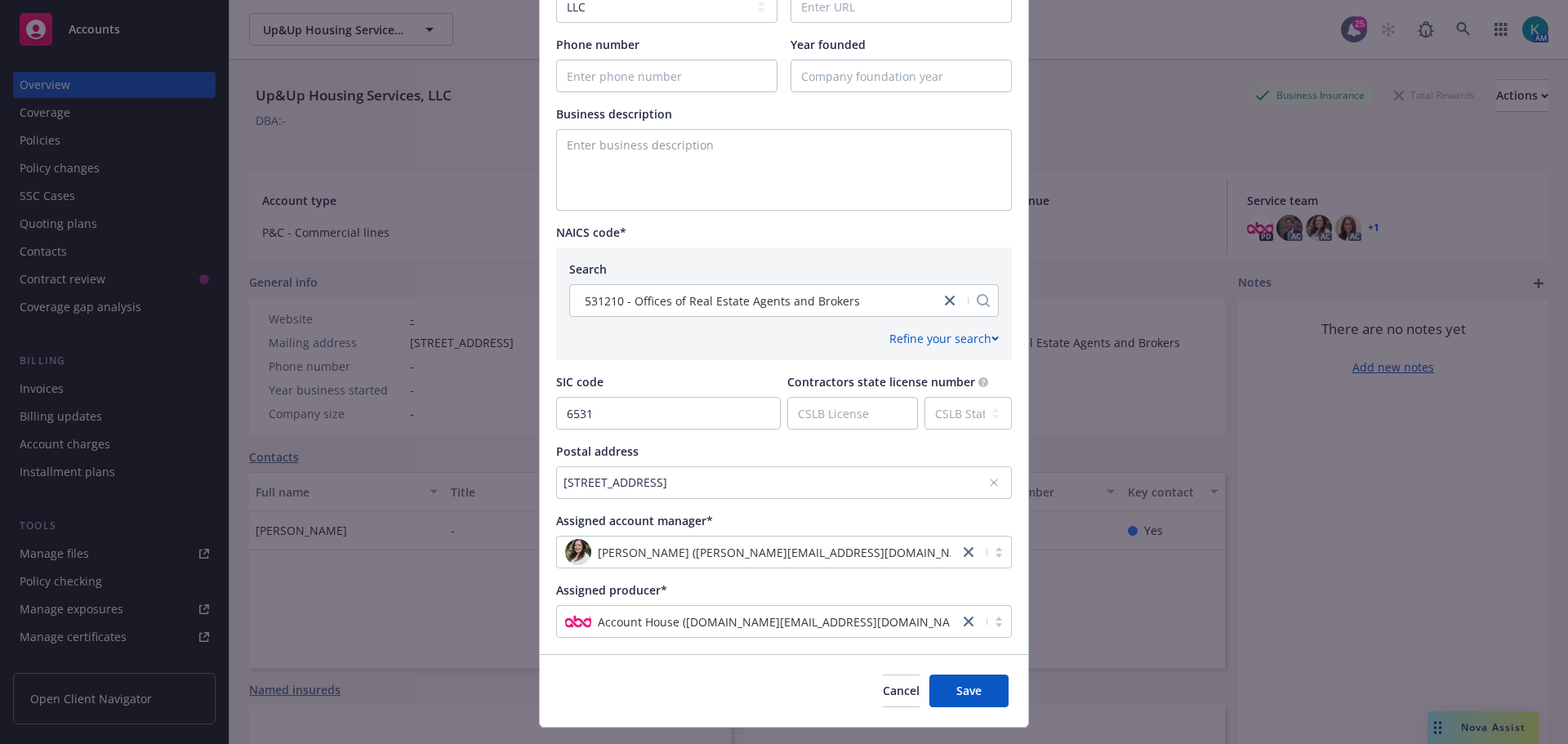
click at [991, 483] on icon at bounding box center [995, 483] width 7 height 7
click at [939, 483] on div "No address selected" at bounding box center [776, 483] width 425 height 17
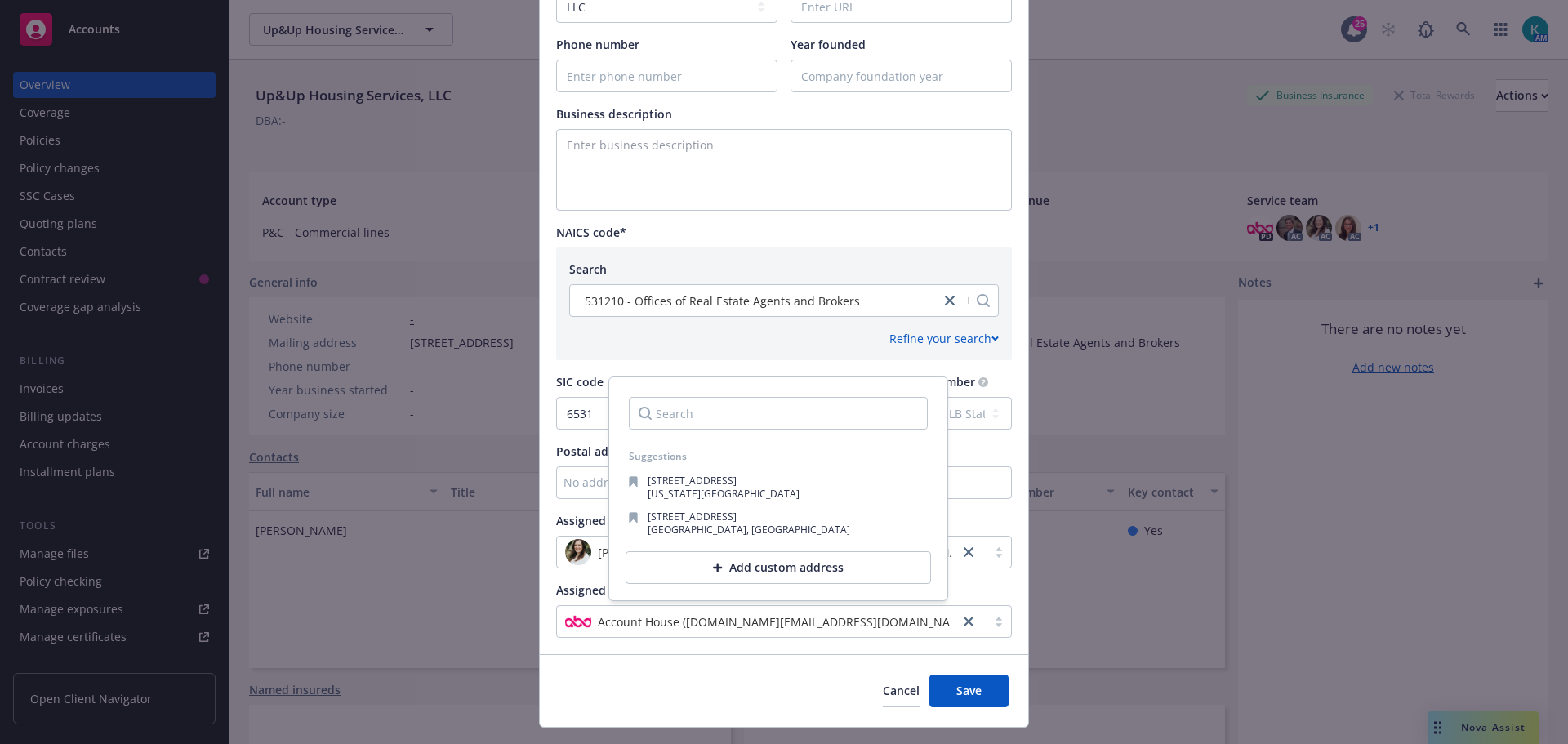
click at [819, 560] on div "Add custom address" at bounding box center [778, 568] width 305 height 33
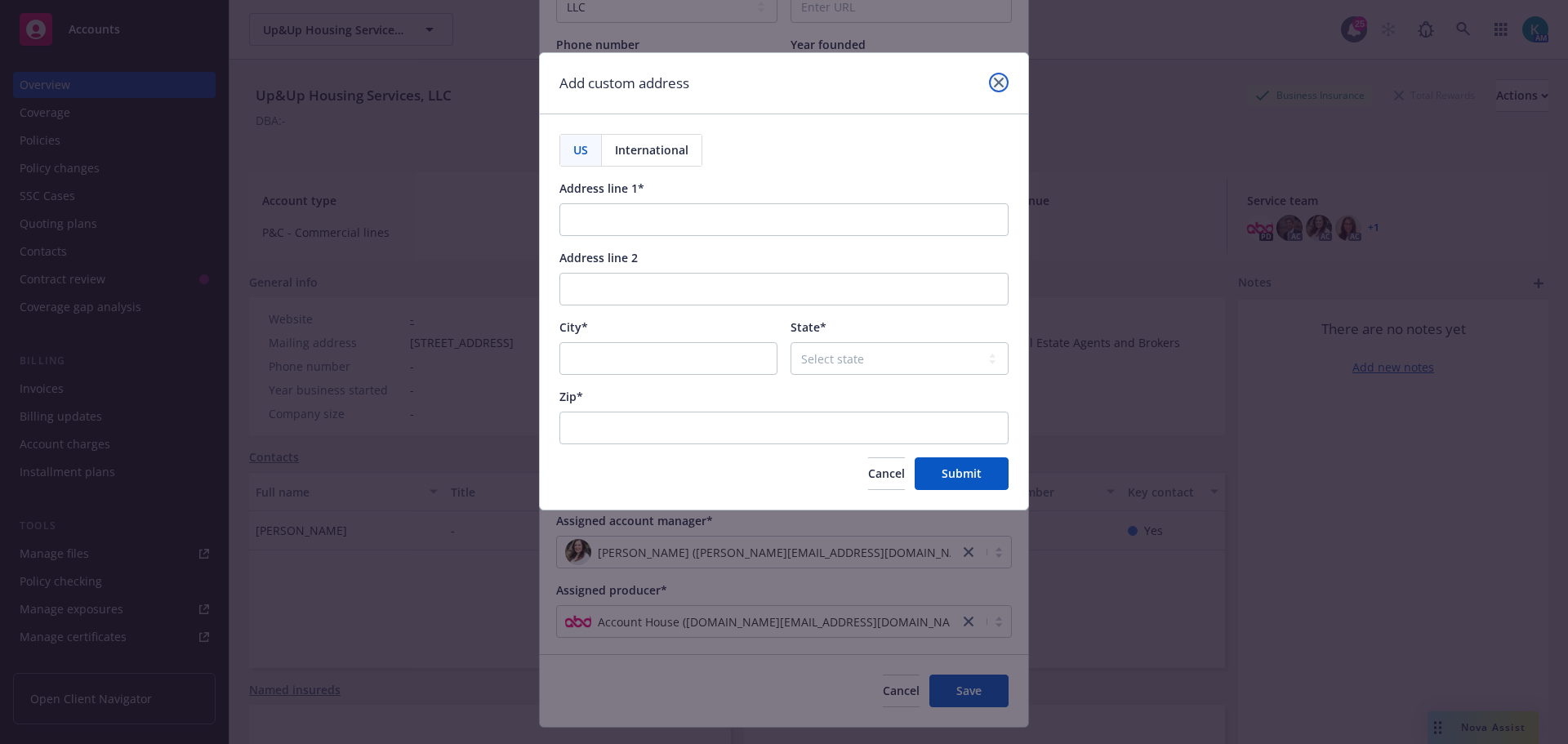
click at [991, 82] on link "close" at bounding box center [999, 82] width 20 height 20
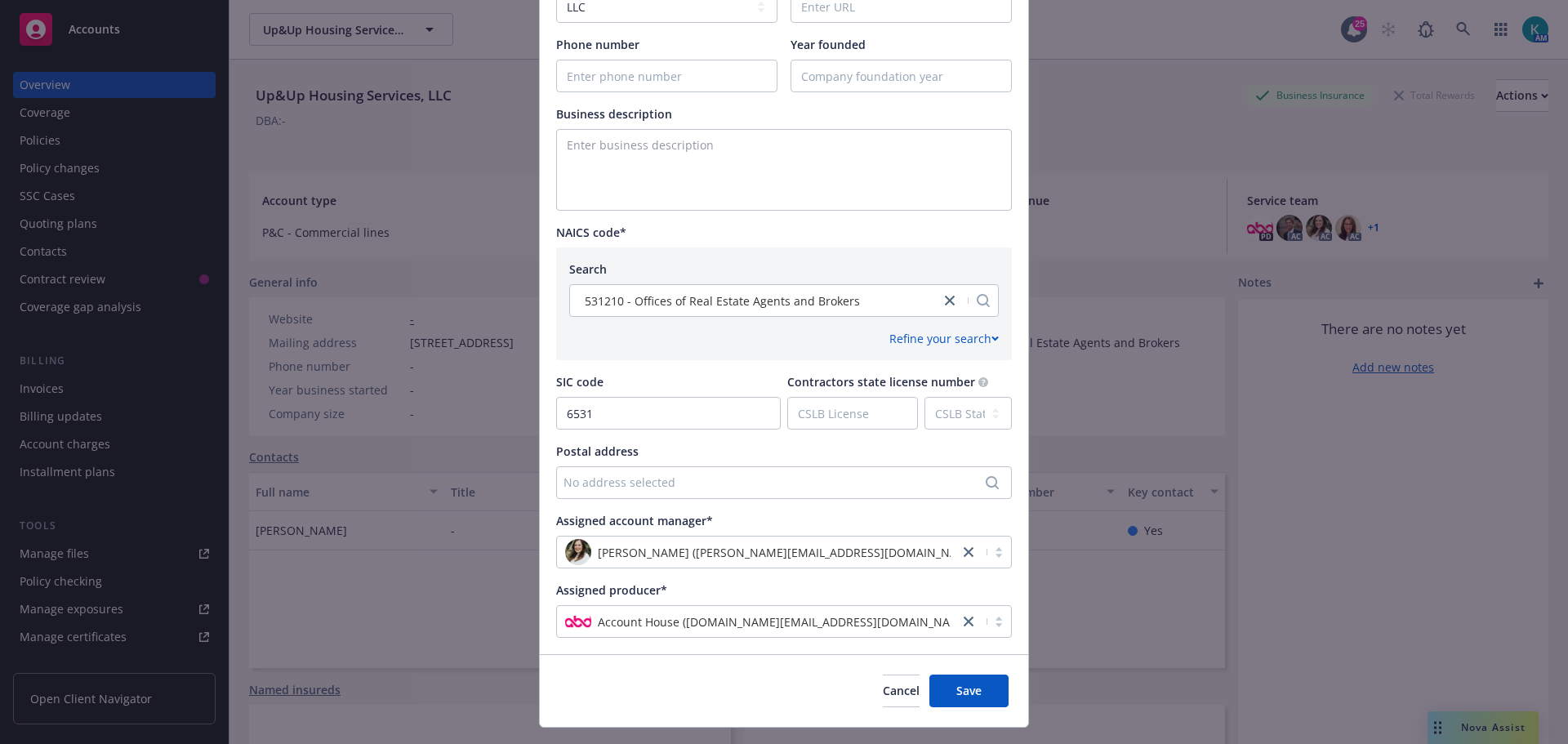
click at [699, 481] on div "No address selected" at bounding box center [776, 483] width 425 height 17
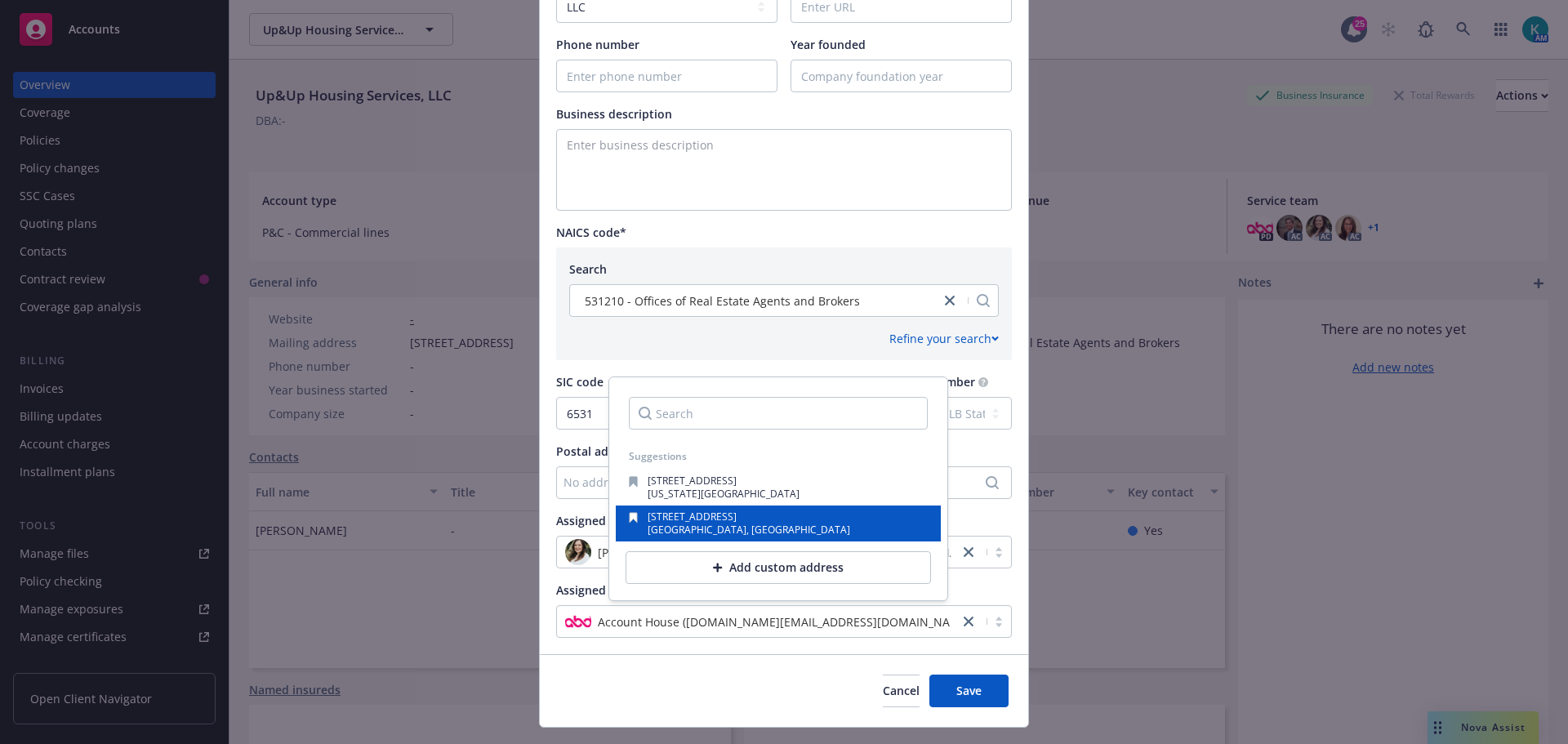
click at [796, 517] on div "7305 Marietta Ave Maplewood, MT, 63143, USA" at bounding box center [778, 523] width 299 height 22
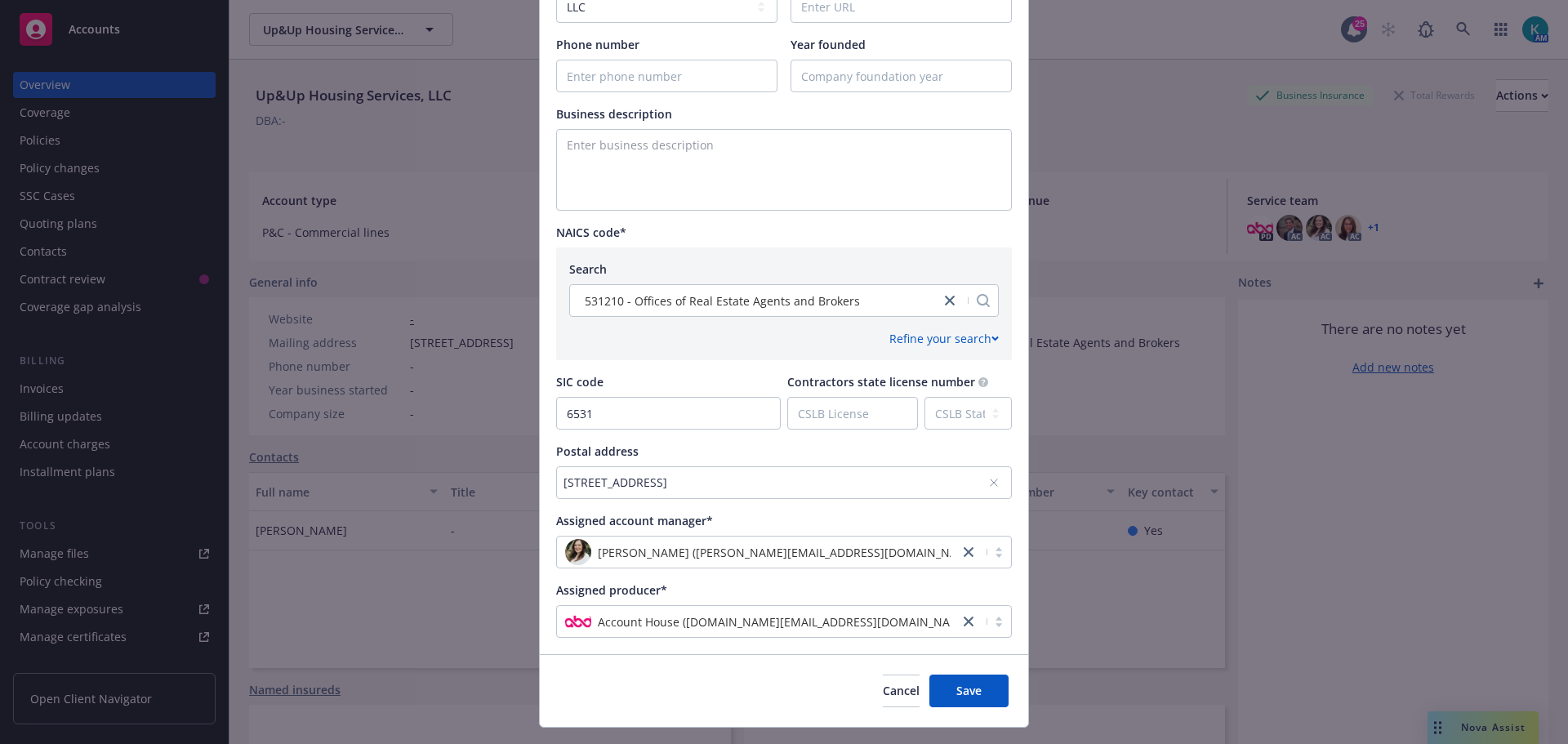
drag, startPoint x: 905, startPoint y: 477, endPoint x: 746, endPoint y: 494, distance: 159.9
drag, startPoint x: 746, startPoint y: 494, endPoint x: 714, endPoint y: 486, distance: 33.0
click at [714, 486] on div "7305 Marietta Ave , Maplewood, MT, 63143, USA" at bounding box center [776, 483] width 425 height 17
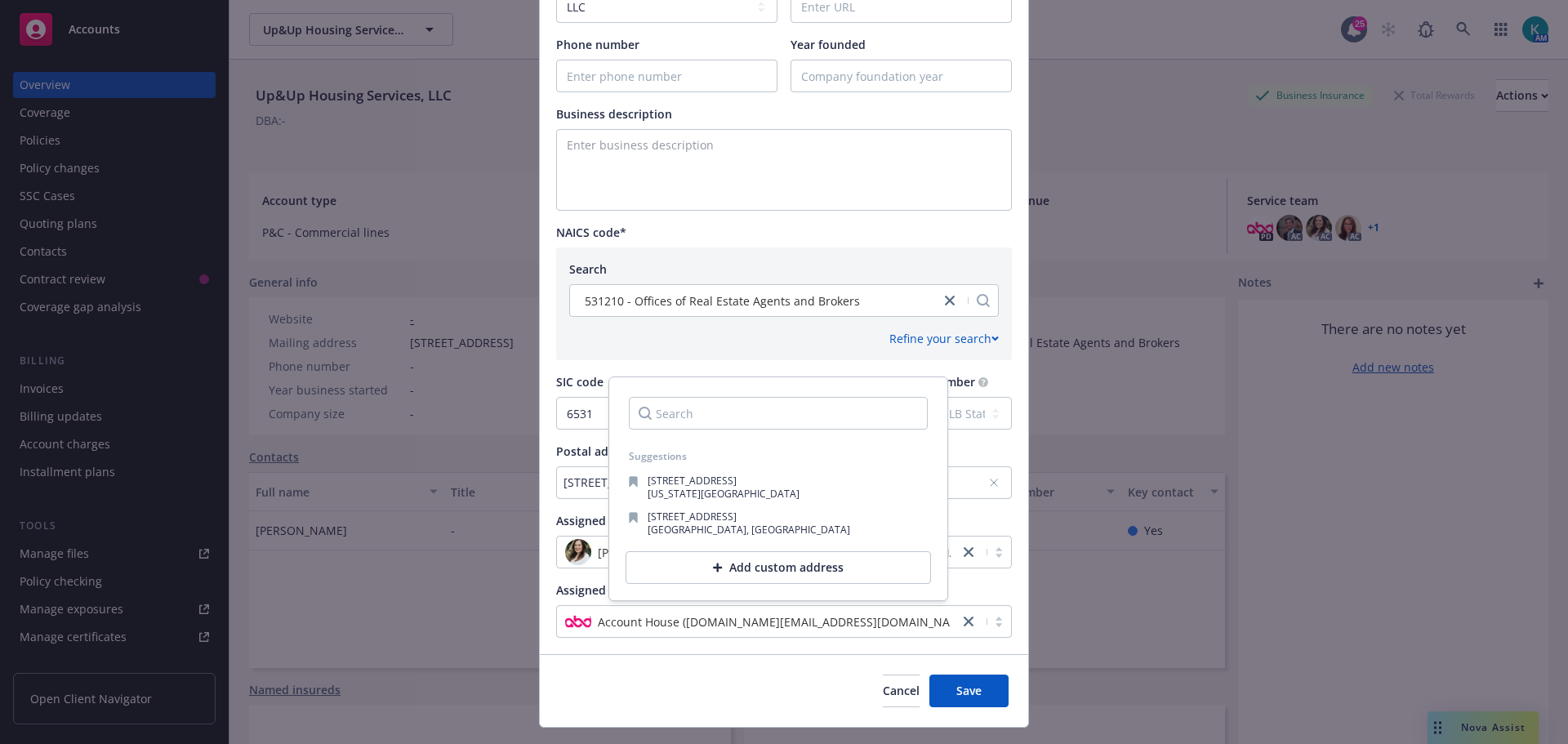
click at [587, 464] on div "Postal address 7305 Marietta Ave , Maplewood, MT, 63143, USA" at bounding box center [784, 471] width 456 height 56
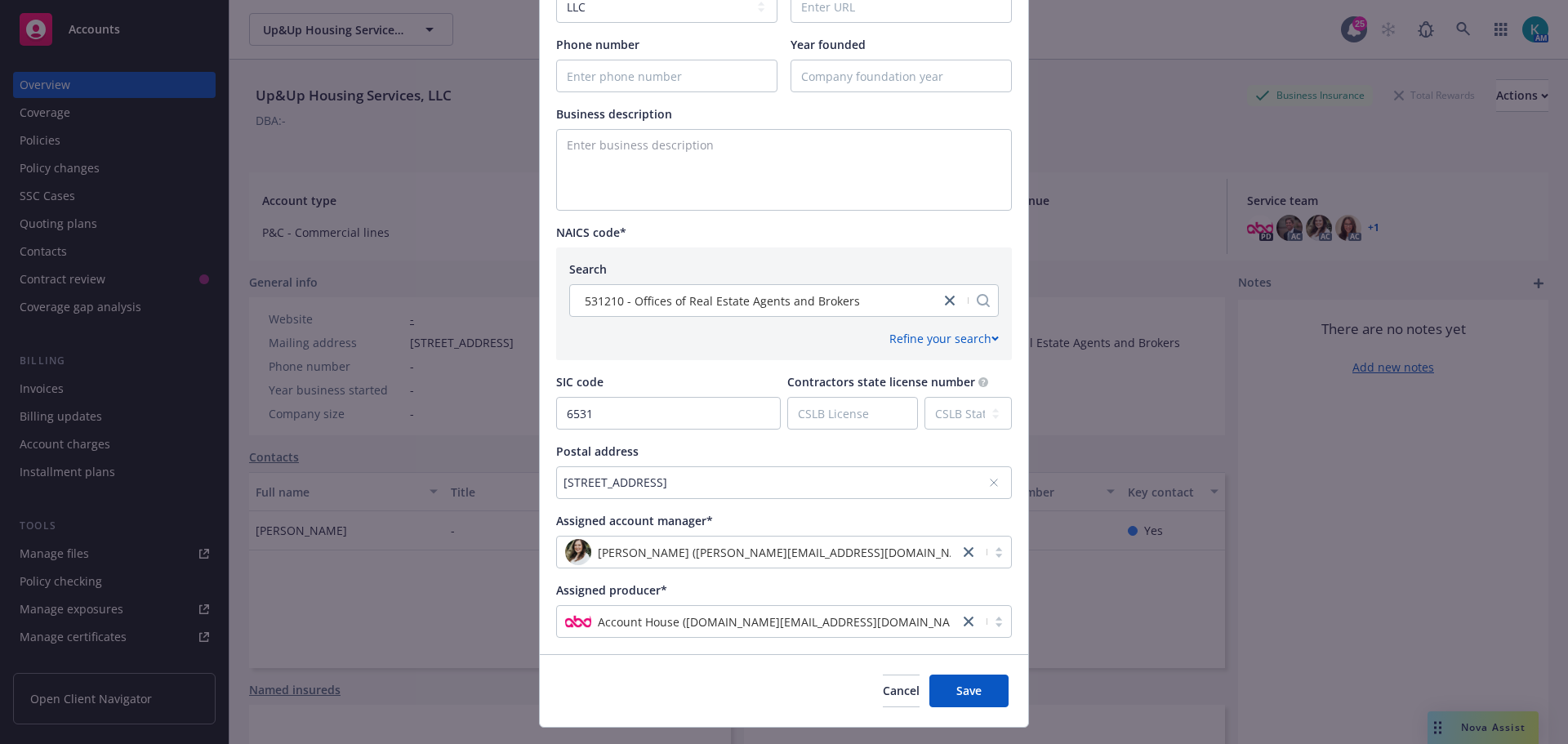
click at [592, 483] on div "7305 Marietta Ave , Maplewood, MT, 63143, USA" at bounding box center [776, 483] width 425 height 17
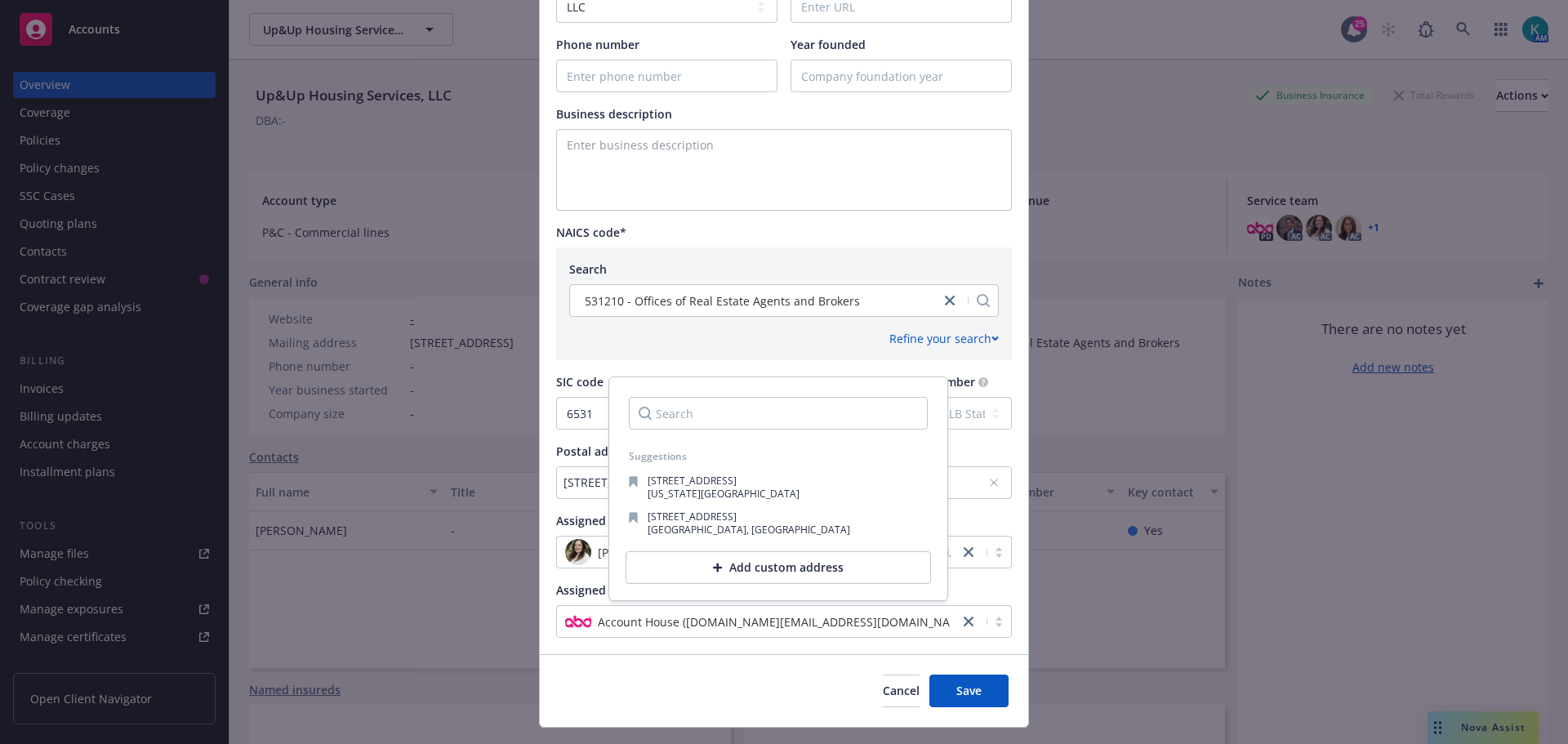
click at [746, 561] on div "Add custom address" at bounding box center [778, 568] width 305 height 33
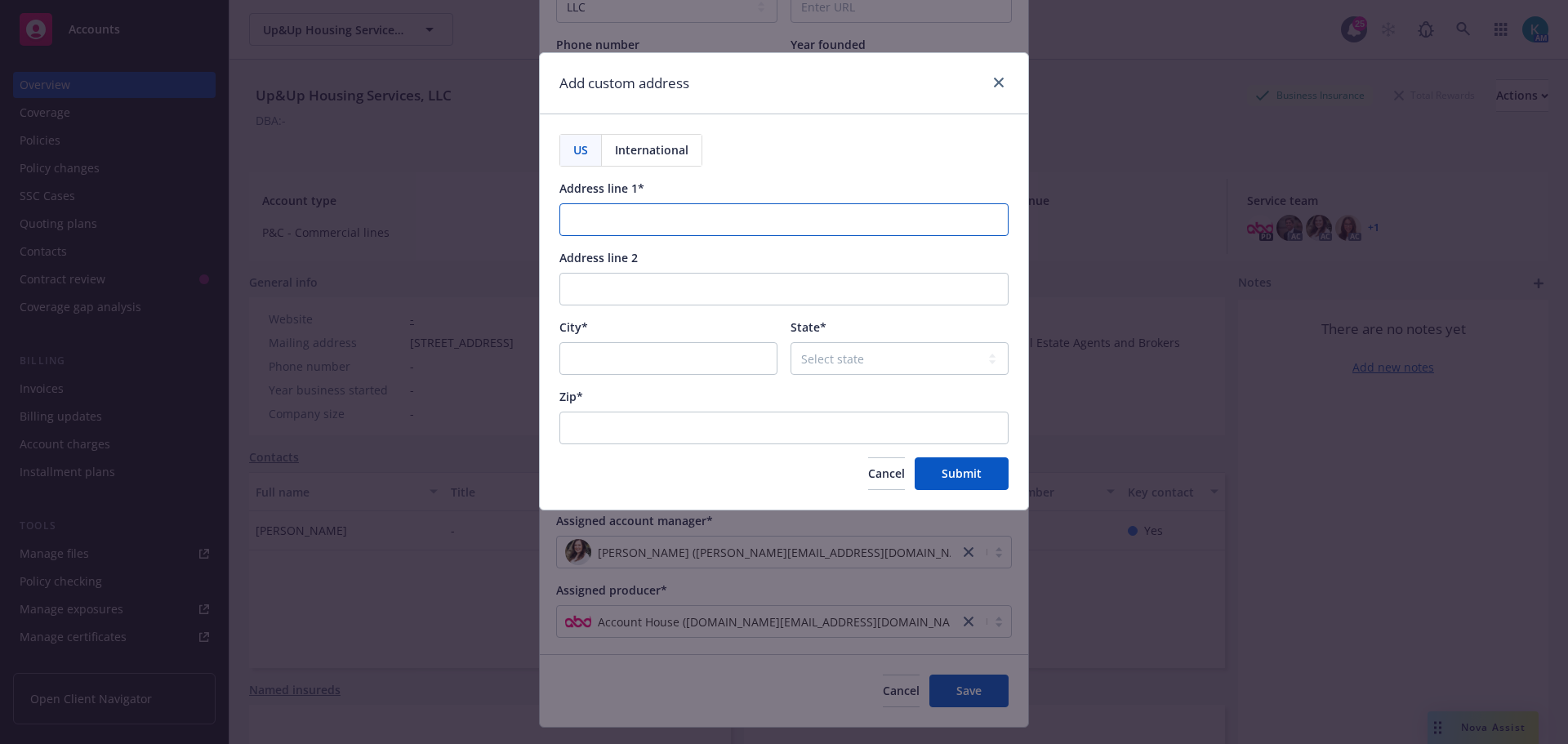
click at [745, 222] on input "Address line 1*" at bounding box center [784, 220] width 449 height 33
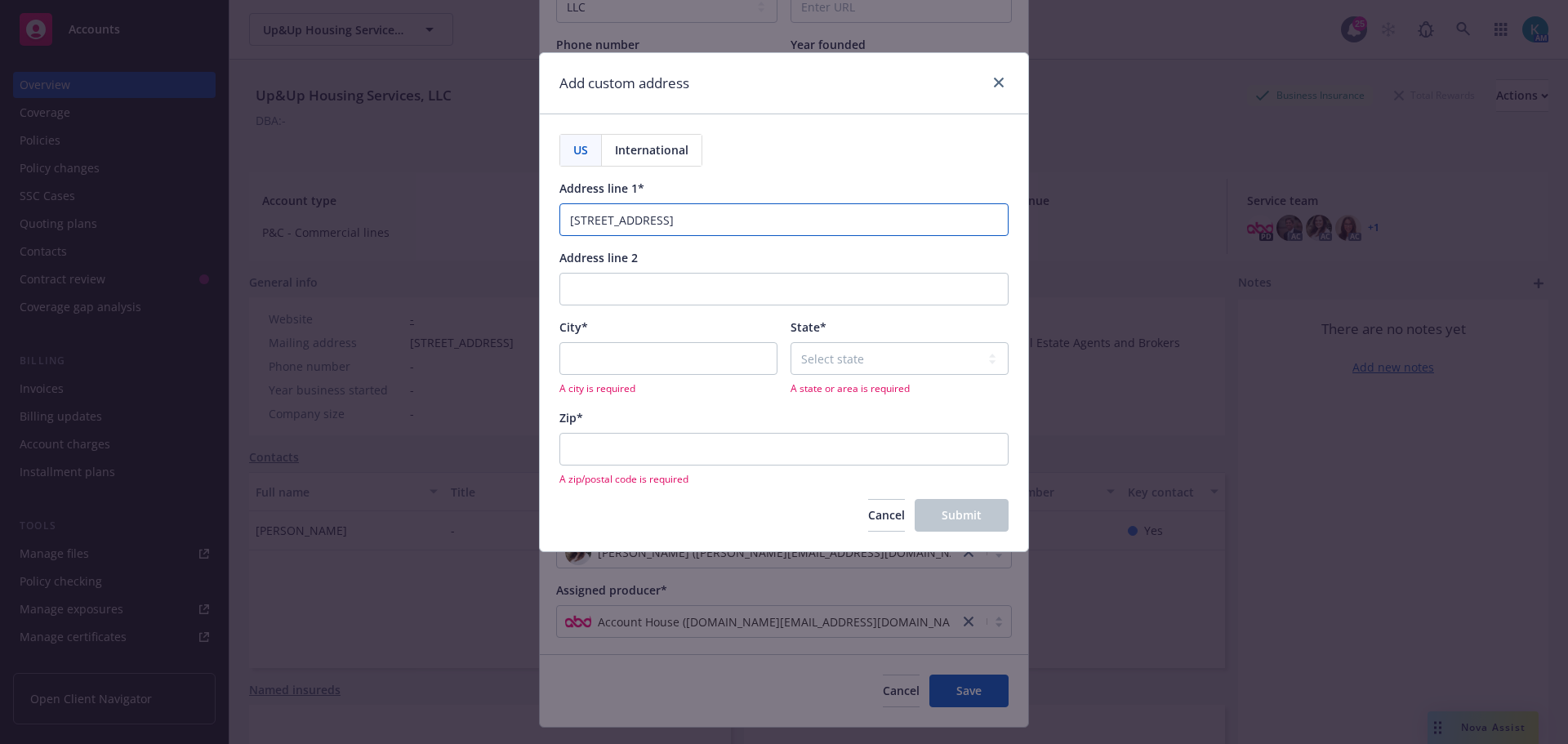
type input "[STREET_ADDRESS]"
click at [698, 352] on input "City*" at bounding box center [669, 359] width 218 height 33
type input "Maplewoof"
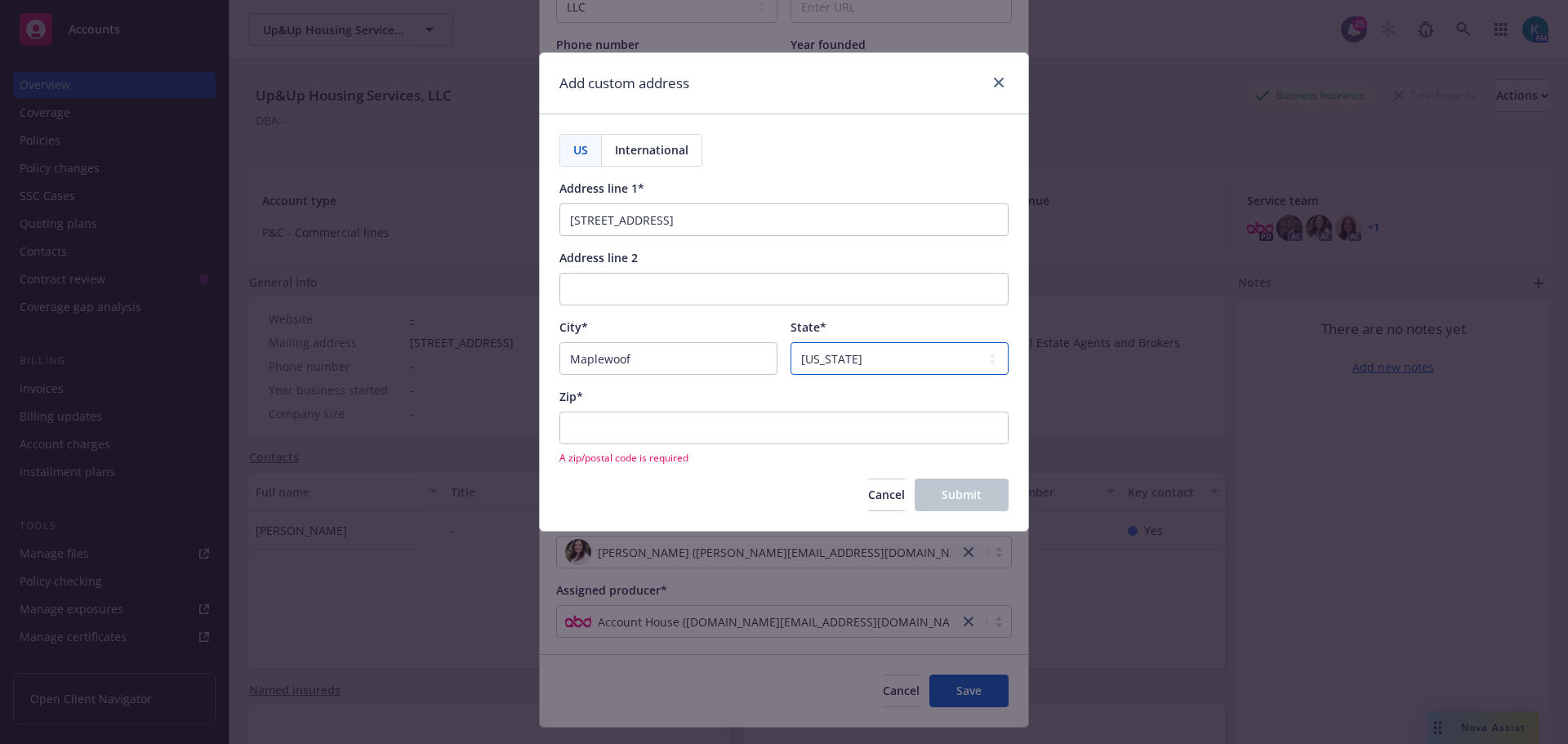
click at [851, 363] on select "Select state Alabama Alaska American Samoa Arizona Arkansas Baker Island Califo…" at bounding box center [899, 359] width 218 height 33
select select "MO"
click at [790, 343] on select "Select state Alabama Alaska American Samoa Arizona Arkansas Baker Island Califo…" at bounding box center [899, 359] width 218 height 33
click at [735, 439] on input "Zip*" at bounding box center [784, 428] width 449 height 33
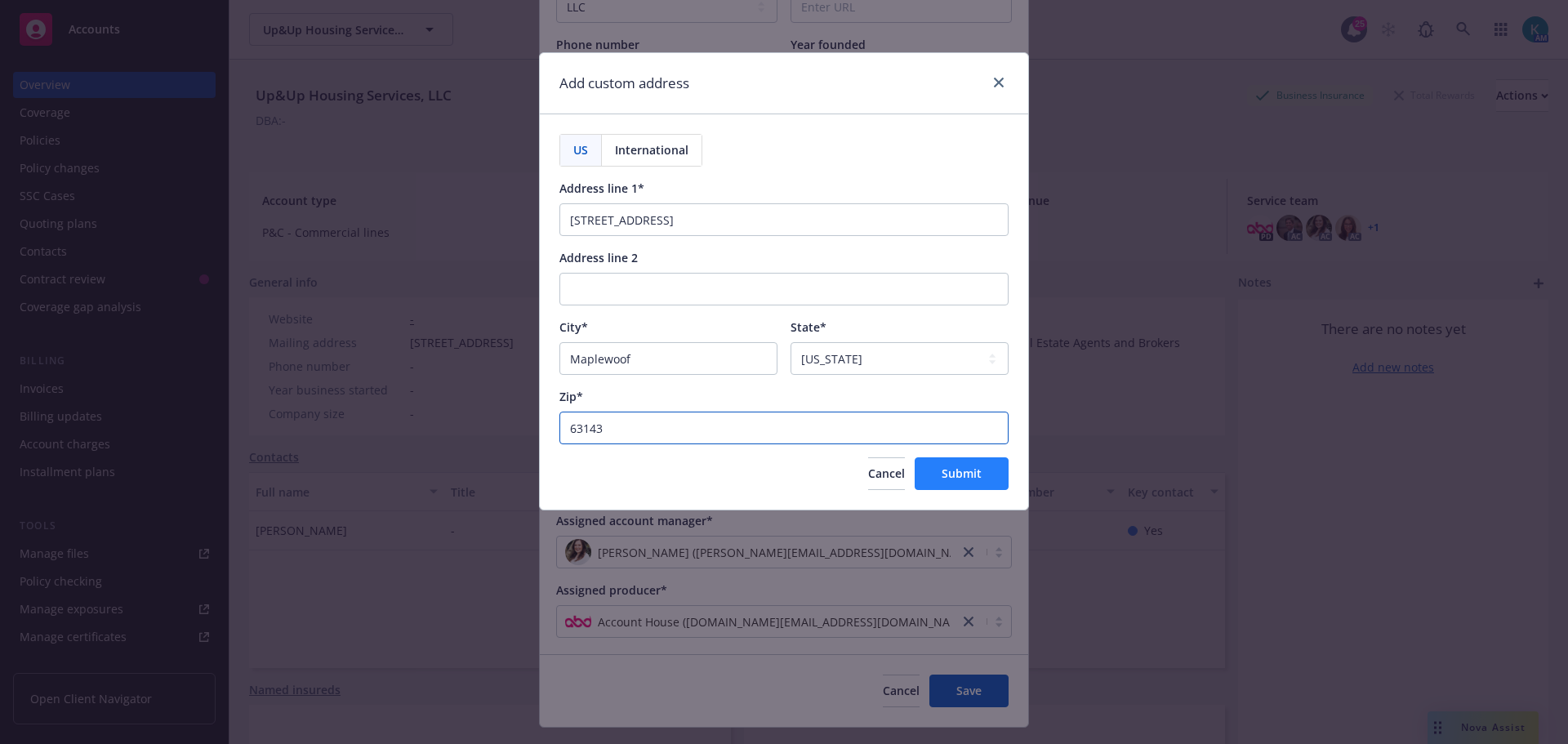
type input "63143"
click at [975, 471] on span "Submit" at bounding box center [962, 473] width 40 height 16
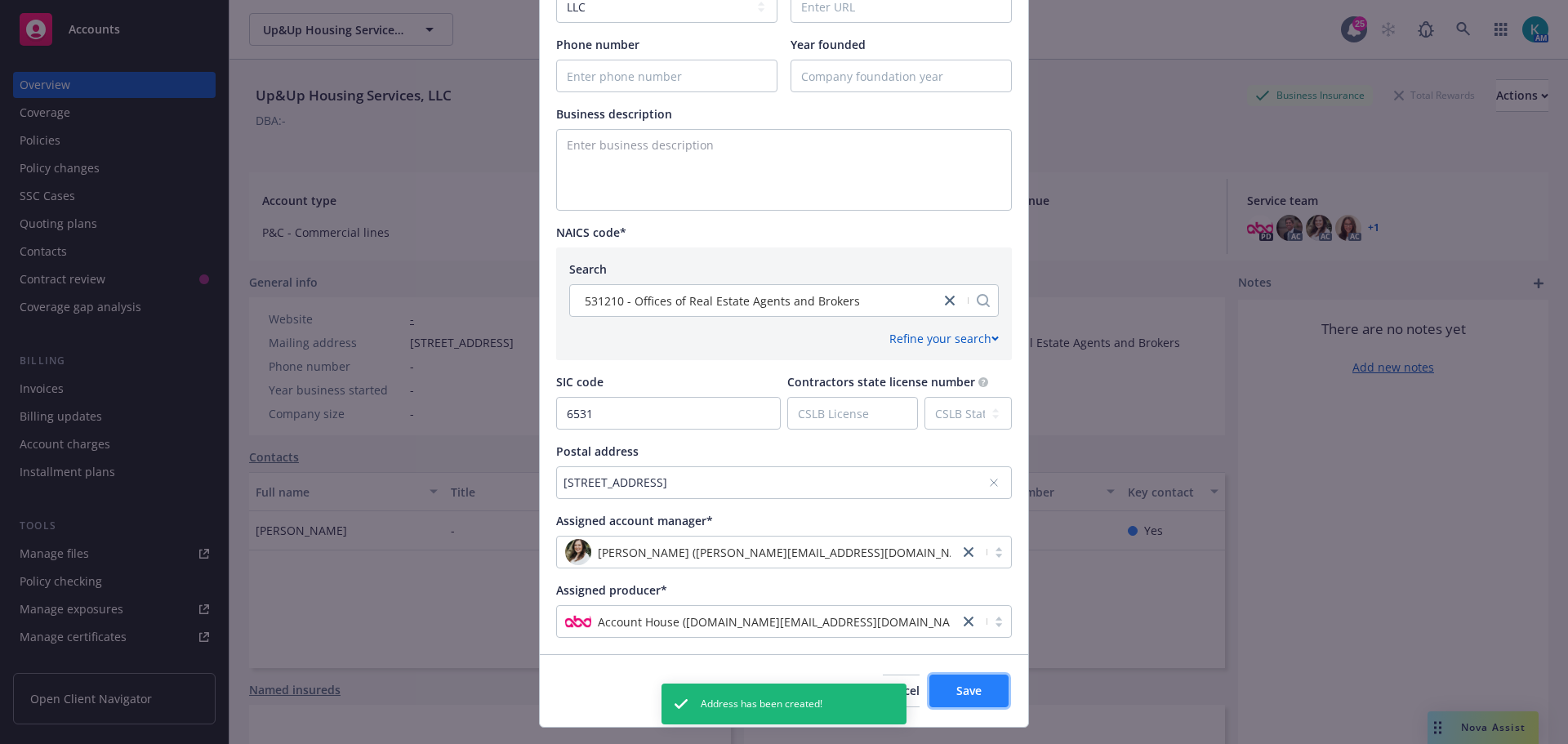
click at [970, 688] on button "Save" at bounding box center [970, 691] width 80 height 33
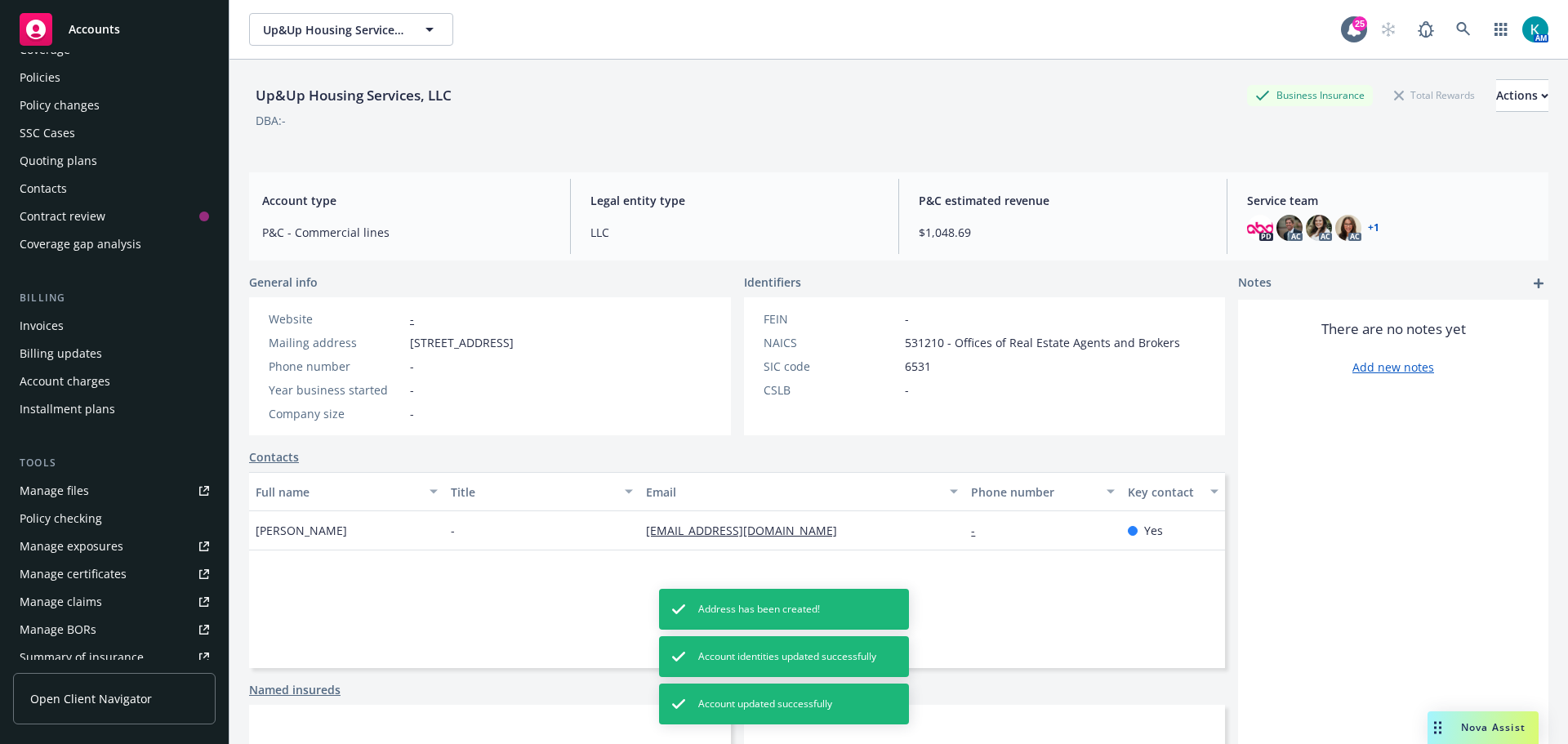
scroll to position [164, 0]
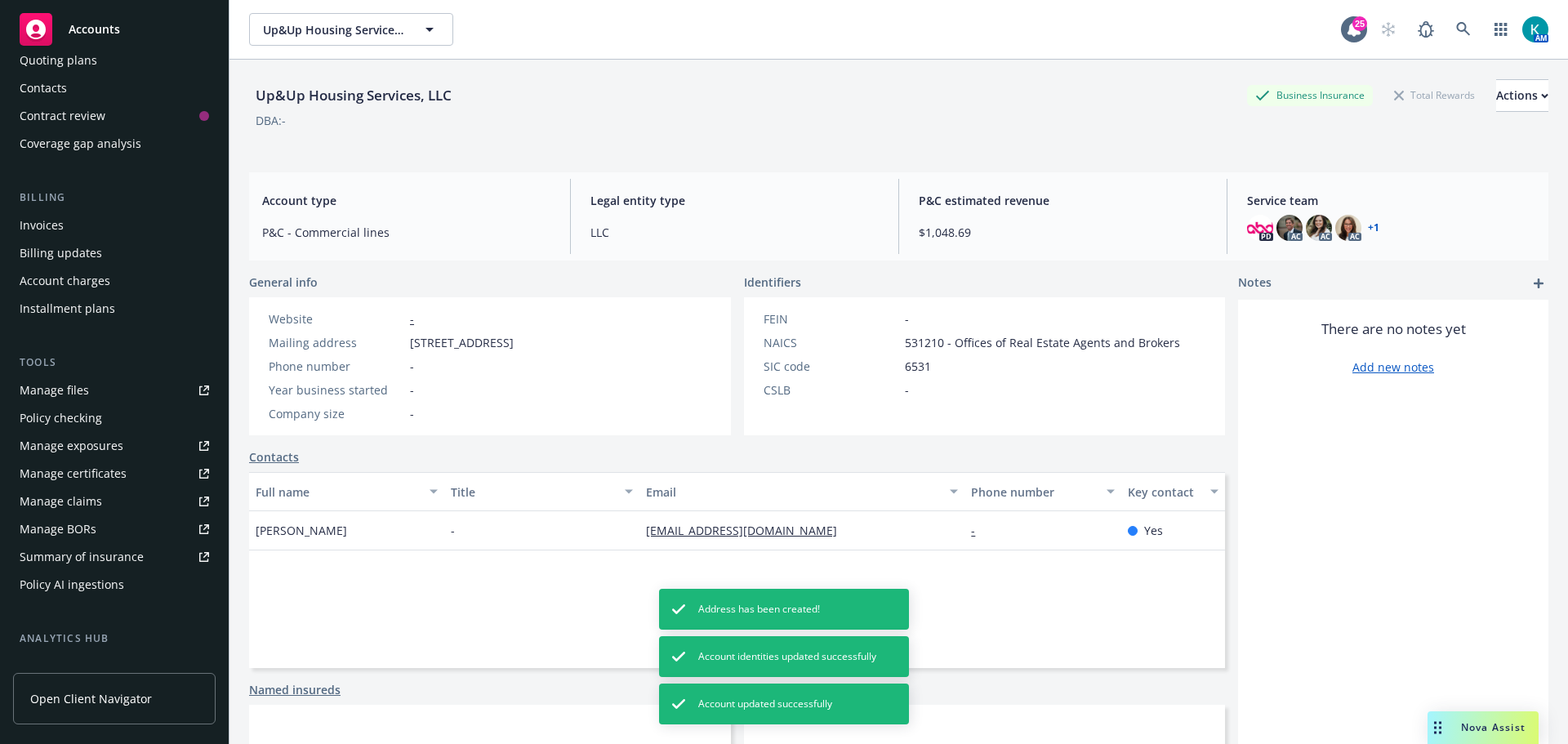
click at [142, 464] on link "Manage certificates" at bounding box center [114, 474] width 202 height 26
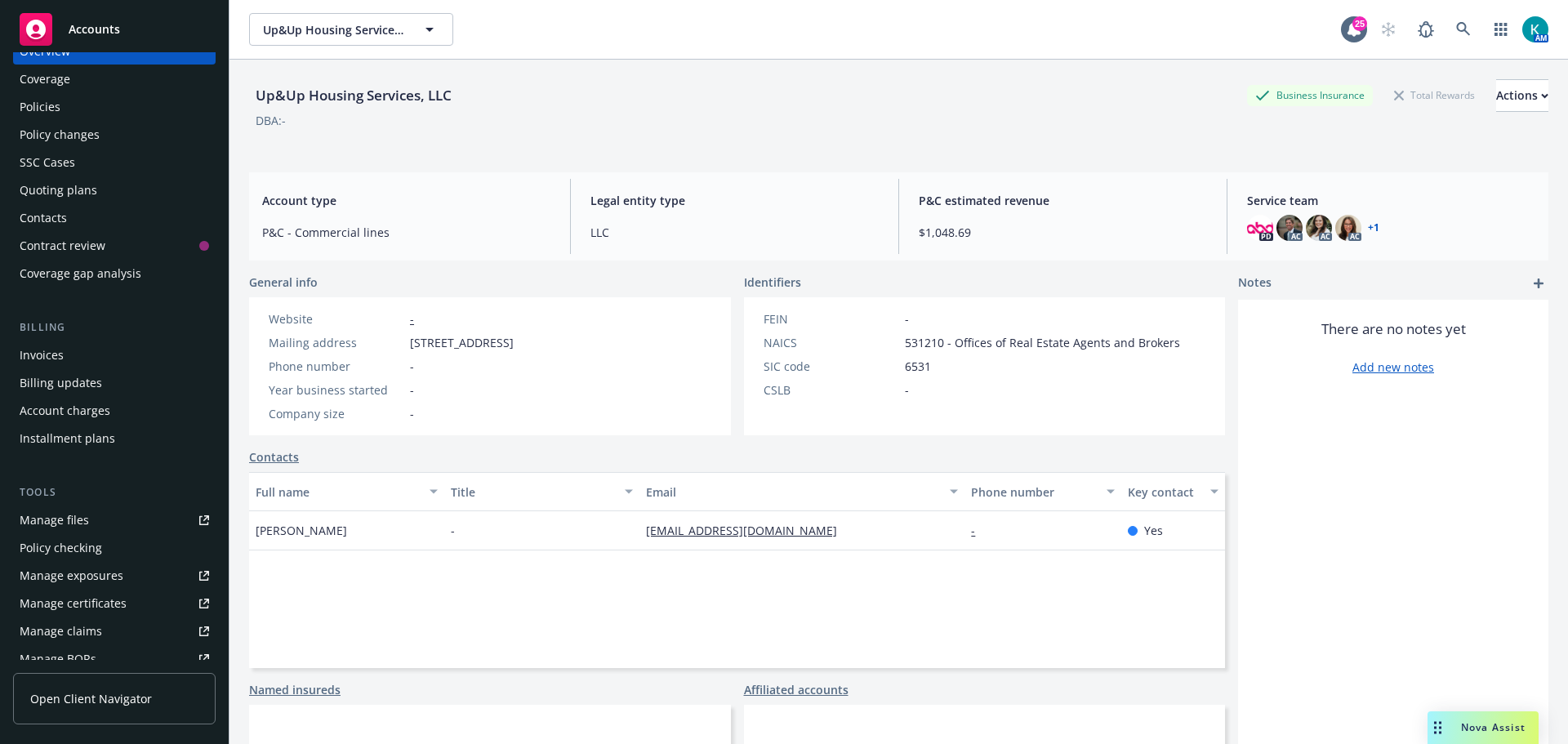
scroll to position [0, 0]
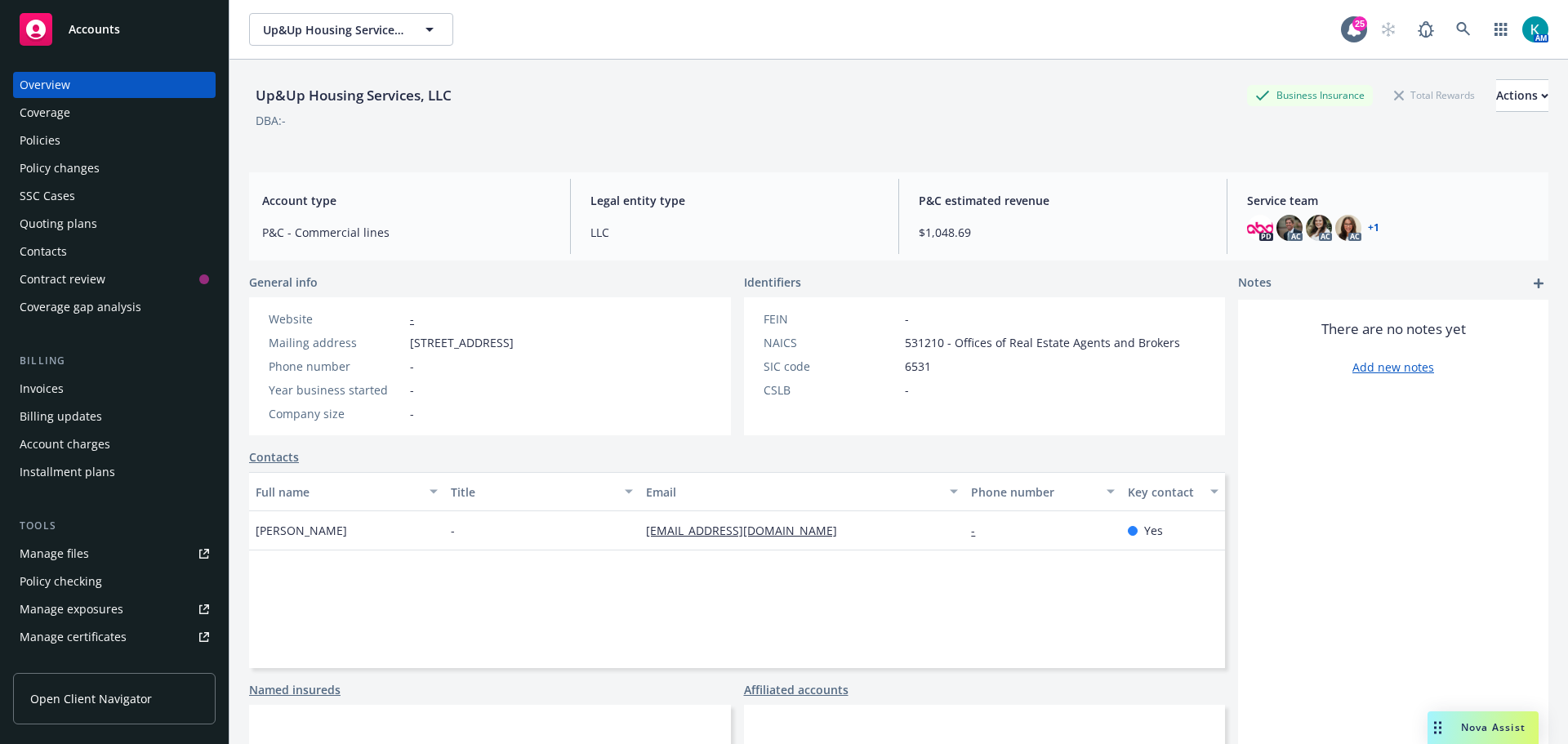
click at [126, 147] on div "Policies" at bounding box center [114, 140] width 189 height 26
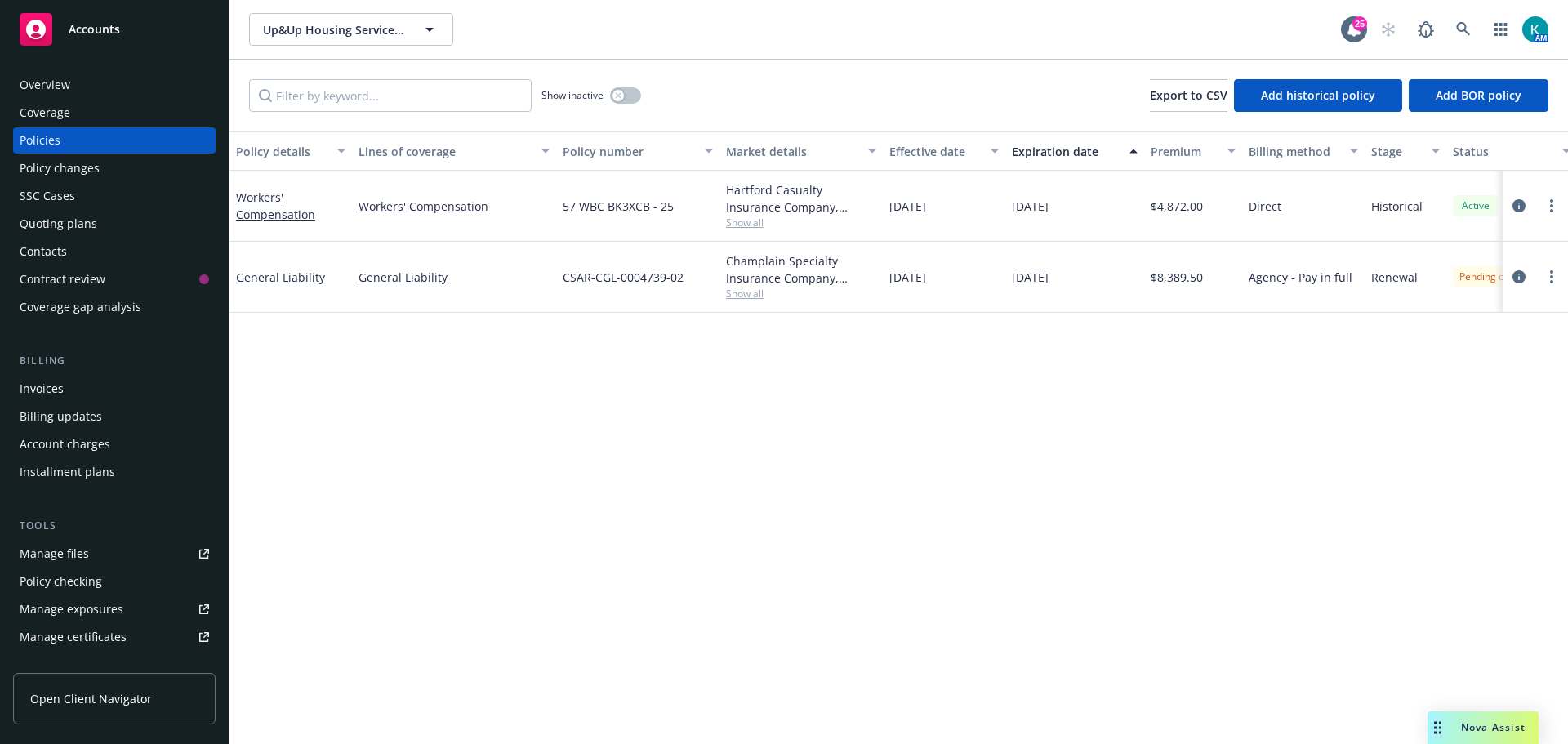
click at [137, 32] on div "Accounts" at bounding box center [114, 29] width 189 height 33
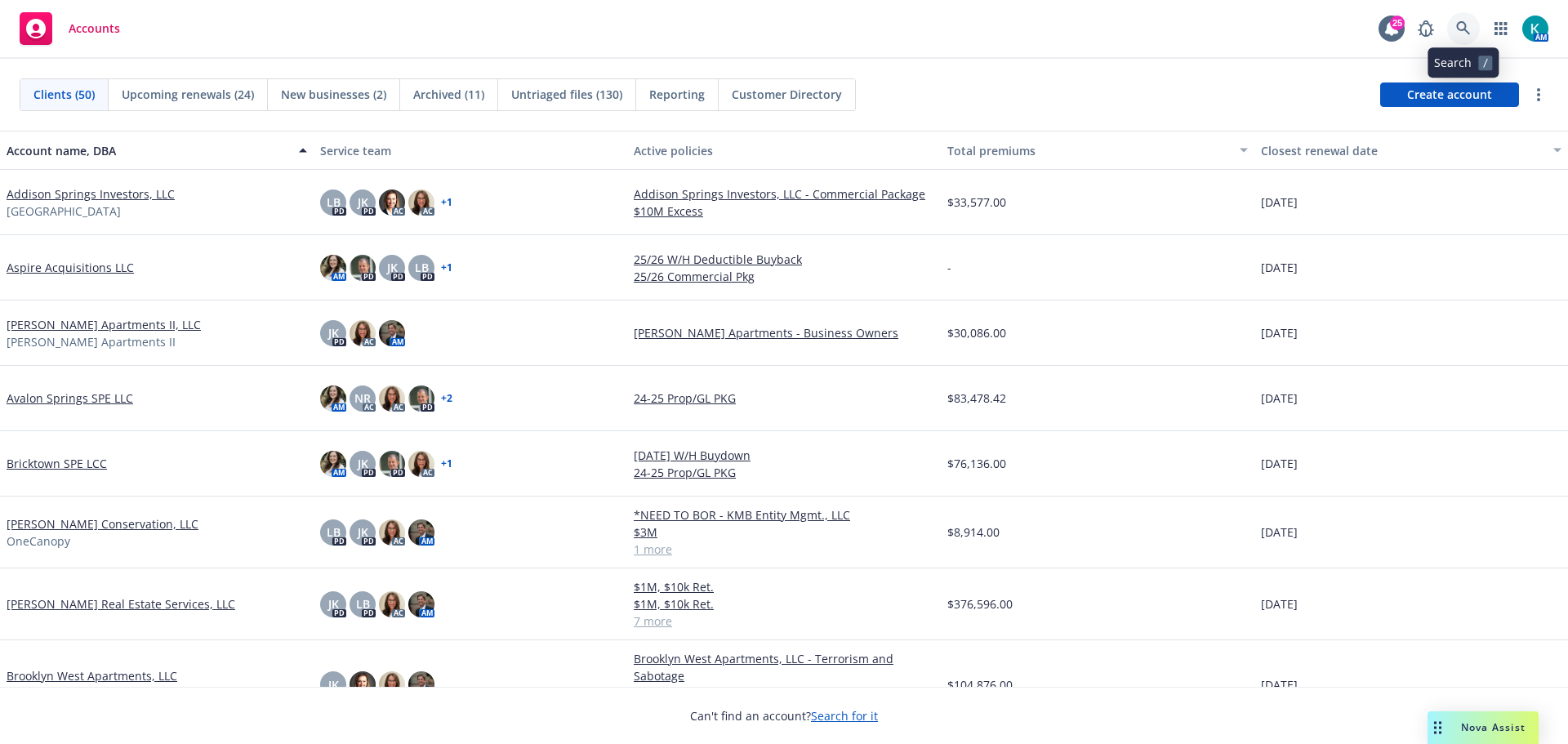
click at [1469, 38] on link at bounding box center [1464, 29] width 33 height 33
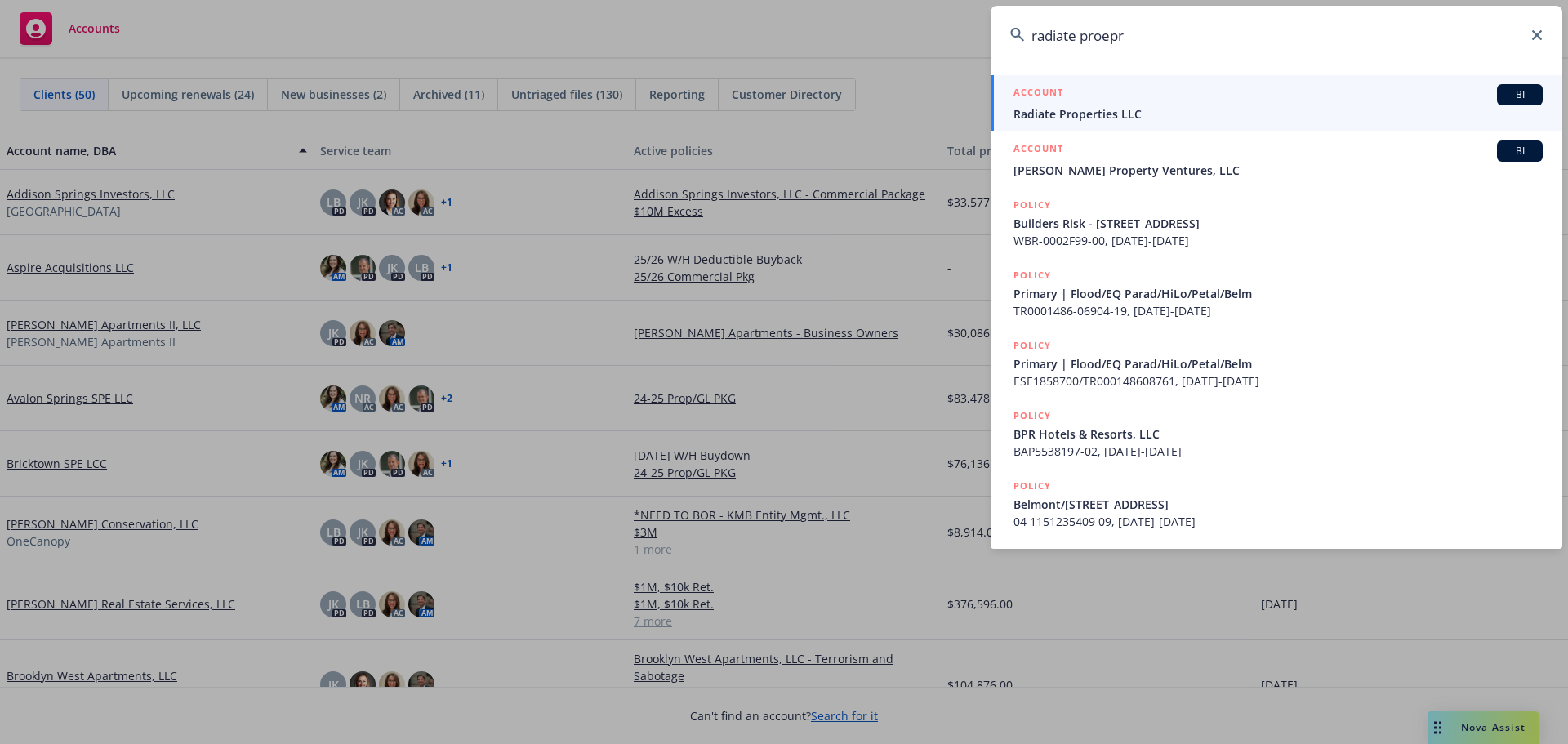
type input "radiate proepr"
click at [1148, 104] on div "ACCOUNT BI" at bounding box center [1278, 94] width 529 height 22
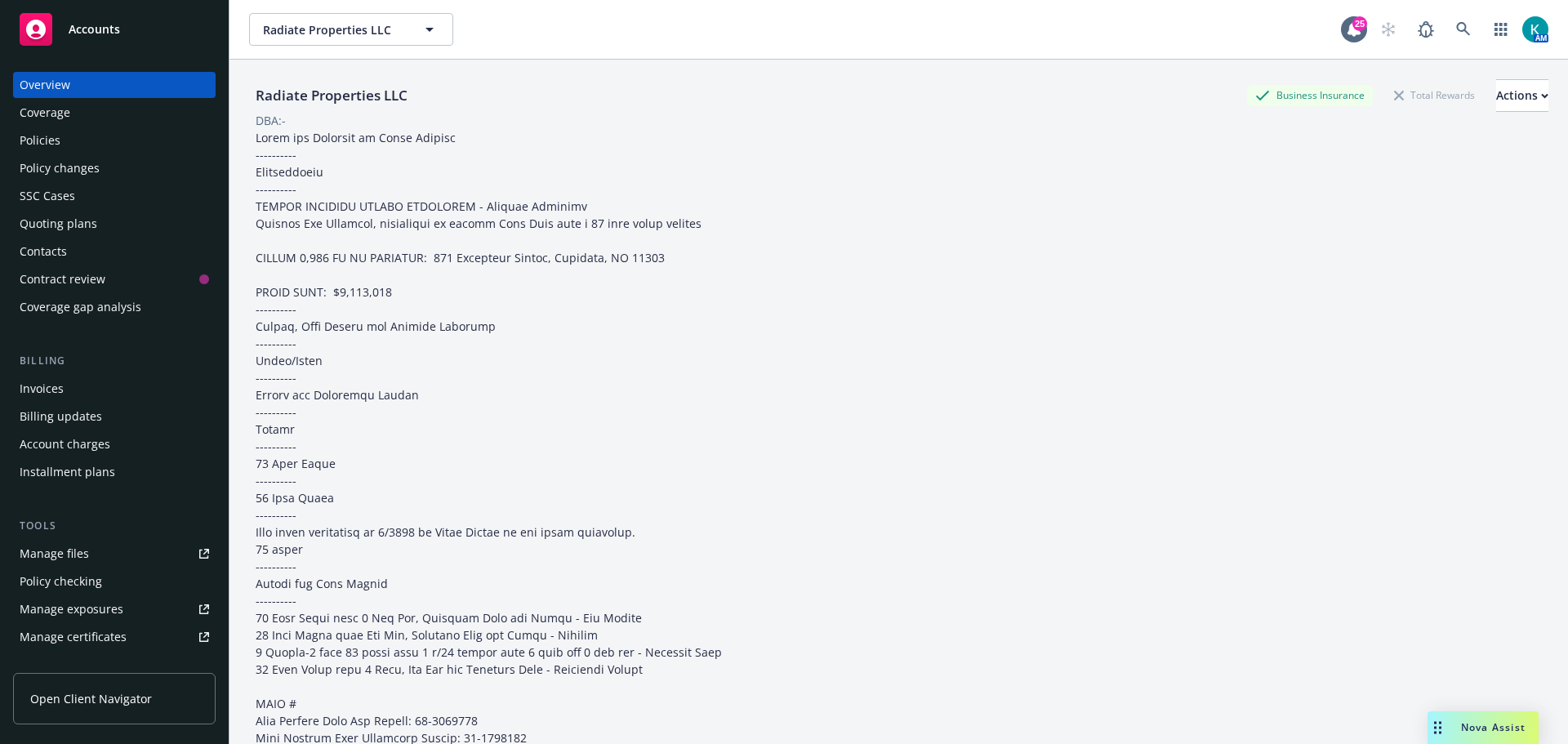
click at [97, 141] on div "Policies" at bounding box center [114, 140] width 189 height 26
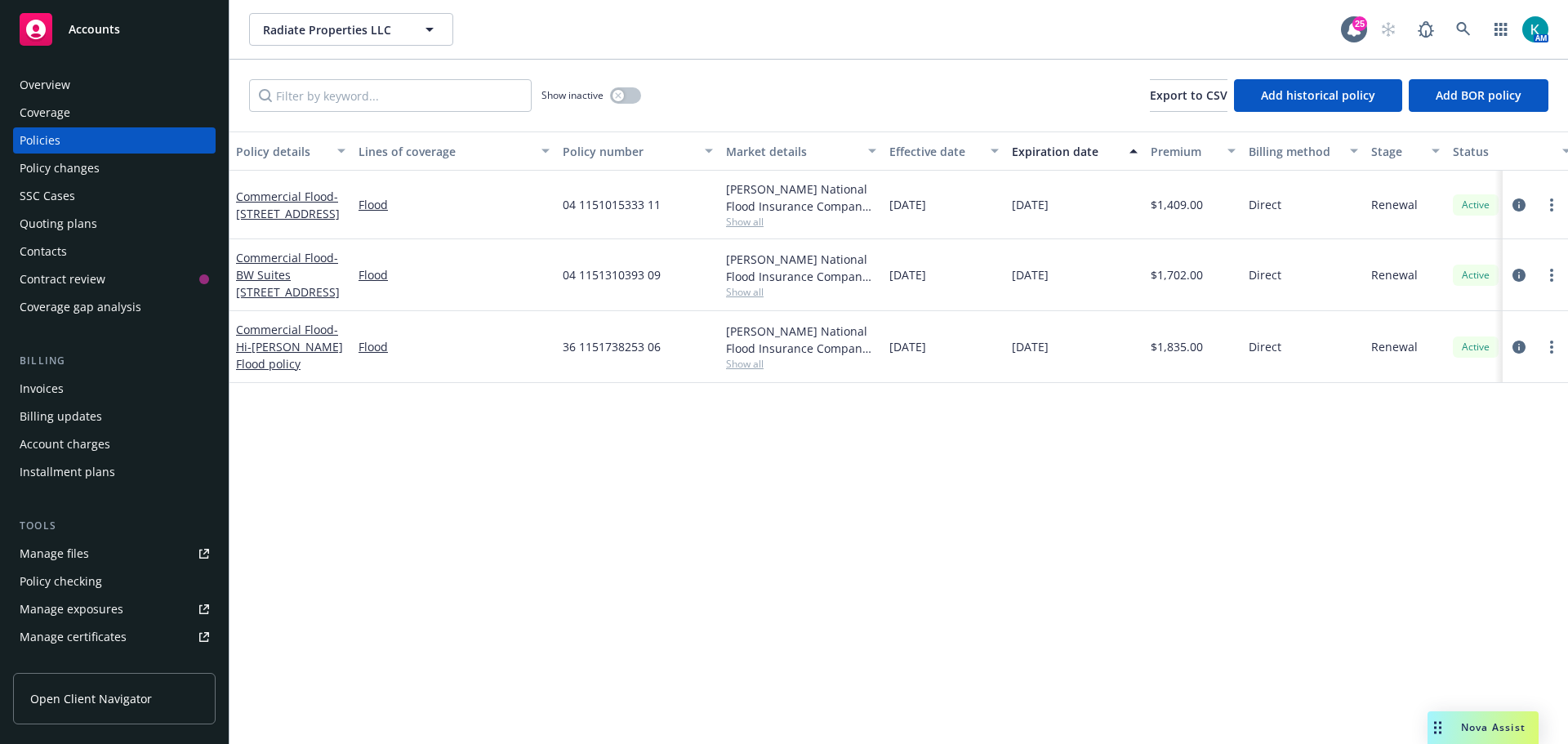
click at [288, 341] on div "Commercial Flood - Hi-Lo Wright Flood policy" at bounding box center [291, 347] width 110 height 52
click at [287, 354] on span "- Hi-Lo Wright Flood policy" at bounding box center [290, 347] width 107 height 50
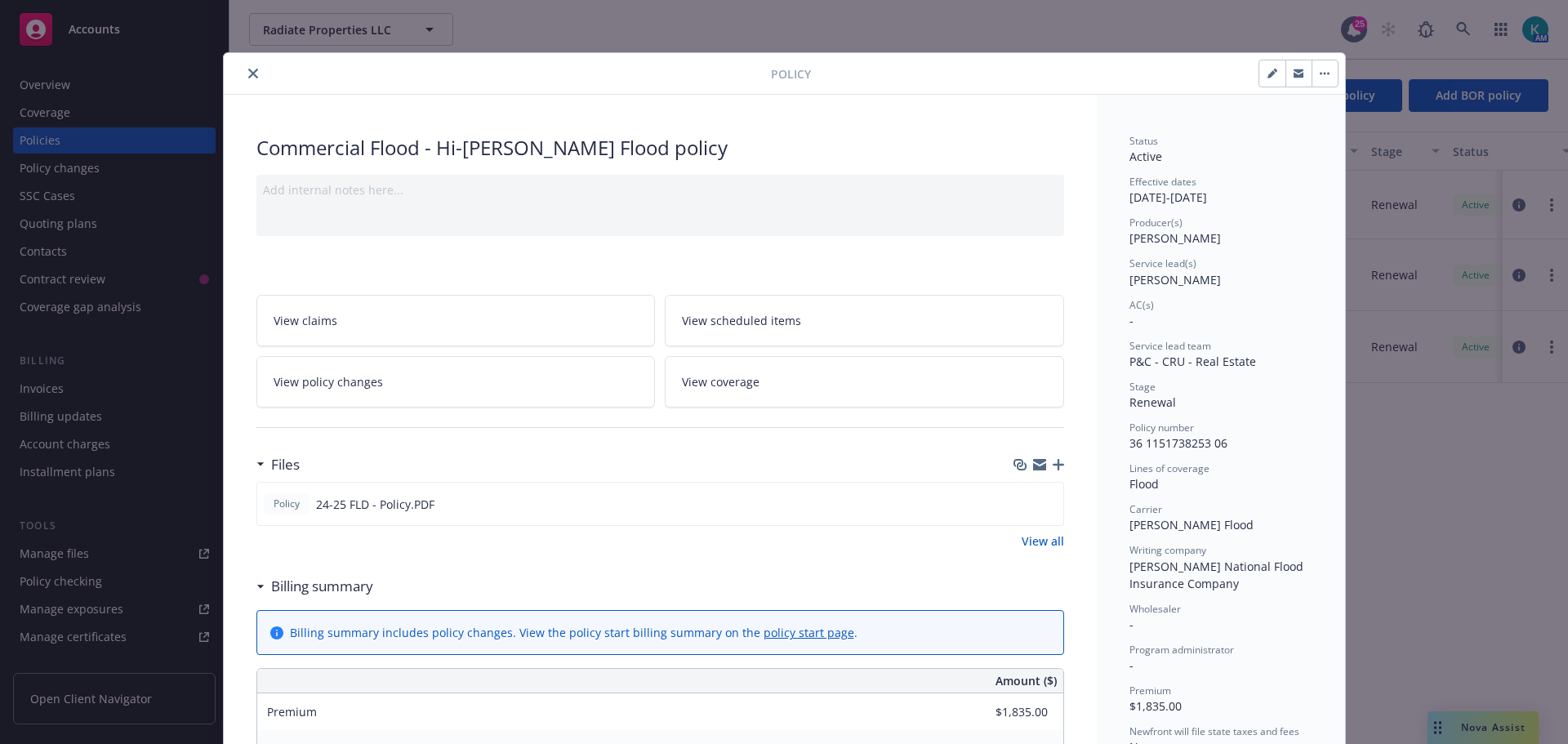
click at [1053, 460] on icon "button" at bounding box center [1058, 465] width 11 height 11
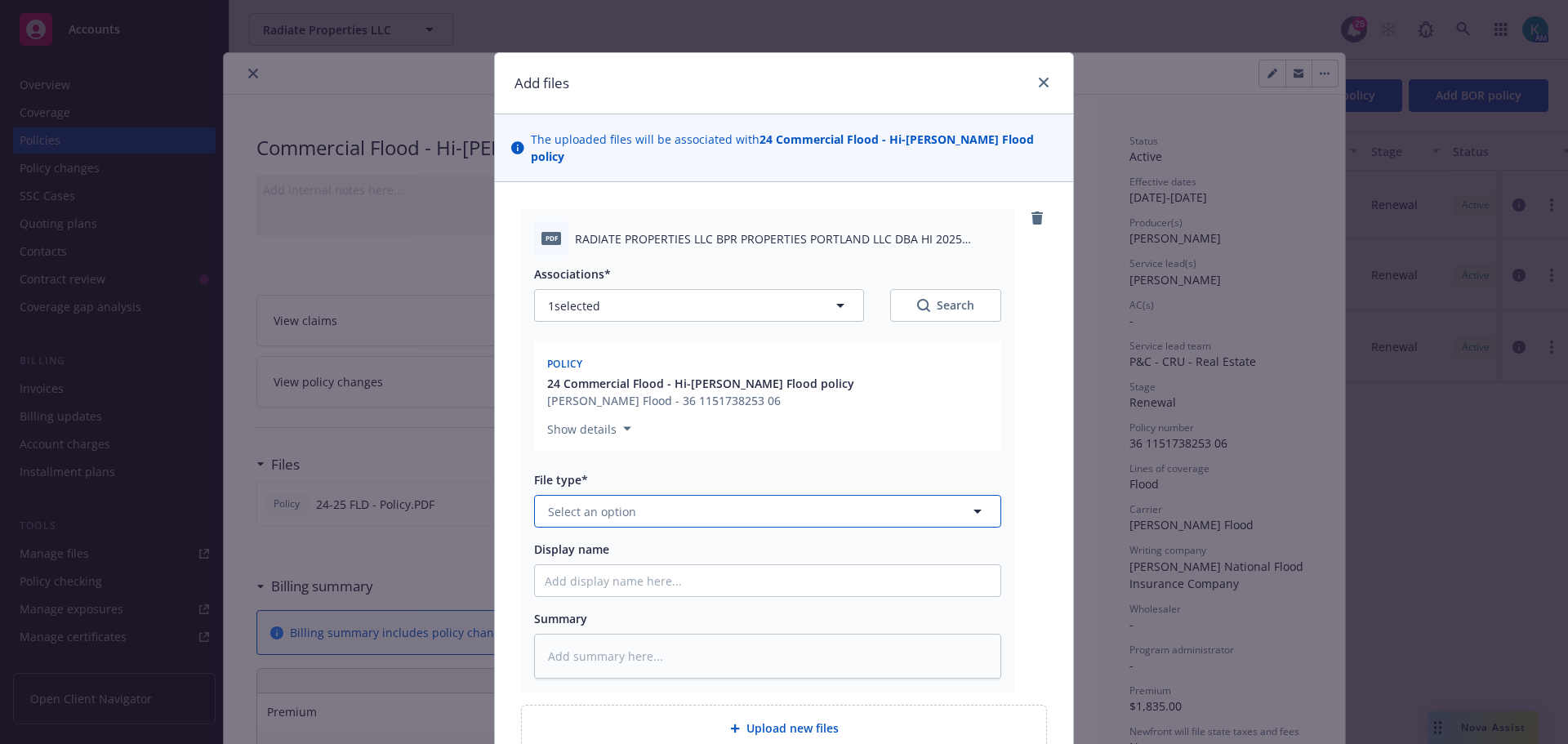
click at [614, 503] on span "Select an option" at bounding box center [592, 512] width 88 height 17
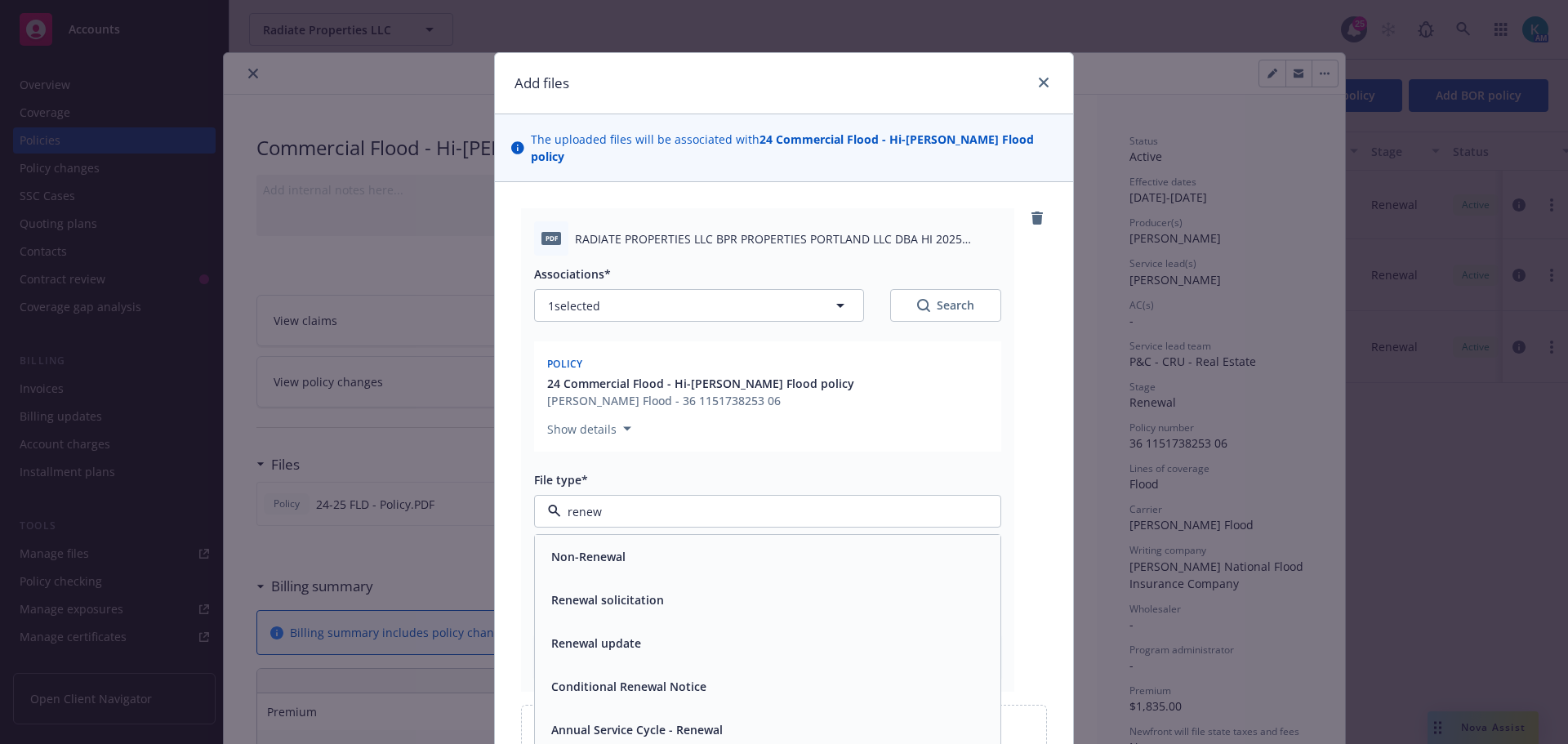
type input "renewa"
click at [711, 588] on div "Renewal solicitation" at bounding box center [768, 600] width 446 height 23
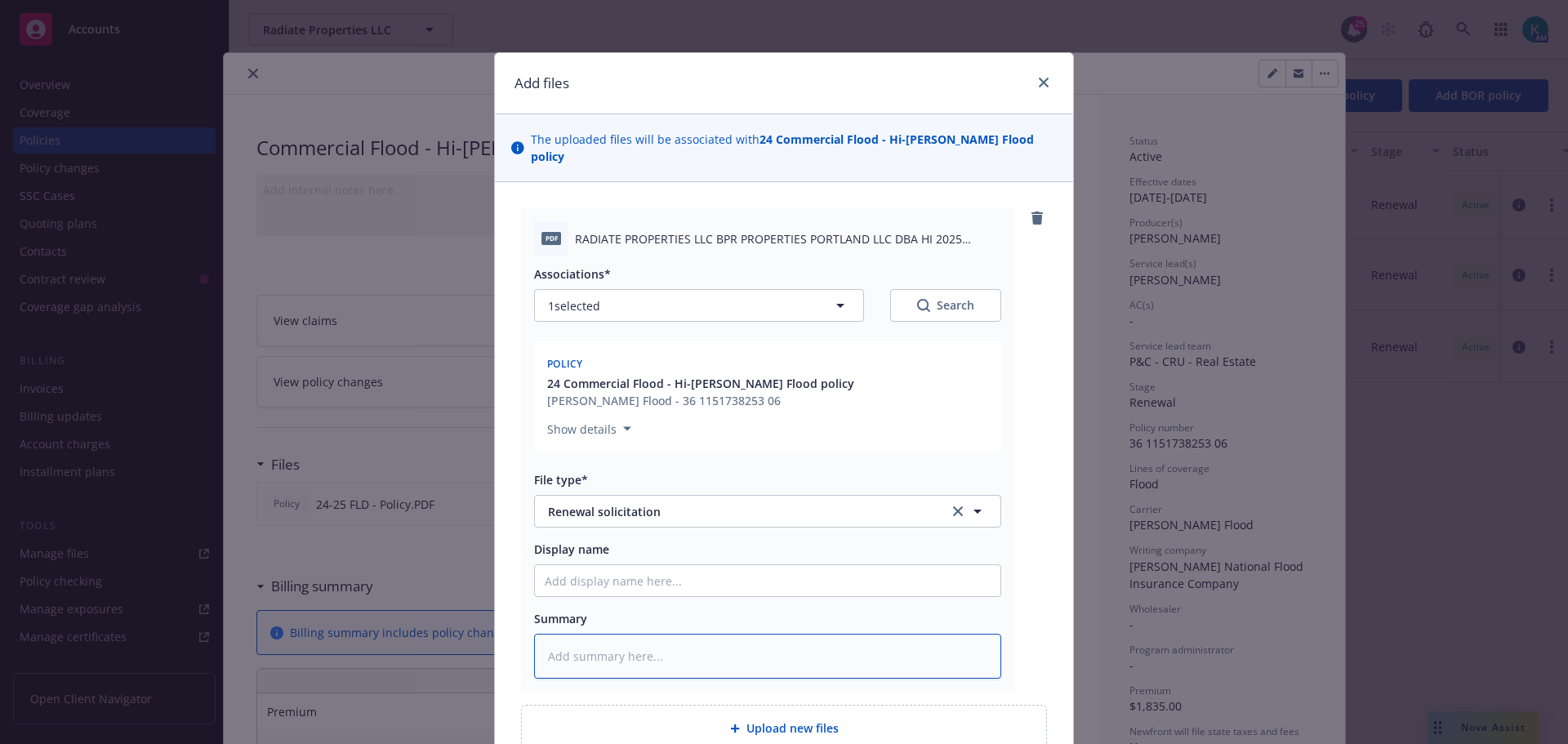
click at [681, 639] on textarea at bounding box center [768, 657] width 467 height 45
type textarea "x"
type textarea "R"
type textarea "x"
type textarea "Re"
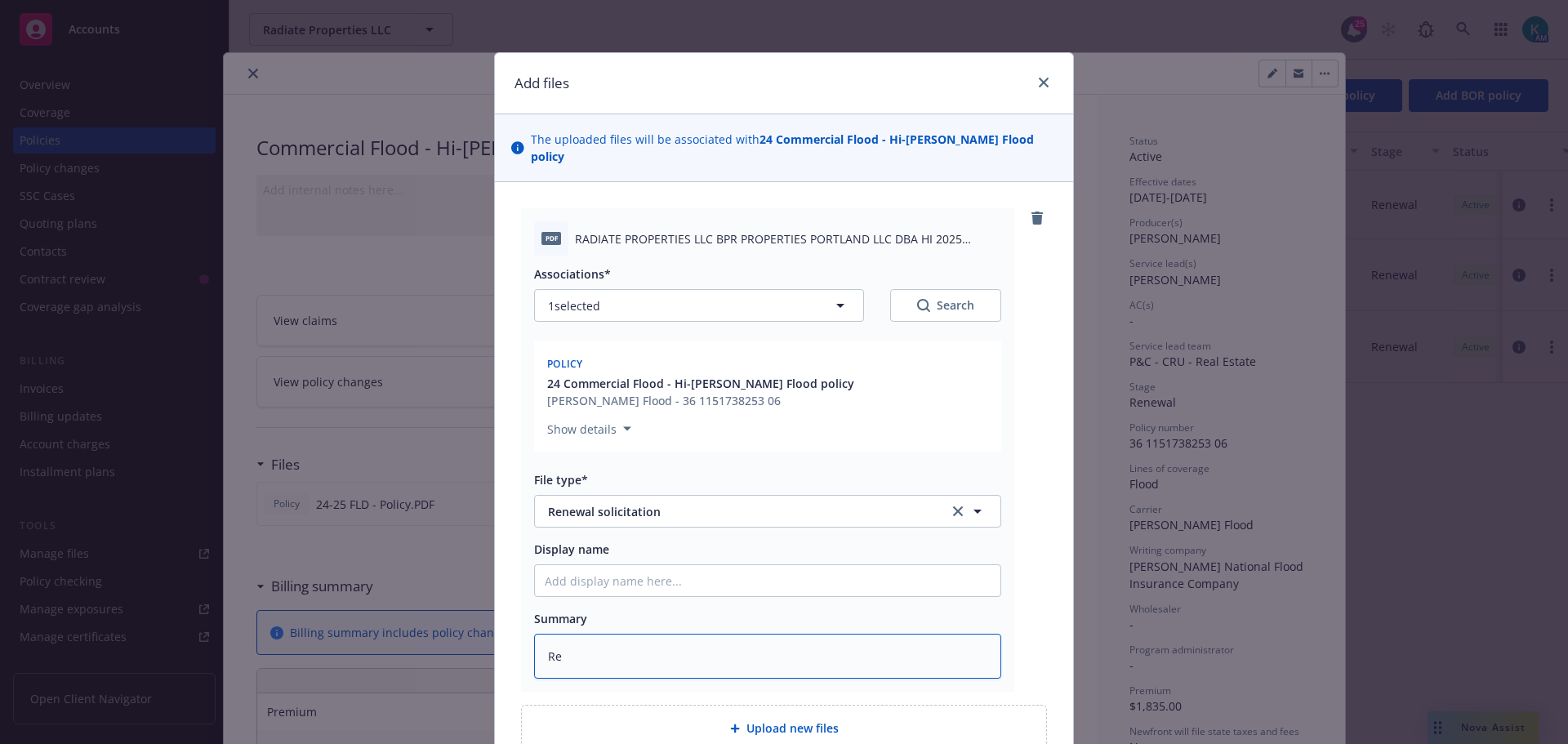
type textarea "x"
type textarea "Ren"
type textarea "x"
type textarea "Rene"
type textarea "x"
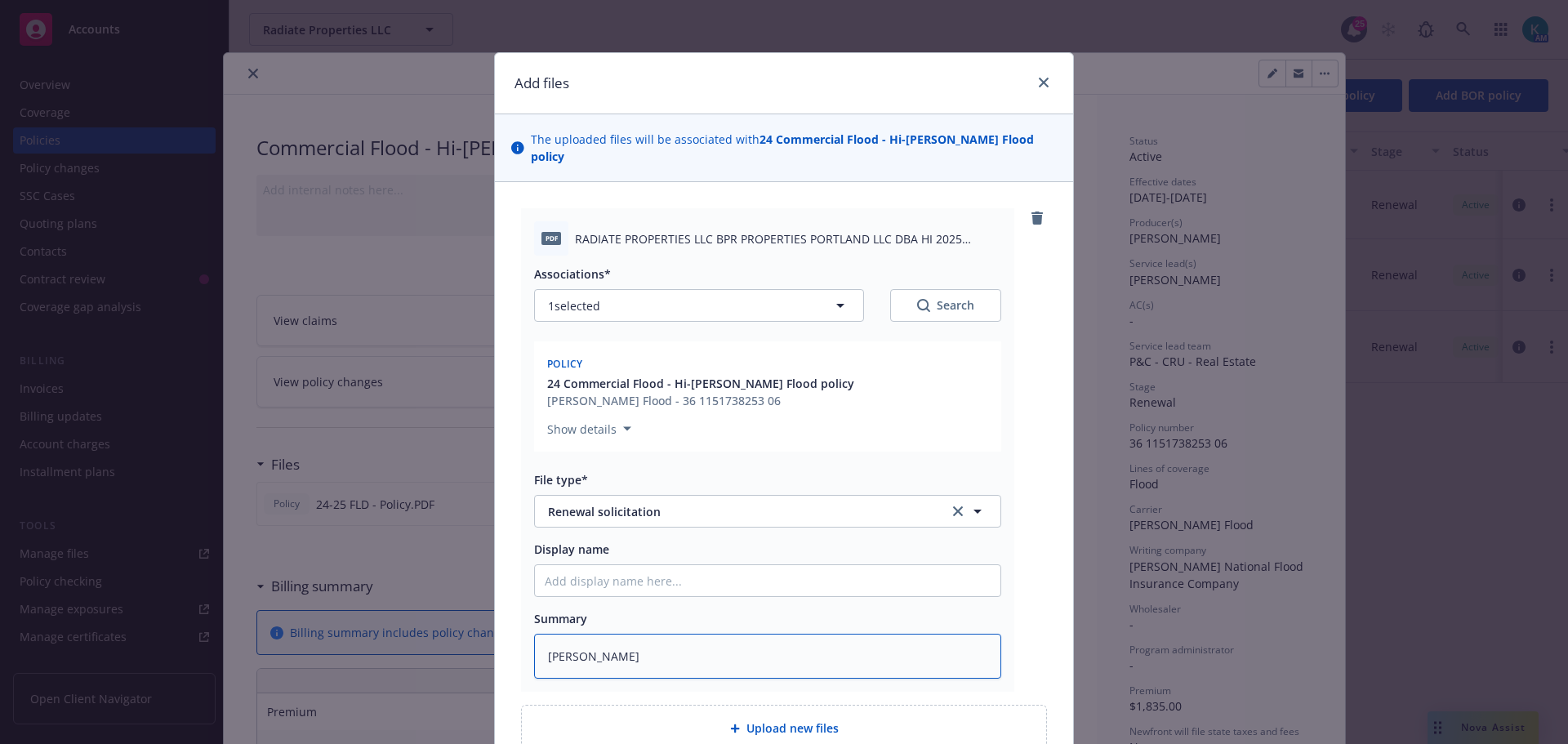
type textarea "Renew"
type textarea "x"
type textarea "Renewa"
type textarea "x"
type textarea "Renewal"
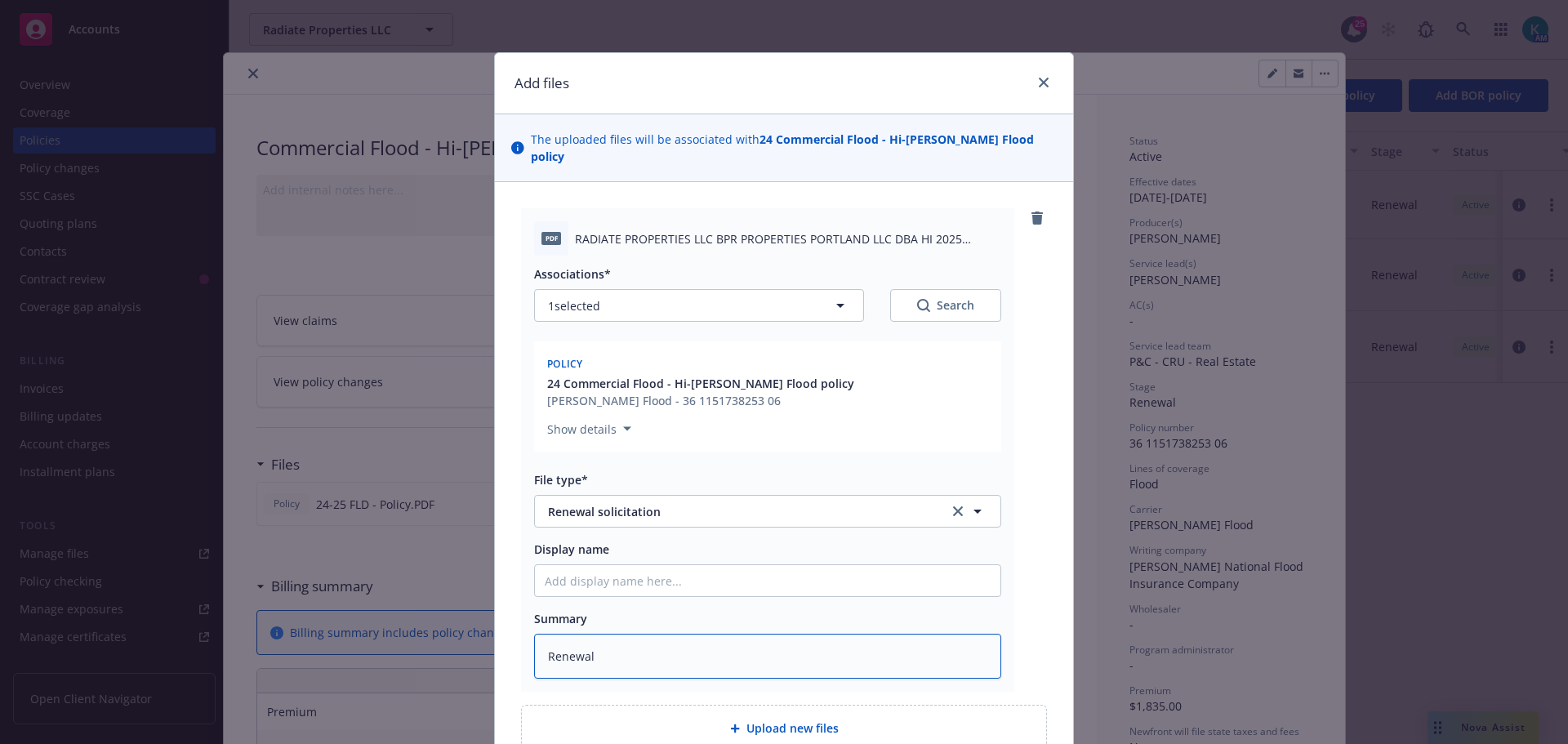
type textarea "x"
type textarea "Renewal"
type textarea "x"
type textarea "Renewal n"
type textarea "x"
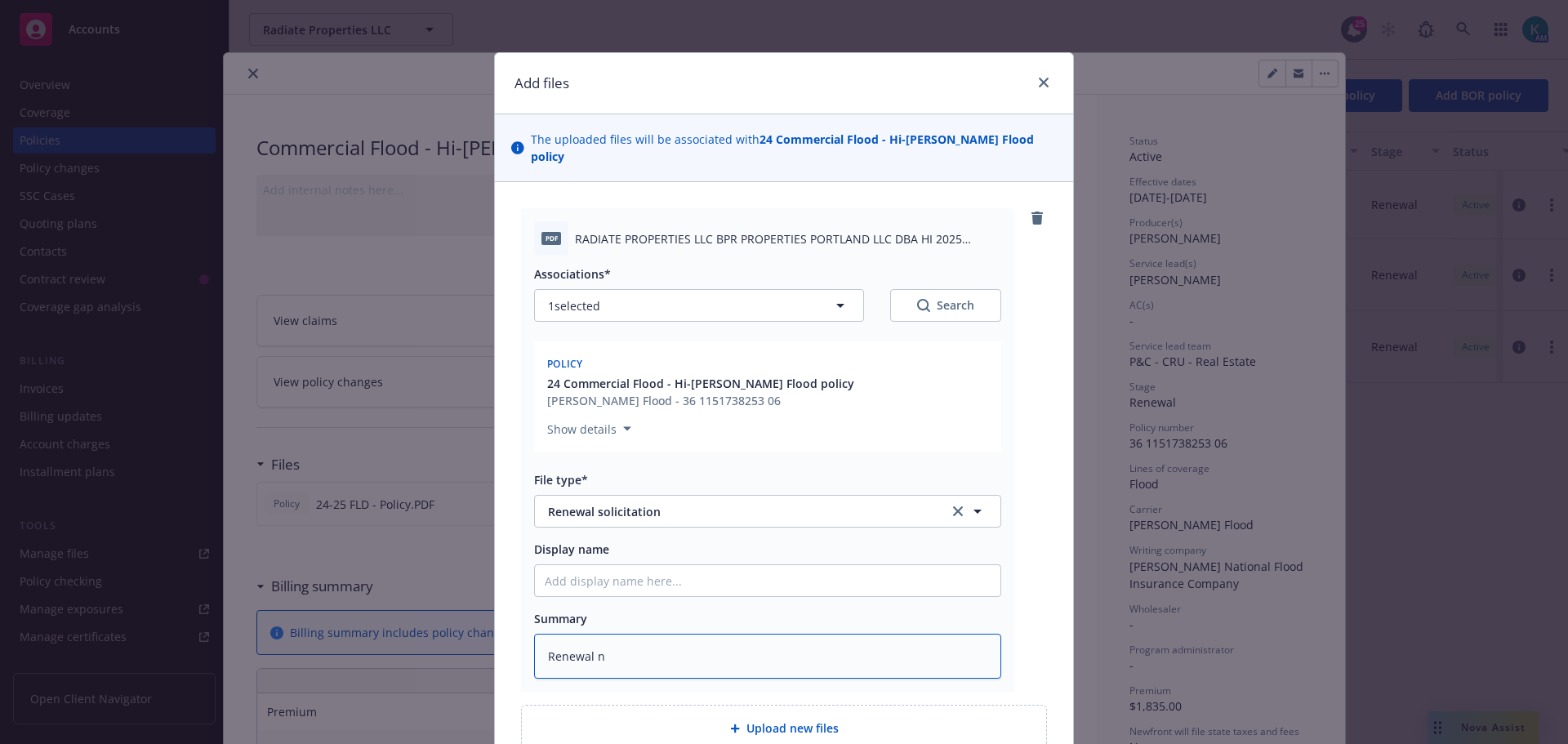
type textarea "Renewal no"
type textarea "x"
type textarea "Renewal not"
type textarea "x"
type textarea "Renewal noti"
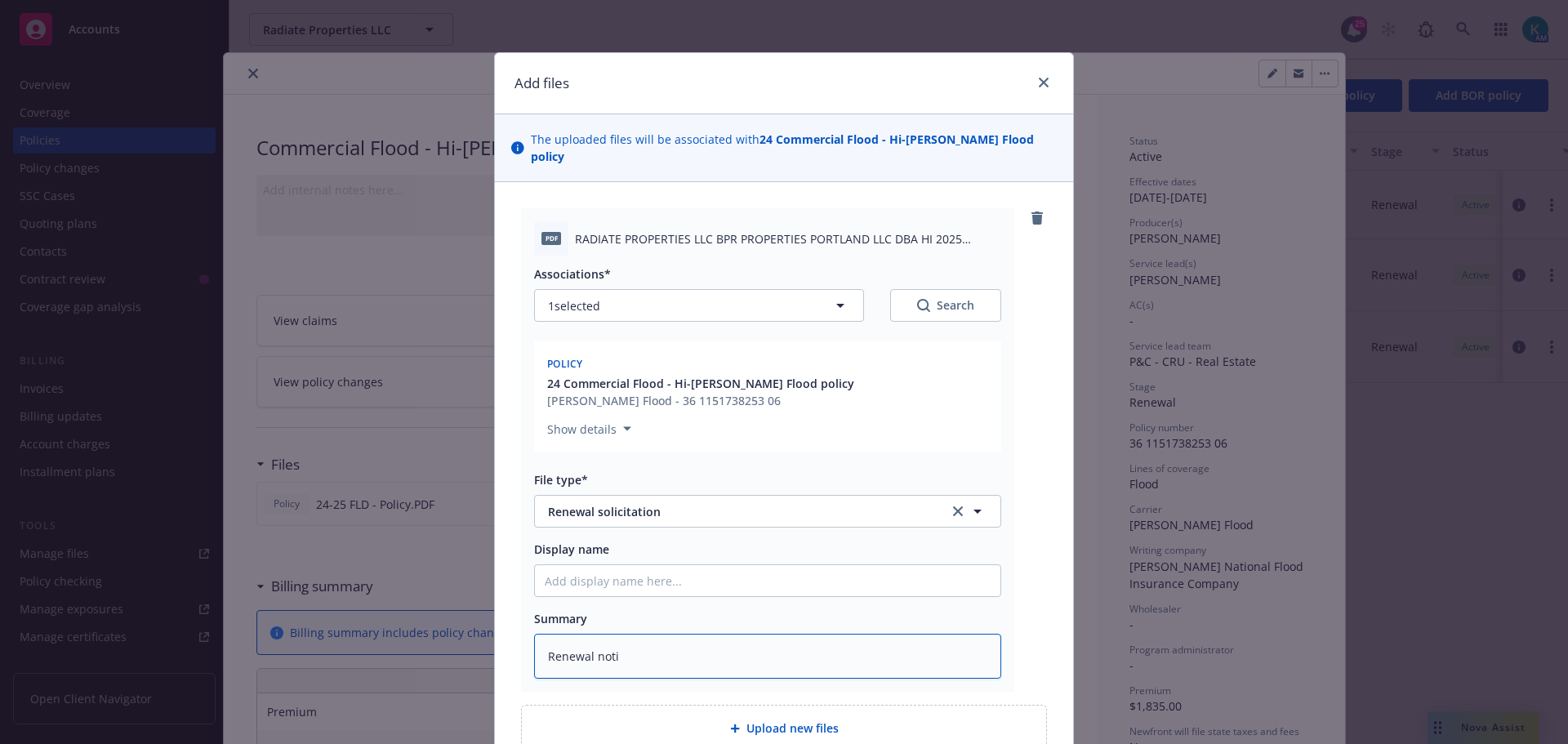
type textarea "x"
type textarea "Renewal notic"
type textarea "x"
type textarea "Renewal notice"
type textarea "x"
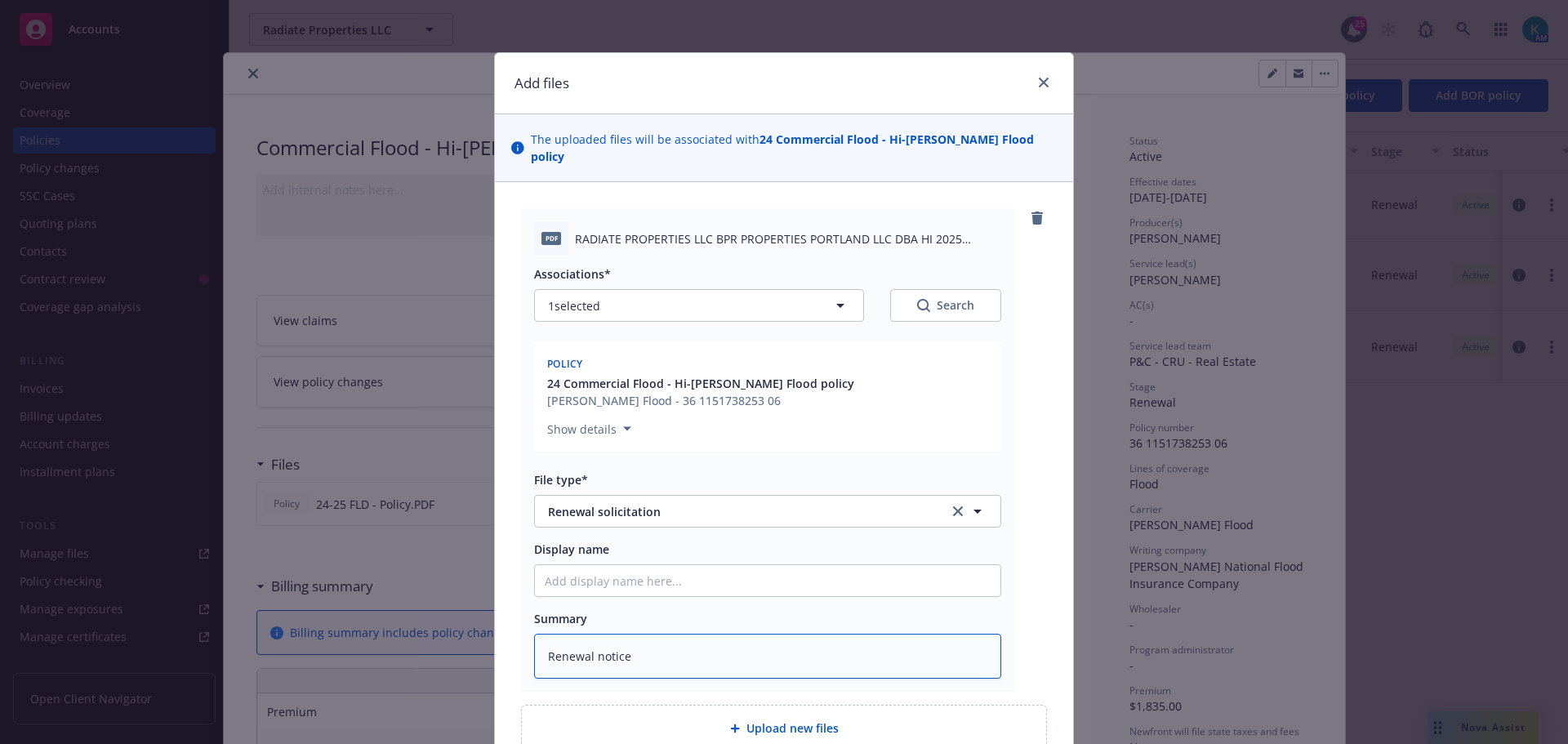
type textarea "Renewal notice"
type textarea "x"
type textarea "Renewal notice f"
type textarea "x"
type textarea "Renewal notice fr"
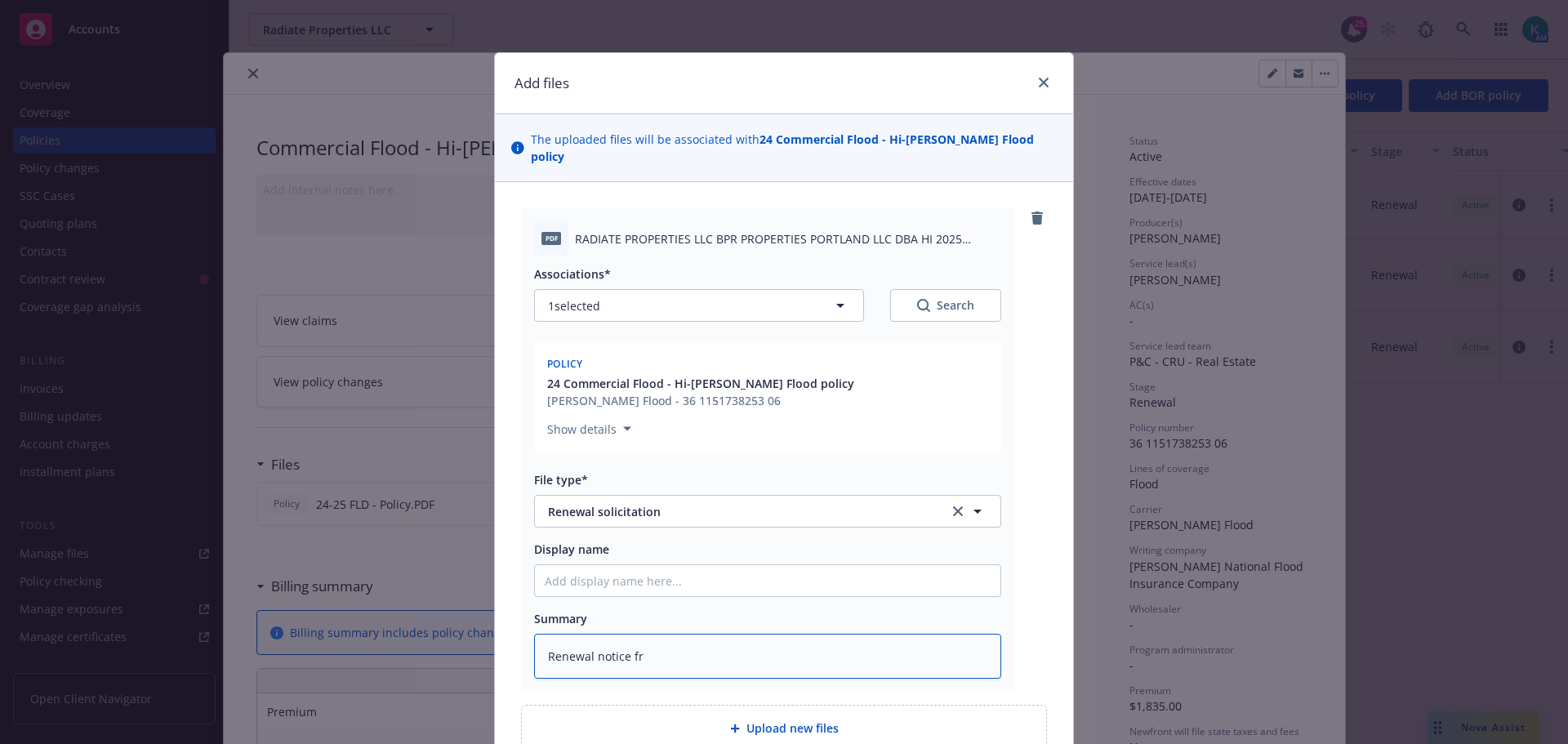
type textarea "x"
type textarea "Renewal notice fro"
type textarea "x"
type textarea "Renewal notice from"
type textarea "x"
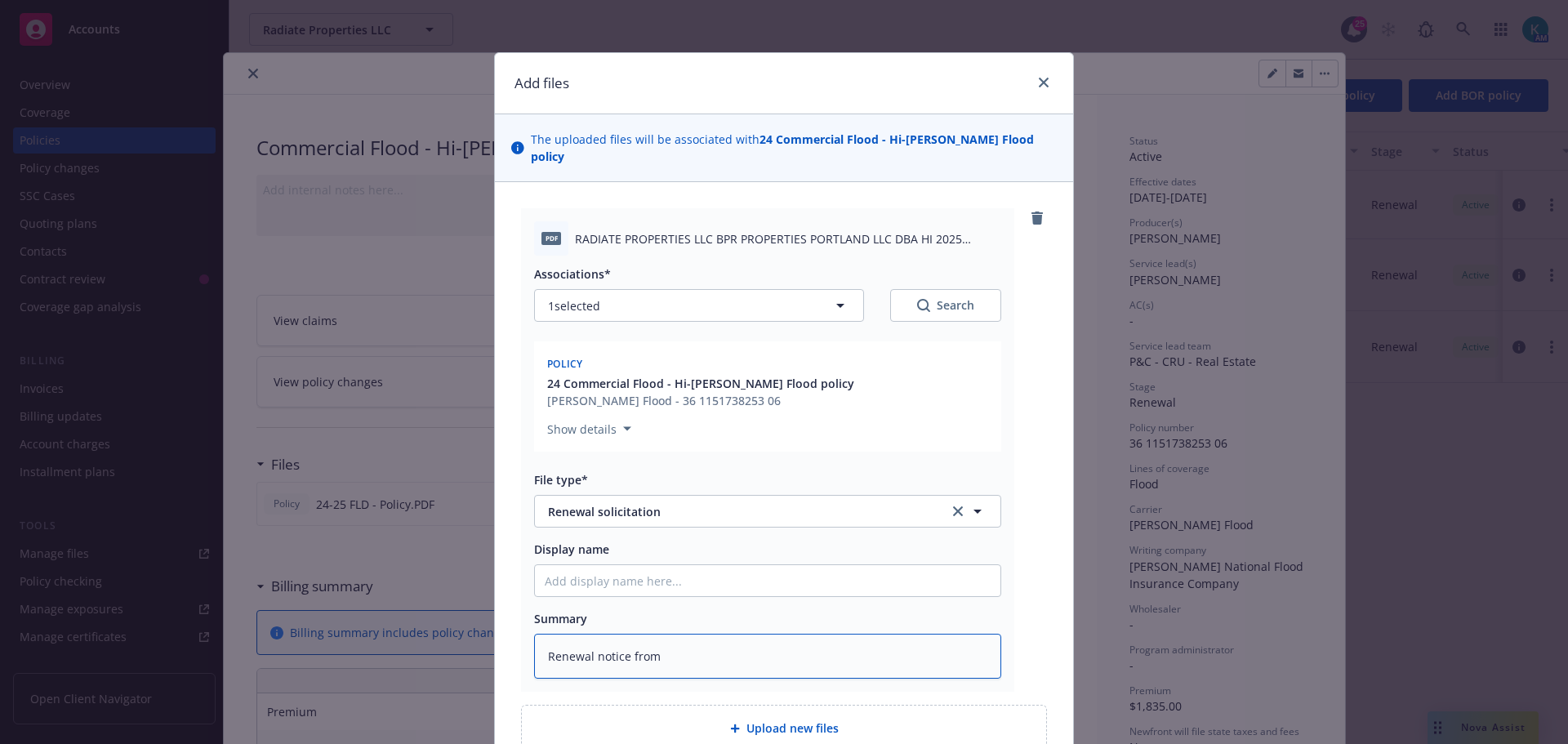
type textarea "Renewal notice from W"
type textarea "x"
type textarea "Renewal notice from Wri"
type textarea "x"
type textarea "Renewal notice from Wrig"
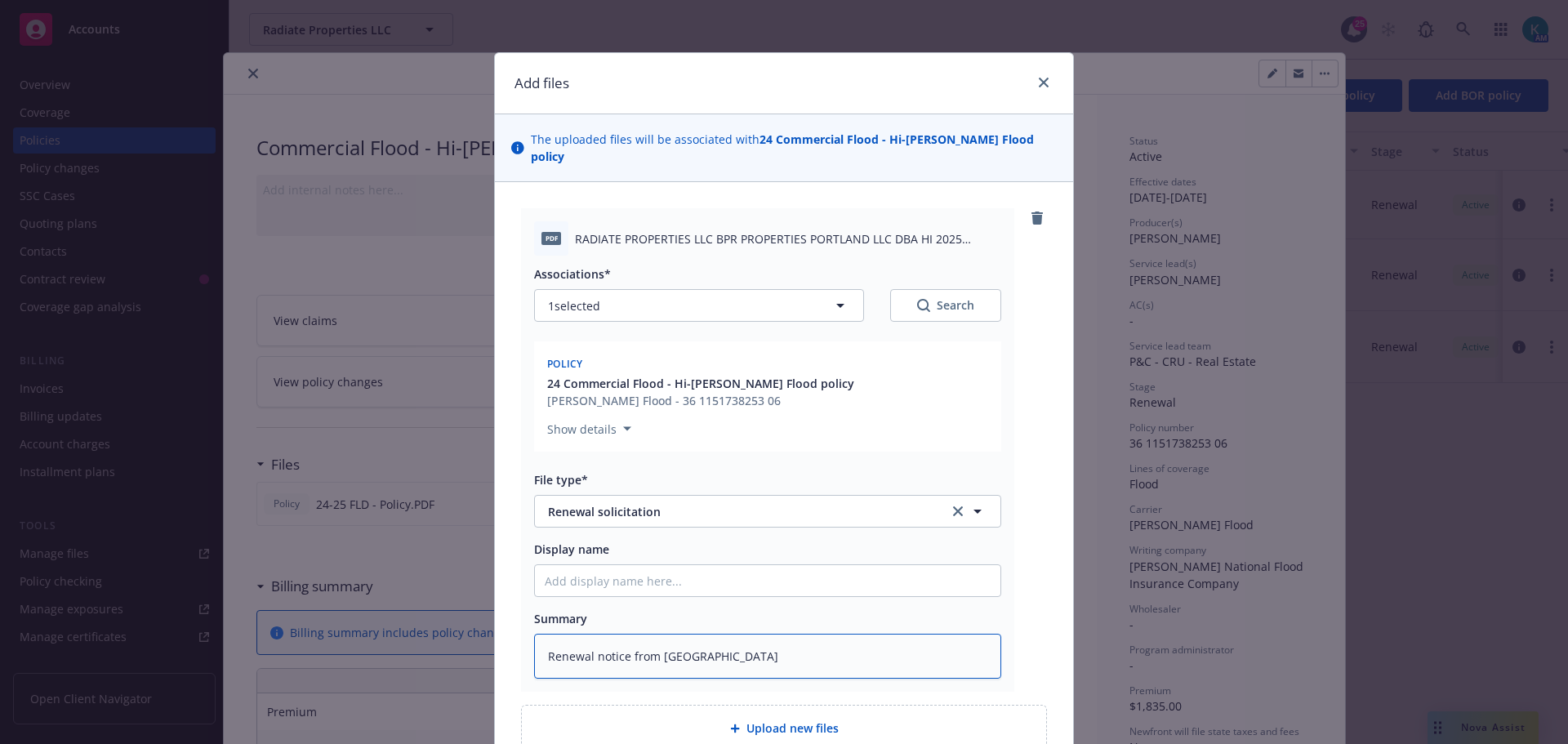
type textarea "x"
type textarea "Renewal notice from Wrigh"
type textarea "x"
type textarea "Renewal notice from Wright"
type textarea "x"
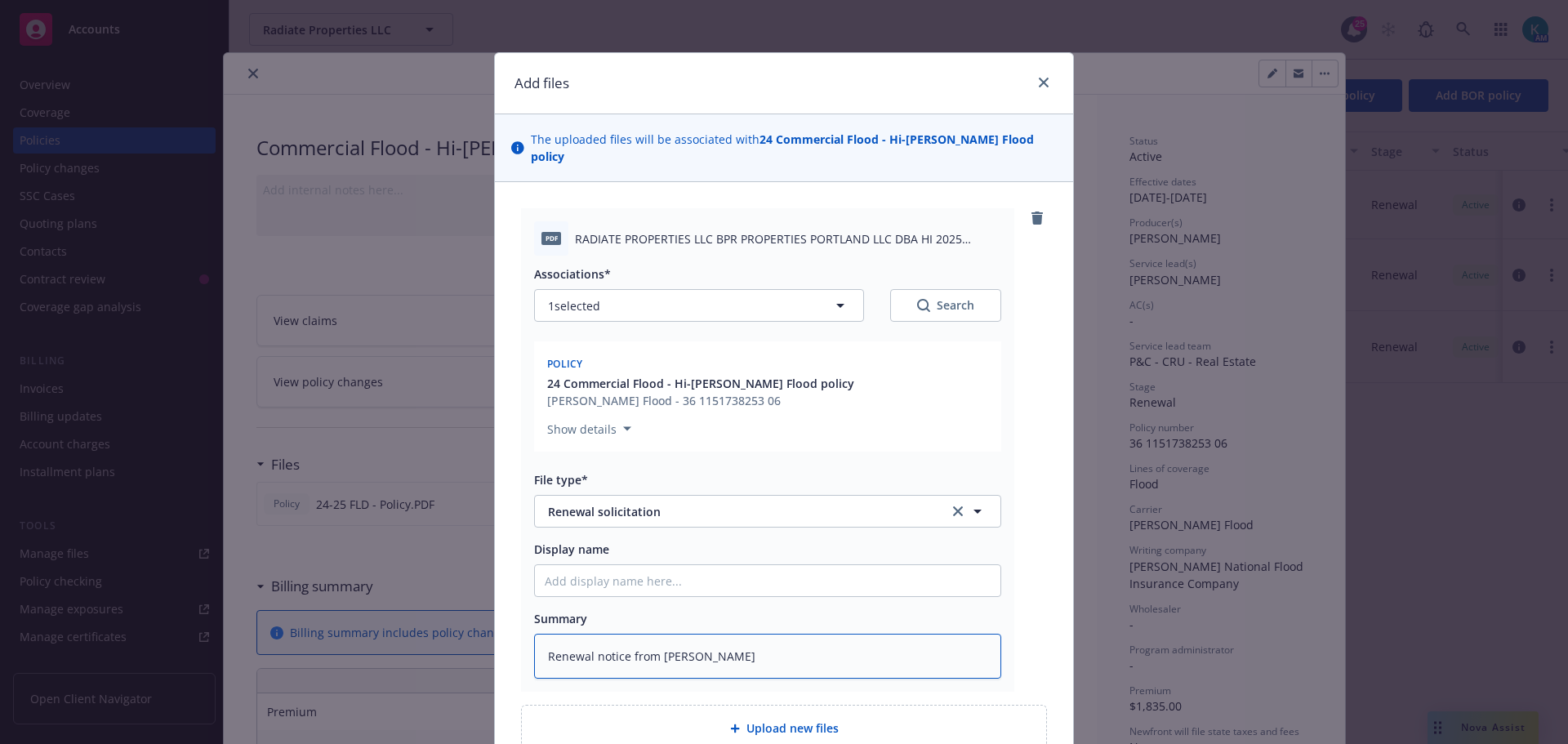
type textarea "Renewal notice from Wright F"
type textarea "x"
type textarea "Renewal notice from Wright Fl"
type textarea "x"
type textarea "Renewal notice from Wright Flo"
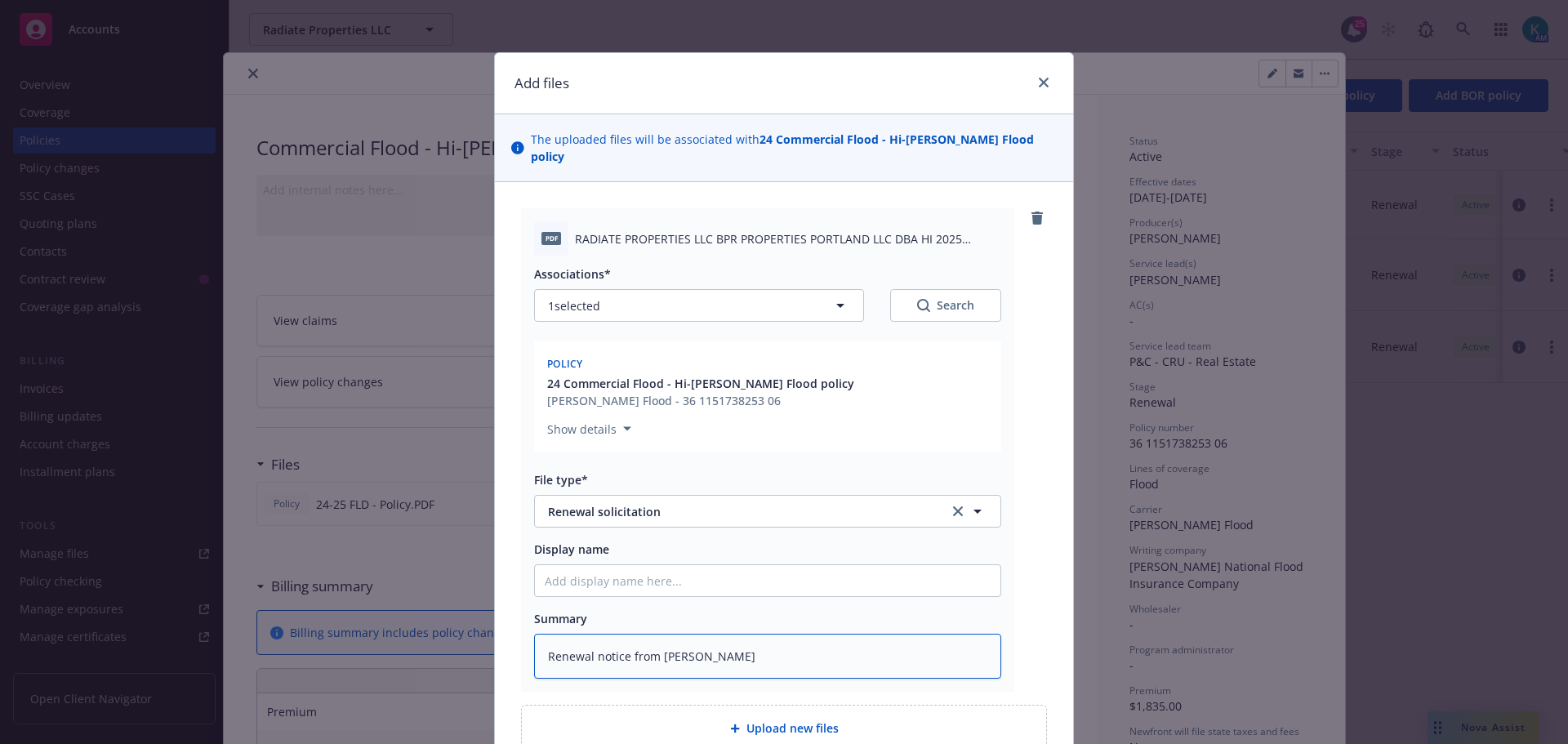
type textarea "x"
type textarea "Renewal notice from Wright Floo"
type textarea "x"
type textarea "Renewal notice from Wright Flood"
type textarea "x"
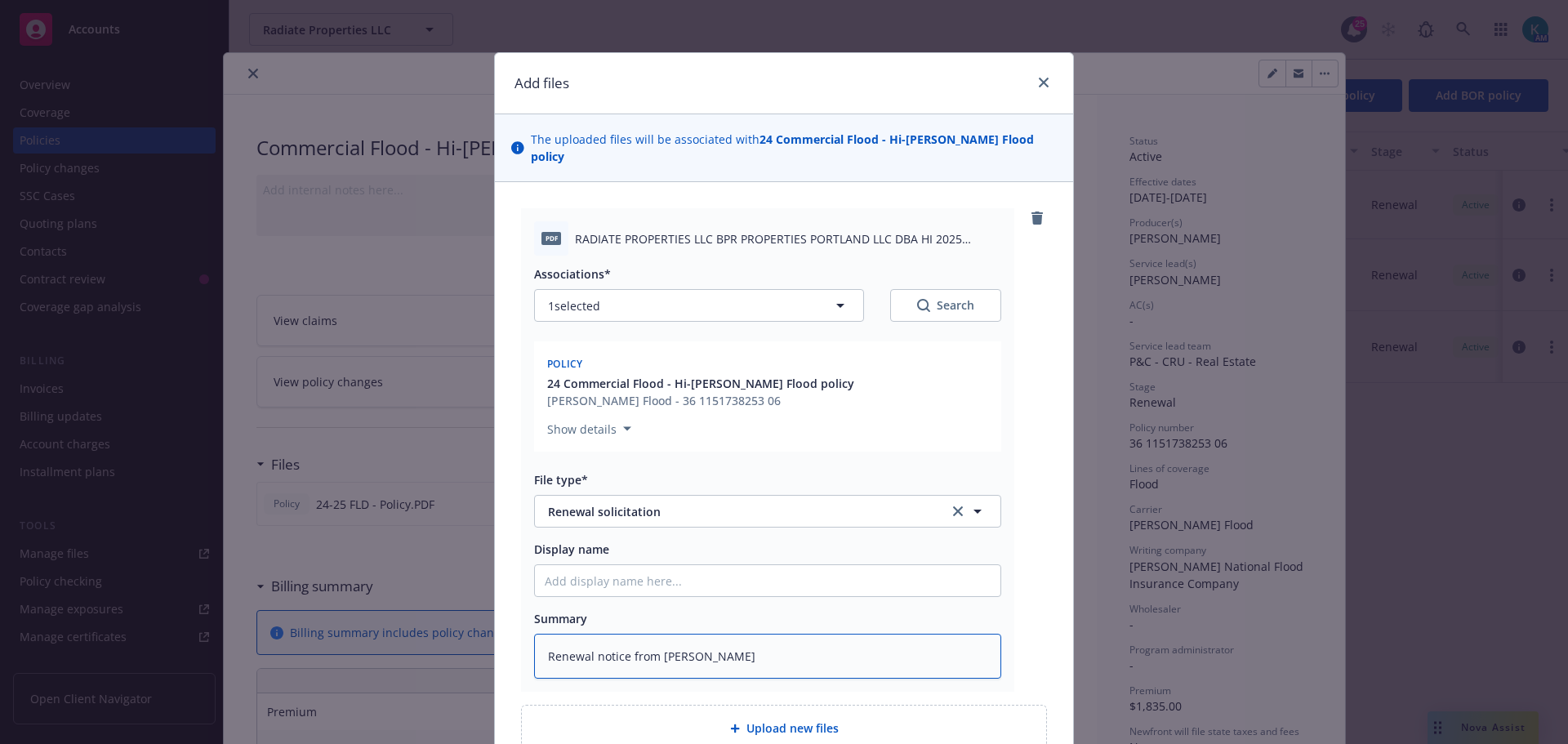
type textarea "Renewal notice from Wright Flood"
type textarea "x"
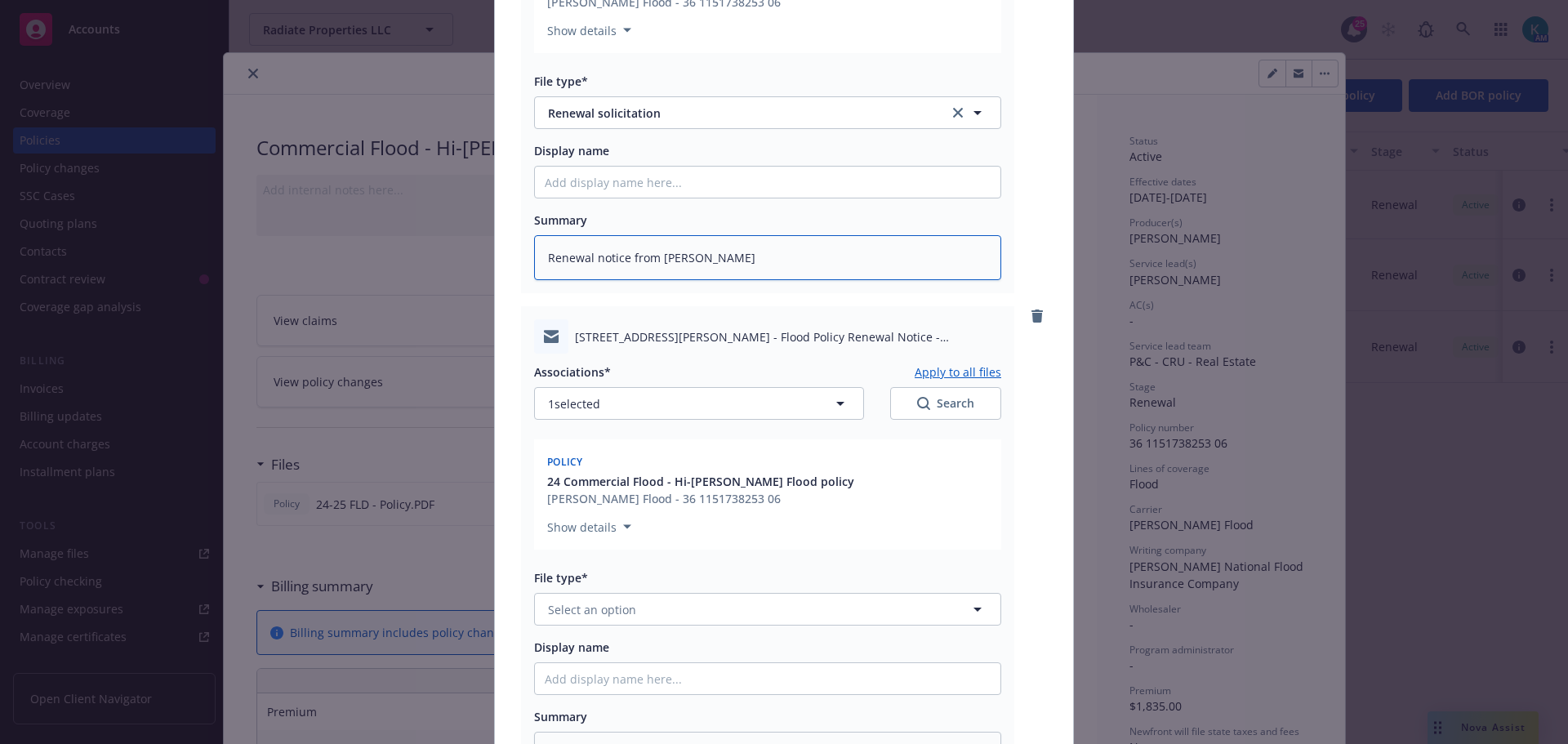
scroll to position [572, 0]
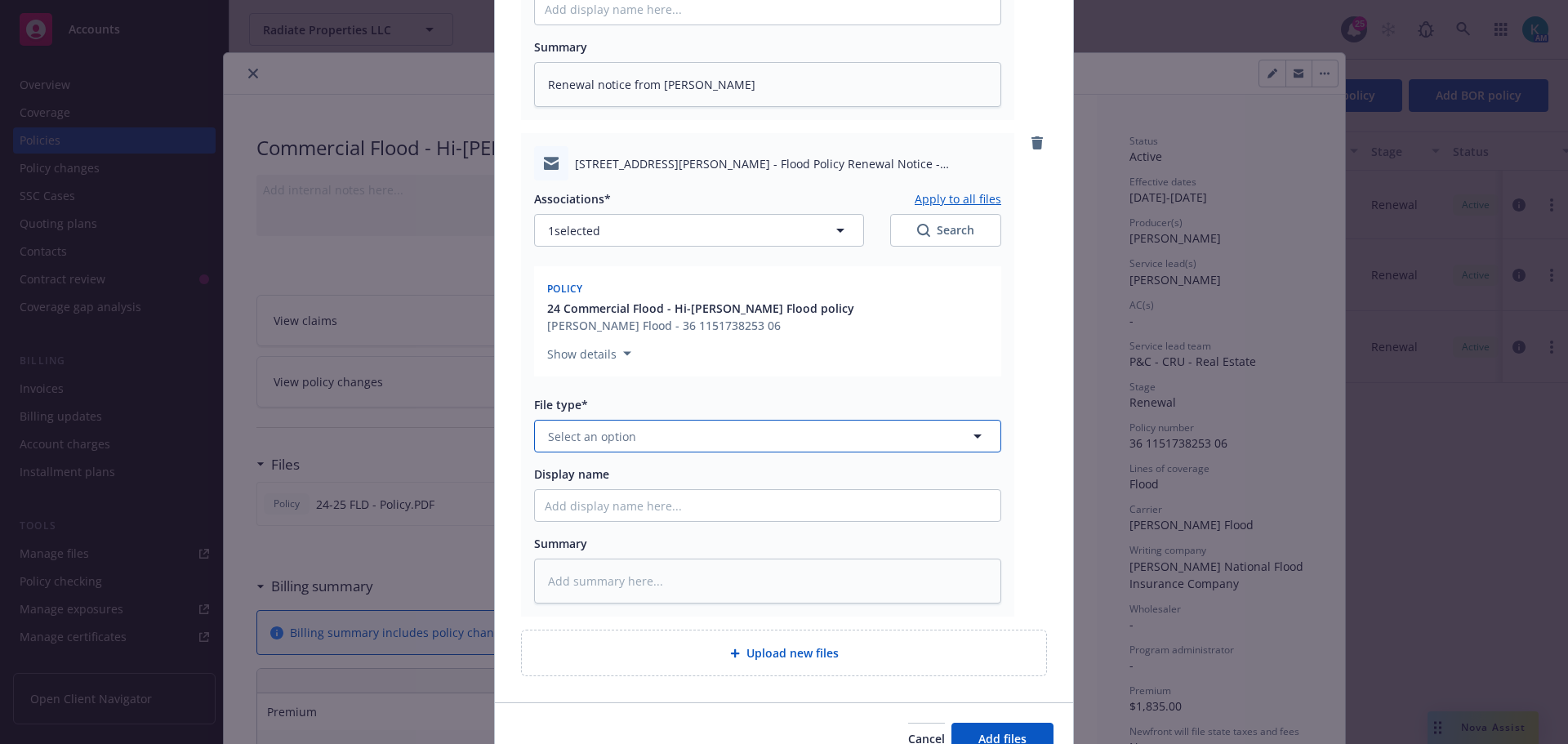
click at [622, 428] on span "Select an option" at bounding box center [592, 437] width 88 height 17
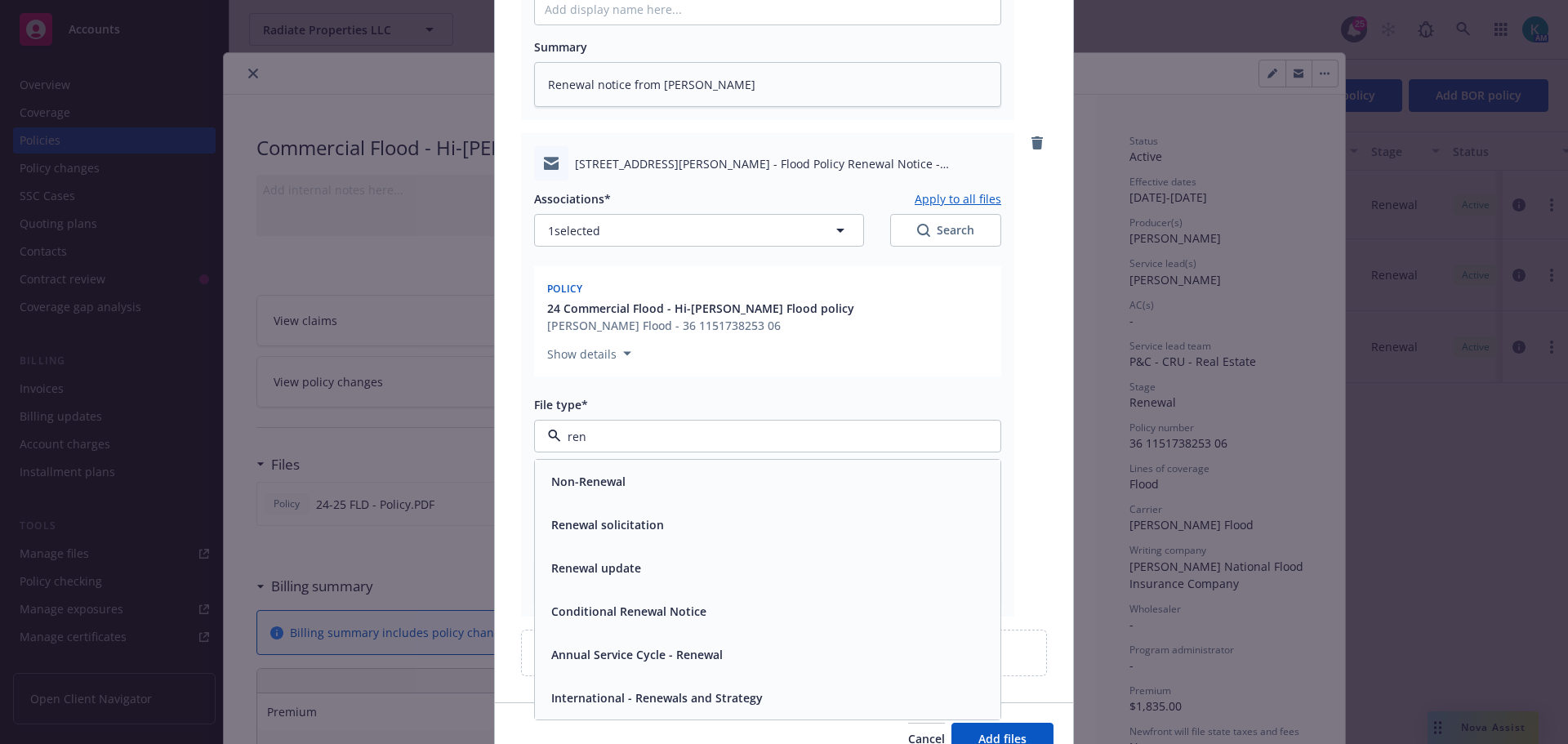
type input "rene"
click at [743, 513] on div "Renewal solicitation" at bounding box center [768, 524] width 446 height 23
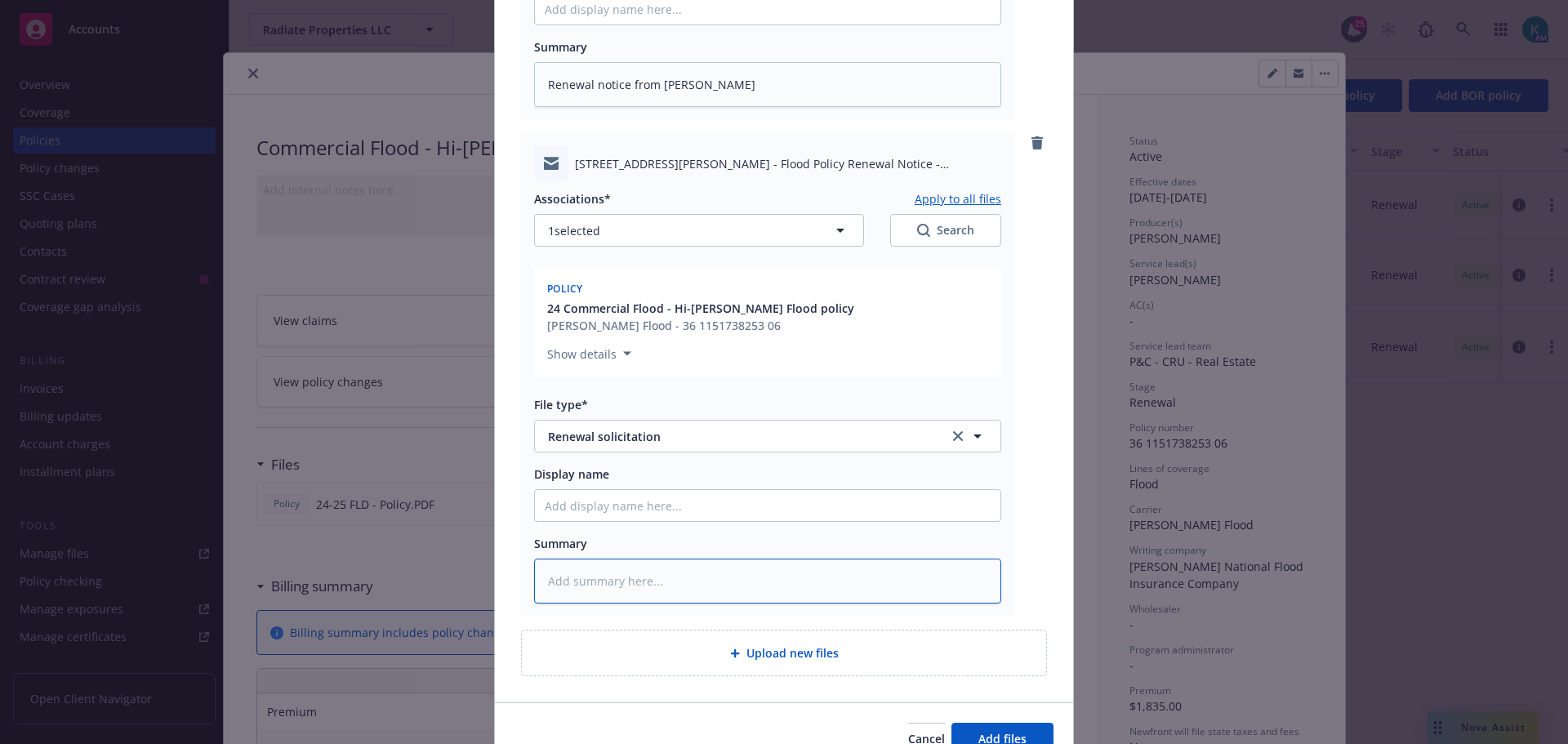
drag, startPoint x: 676, startPoint y: 569, endPoint x: 707, endPoint y: 562, distance: 31.8
click at [676, 568] on textarea at bounding box center [768, 581] width 467 height 45
type textarea "x"
type textarea "F"
type textarea "x"
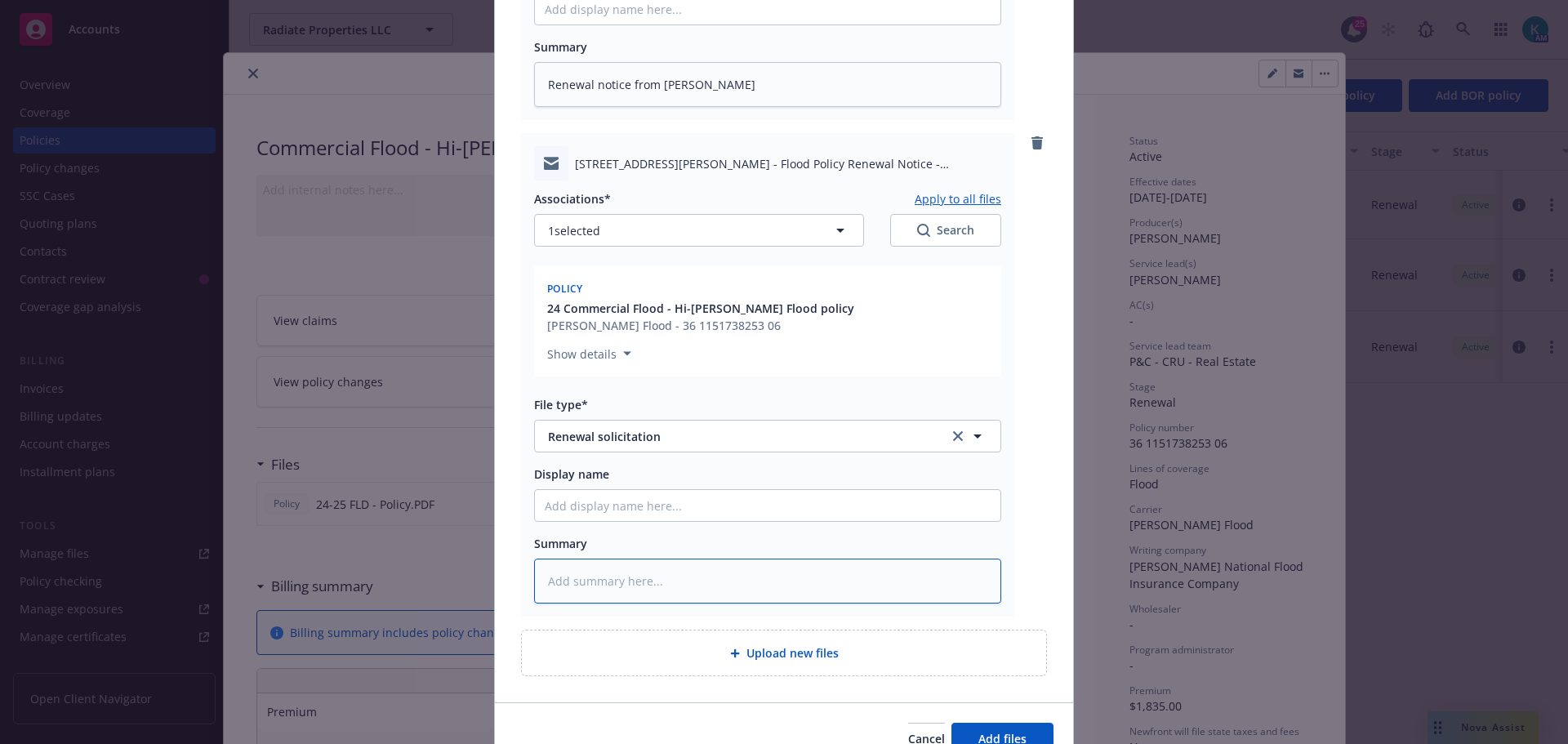
type textarea "x"
type textarea "R"
type textarea "x"
type textarea "Re"
type textarea "x"
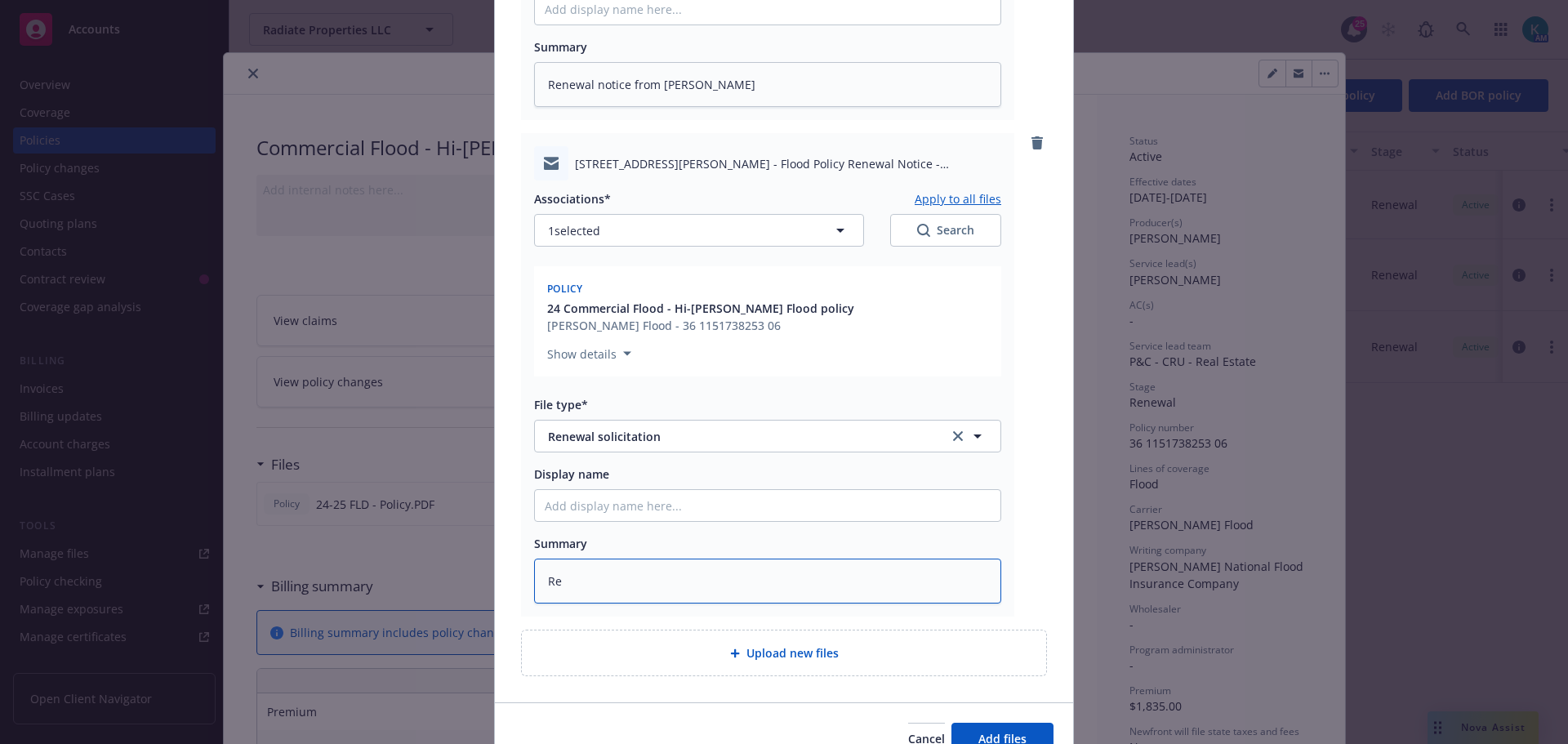
type textarea "Ren"
type textarea "x"
type textarea "Rene"
type textarea "x"
type textarea "Renew"
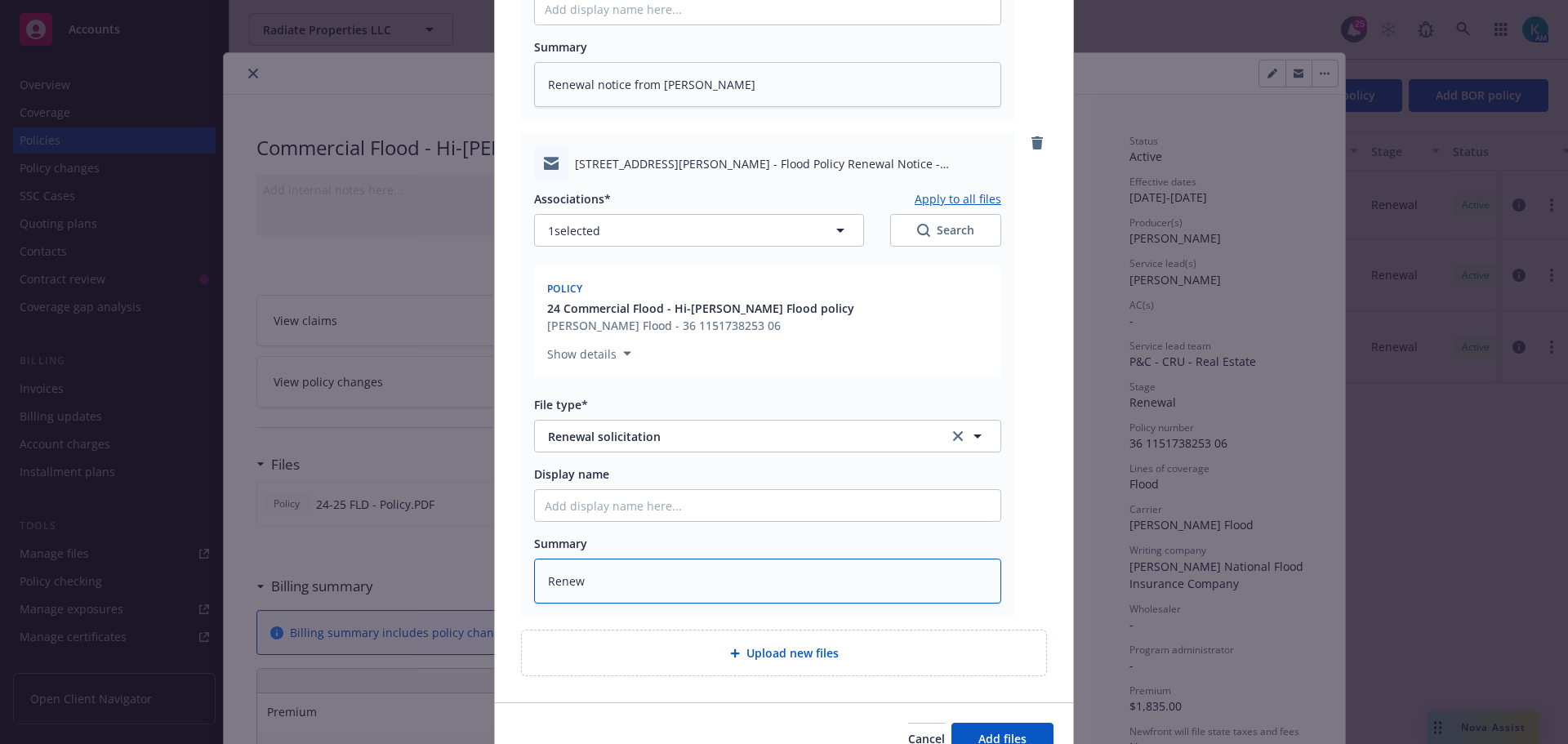
type textarea "x"
type textarea "Renewa"
type textarea "x"
type textarea "Renewal"
type textarea "x"
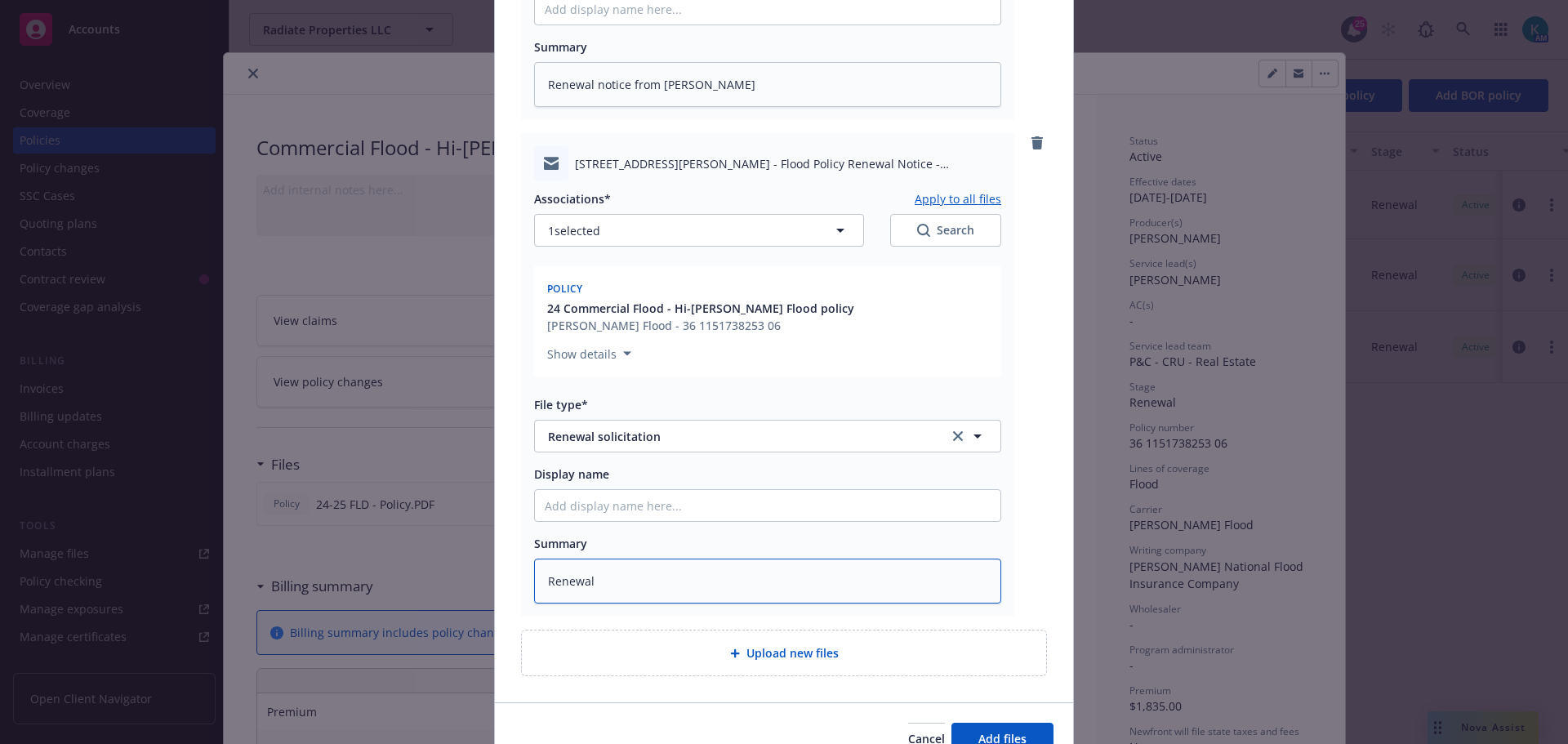
type textarea "Renewal n"
type textarea "x"
type textarea "Renewal no"
type textarea "x"
type textarea "Renewal not"
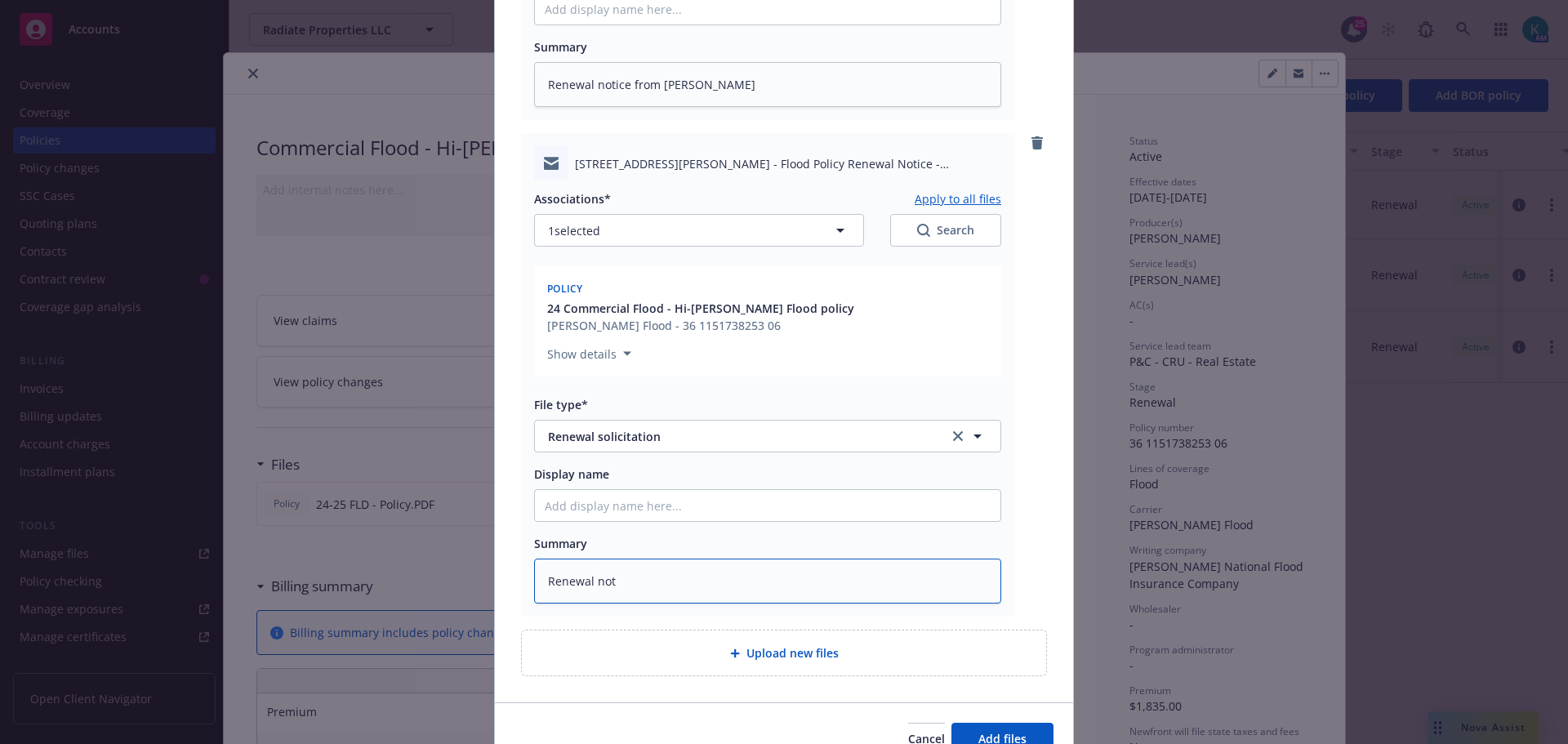
type textarea "x"
type textarea "Renewal noti"
type textarea "x"
type textarea "Renewal notic"
type textarea "x"
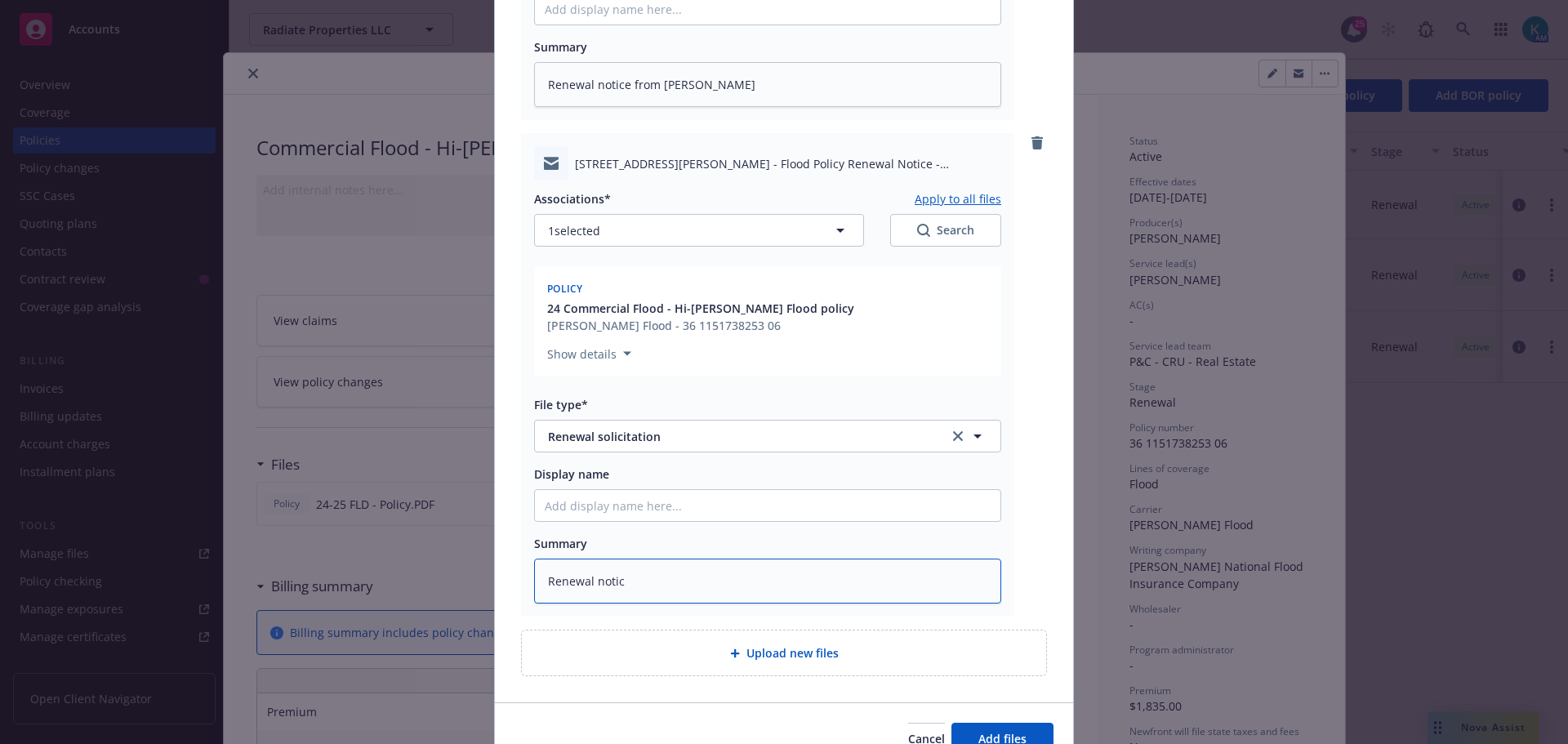
type textarea "Renewal notice"
type textarea "x"
type textarea "Renewal notice"
type textarea "x"
type textarea "Renewal notice EM"
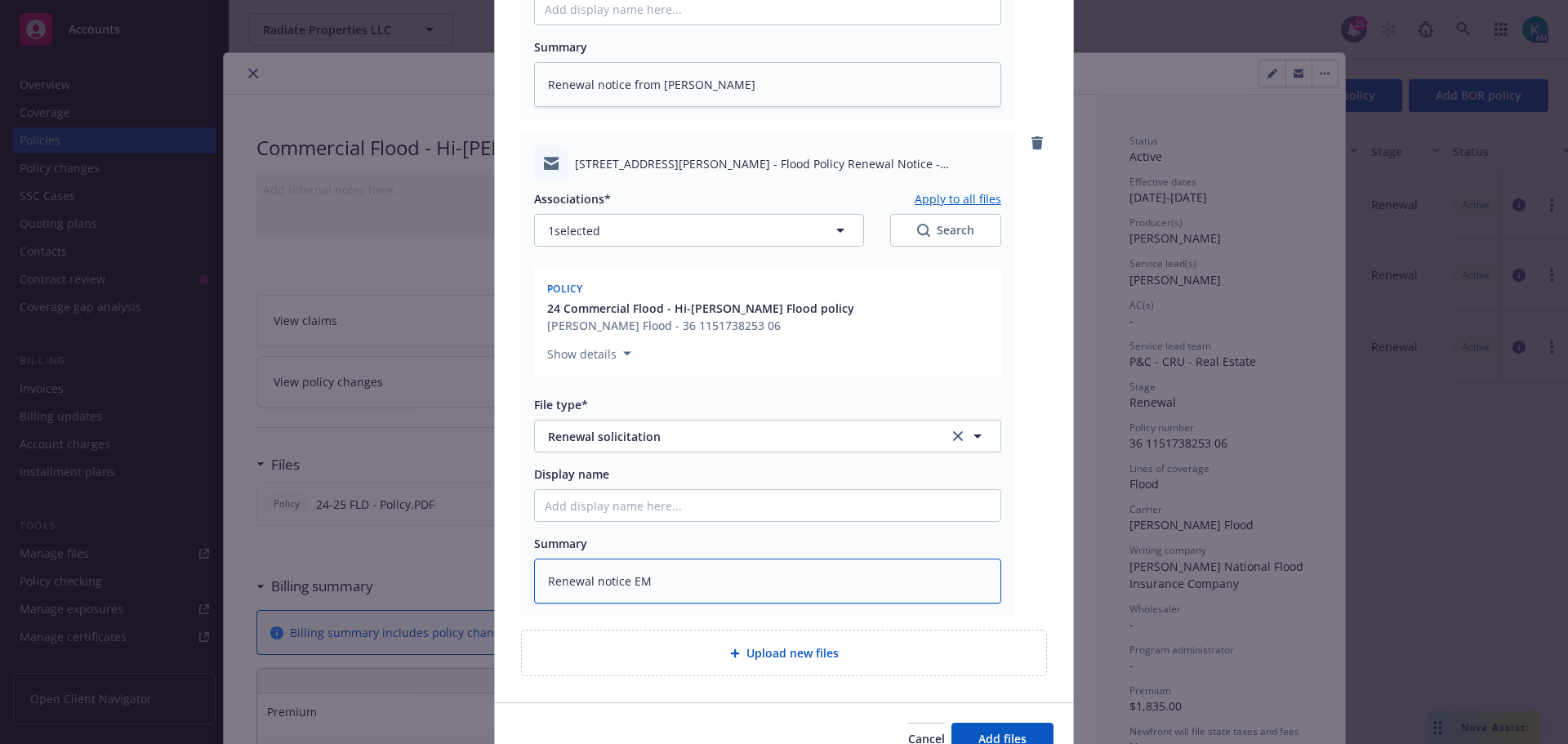
type textarea "x"
type textarea "Renewal notice EMT"
type textarea "x"
type textarea "Renewal notice EMT"
type textarea "x"
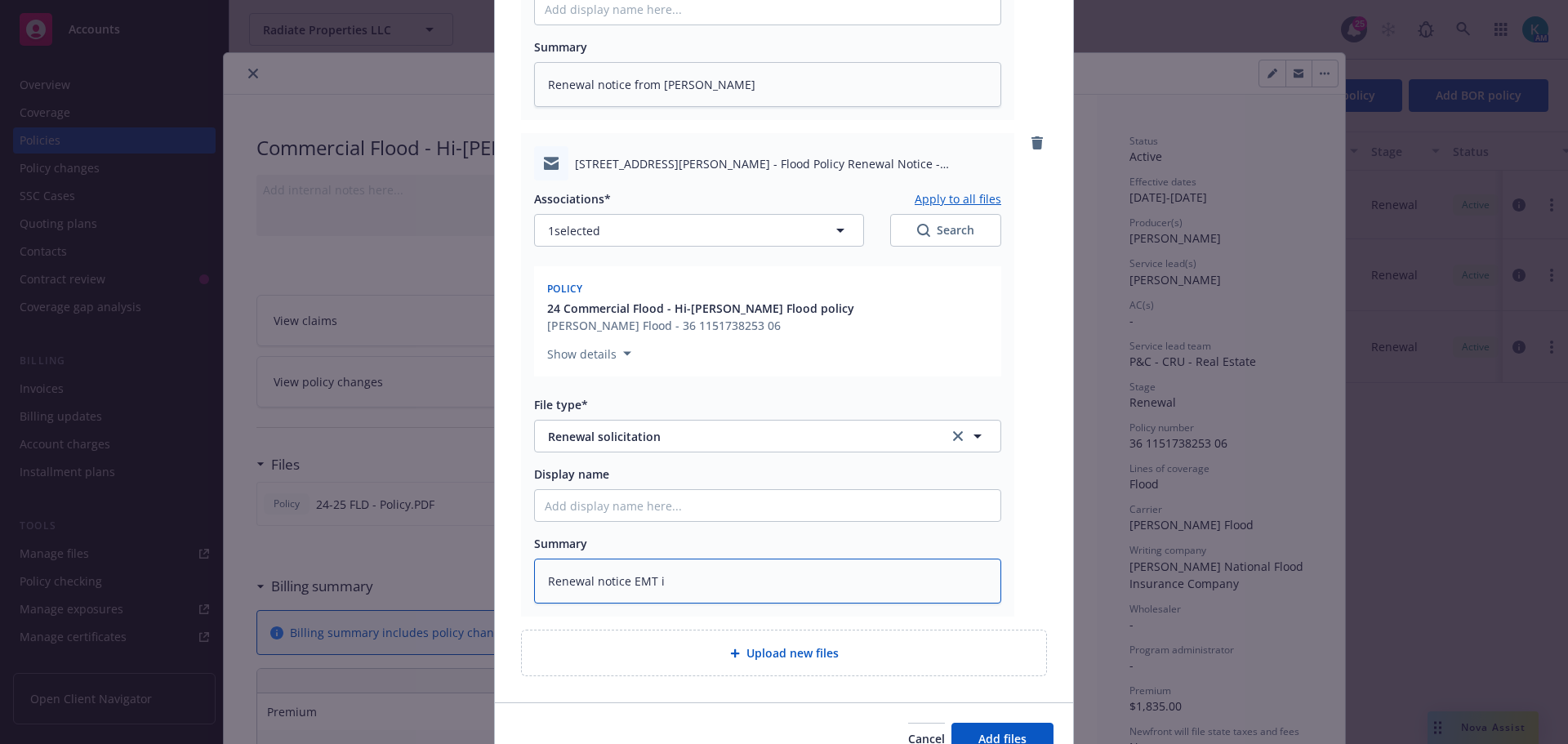
type textarea "Renewal notice EMT in"
type textarea "x"
type textarea "Renewal notice EMT ins"
type textarea "x"
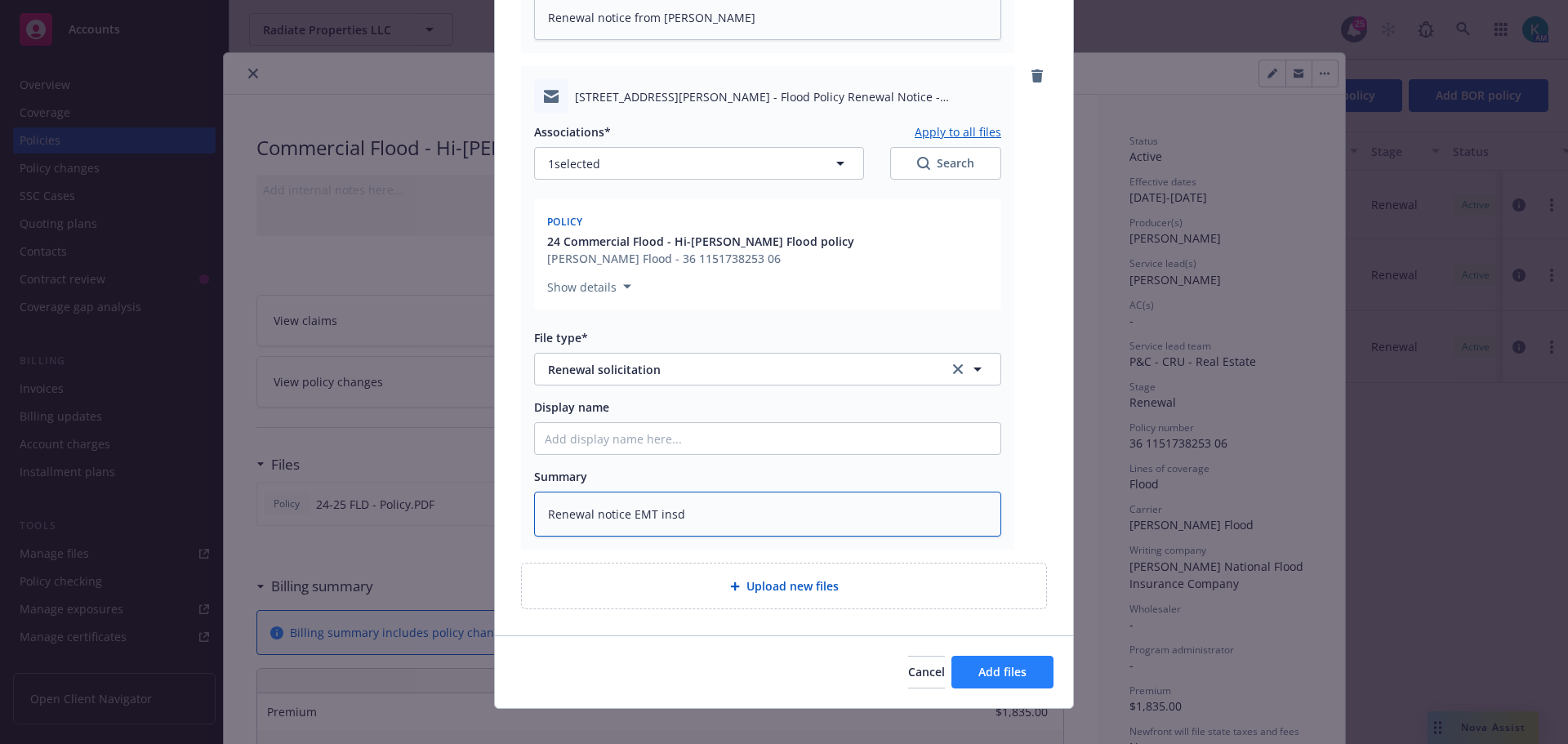
type textarea "Renewal notice EMT insd"
click at [1002, 664] on span "Add files" at bounding box center [1002, 672] width 48 height 16
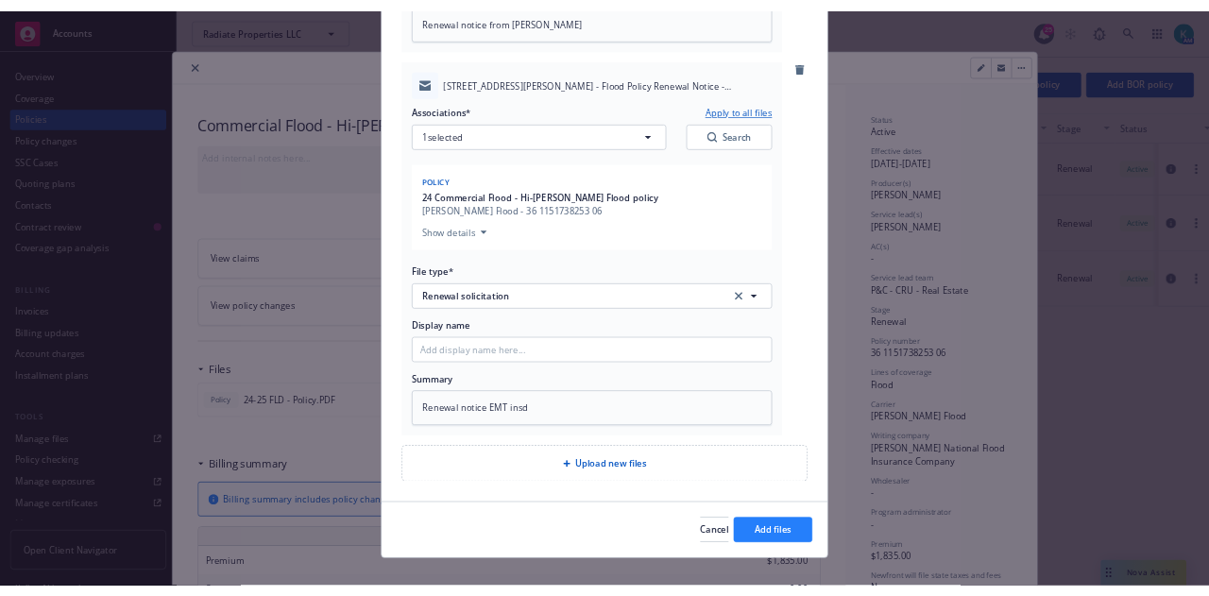
scroll to position [670, 0]
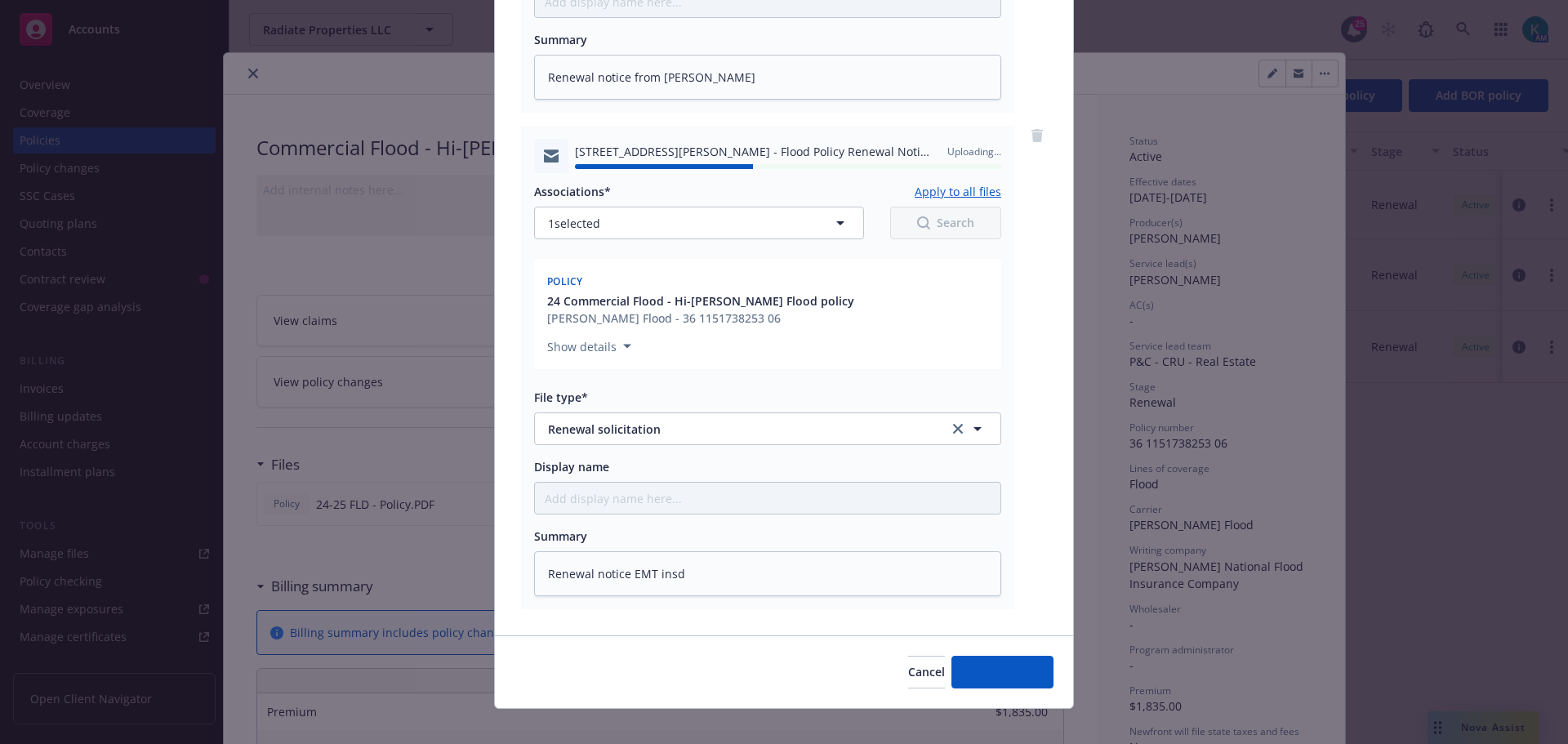
type textarea "x"
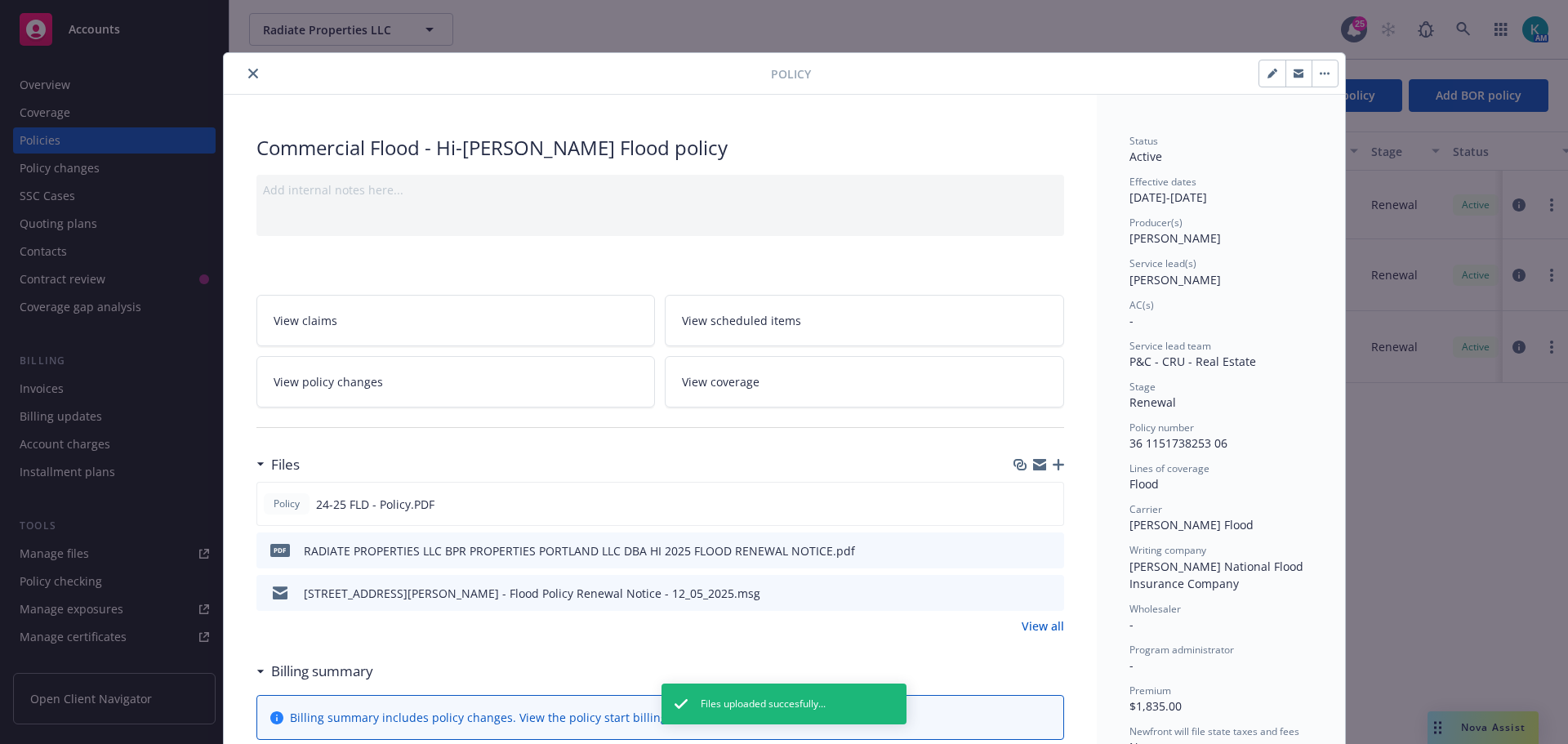
click at [248, 74] on icon "close" at bounding box center [253, 73] width 10 height 10
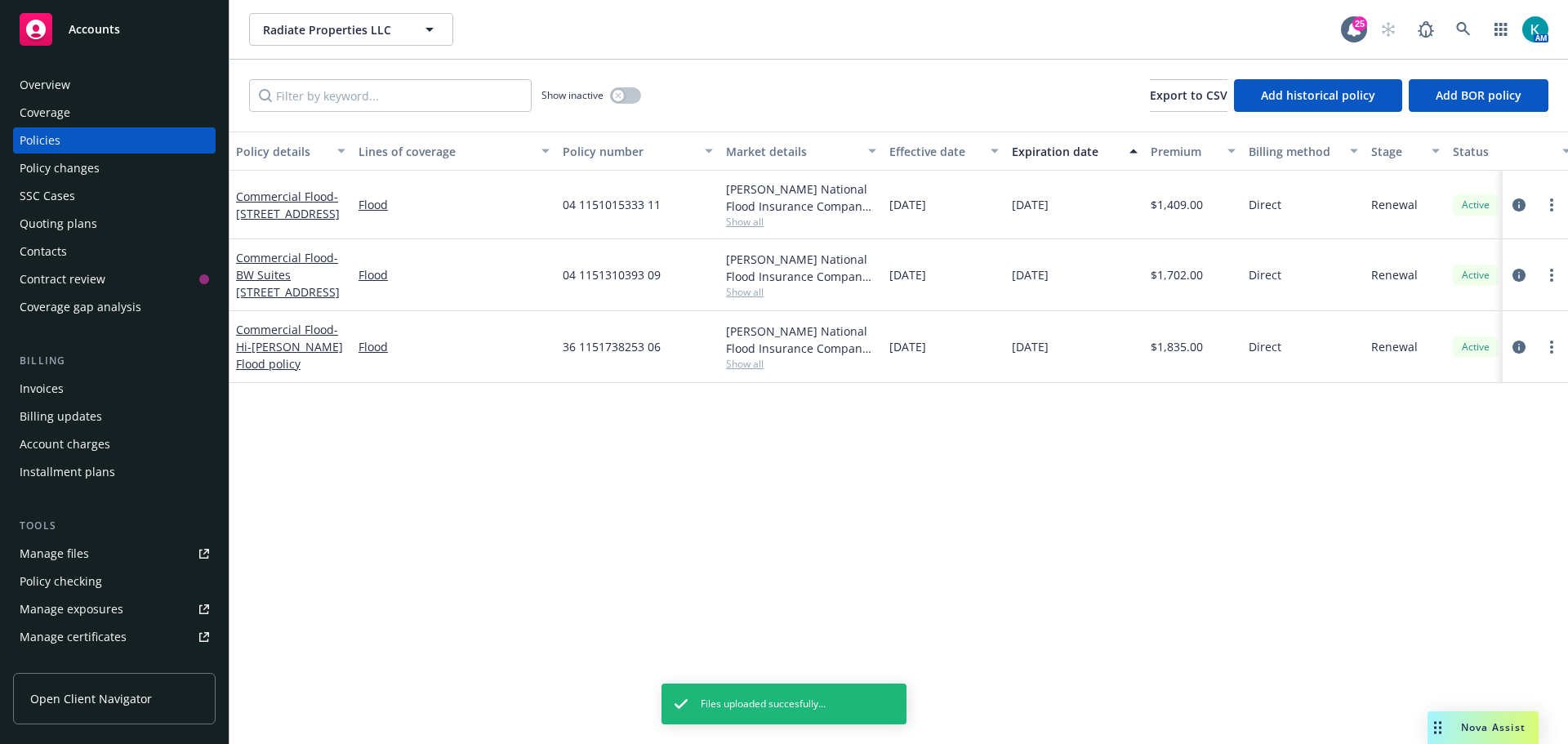
click at [138, 26] on div "Accounts" at bounding box center [114, 29] width 189 height 33
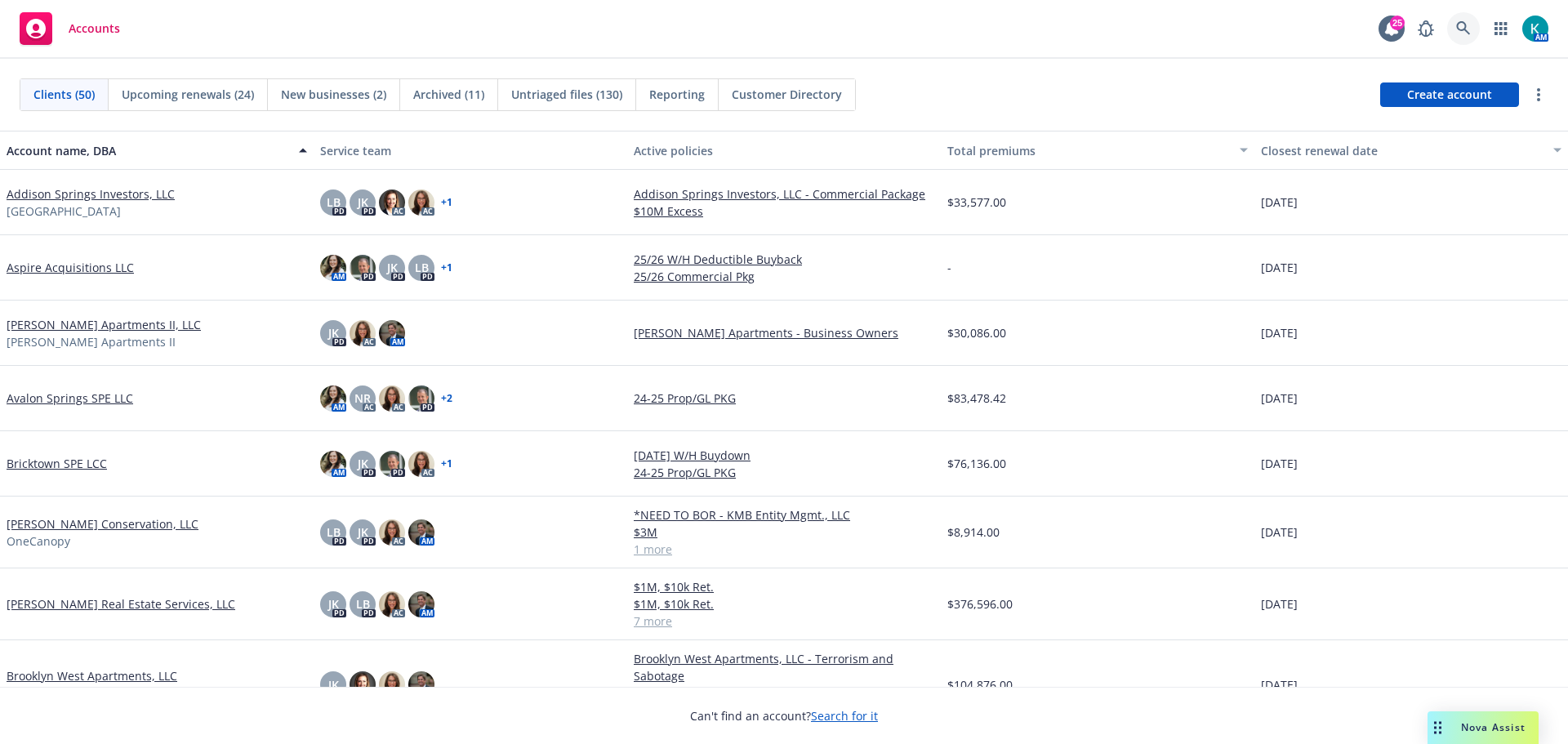
click at [1470, 26] on icon at bounding box center [1463, 29] width 15 height 15
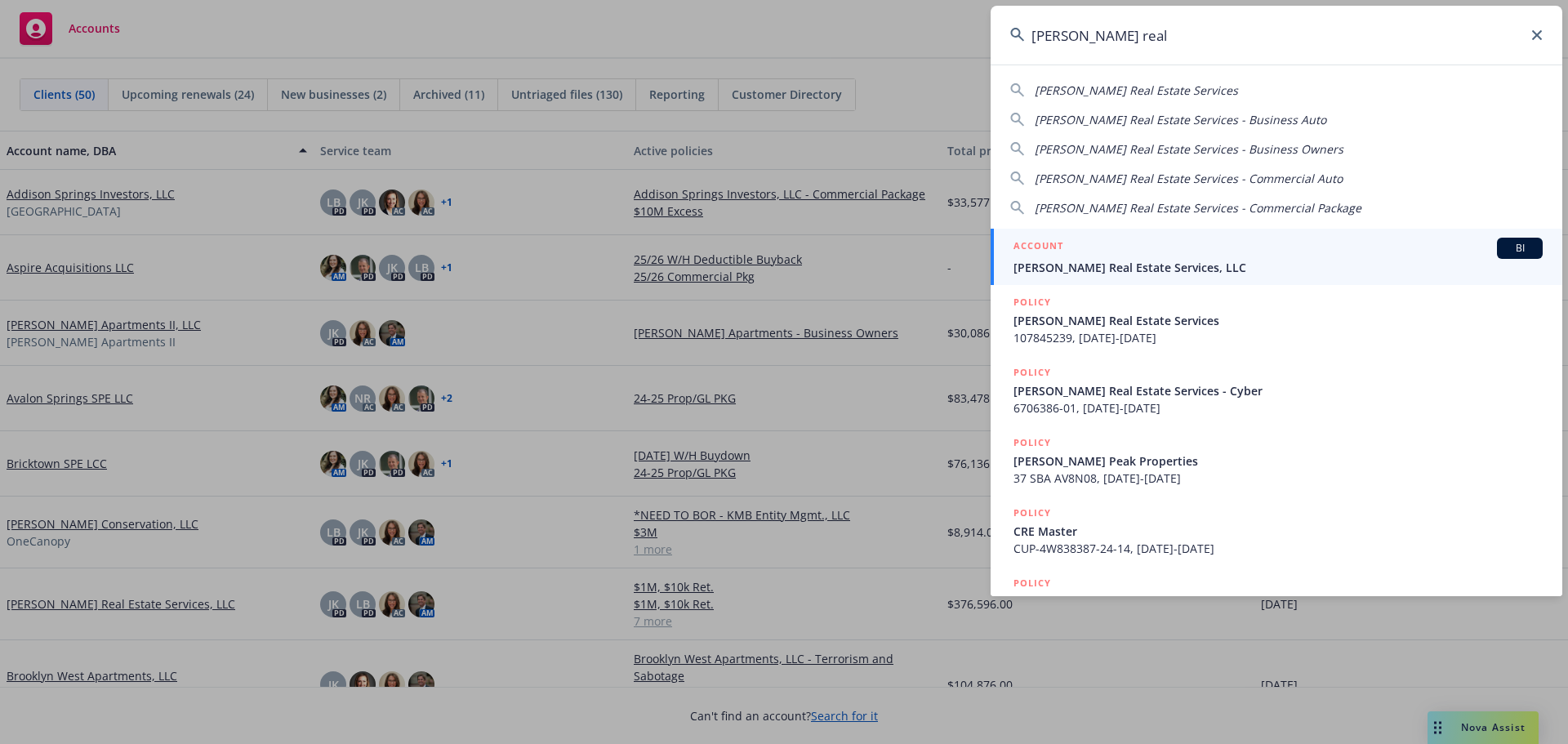
type input "brinkman real"
click at [1140, 260] on span "Brinkman Real Estate Services, LLC" at bounding box center [1278, 267] width 529 height 17
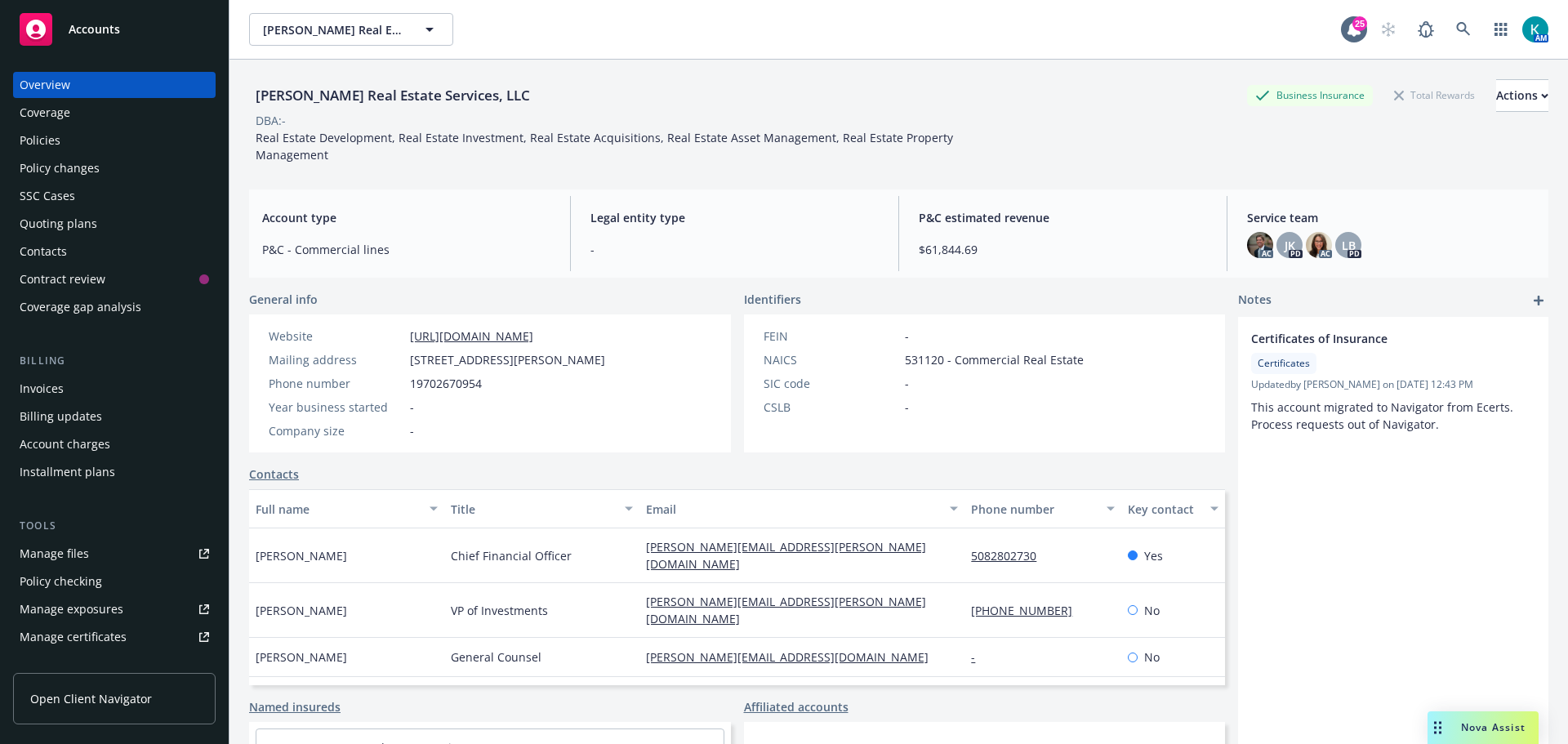
click at [81, 141] on div "Policies" at bounding box center [114, 140] width 189 height 26
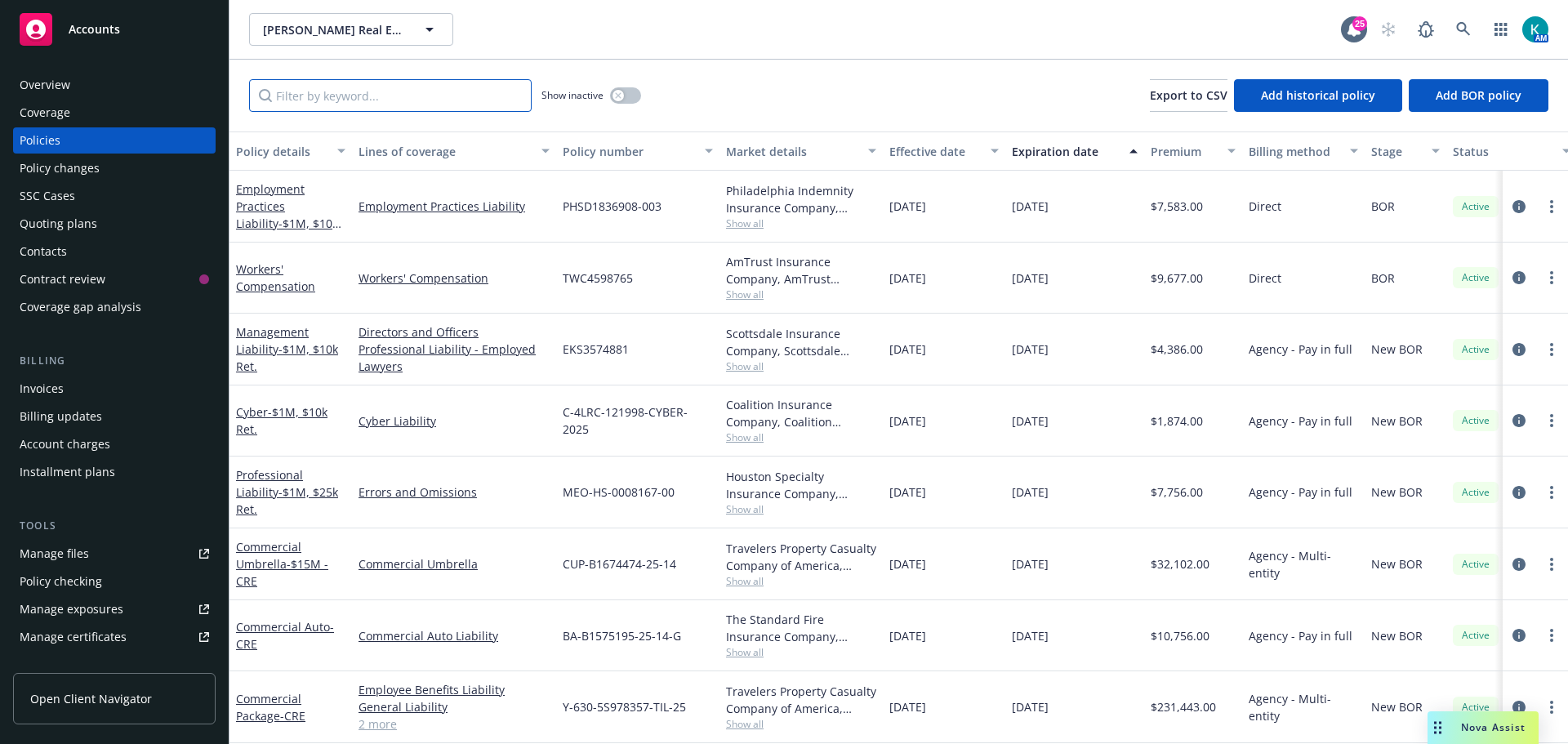
click at [377, 93] on input "Filter by keyword..." at bounding box center [390, 96] width 283 height 33
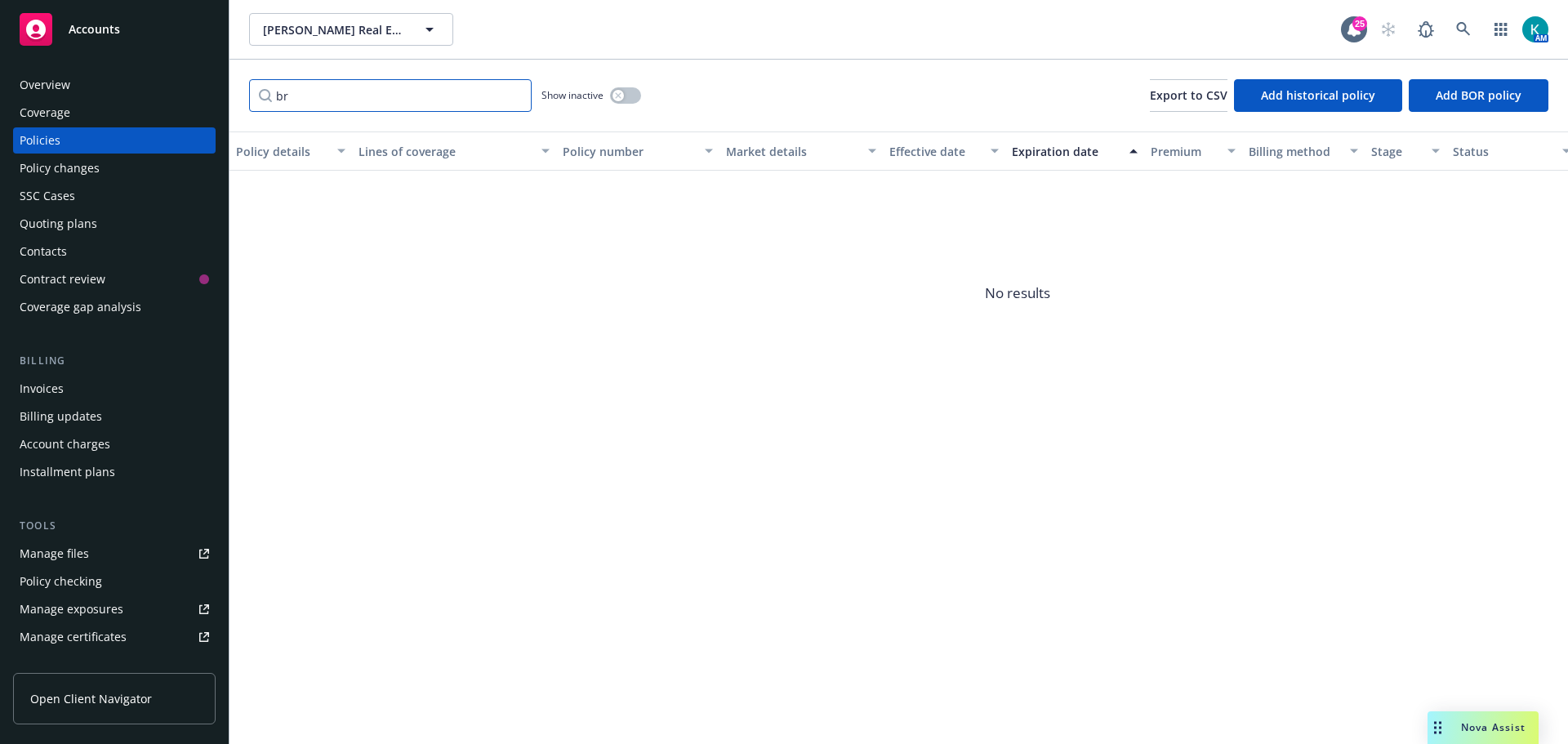
type input "b"
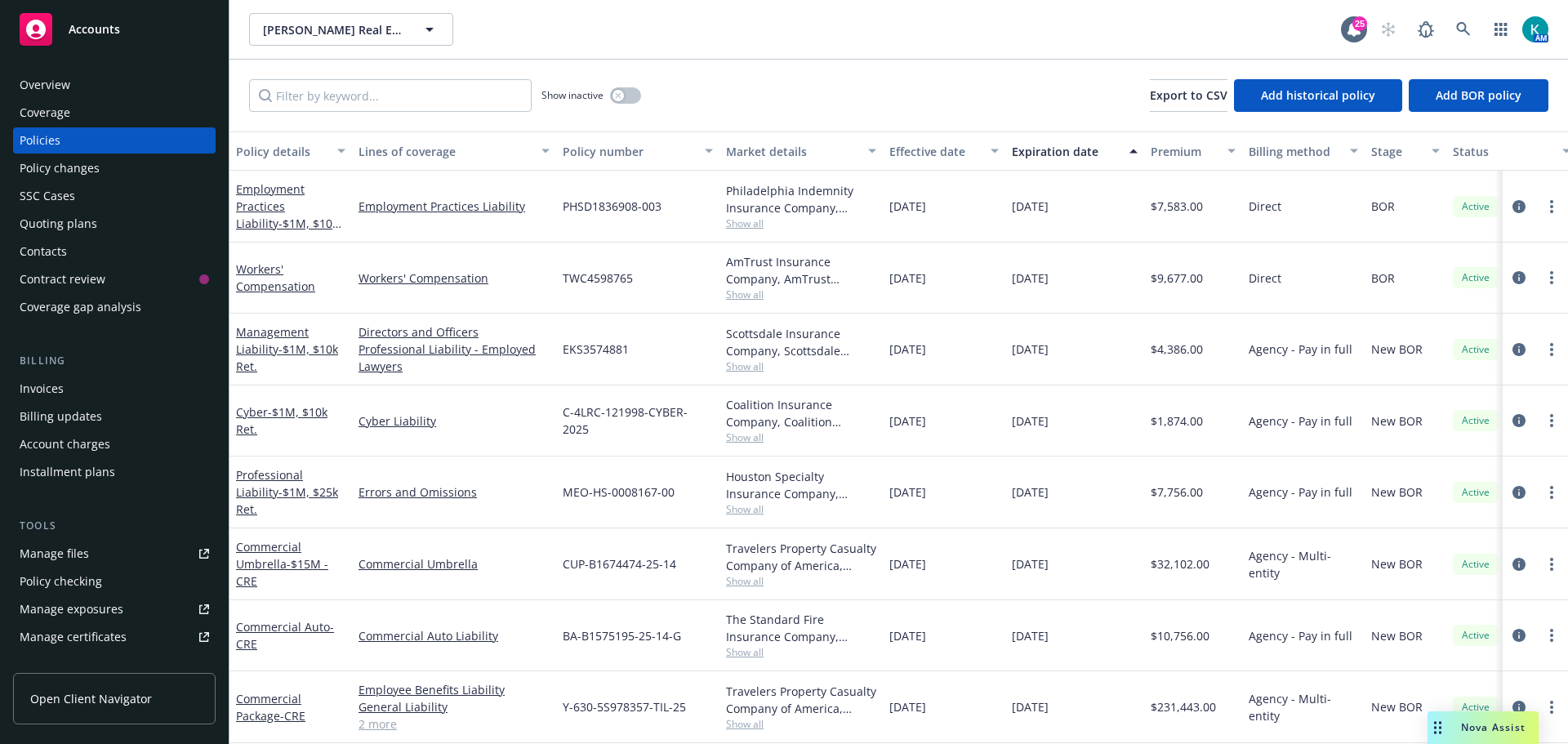
click at [96, 80] on div "Overview" at bounding box center [114, 85] width 189 height 26
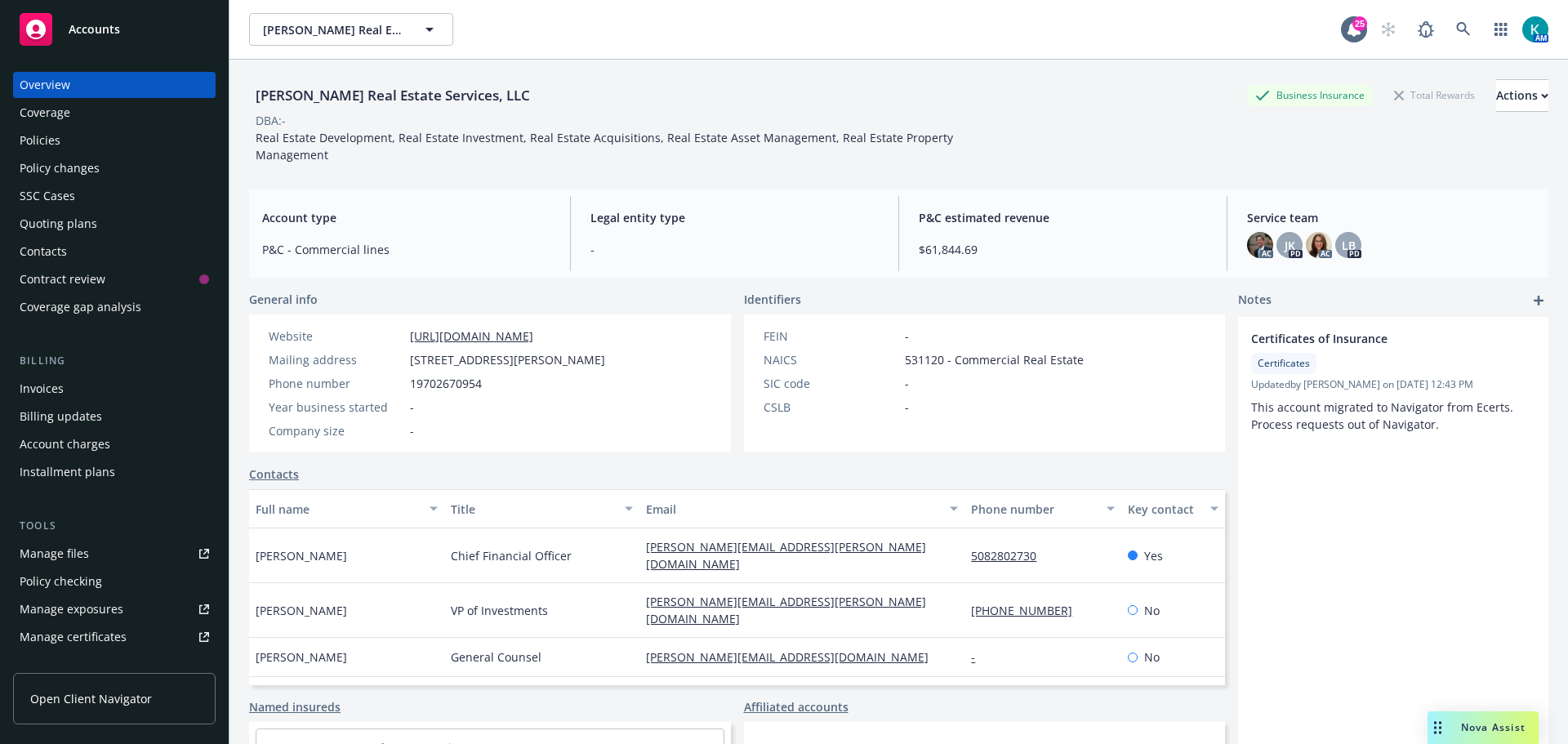
click at [485, 336] on link "https://brinkmanre.com" at bounding box center [471, 337] width 124 height 16
drag, startPoint x: 166, startPoint y: 27, endPoint x: 208, endPoint y: 26, distance: 42.0
click at [166, 27] on div "Accounts" at bounding box center [114, 29] width 189 height 33
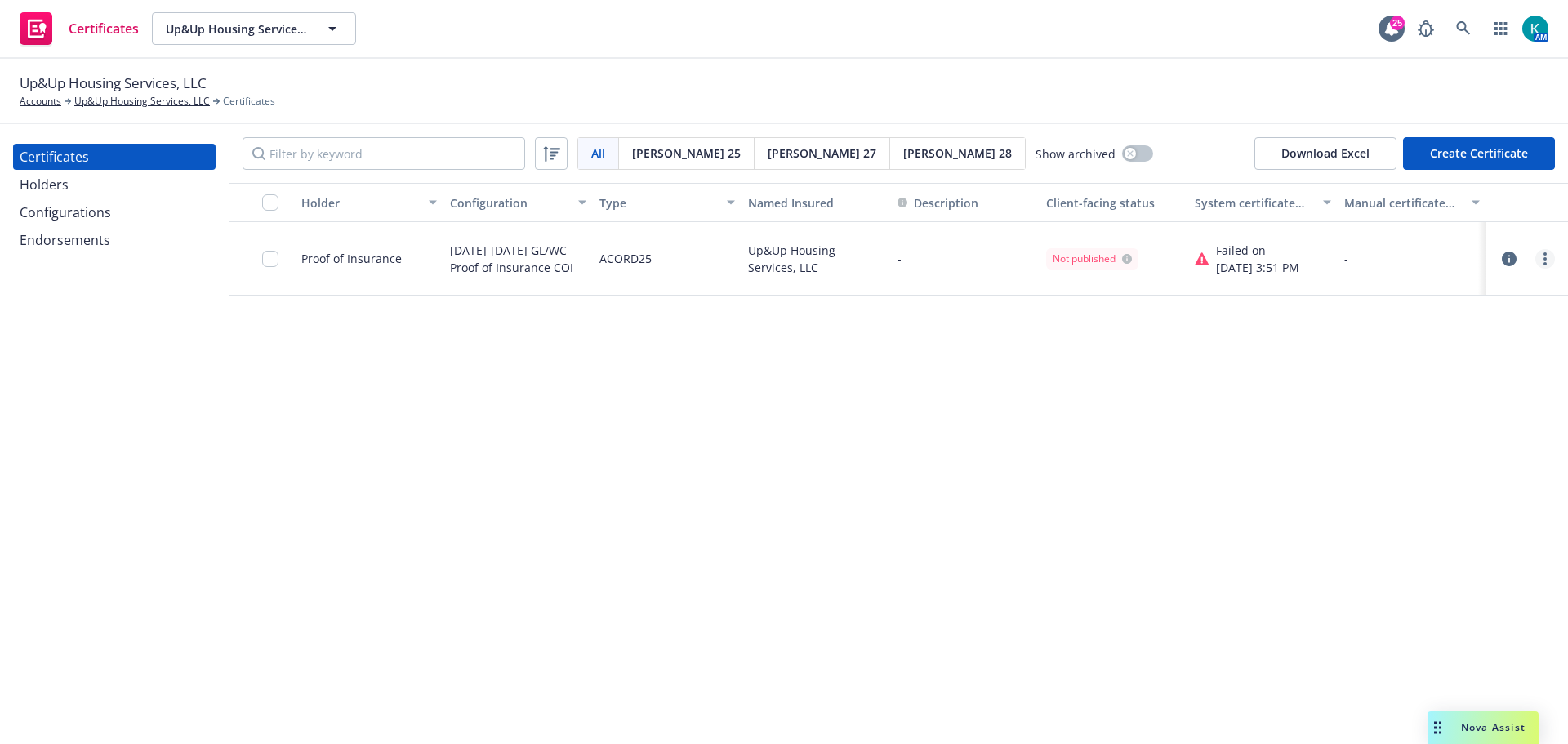
drag, startPoint x: 1558, startPoint y: 260, endPoint x: 1547, endPoint y: 260, distance: 11.0
click at [1549, 260] on div at bounding box center [1526, 260] width 68 height 33
click at [1546, 260] on circle "more" at bounding box center [1546, 260] width 3 height 3
click at [1506, 304] on link "Edit" at bounding box center [1424, 292] width 261 height 33
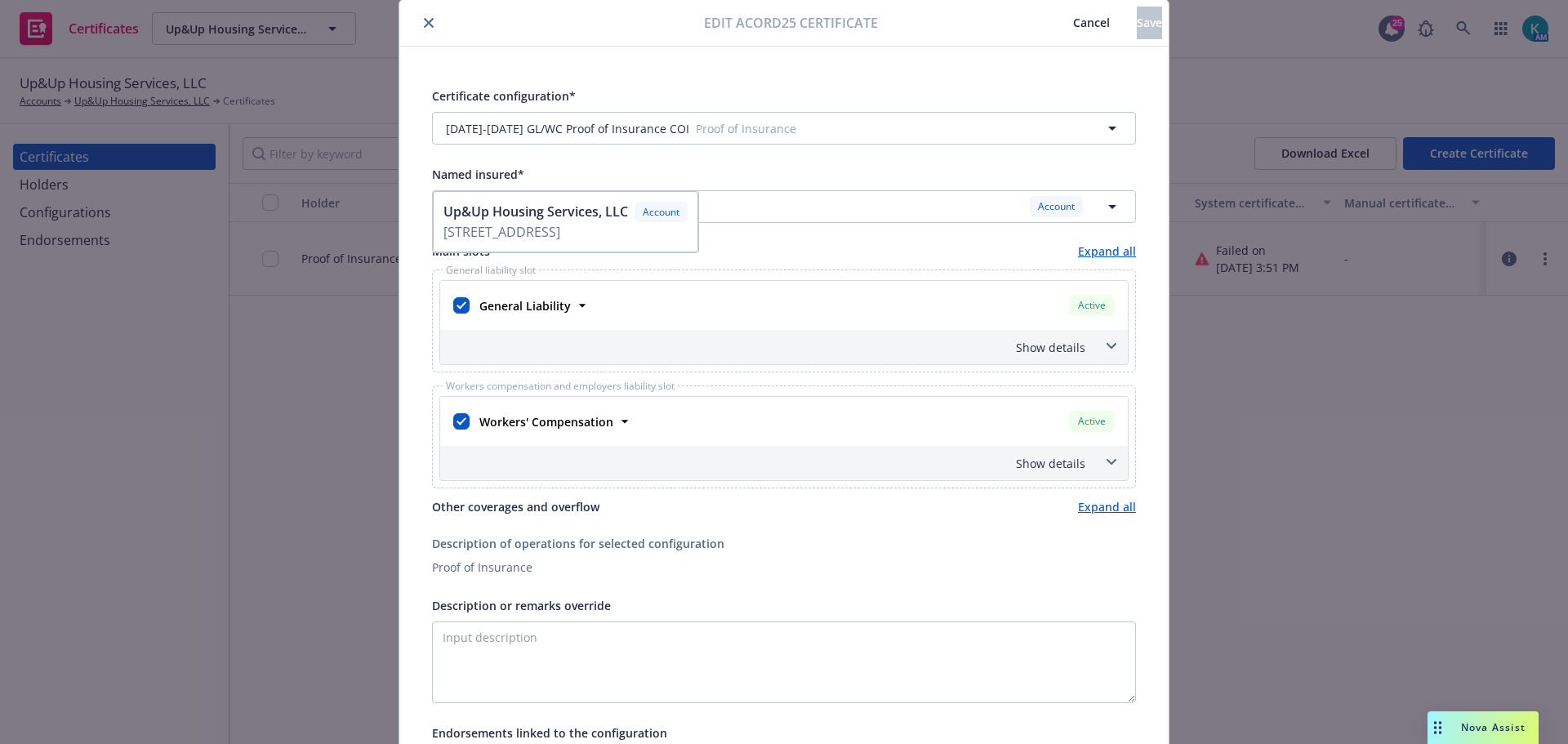
scroll to position [81, 0]
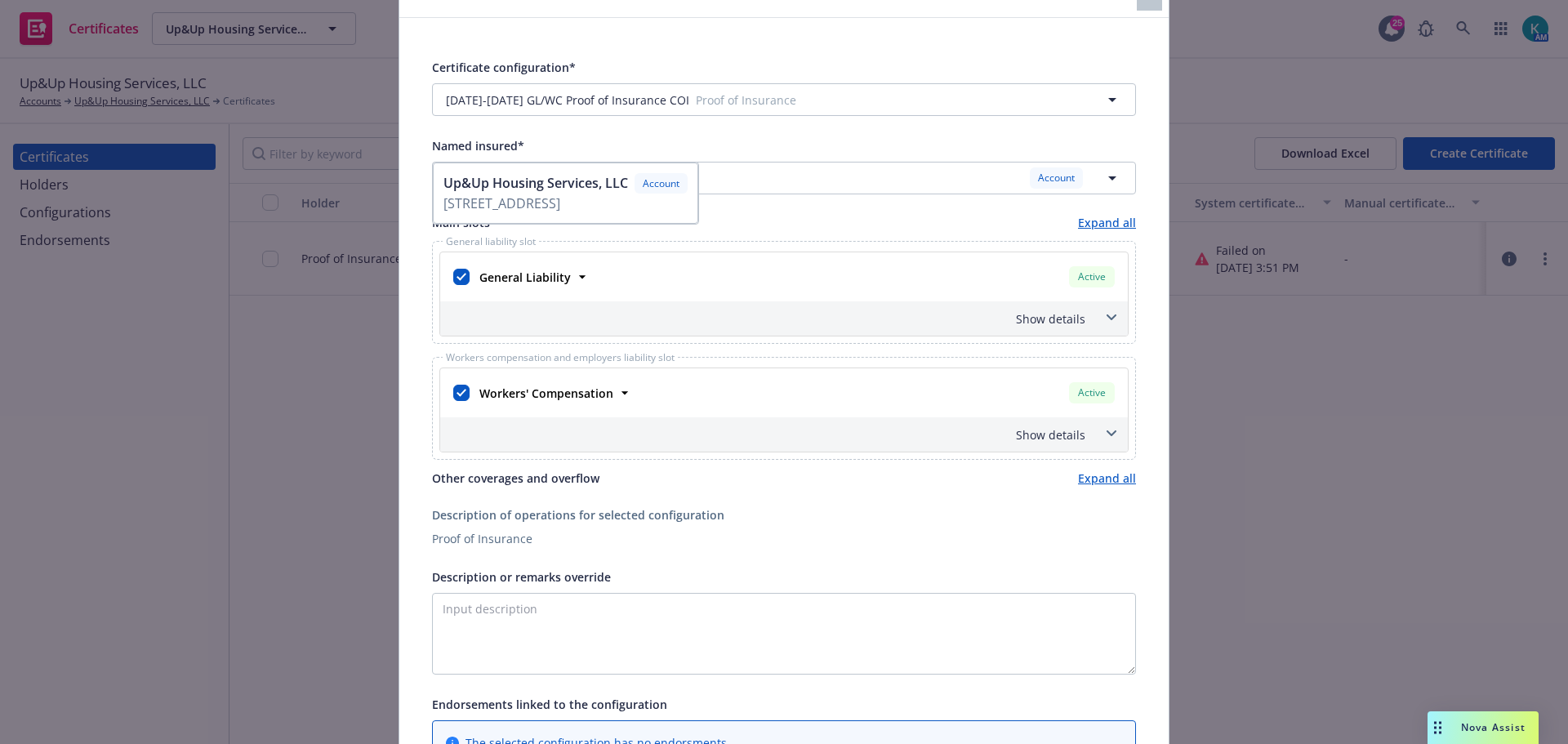
click at [625, 205] on span "[STREET_ADDRESS]" at bounding box center [566, 203] width 244 height 20
click at [634, 205] on span "[STREET_ADDRESS]" at bounding box center [566, 203] width 244 height 20
click at [1085, 170] on div "Up&Up Housing Services, LLC Account" at bounding box center [774, 178] width 656 height 21
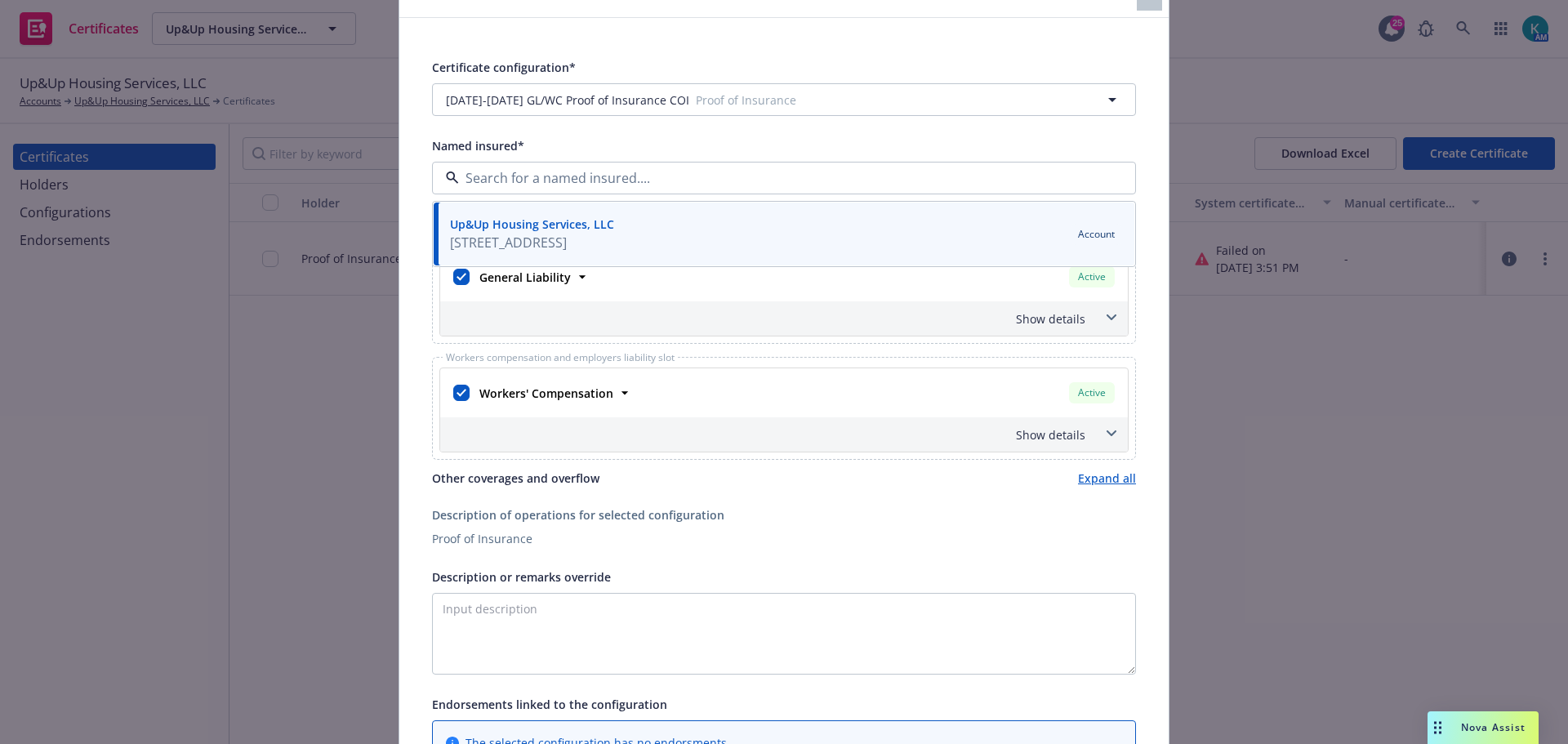
drag, startPoint x: 591, startPoint y: 228, endPoint x: 657, endPoint y: 226, distance: 66.0
click at [591, 227] on strong "Up&Up Housing Services, LLC" at bounding box center [532, 224] width 164 height 16
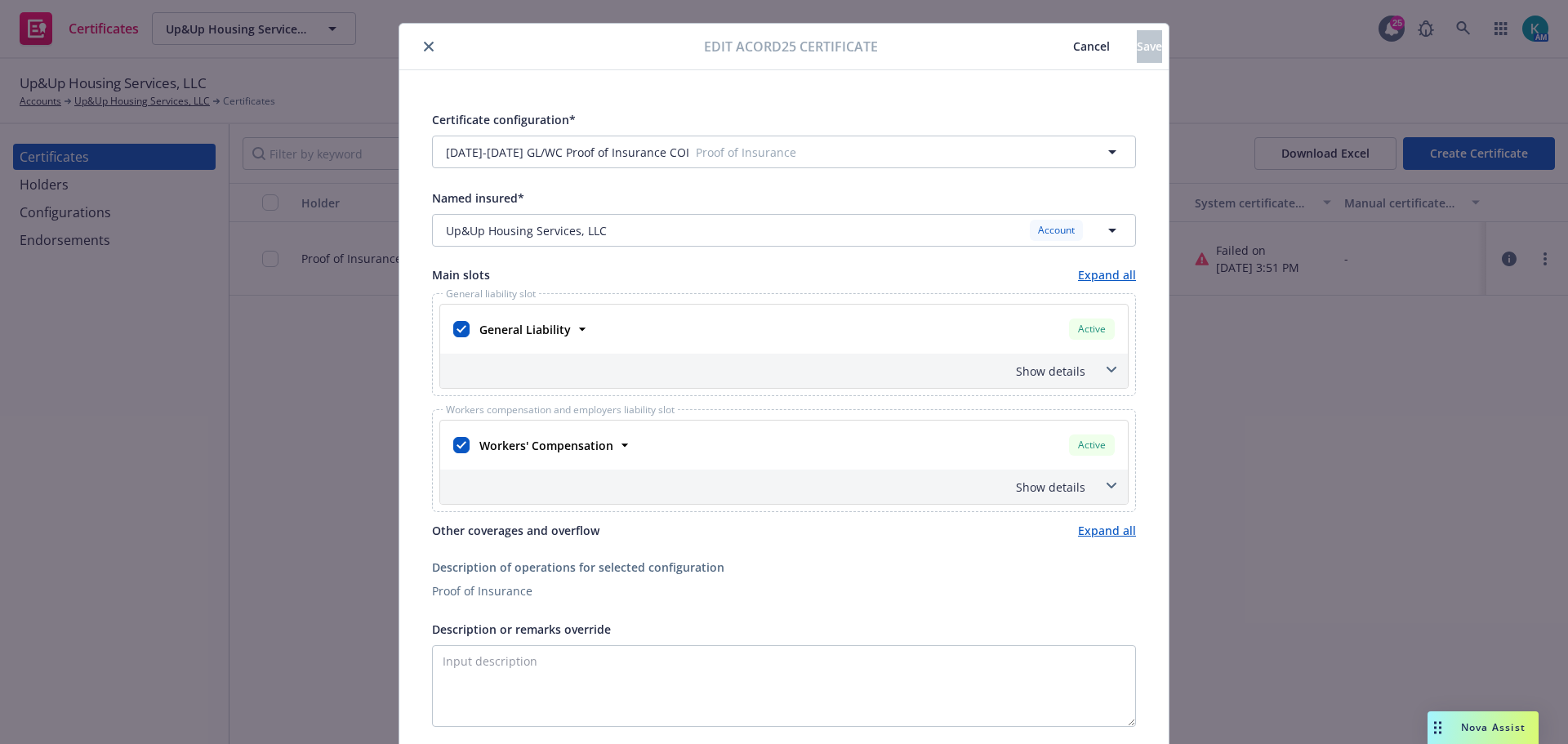
scroll to position [0, 0]
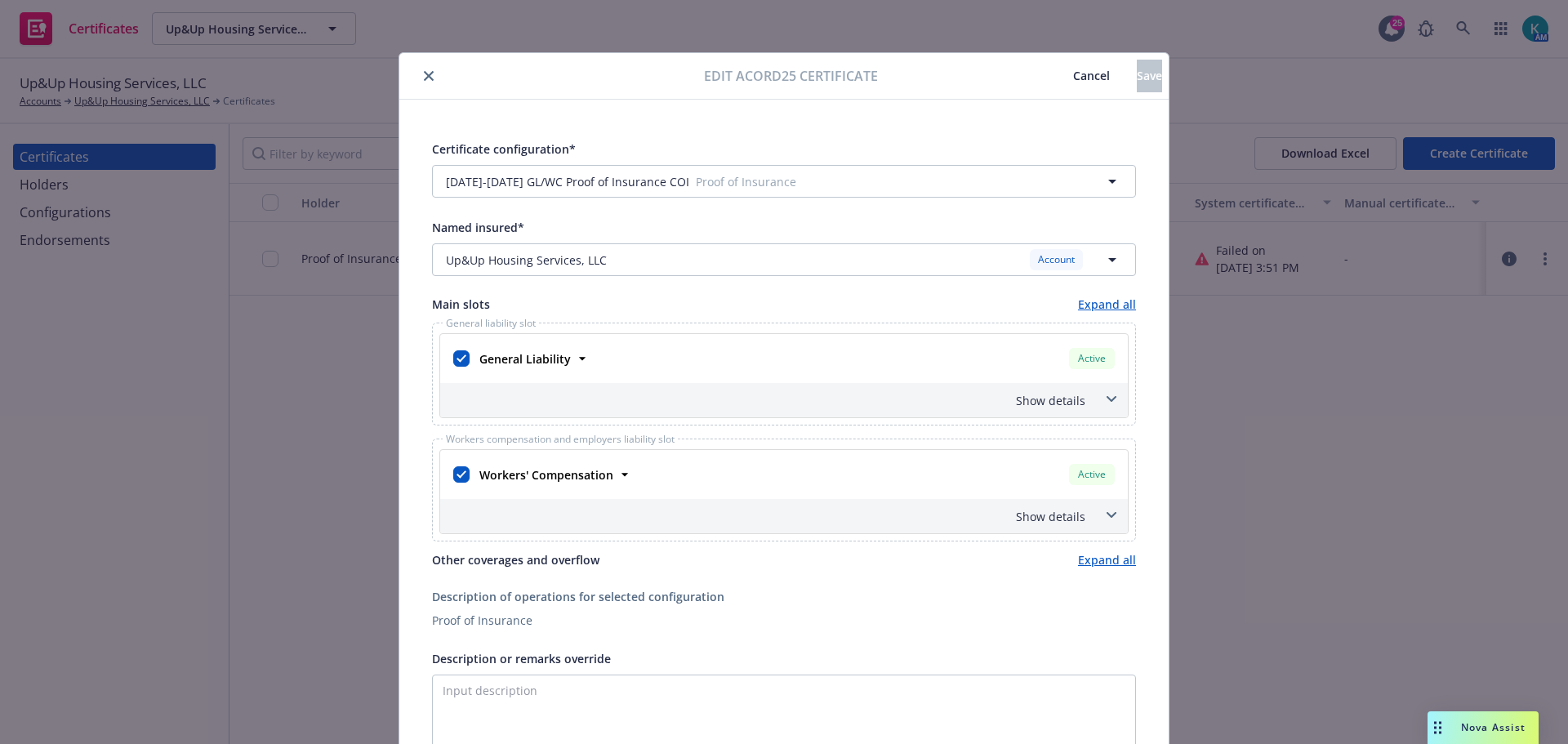
click at [1073, 67] on span "Cancel" at bounding box center [1091, 75] width 37 height 16
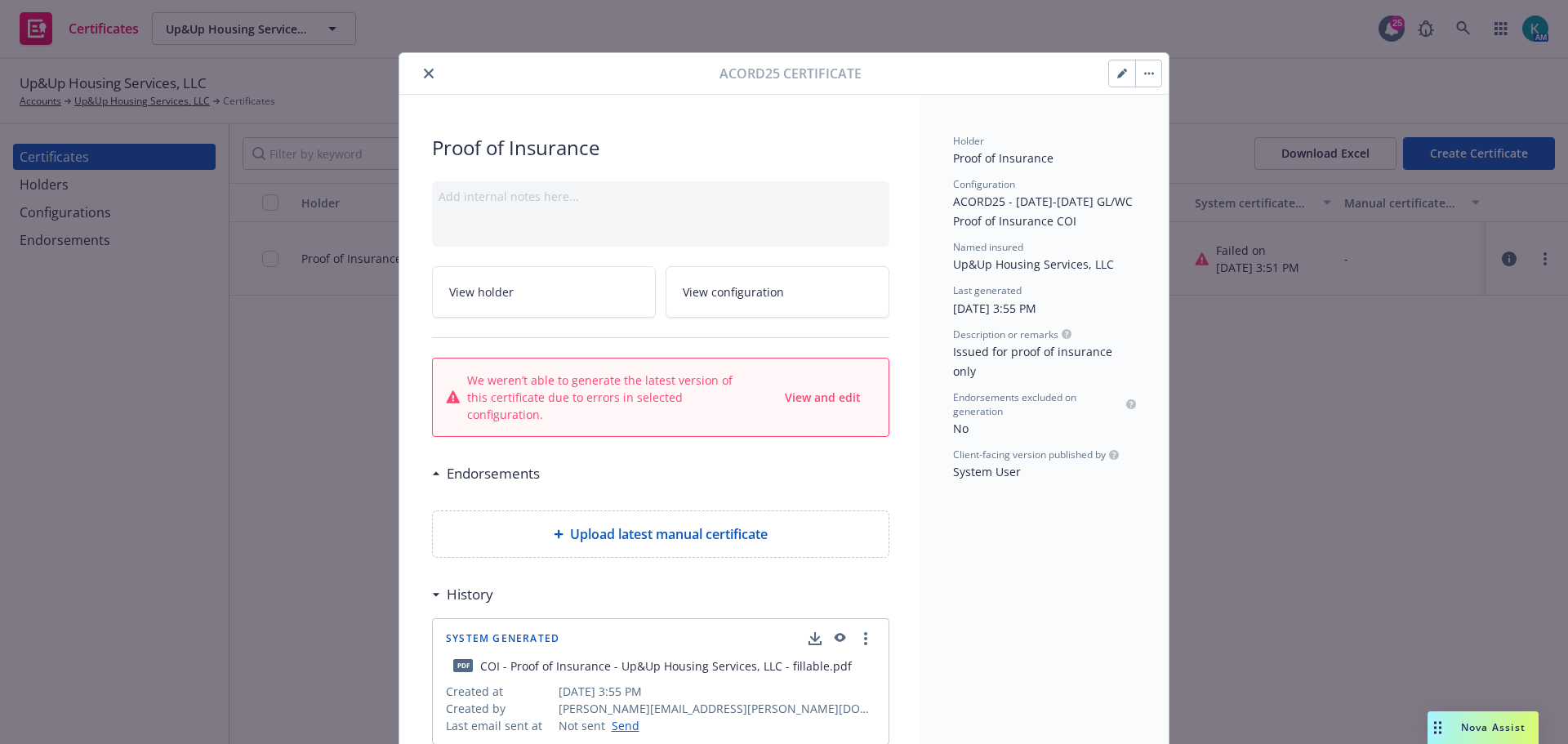
drag, startPoint x: 424, startPoint y: 79, endPoint x: 417, endPoint y: 71, distance: 10.6
click at [422, 77] on button "close" at bounding box center [429, 74] width 20 height 20
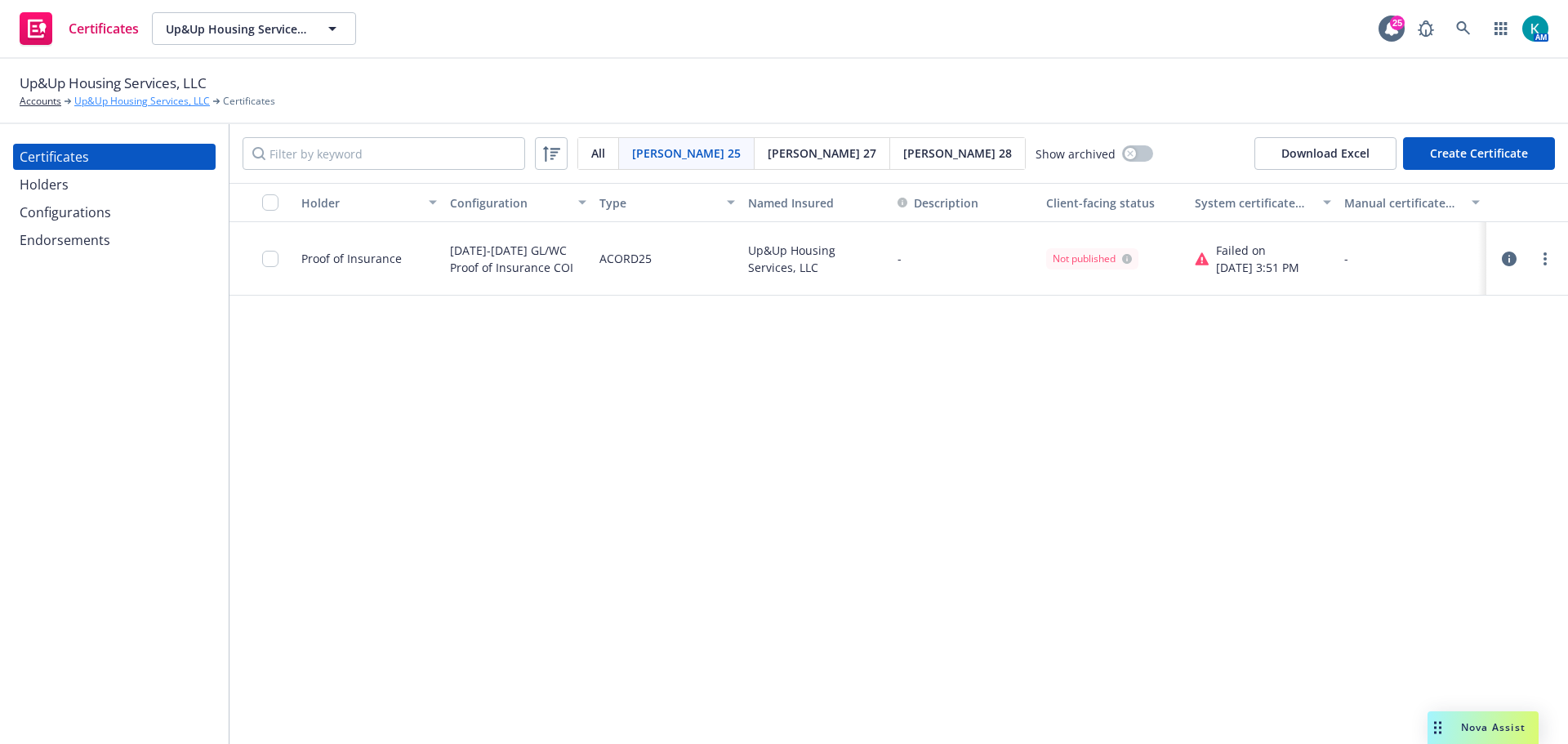
click at [170, 96] on link "Up&Up Housing Services, LLC" at bounding box center [142, 101] width 136 height 15
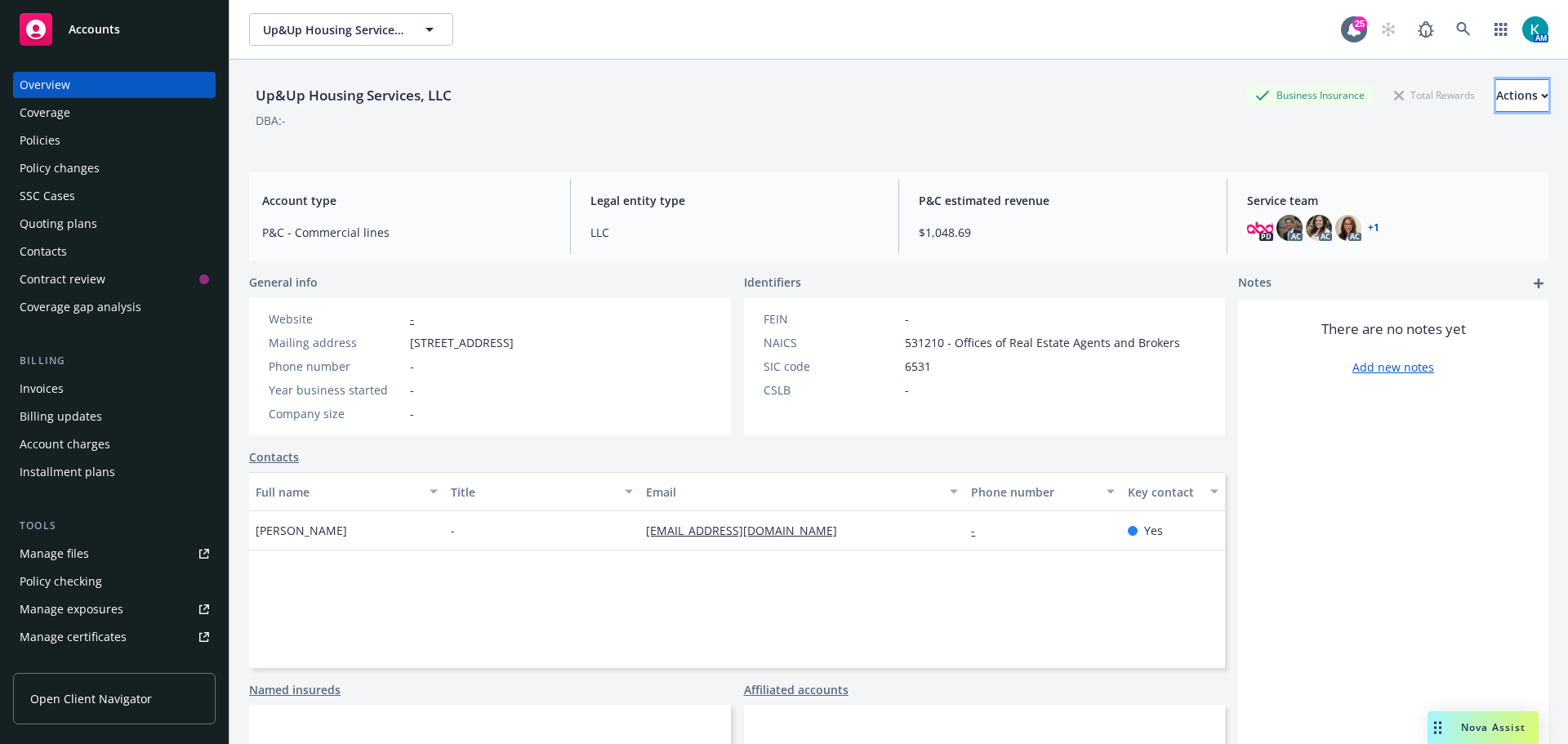
click at [1496, 96] on div "Actions" at bounding box center [1522, 96] width 52 height 31
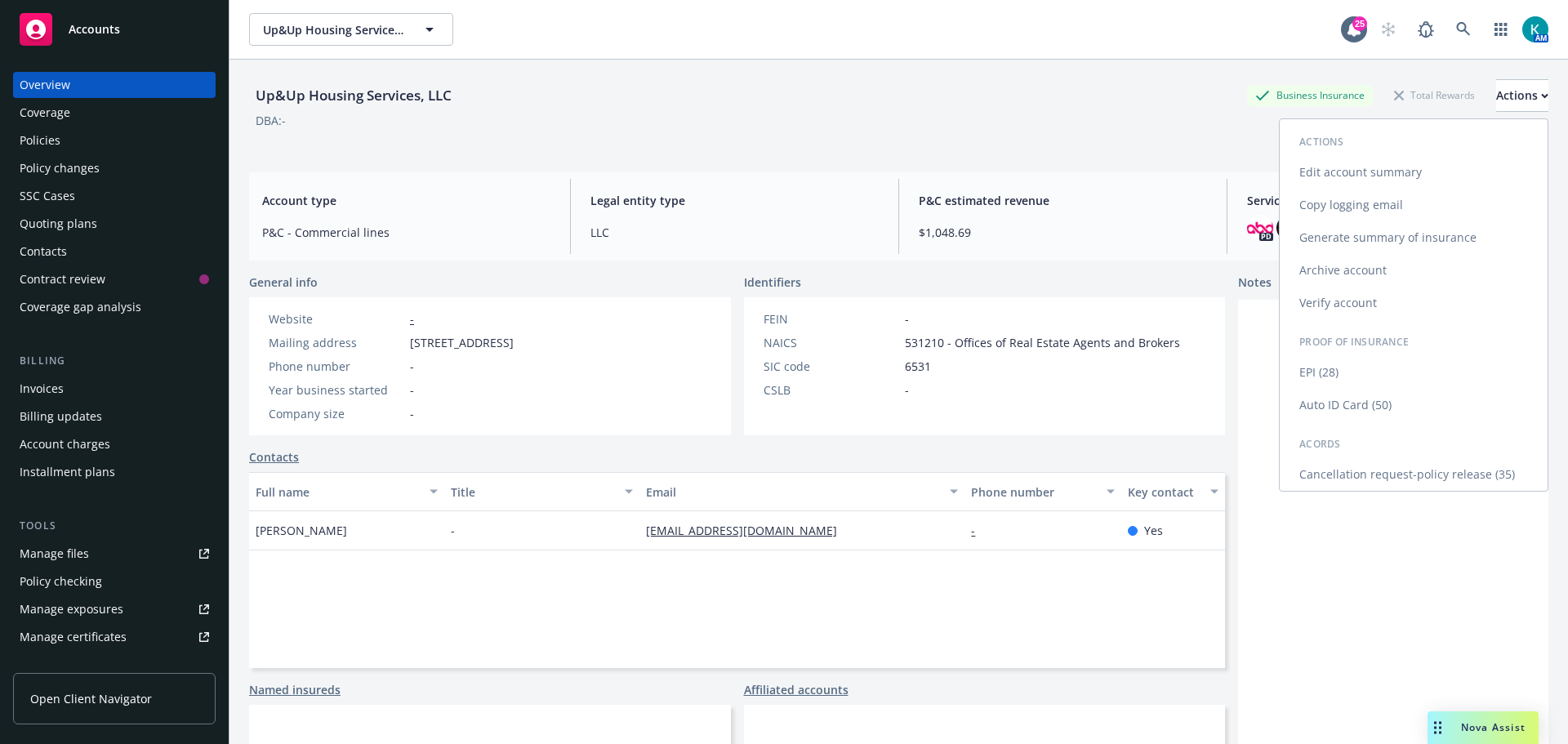
click at [1489, 171] on link "Edit account summary" at bounding box center [1414, 172] width 268 height 33
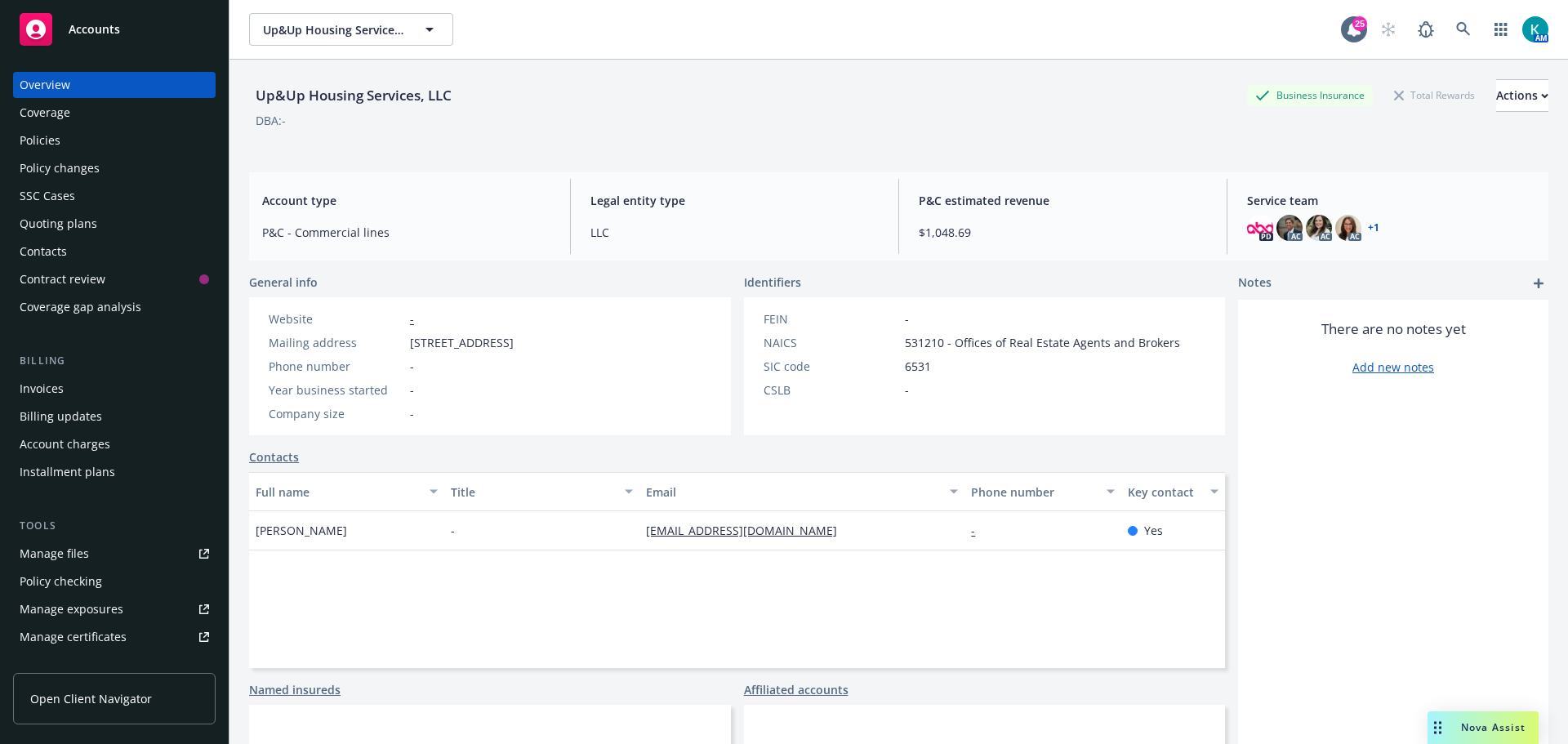
select select "US"
select select "LLC"
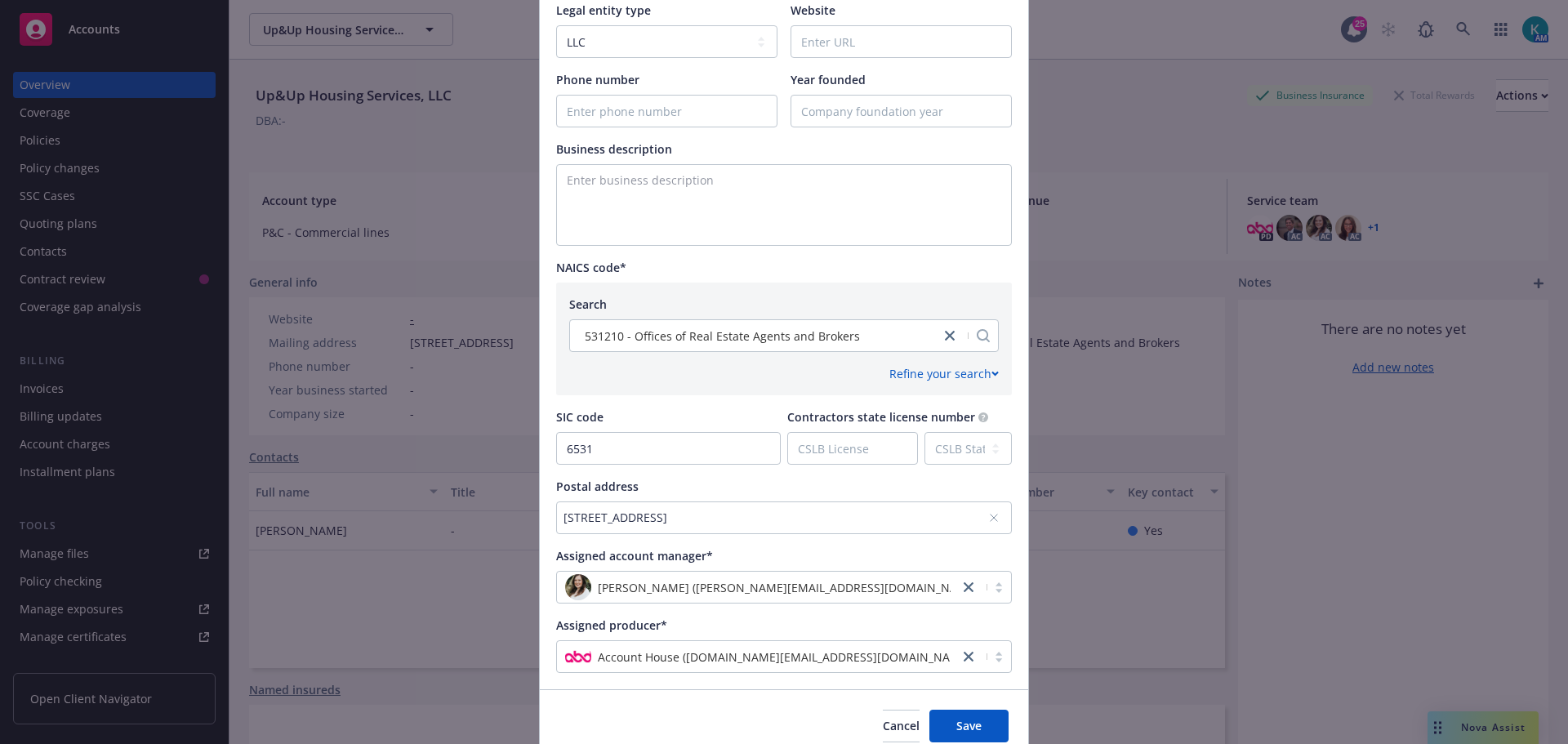
scroll to position [572, 0]
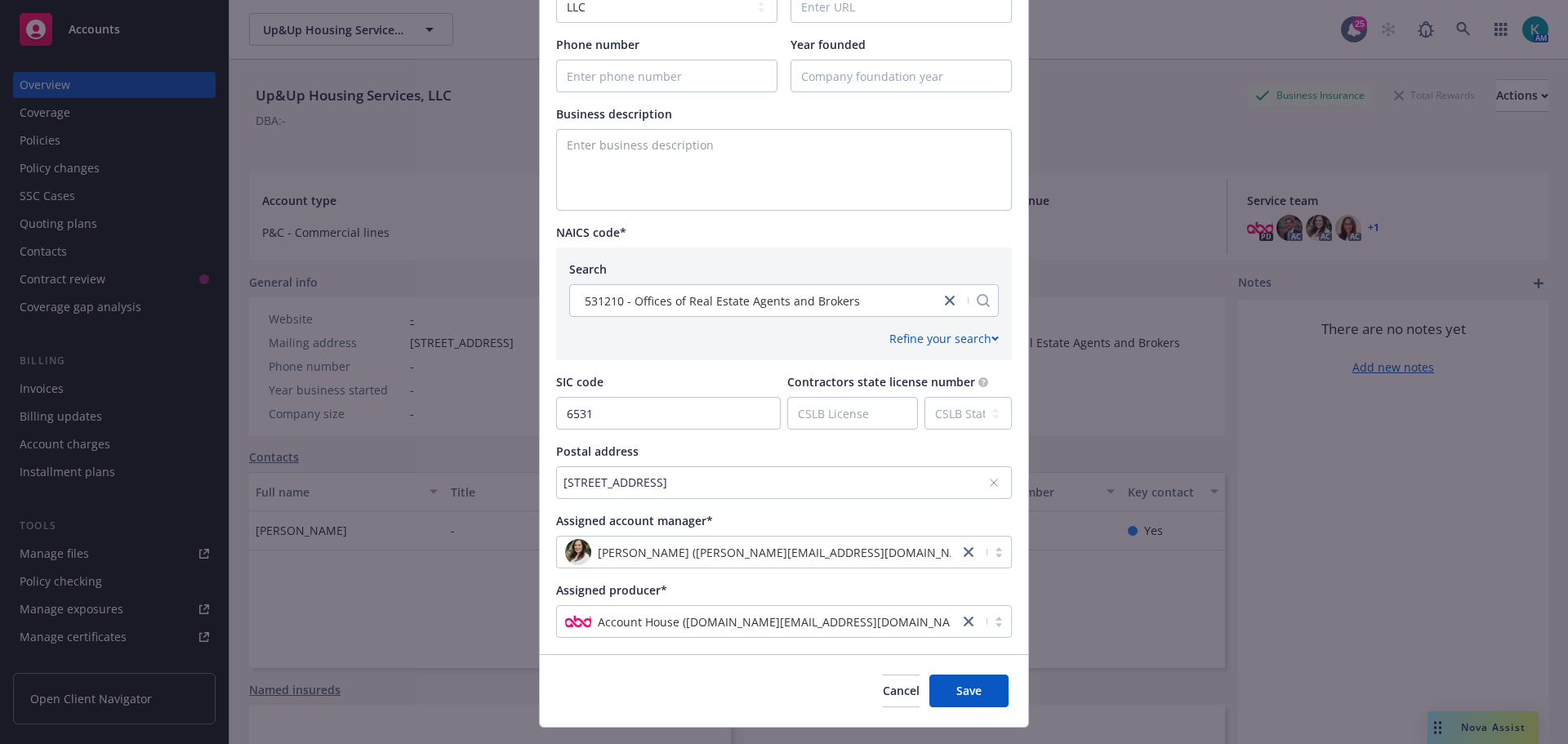
click at [751, 478] on div "7305 Marietta Ave , Maplewoof, MO, 63143, USA" at bounding box center [776, 483] width 425 height 17
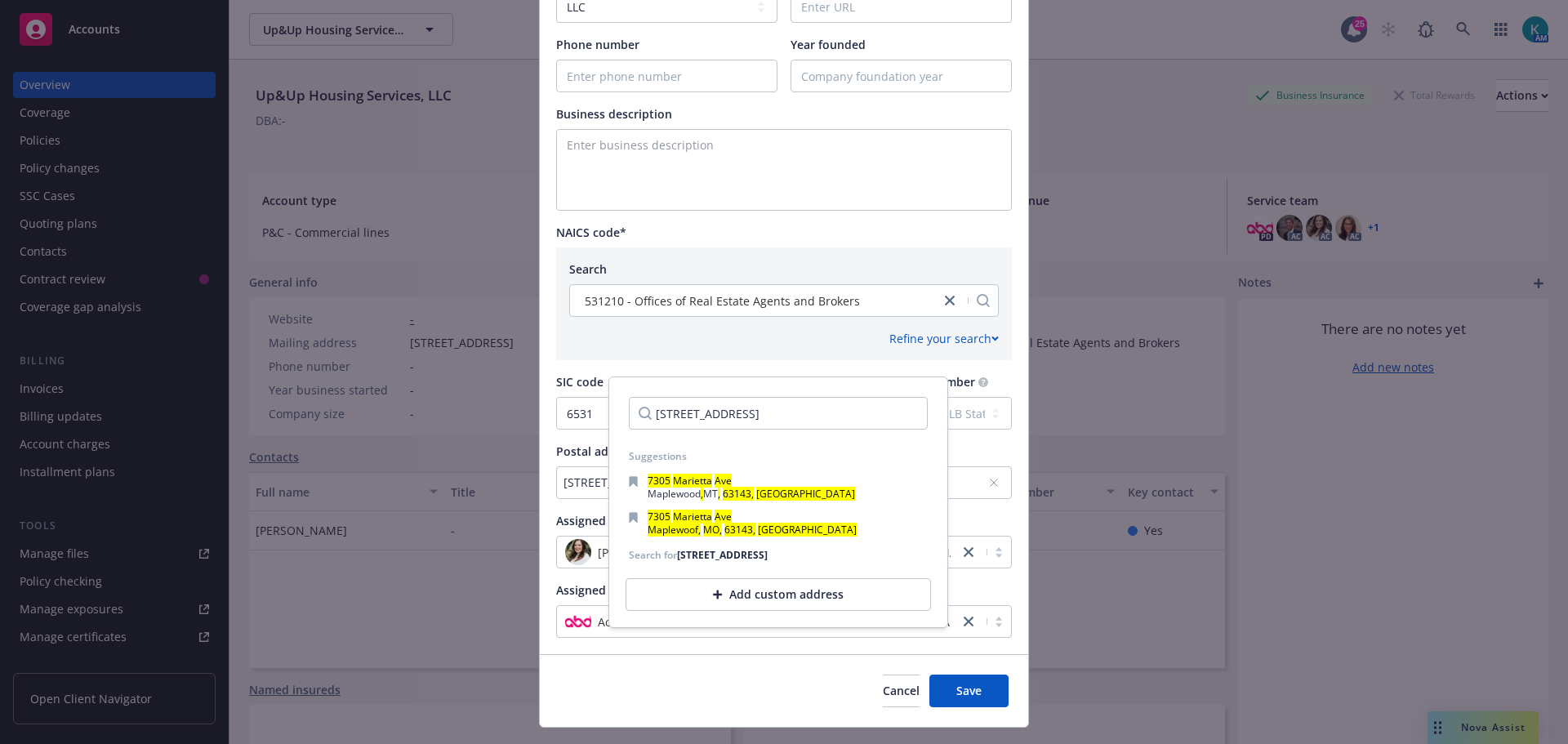
click at [818, 410] on input "7305 Marietta Ave , Maplewoof, MO, 63143, USA" at bounding box center [778, 414] width 299 height 33
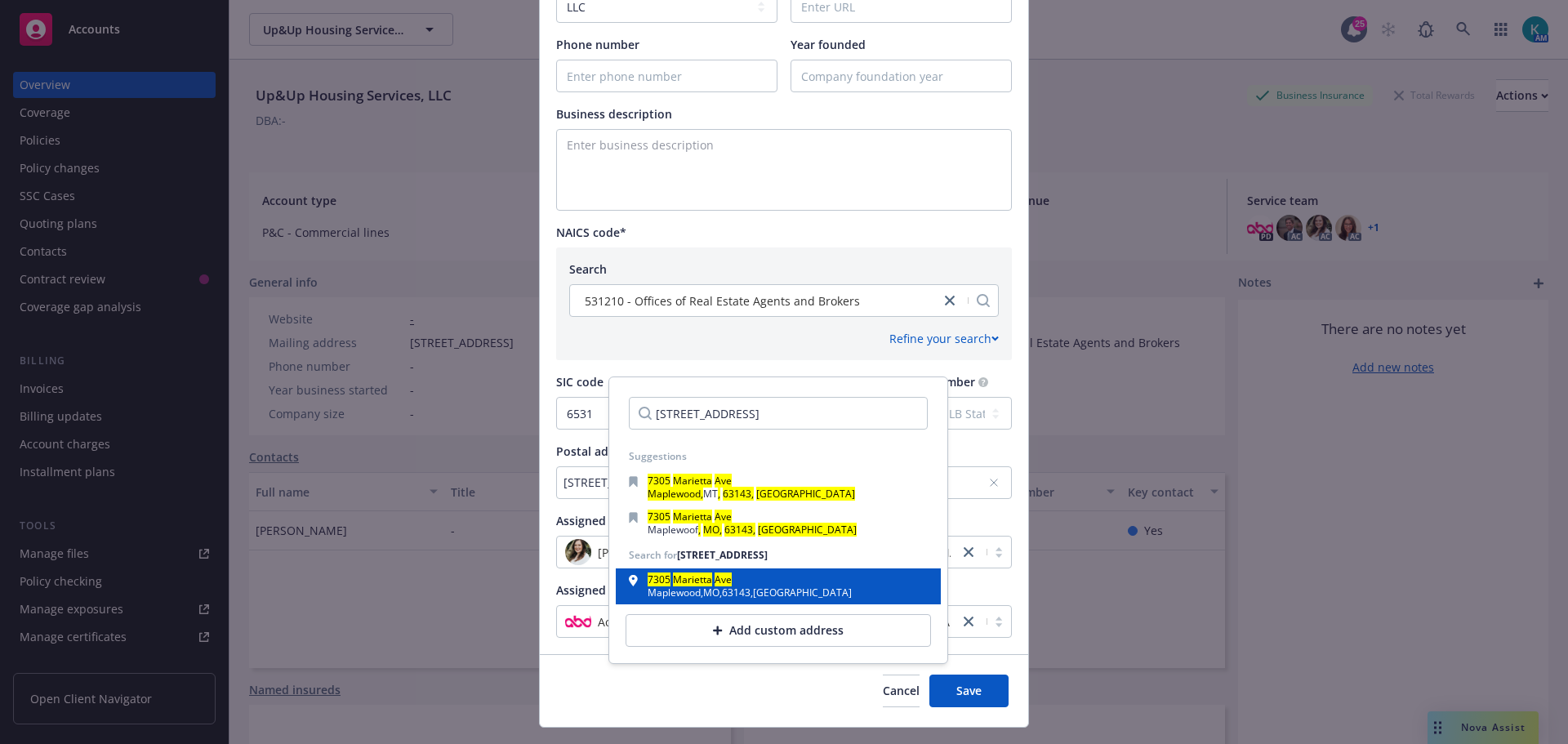
type input "7305 Marietta Ave , Maplewood, MO, 63143, USA"
click at [826, 592] on div "7305 Marietta Ave Maplewood , MO , 63143 , USA" at bounding box center [778, 587] width 299 height 22
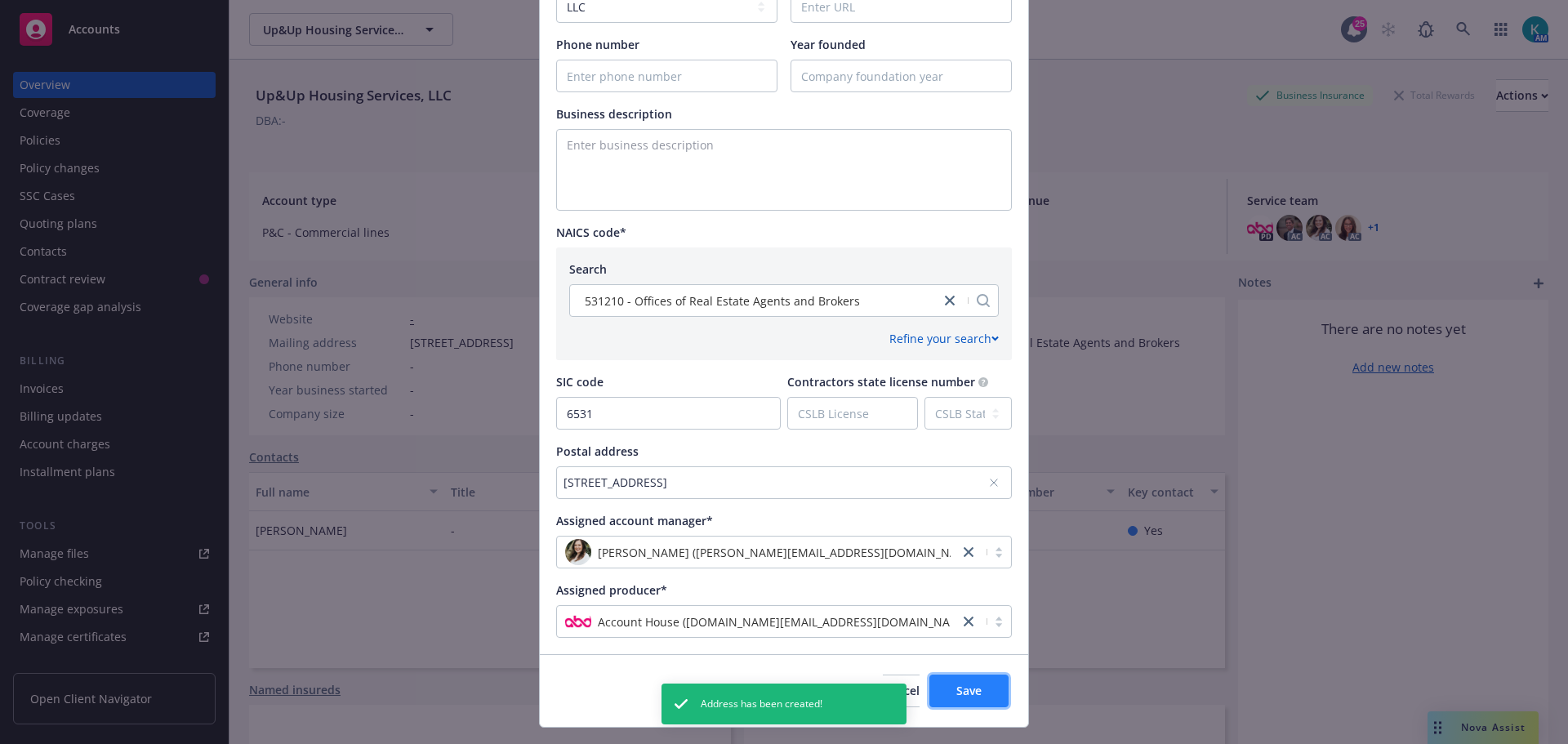
click at [986, 699] on button "Save" at bounding box center [970, 691] width 80 height 33
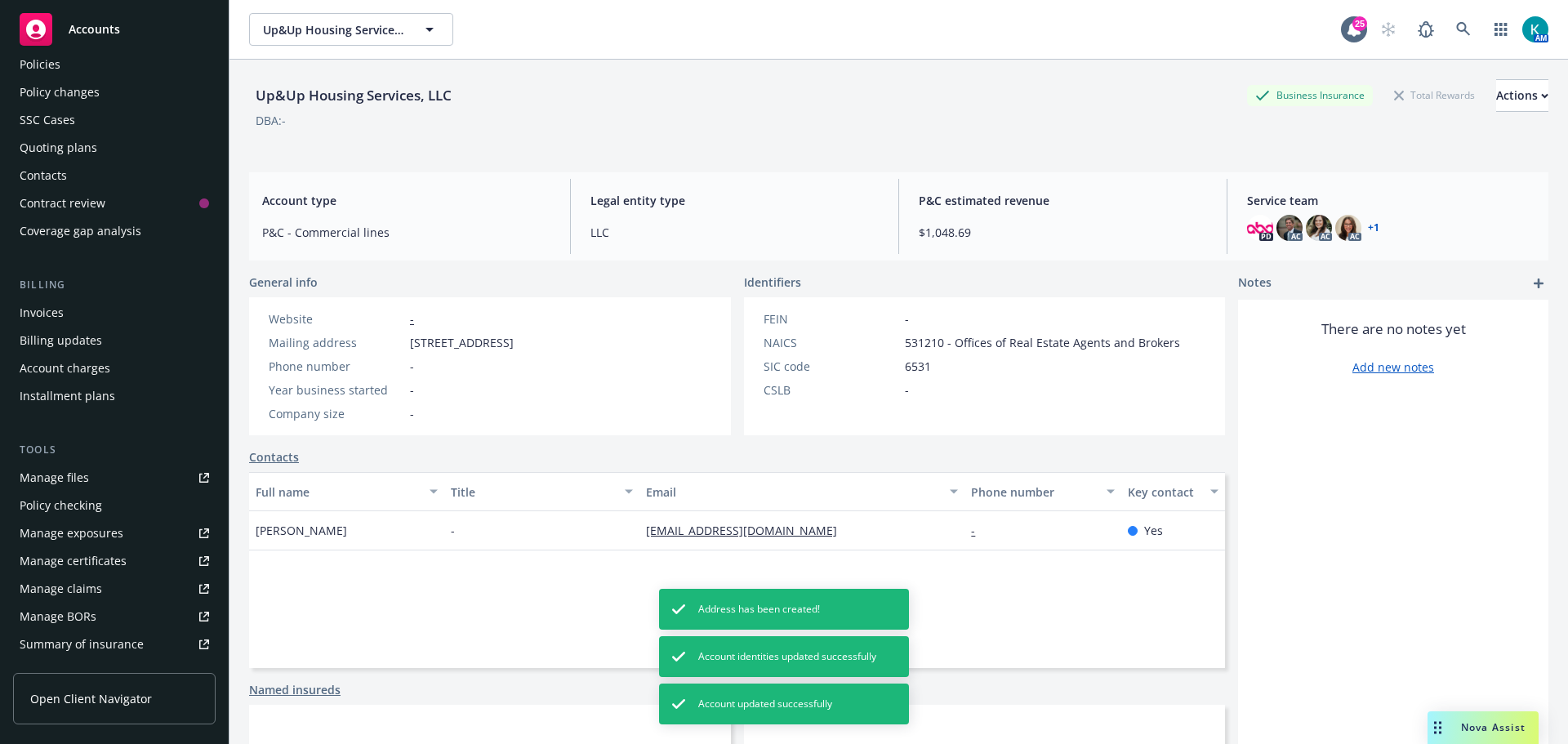
scroll to position [164, 0]
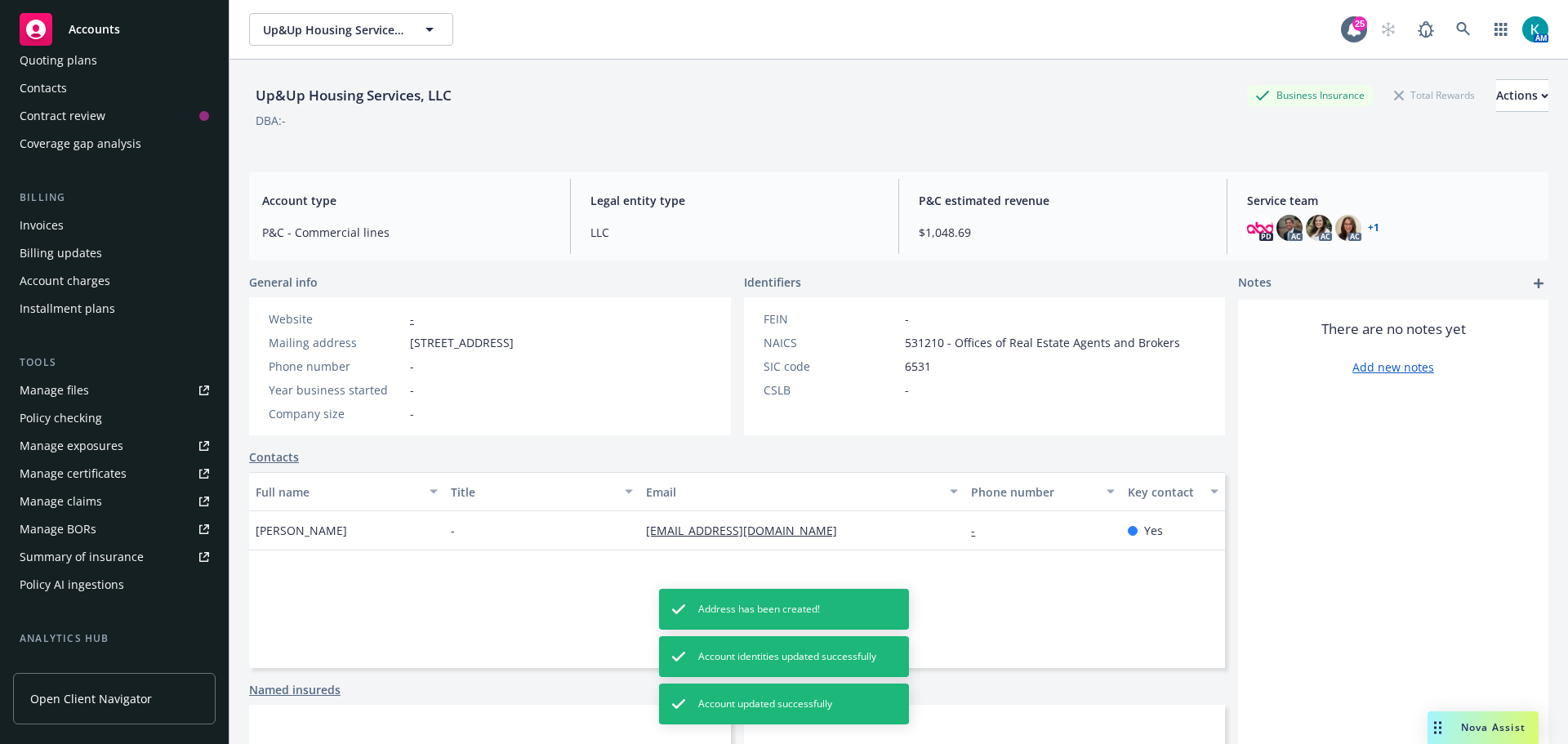
click at [138, 471] on link "Manage certificates" at bounding box center [114, 474] width 202 height 26
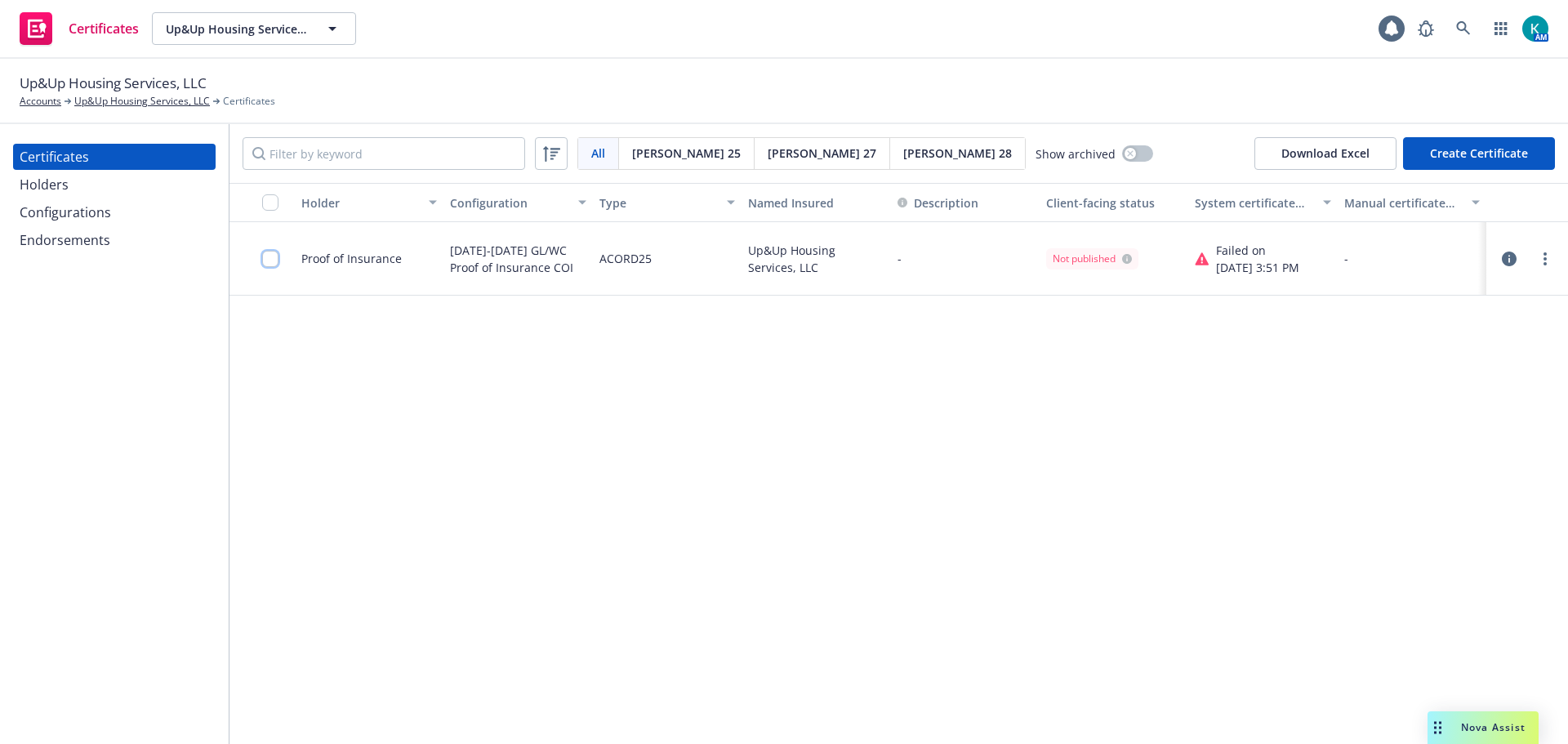
click at [274, 254] on input "checkbox" at bounding box center [270, 259] width 16 height 16
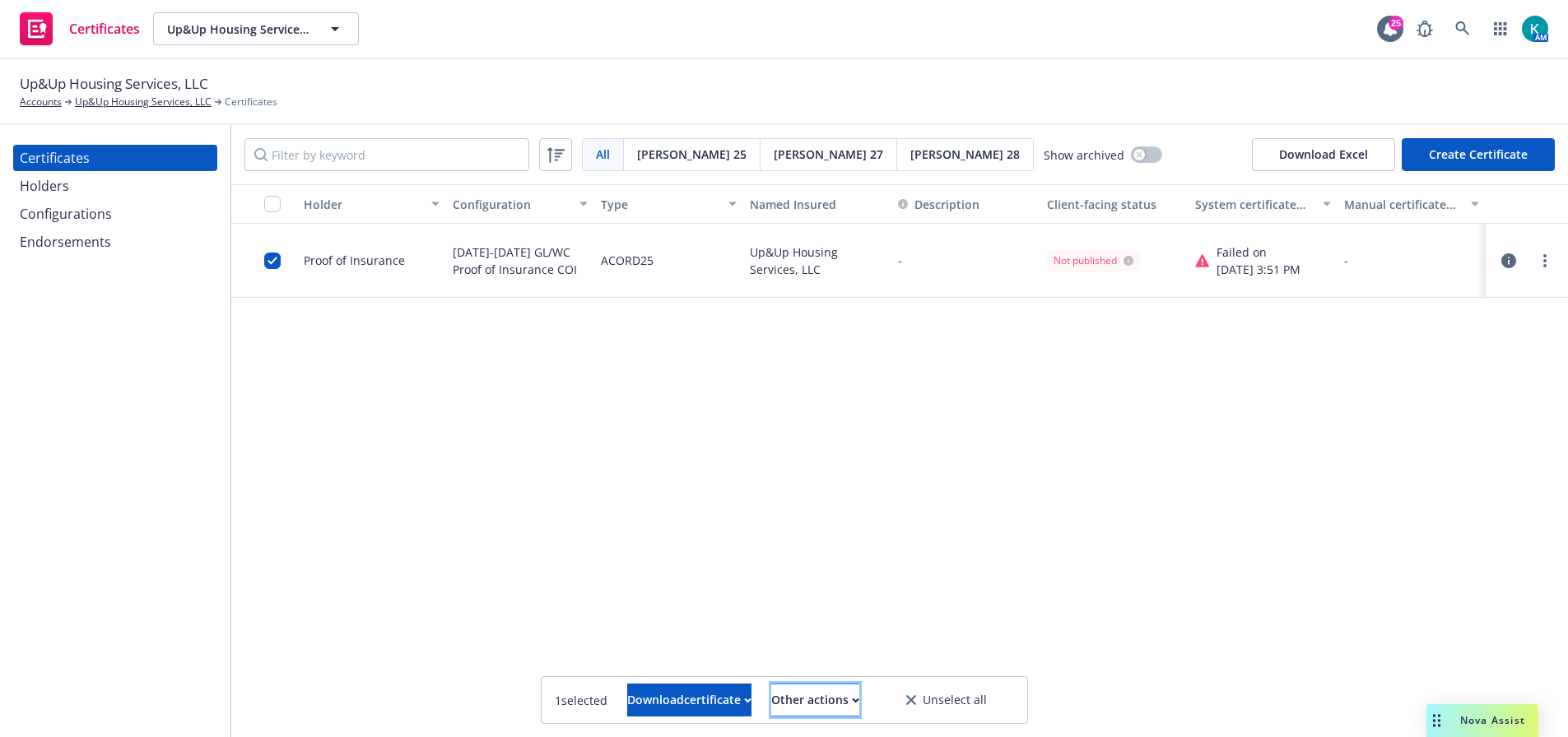
click at [859, 701] on icon "button" at bounding box center [855, 700] width 6 height 3
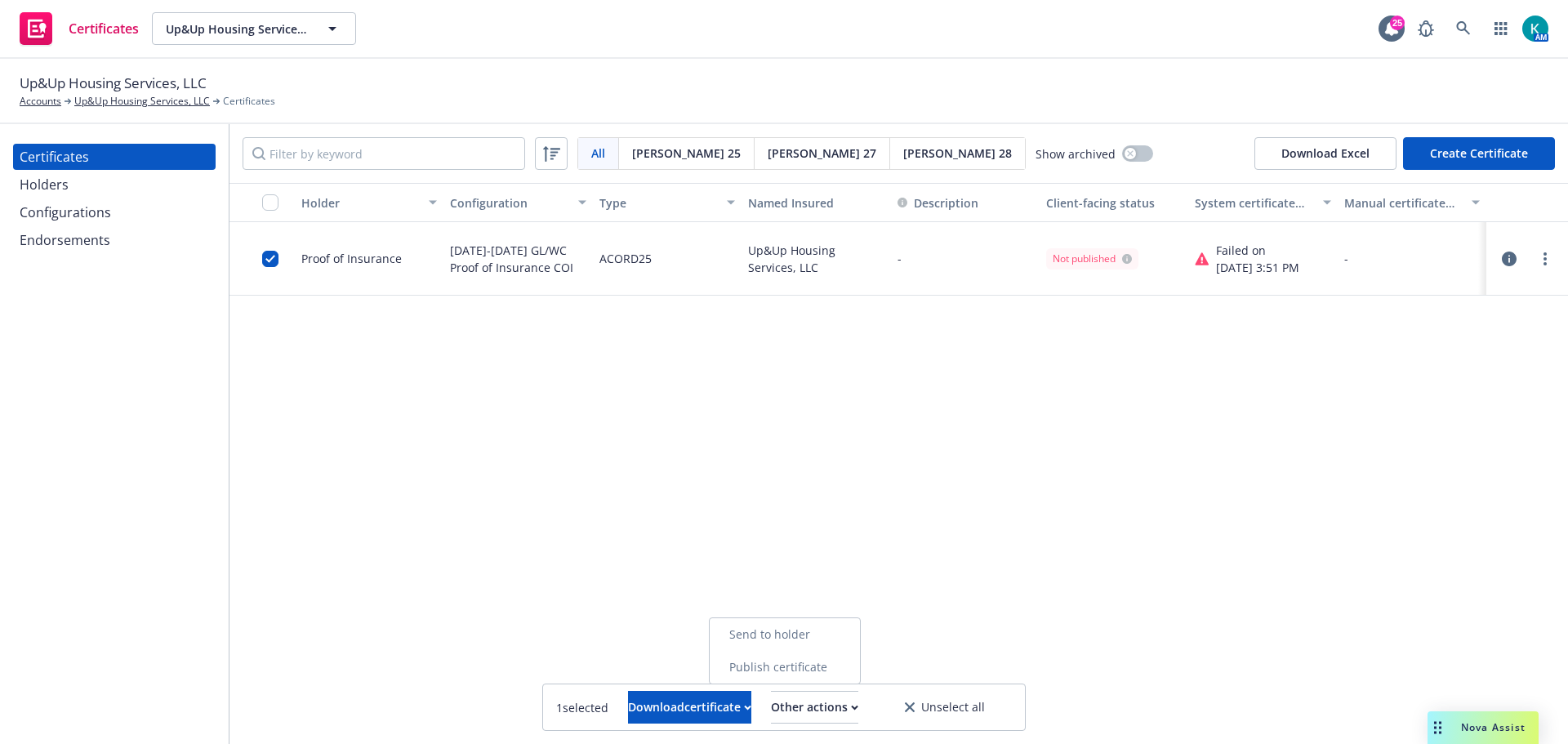
click at [861, 660] on link "Publish certificate" at bounding box center [785, 668] width 150 height 33
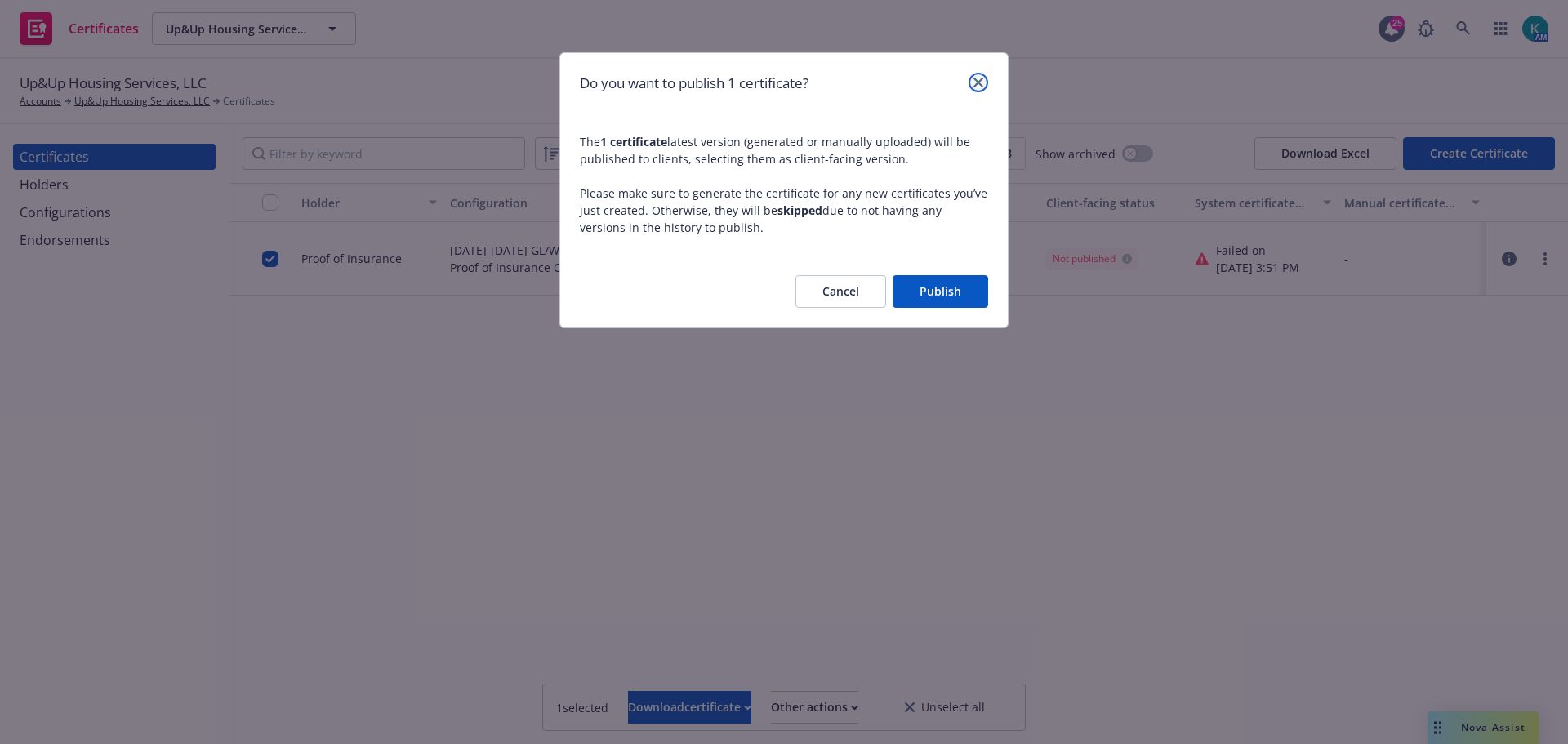
click at [974, 79] on icon "close" at bounding box center [978, 82] width 10 height 10
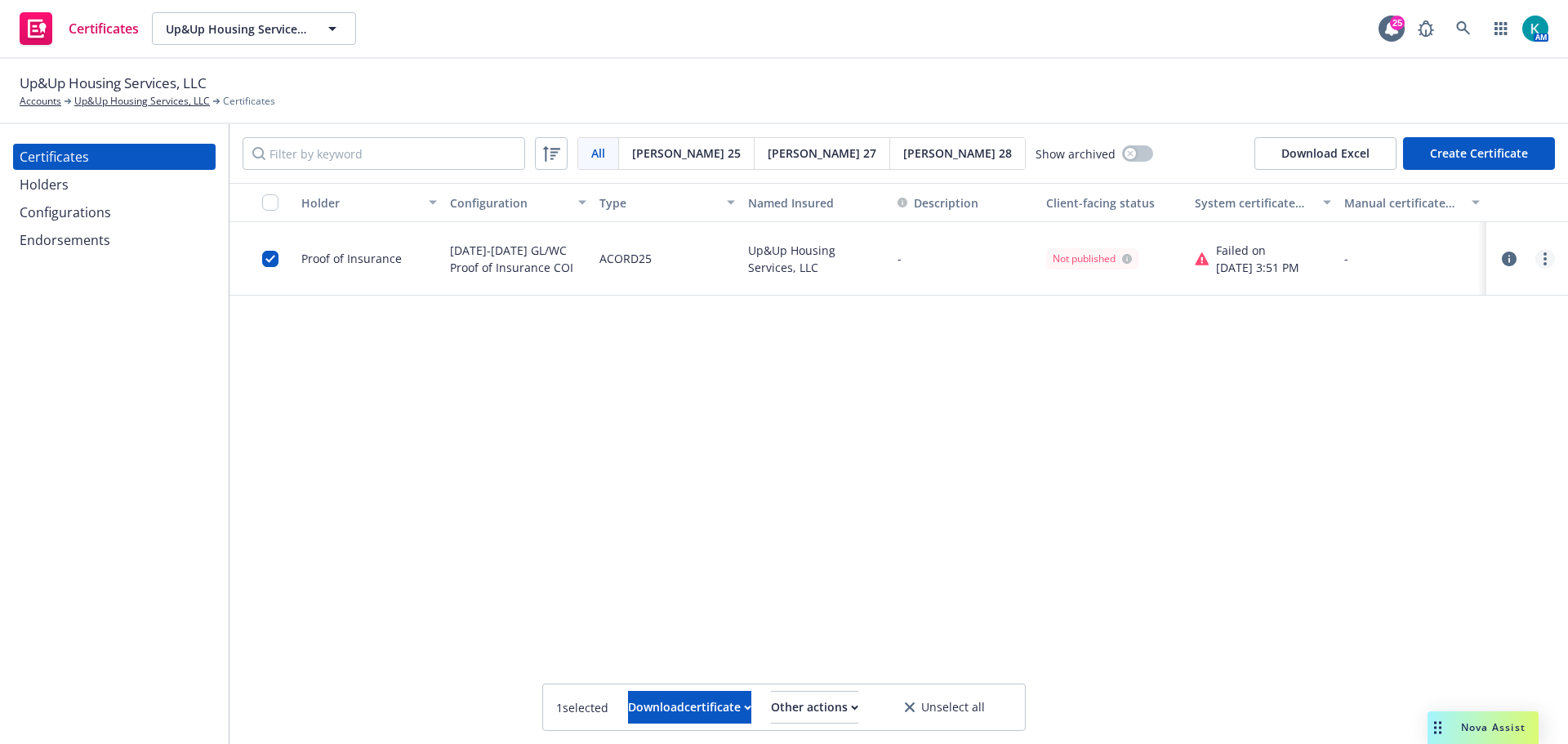
click at [1544, 253] on icon "more" at bounding box center [1546, 259] width 3 height 13
click at [1437, 293] on link "Edit" at bounding box center [1424, 292] width 261 height 33
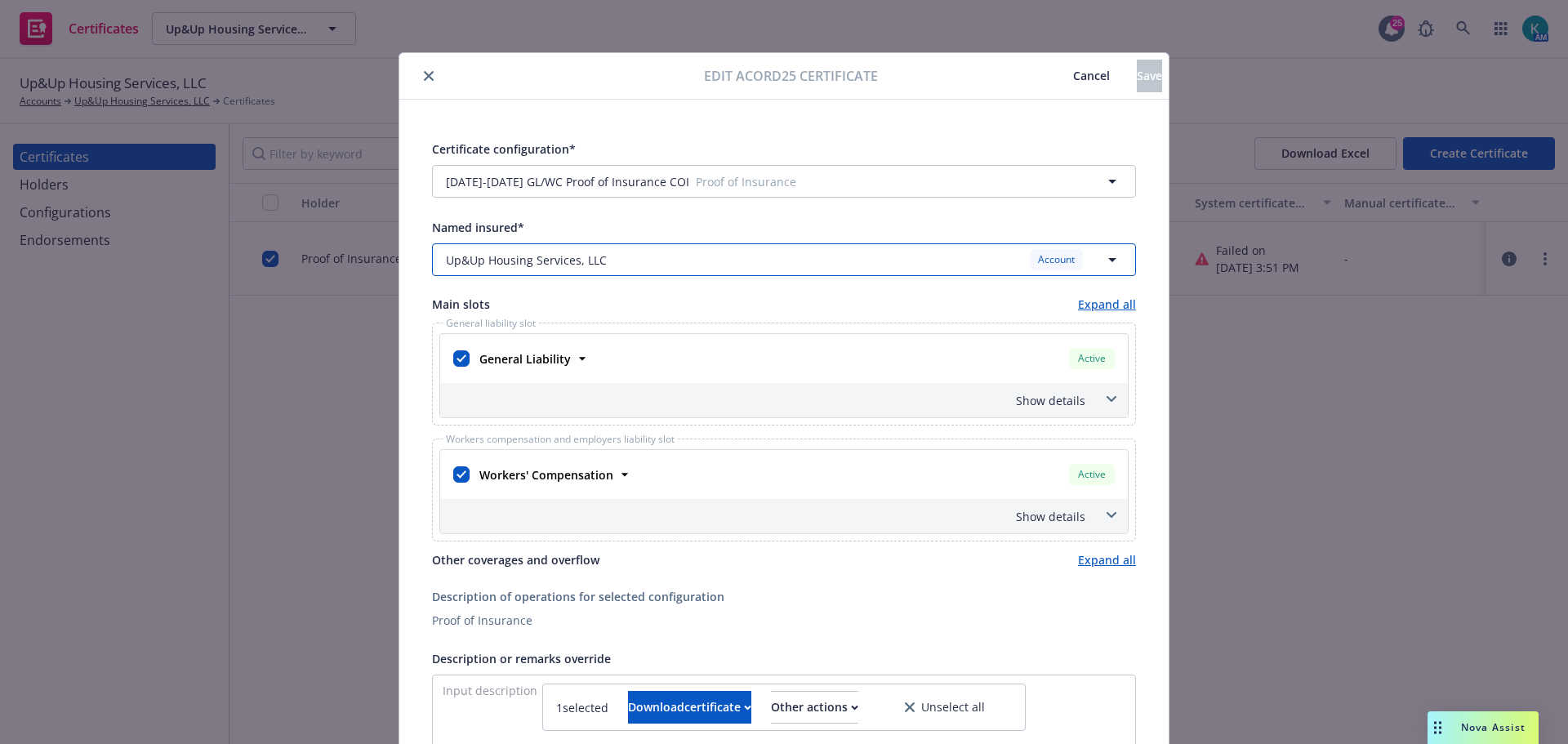
click at [579, 259] on span "Up&Up Housing Services, LLC" at bounding box center [527, 260] width 161 height 17
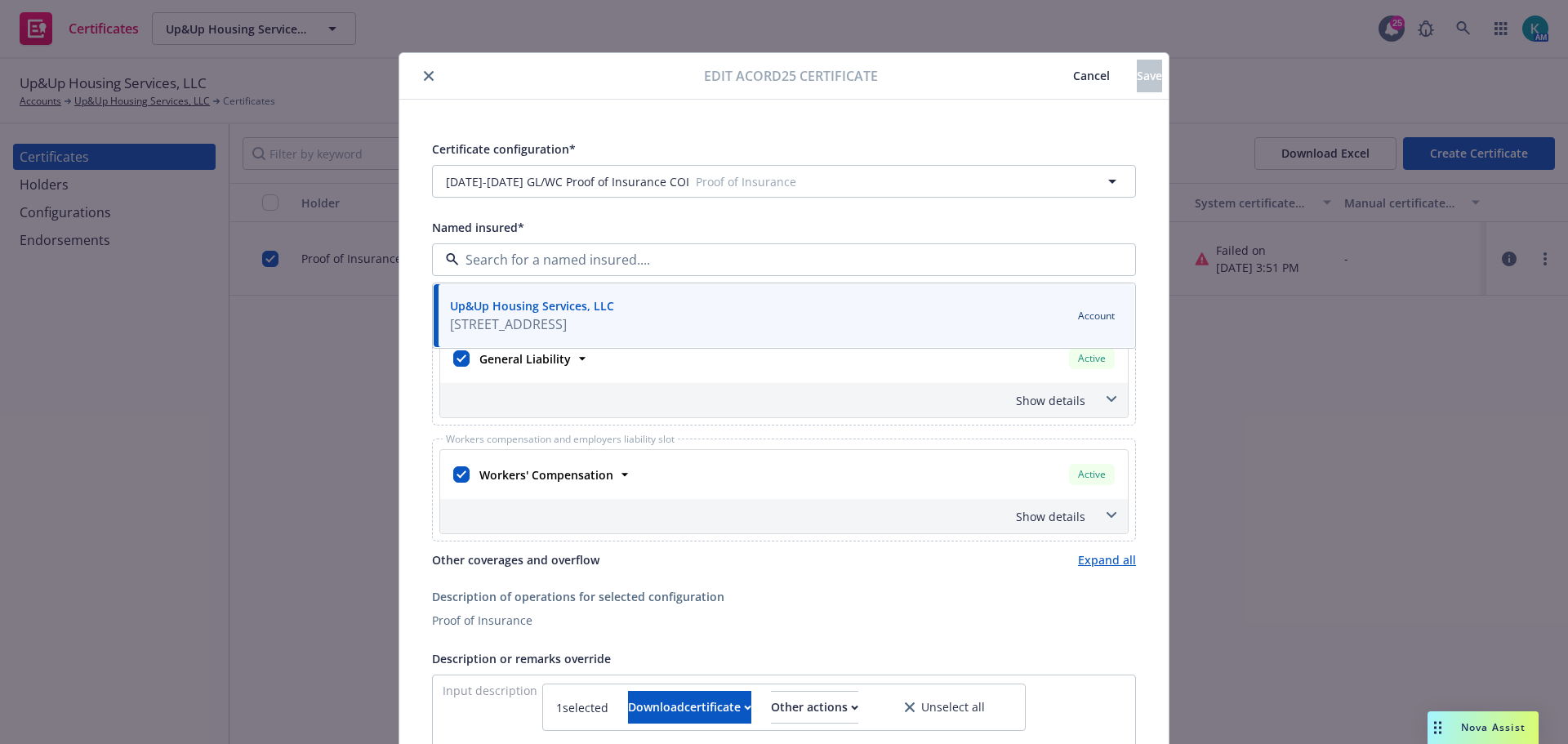
click at [579, 259] on input at bounding box center [781, 260] width 643 height 20
click at [739, 233] on div "Named insured*" at bounding box center [784, 227] width 704 height 20
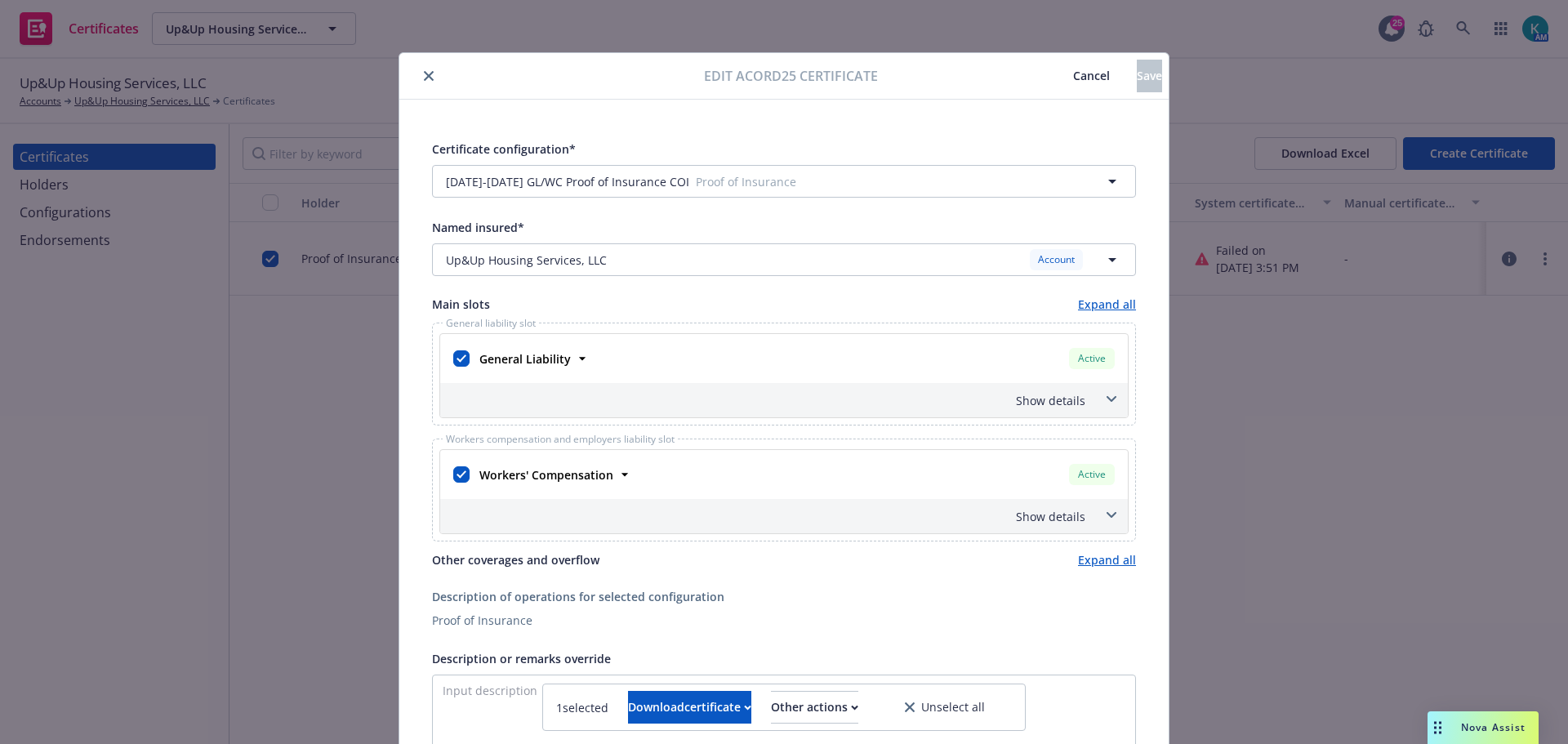
click at [1073, 80] on span "Cancel" at bounding box center [1091, 75] width 37 height 16
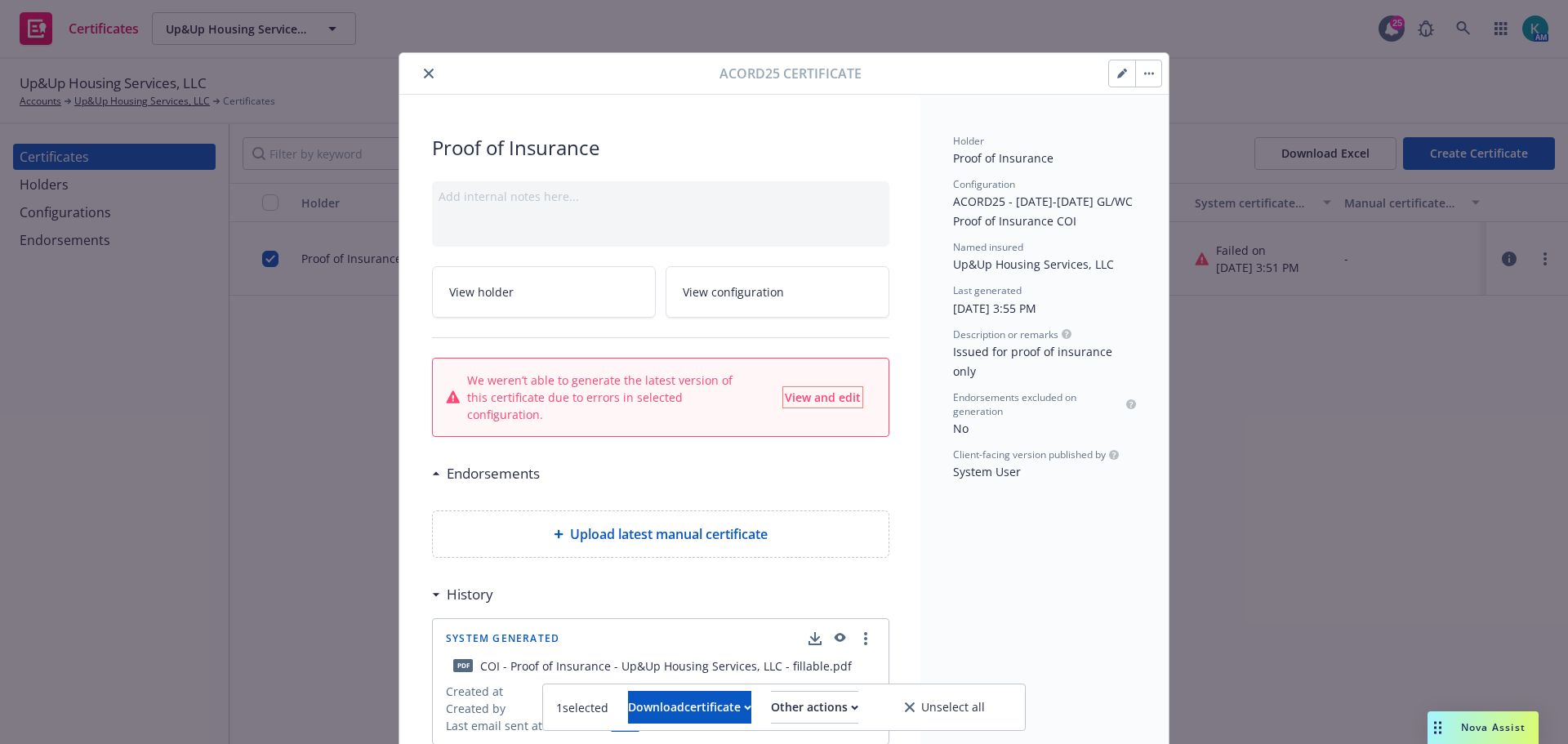
click at [849, 390] on span "View and edit" at bounding box center [823, 398] width 76 height 16
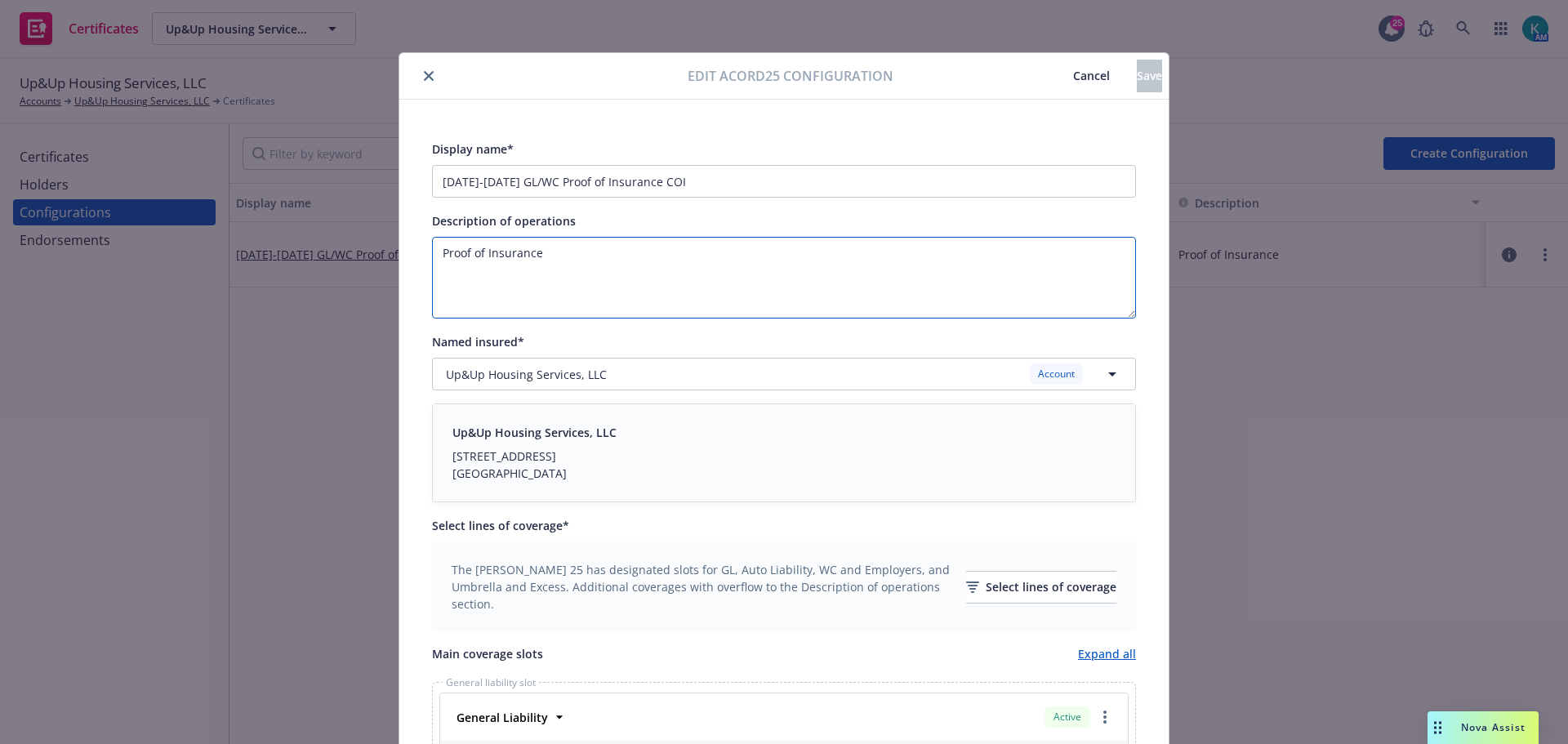
click at [714, 247] on textarea "Proof of Insurance" at bounding box center [784, 278] width 704 height 81
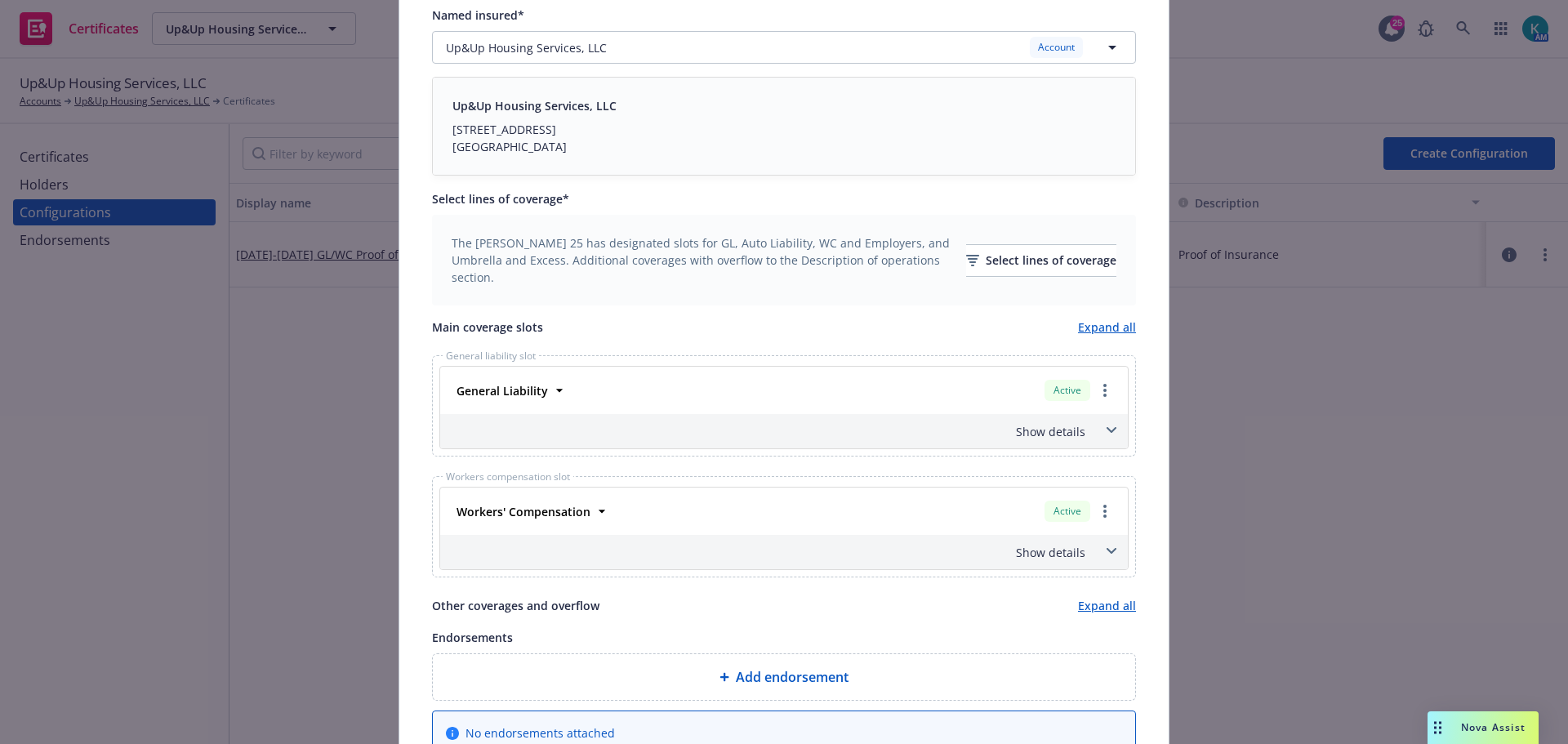
scroll to position [408, 0]
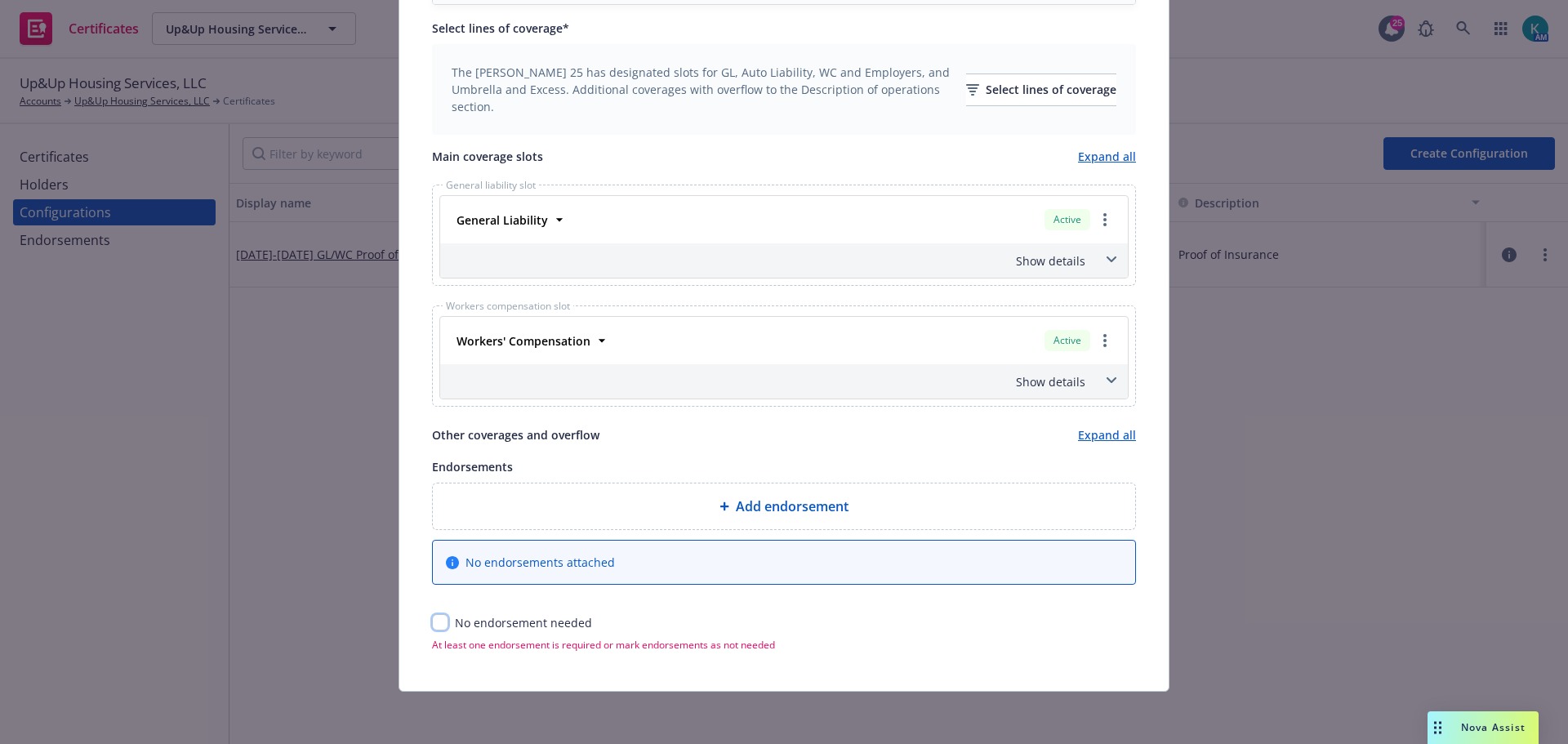
click at [434, 625] on input "checkbox" at bounding box center [440, 622] width 16 height 16
checkbox input "true"
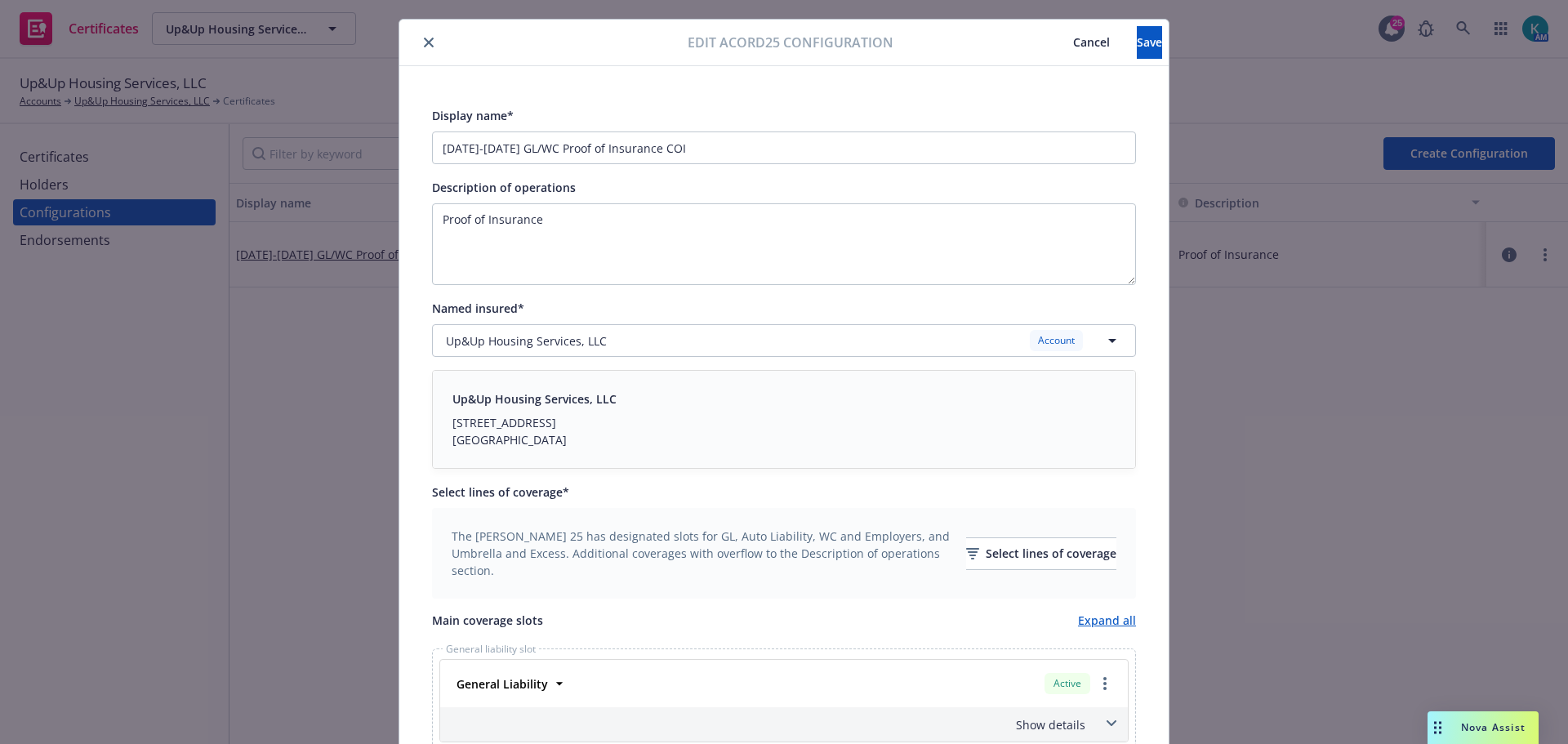
scroll to position [0, 0]
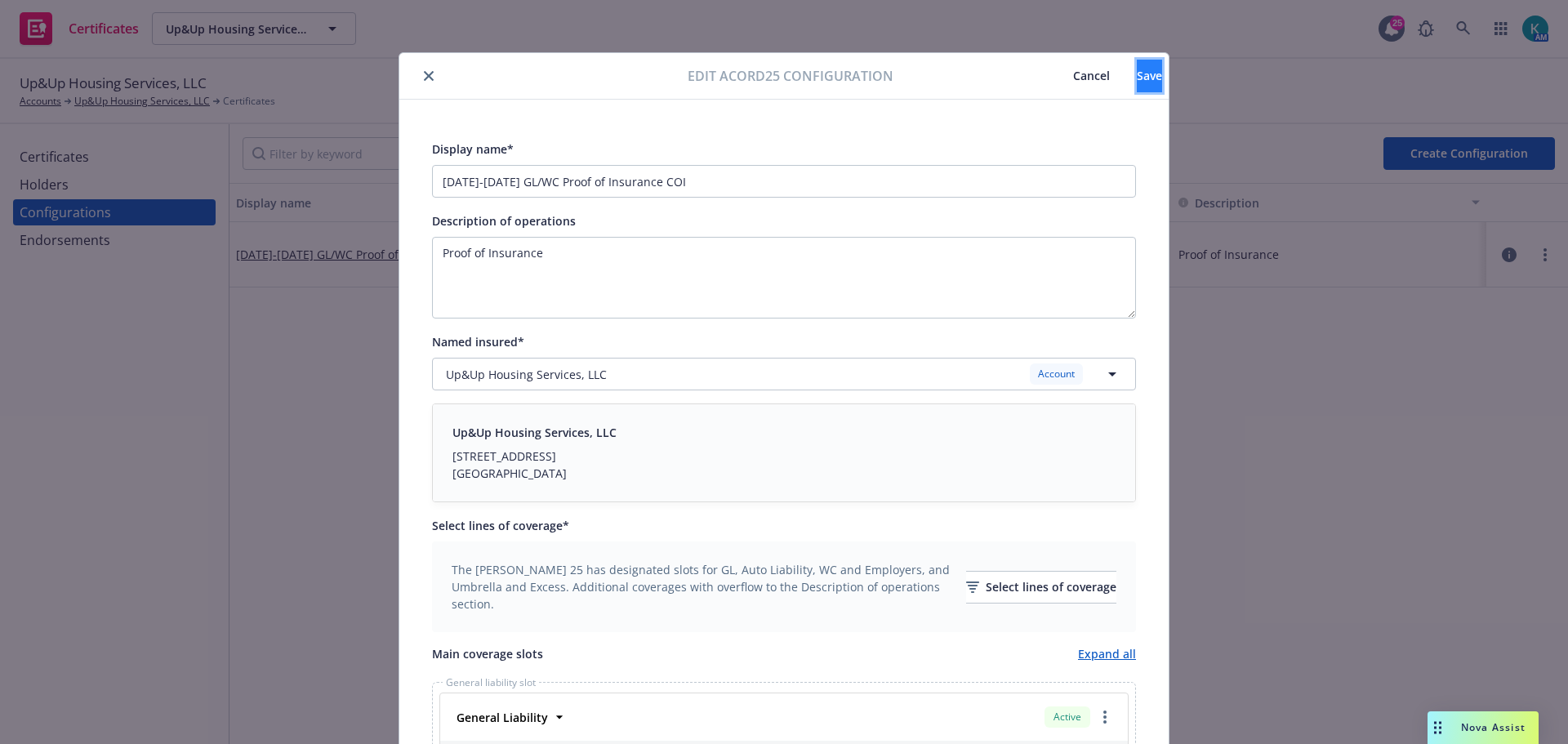
click at [1137, 83] on button "Save" at bounding box center [1149, 76] width 25 height 33
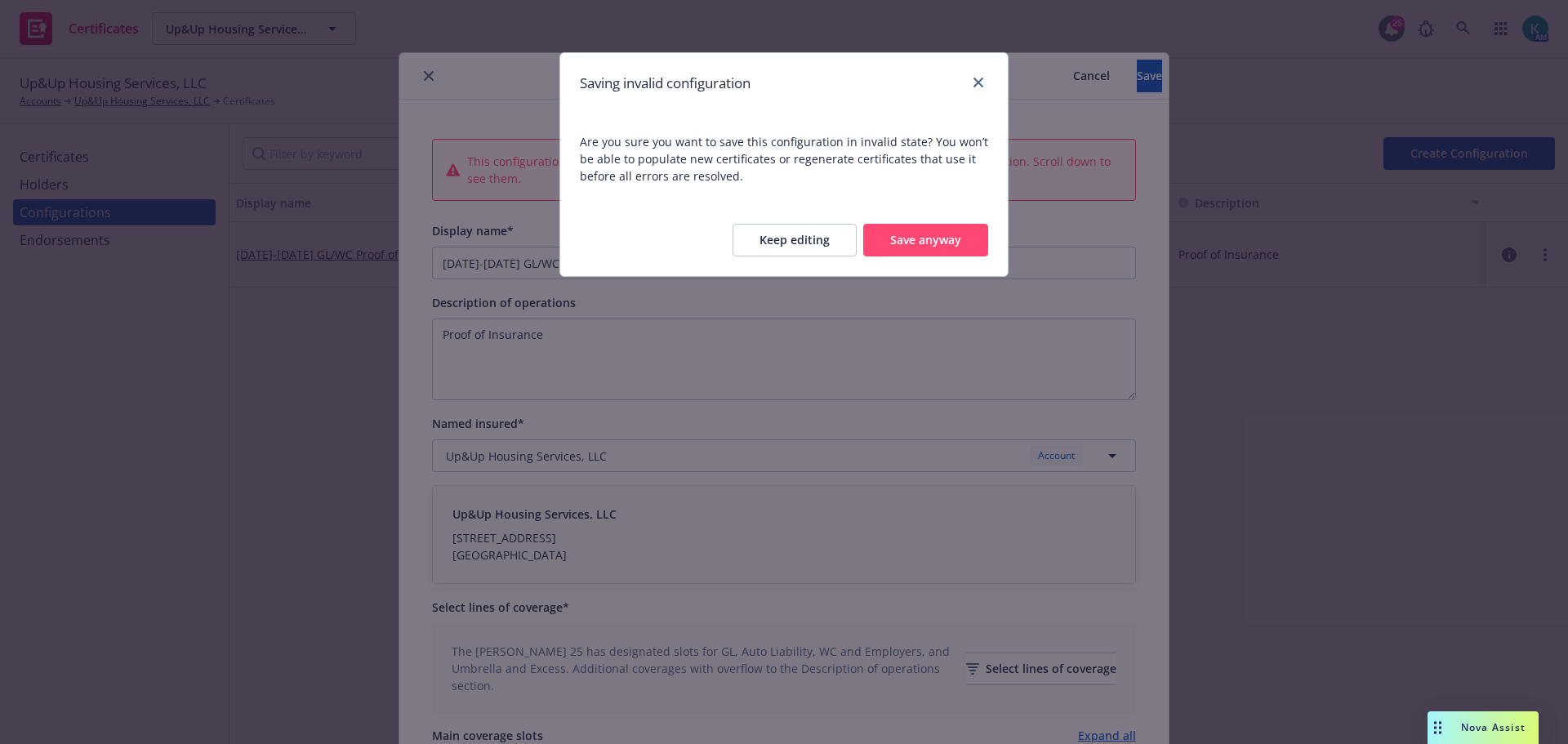
click at [838, 241] on button "Keep editing" at bounding box center [795, 241] width 125 height 33
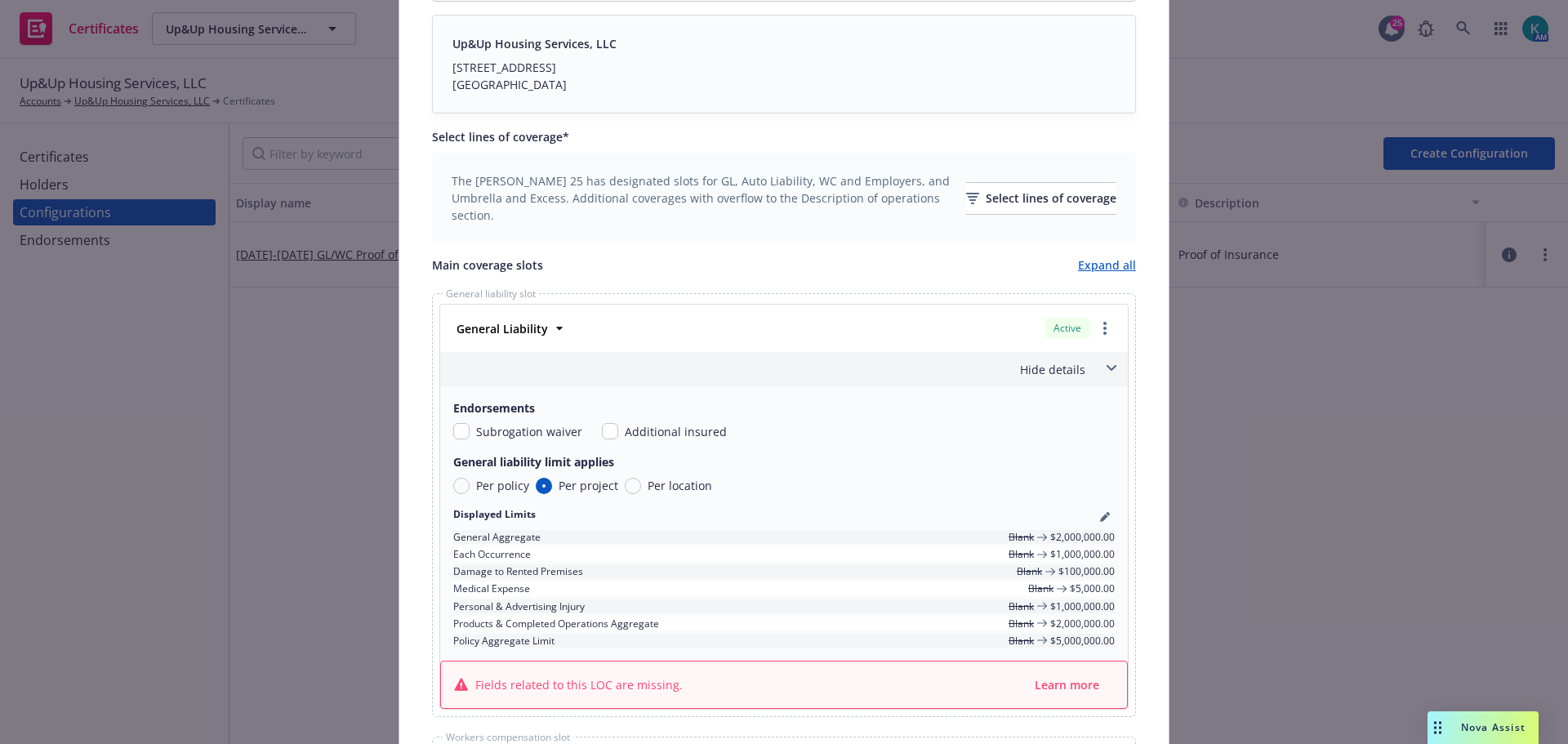
scroll to position [654, 0]
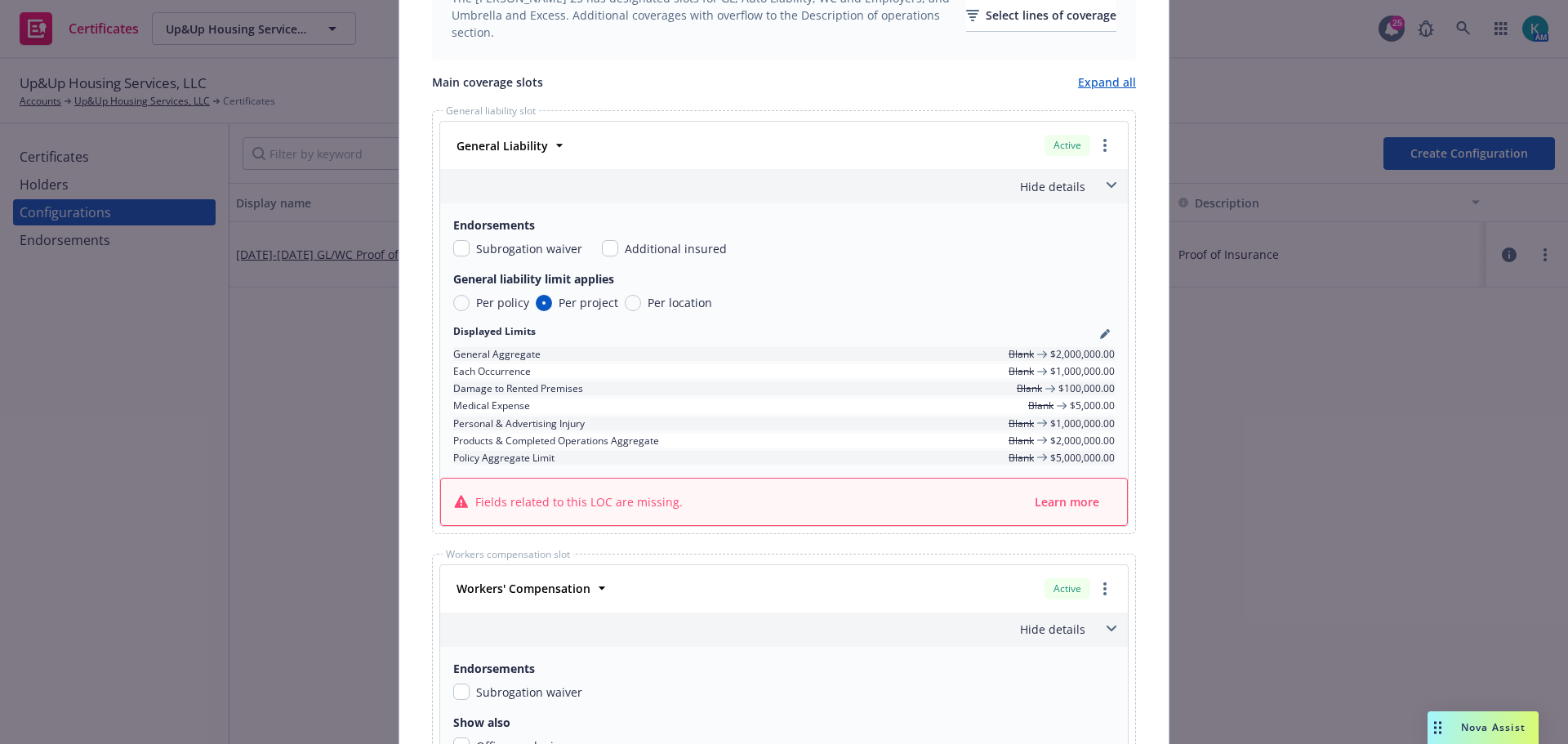
click at [1107, 138] on div at bounding box center [1105, 145] width 20 height 20
click at [1103, 143] on link "more" at bounding box center [1105, 145] width 20 height 20
click at [907, 313] on div "Endorsements Subrogation waiver Additional insured General liability limit appl…" at bounding box center [784, 340] width 688 height 274
click at [1100, 331] on icon "pencil" at bounding box center [1104, 334] width 10 height 10
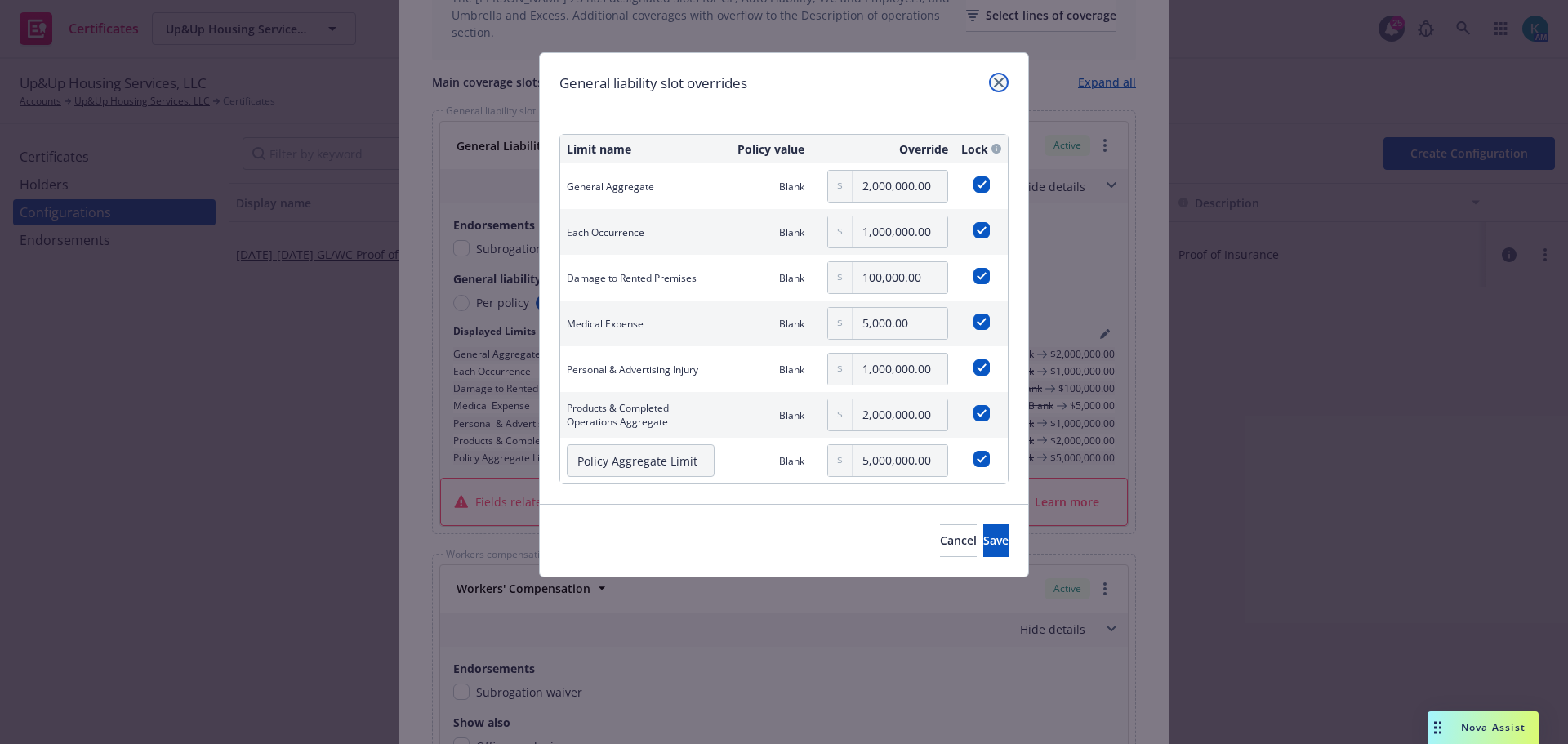
click at [1002, 78] on icon "close" at bounding box center [998, 82] width 10 height 10
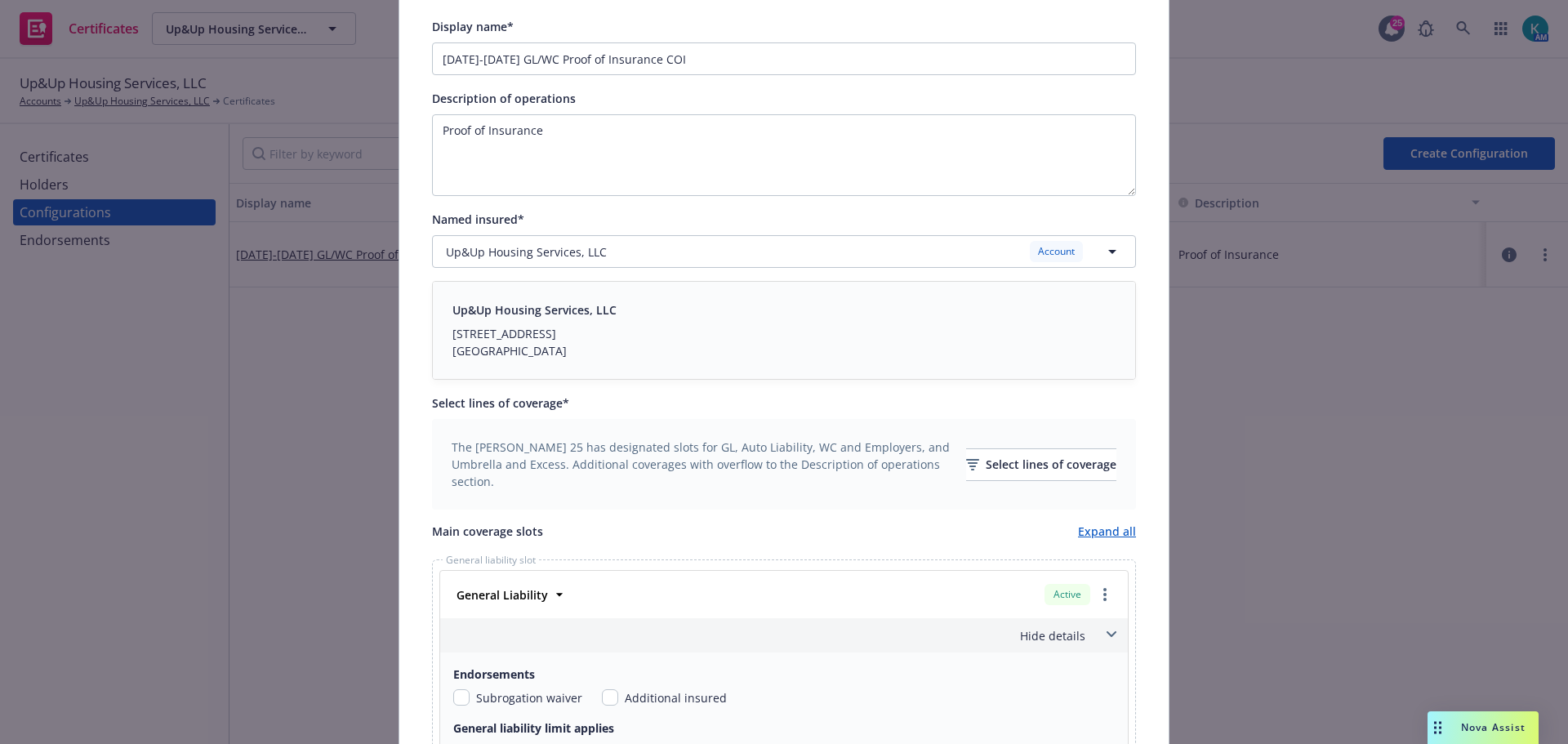
scroll to position [81, 0]
